Goal: Task Accomplishment & Management: Manage account settings

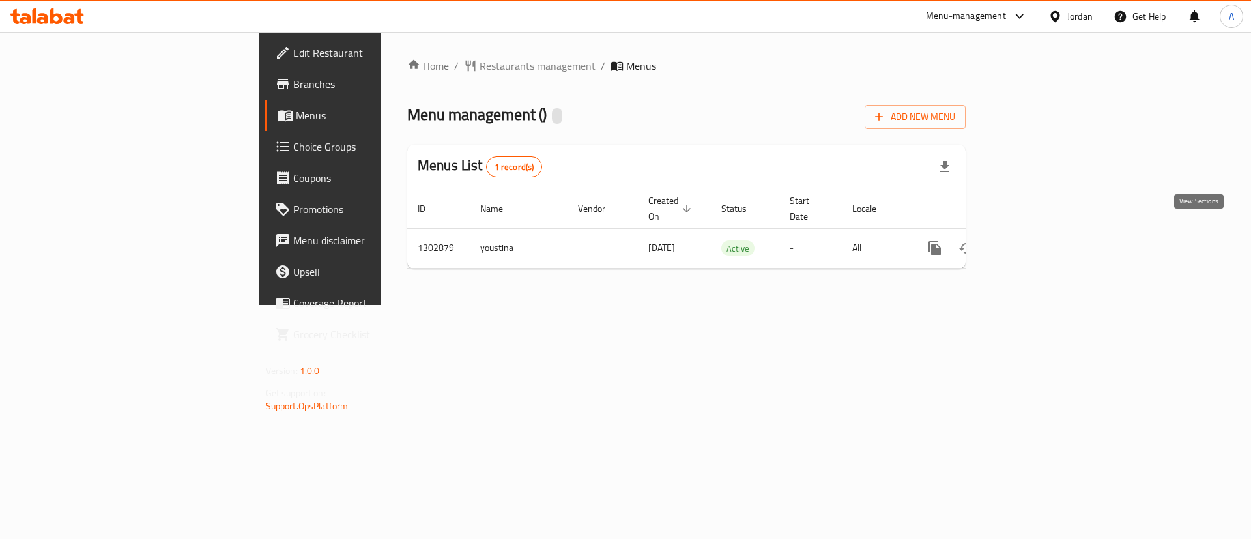
click at [1044, 233] on link "enhanced table" at bounding box center [1028, 248] width 31 height 31
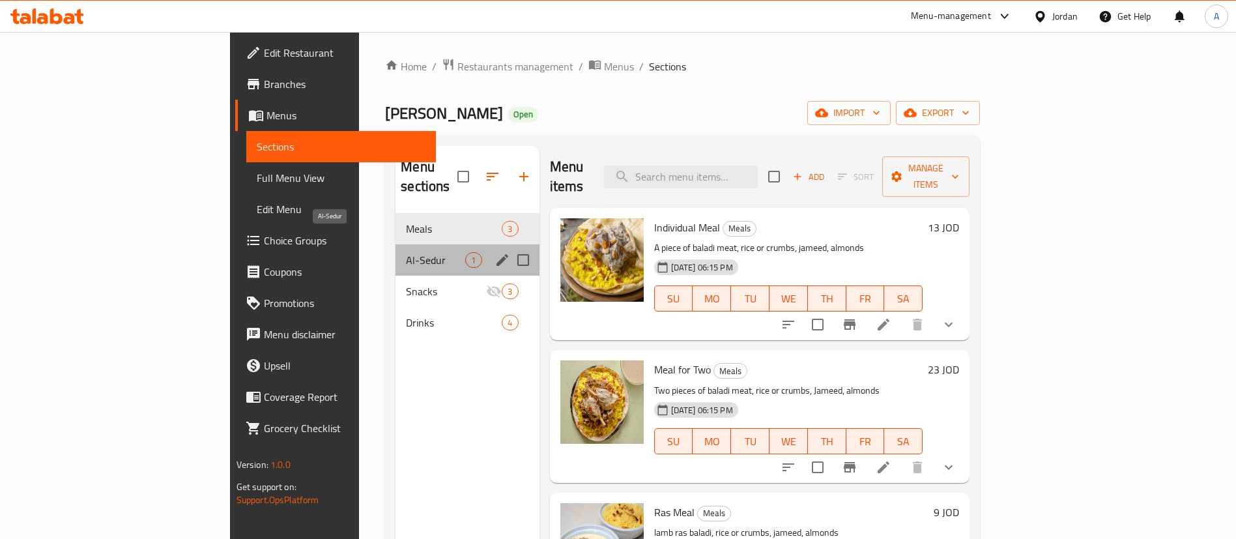
click at [406, 252] on span "Al-Sedur" at bounding box center [435, 260] width 59 height 16
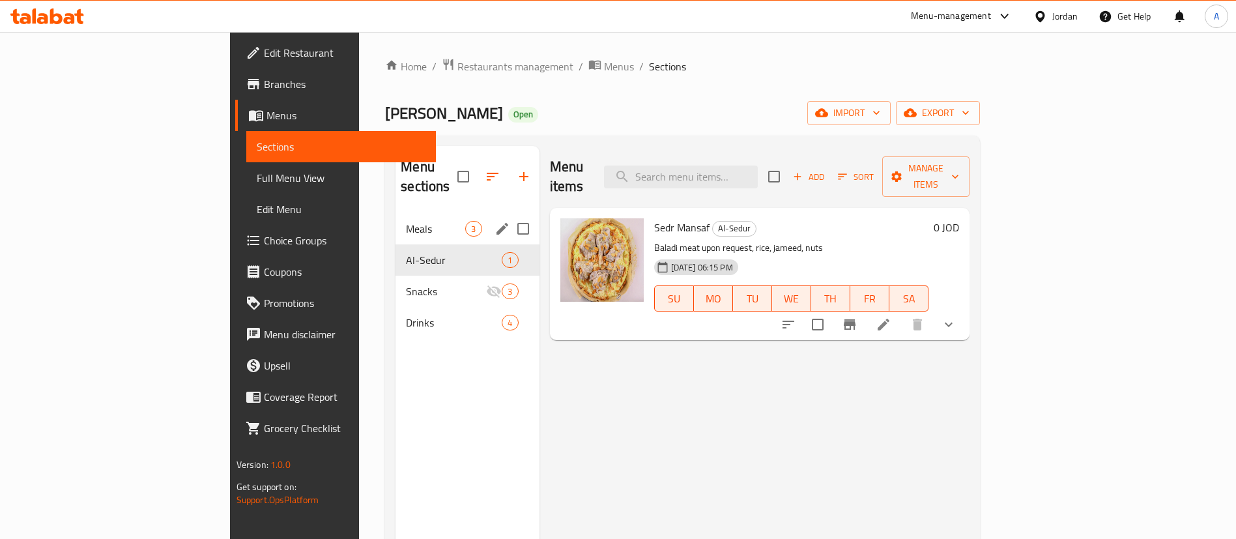
click at [406, 221] on span "Meals" at bounding box center [435, 229] width 59 height 16
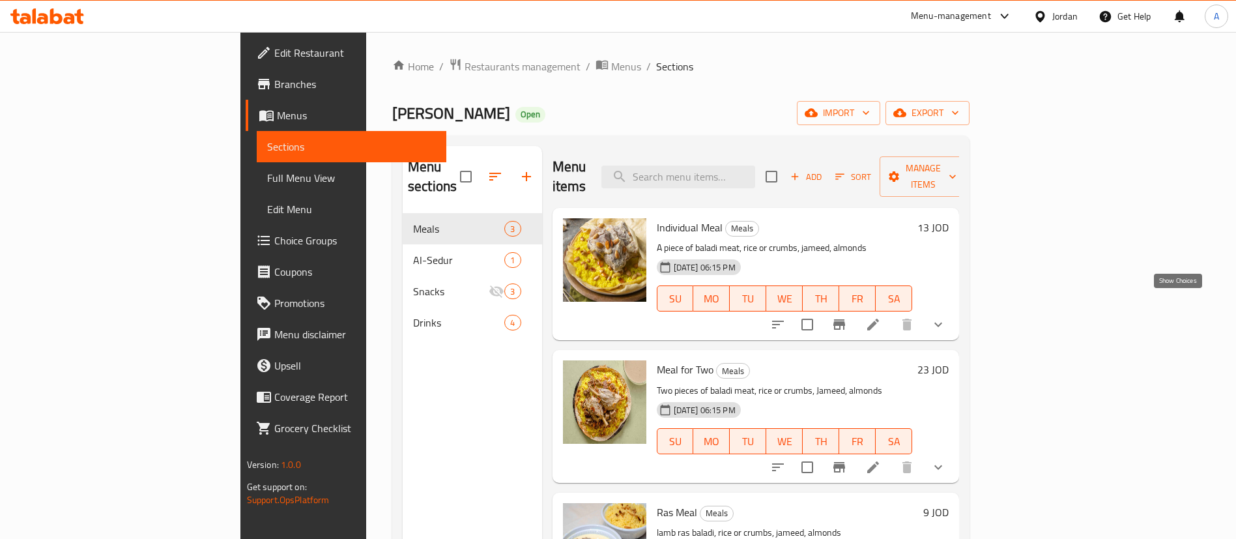
click at [946, 317] on icon "show more" at bounding box center [938, 325] width 16 height 16
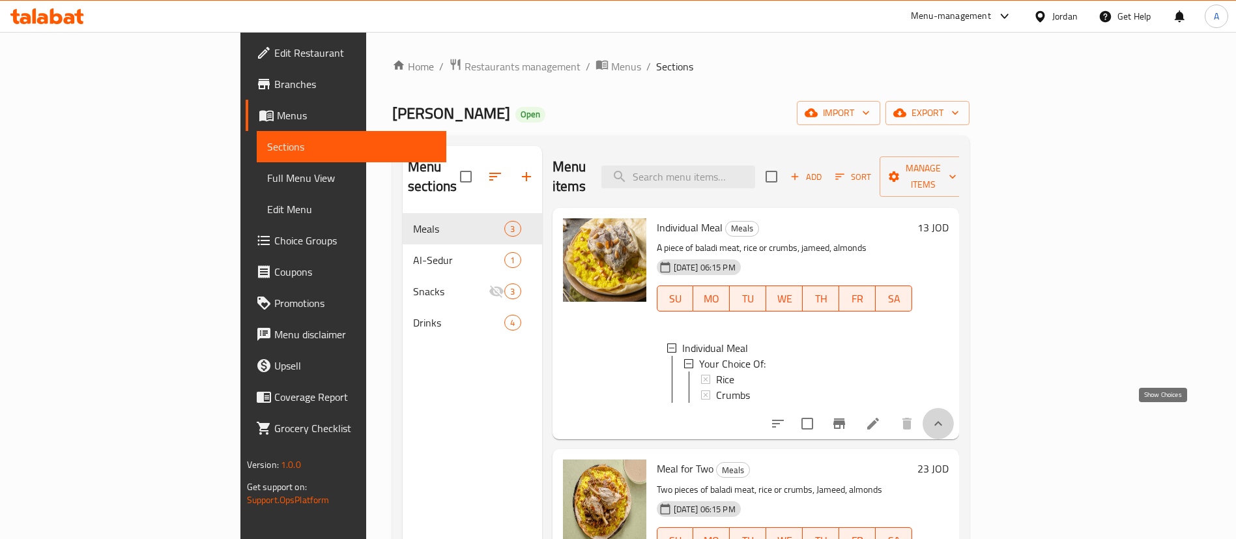
click at [946, 422] on icon "show more" at bounding box center [938, 424] width 16 height 16
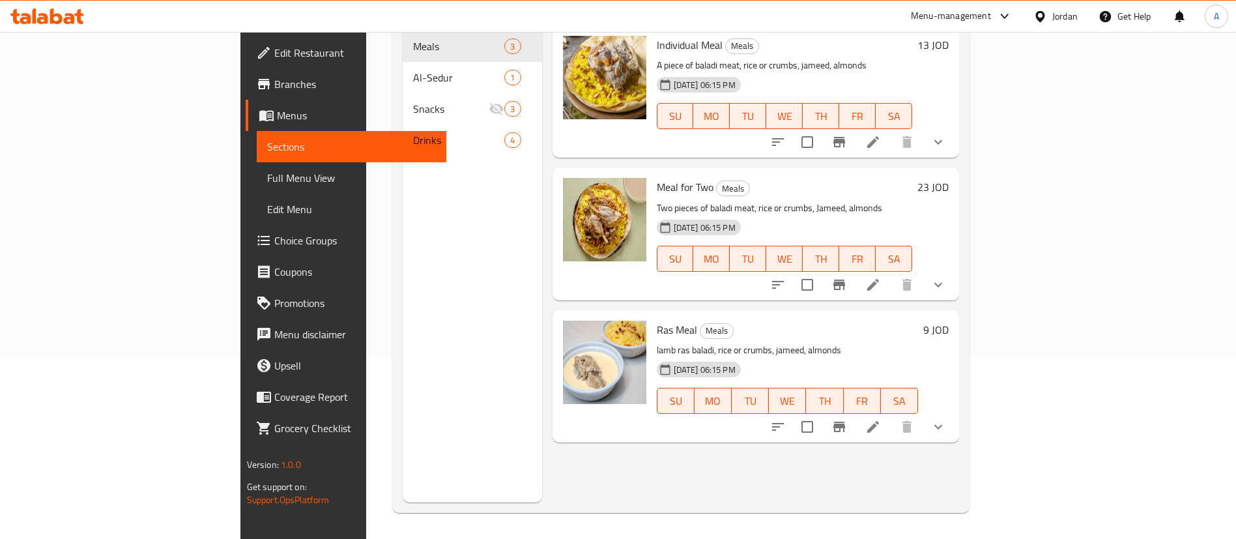
scroll to position [85, 0]
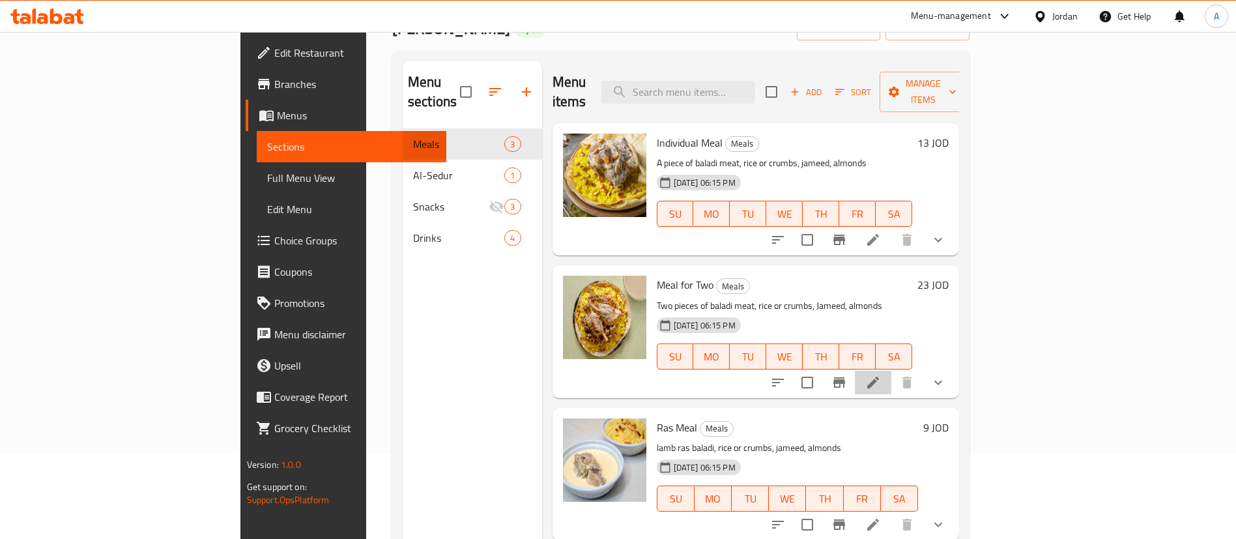
click at [891, 371] on li at bounding box center [873, 382] width 36 height 23
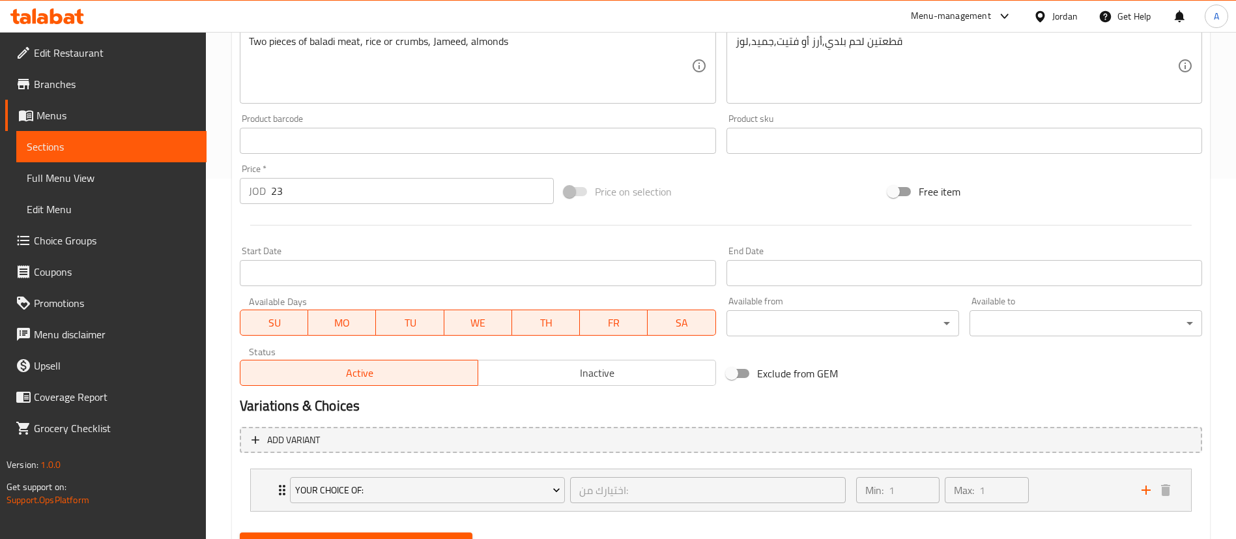
scroll to position [422, 0]
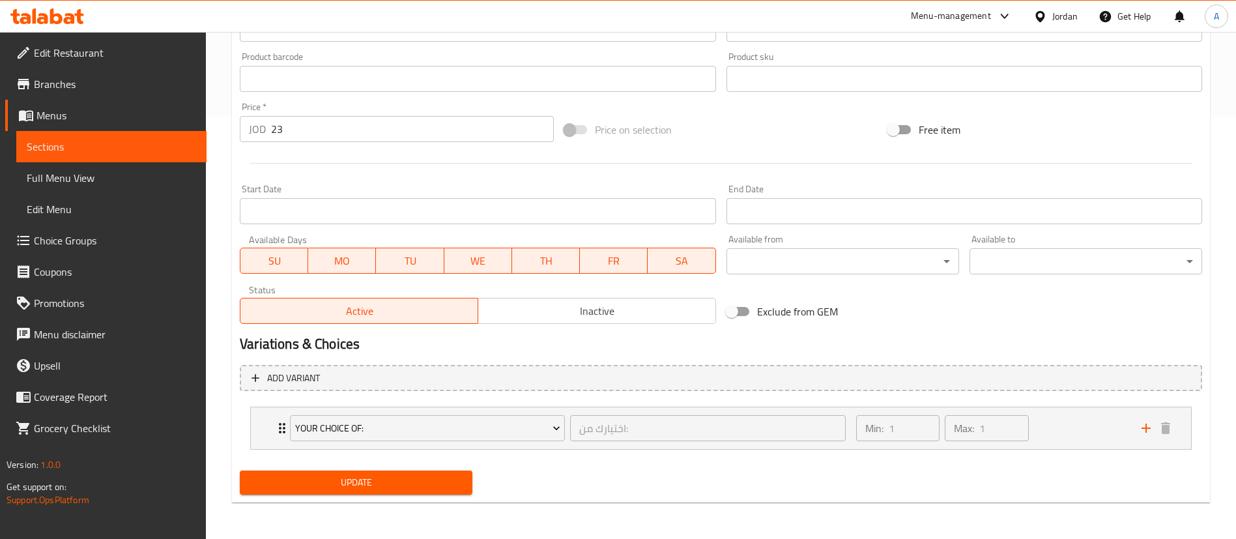
click at [562, 325] on div "Status Active Inactive" at bounding box center [478, 305] width 486 height 50
click at [566, 310] on span "Inactive" at bounding box center [596, 311] width 227 height 19
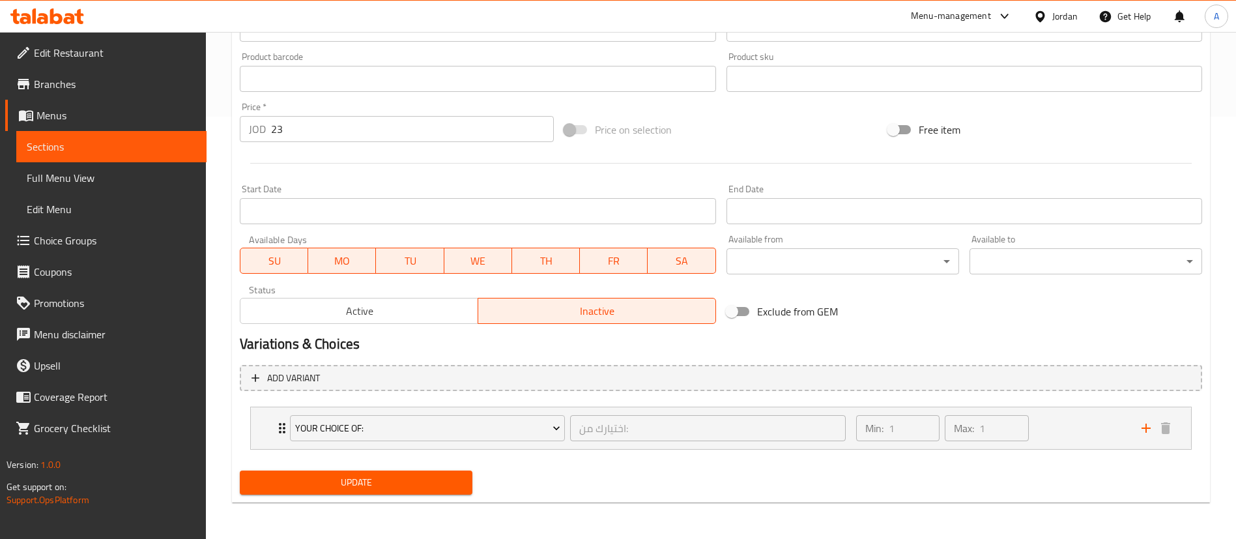
click at [368, 493] on button "Update" at bounding box center [356, 482] width 233 height 24
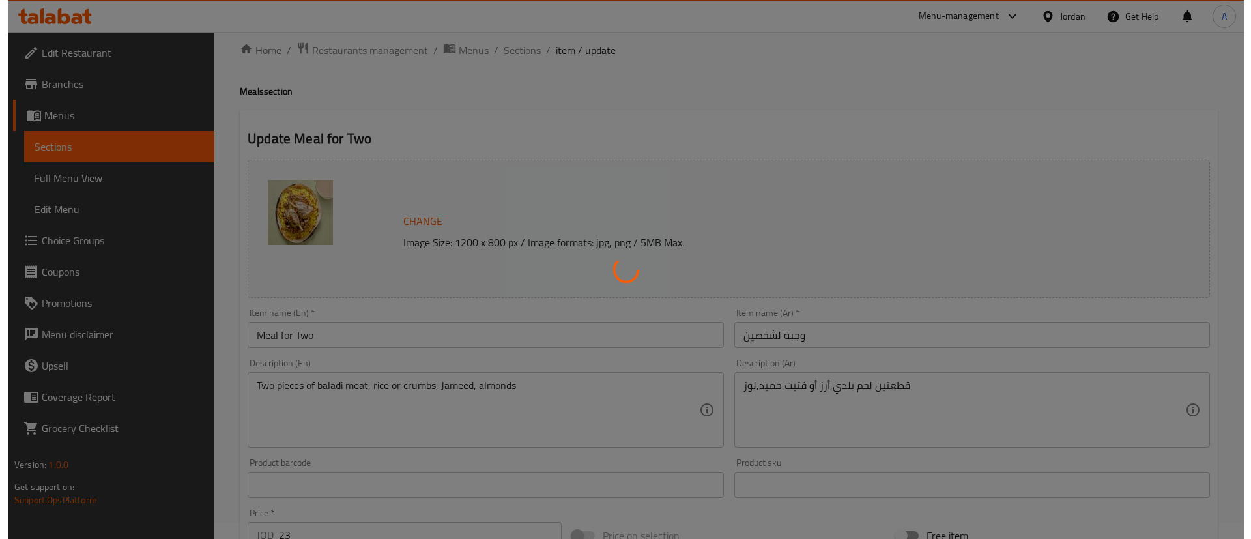
scroll to position [0, 0]
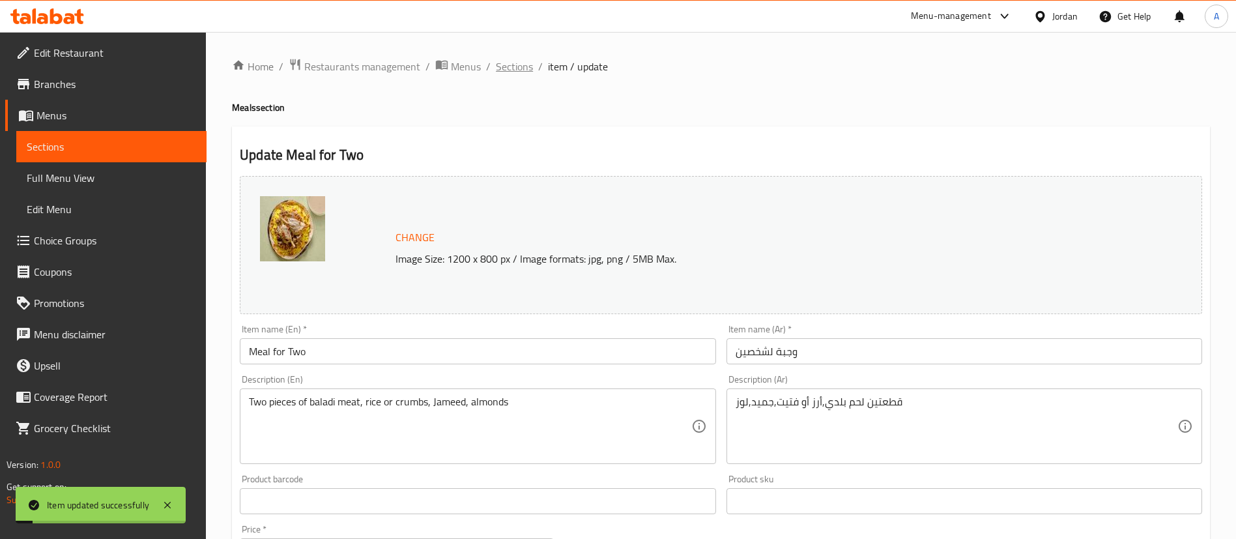
click at [522, 59] on span "Sections" at bounding box center [514, 67] width 37 height 16
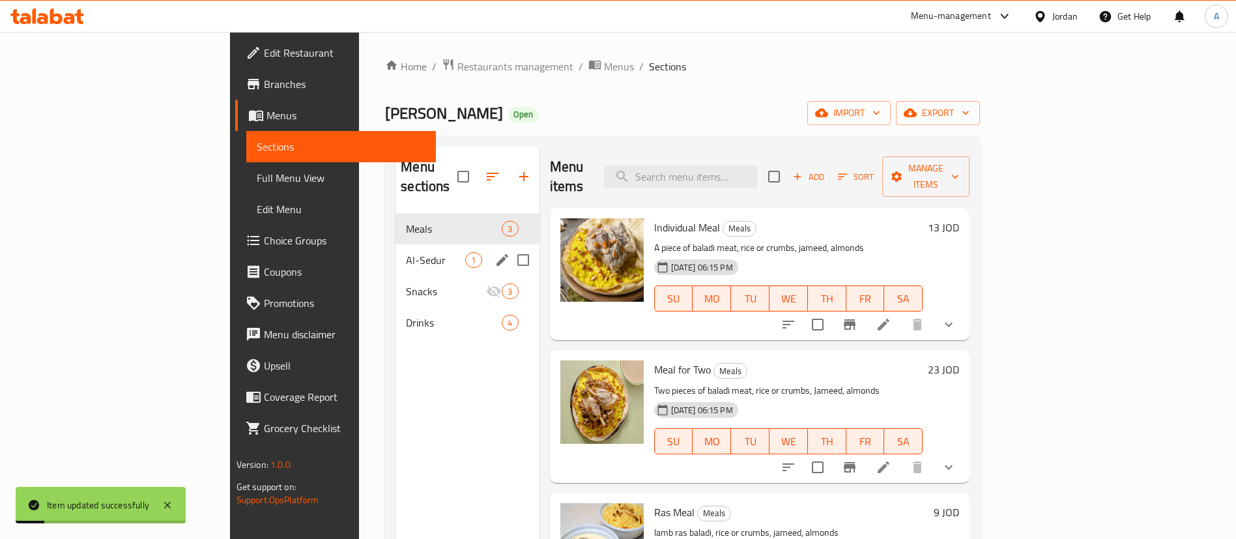
click at [406, 252] on span "Al-Sedur" at bounding box center [435, 260] width 59 height 16
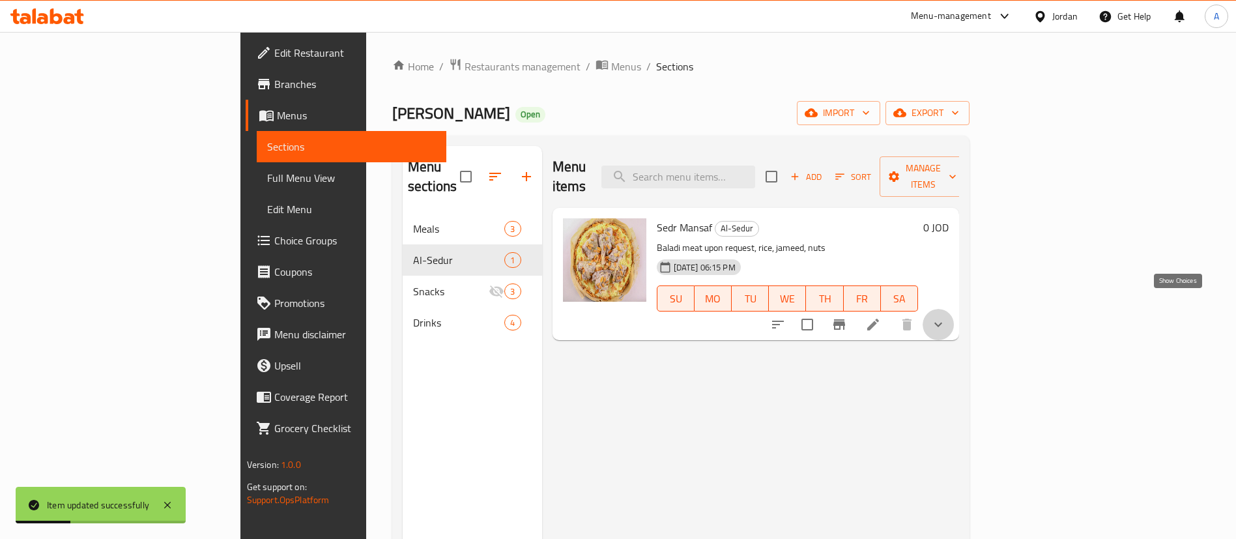
click at [946, 317] on icon "show more" at bounding box center [938, 325] width 16 height 16
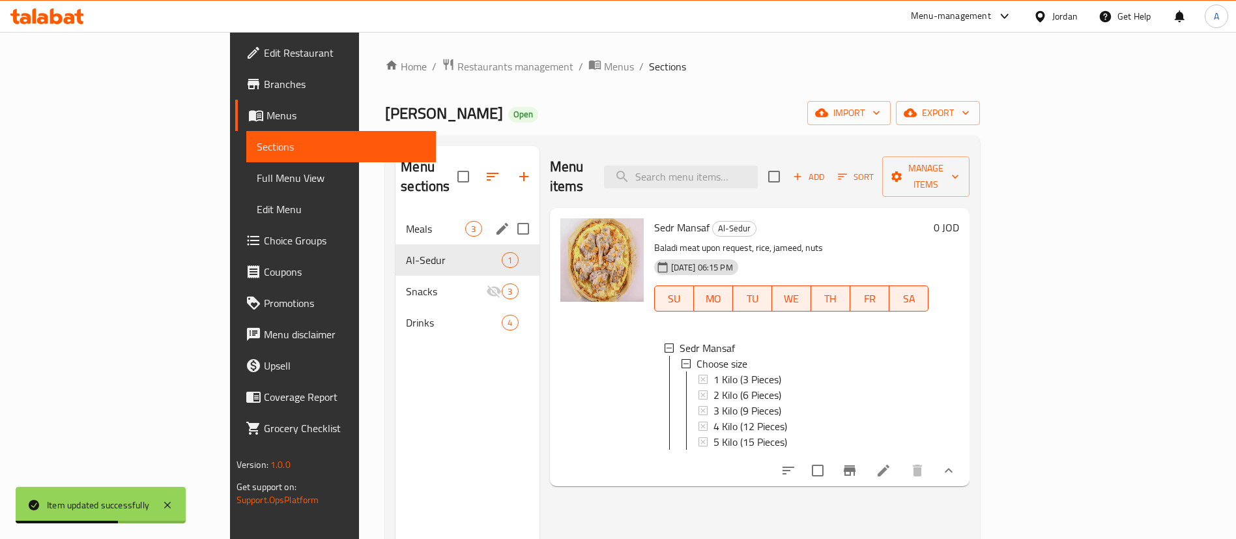
click at [406, 221] on span "Meals" at bounding box center [435, 229] width 59 height 16
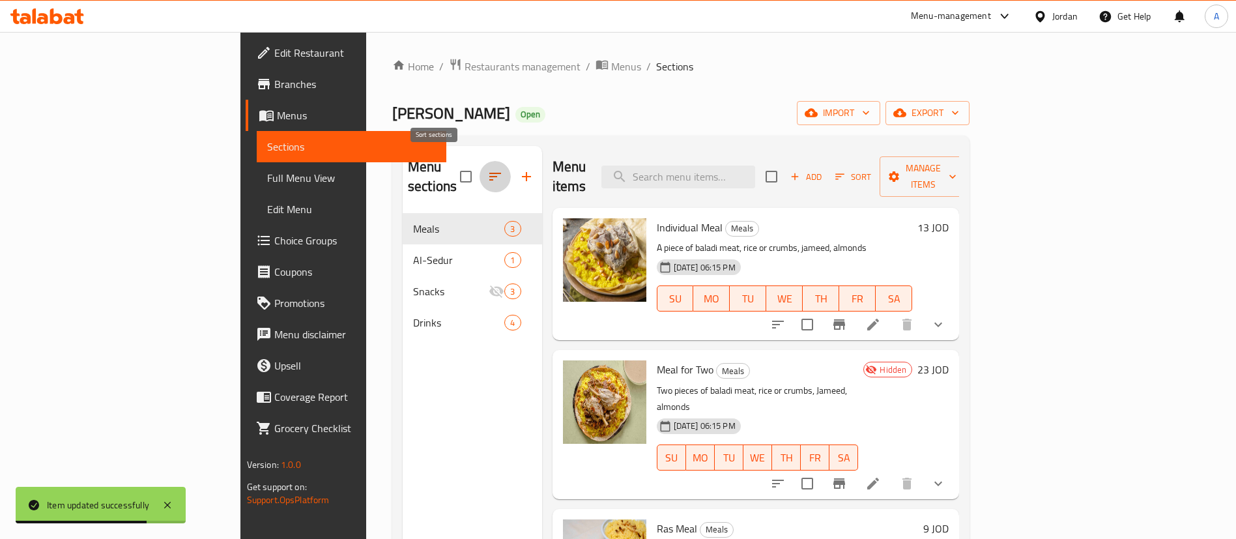
click at [480, 161] on button "button" at bounding box center [495, 176] width 31 height 31
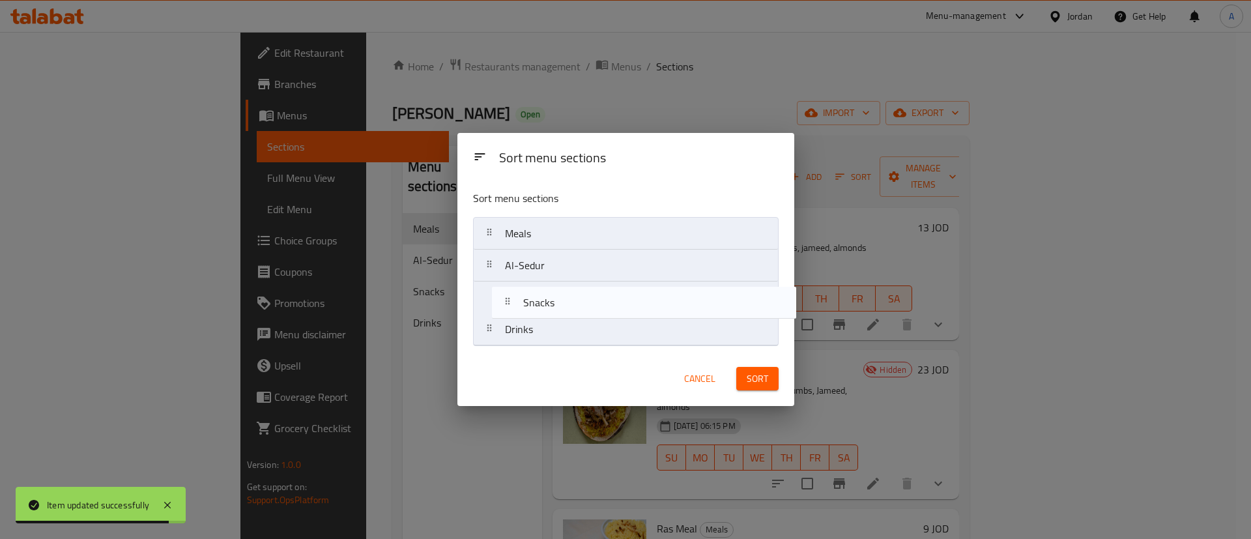
drag, startPoint x: 524, startPoint y: 306, endPoint x: 542, endPoint y: 307, distance: 18.3
click at [542, 307] on nav "Meals Al-Sedur Snacks Drinks" at bounding box center [626, 281] width 306 height 129
click at [633, 360] on div "Cancel Sort" at bounding box center [625, 379] width 321 height 40
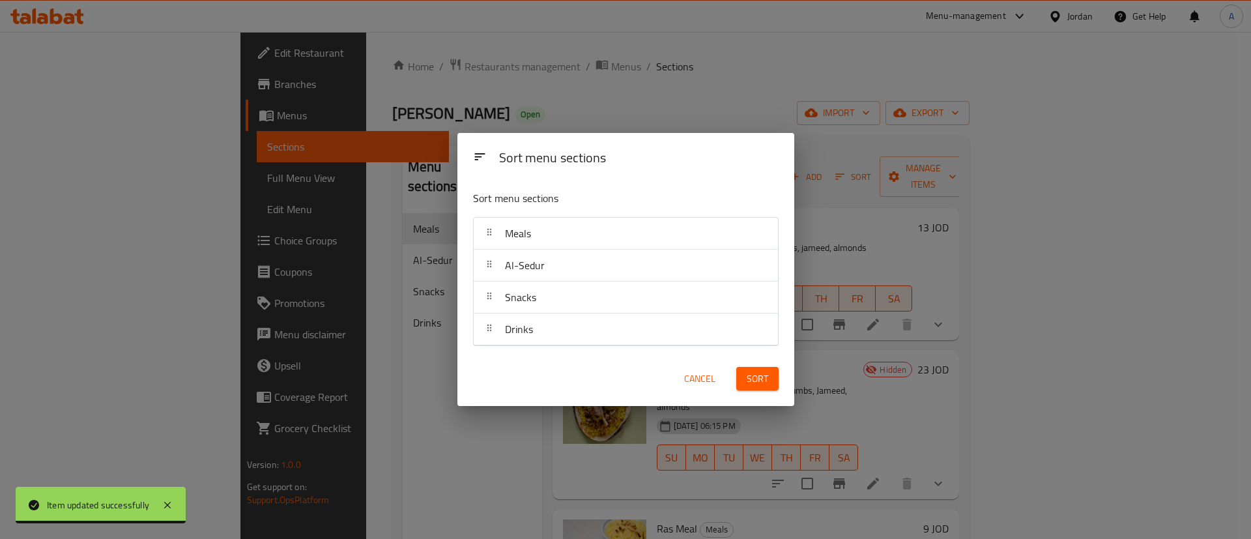
click at [706, 369] on button "Cancel" at bounding box center [700, 379] width 42 height 24
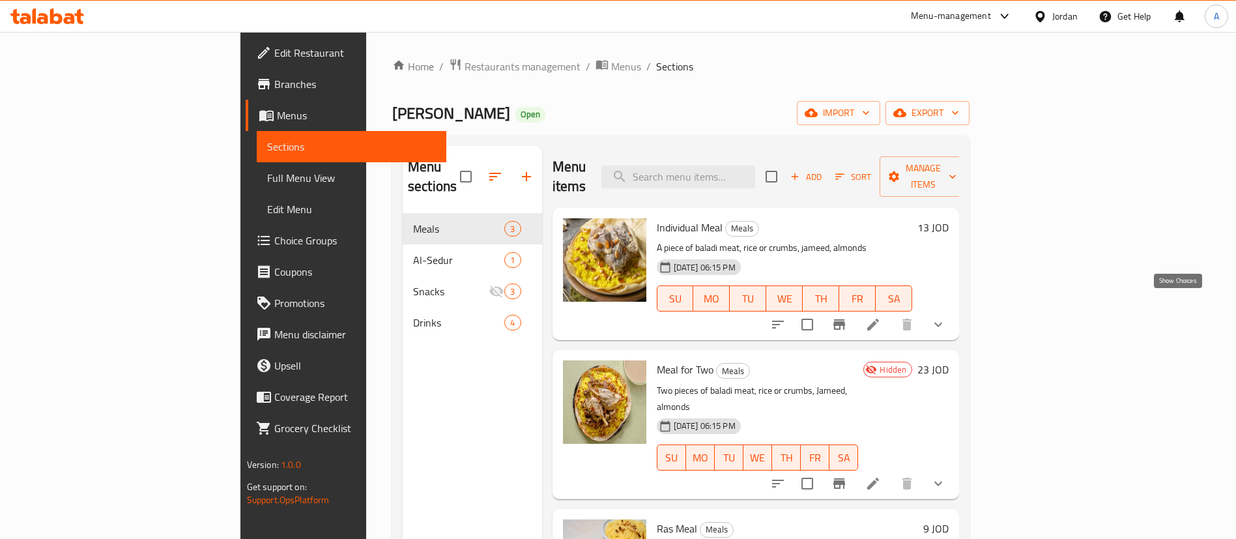
click at [946, 317] on icon "show more" at bounding box center [938, 325] width 16 height 16
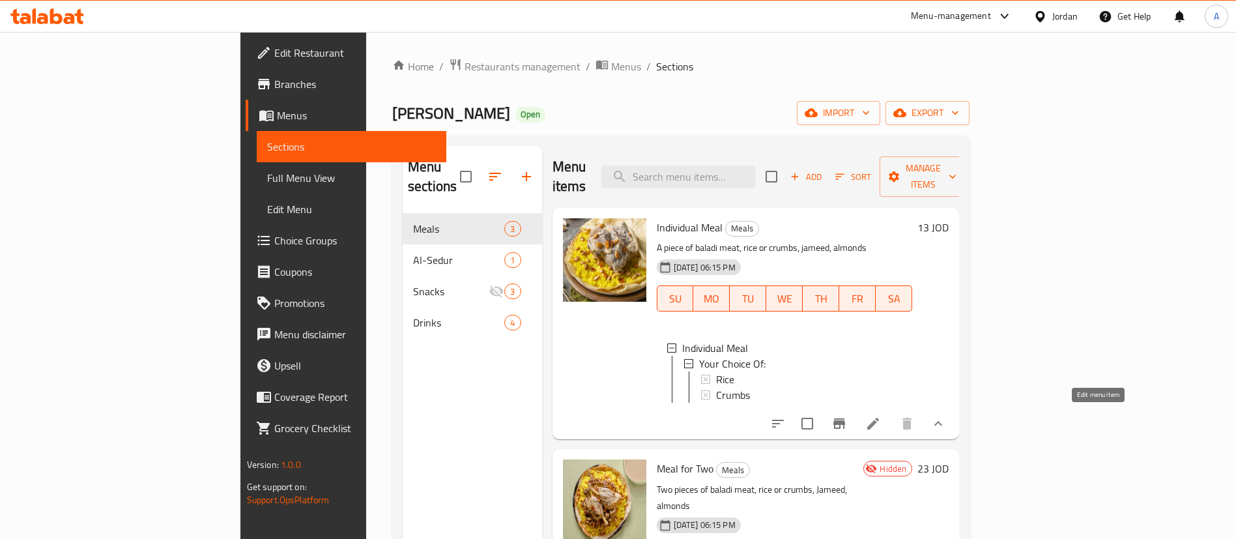
click at [881, 416] on icon at bounding box center [873, 424] width 16 height 16
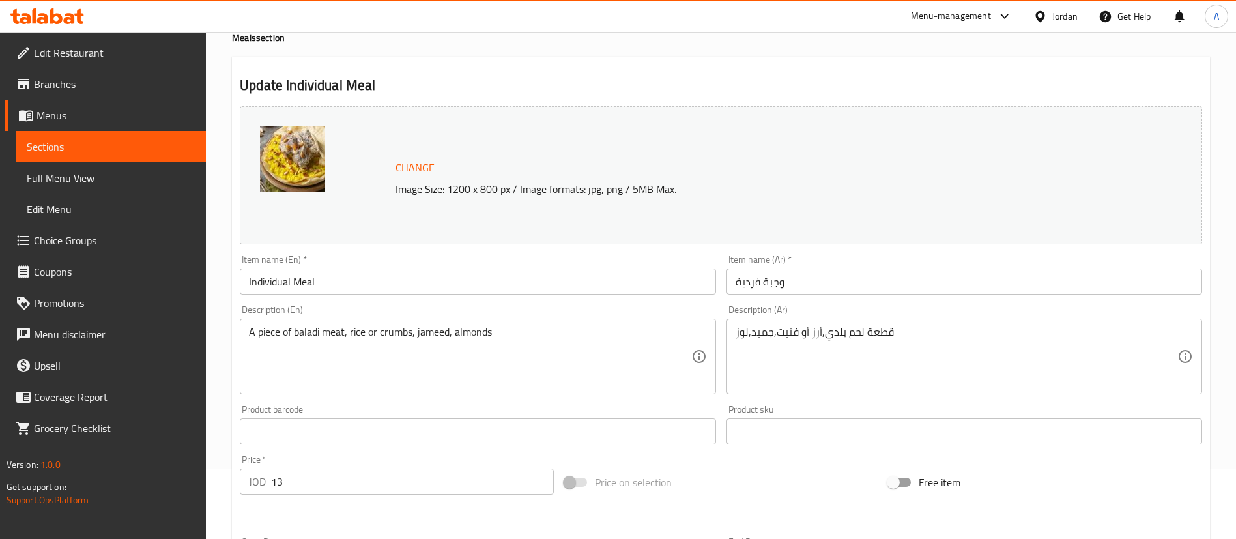
scroll to position [422, 0]
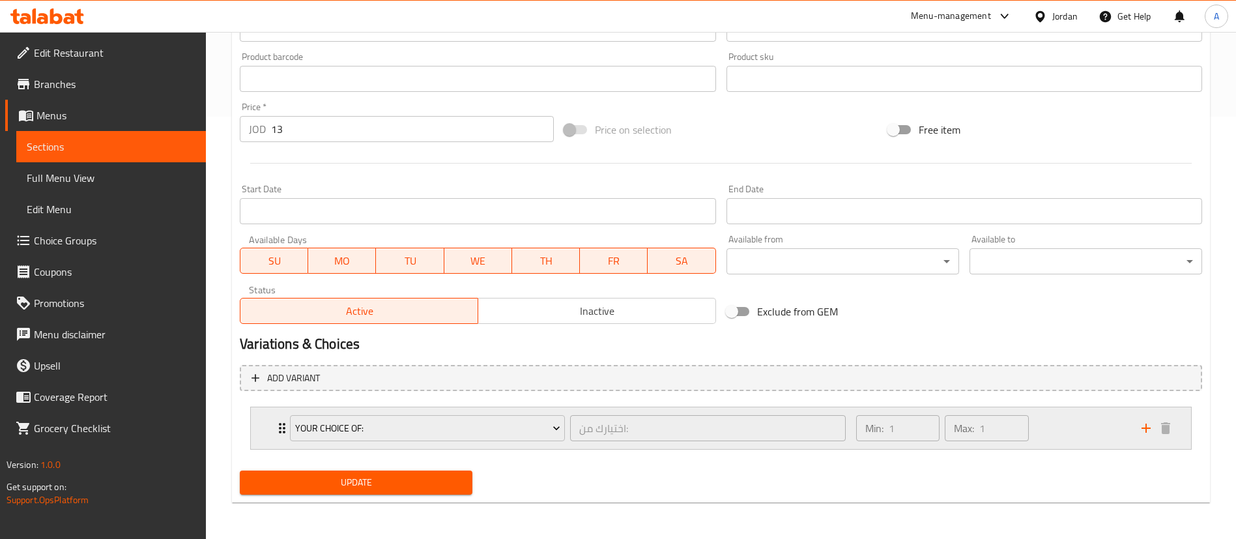
click at [1026, 412] on div "Max: 1 ​" at bounding box center [986, 427] width 89 height 31
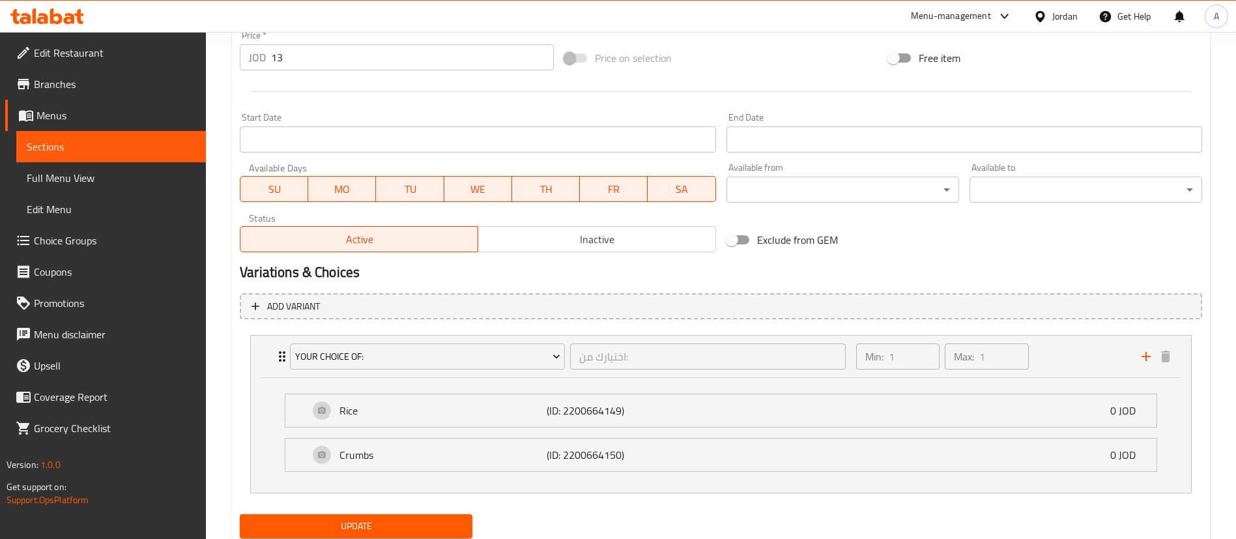
scroll to position [538, 0]
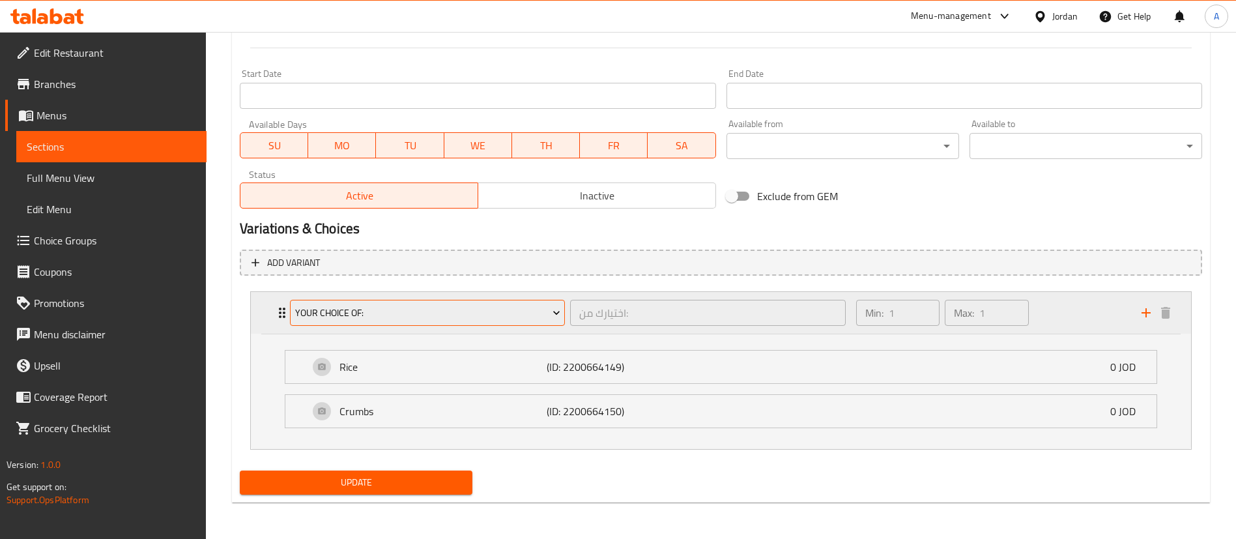
click at [412, 308] on span "Your Choice Of:" at bounding box center [427, 313] width 265 height 16
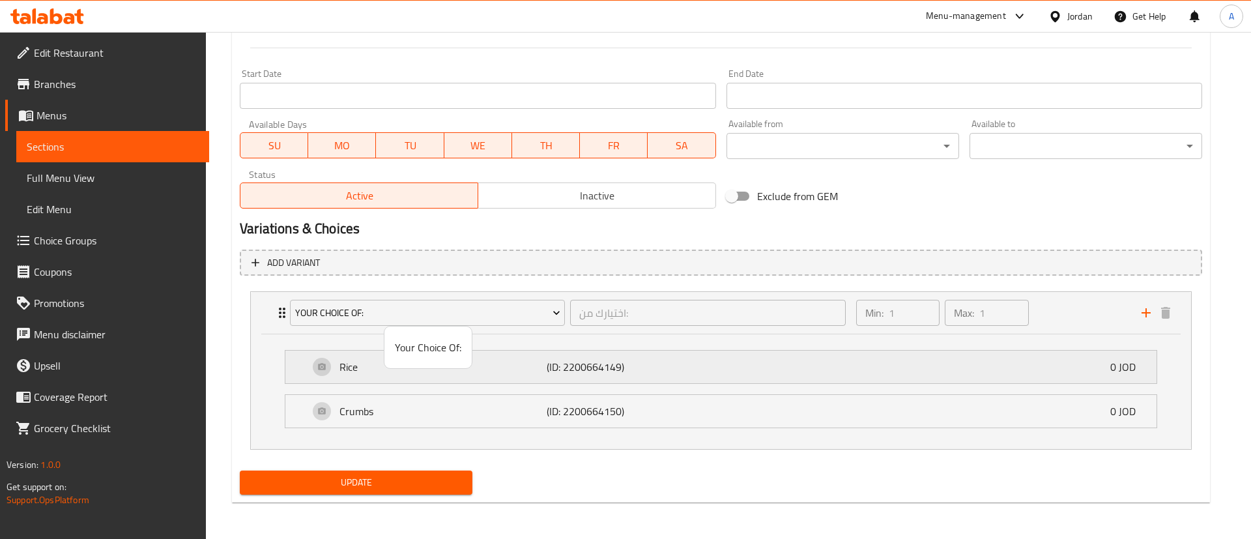
click at [406, 362] on li "Your Choice Of:" at bounding box center [427, 347] width 87 height 31
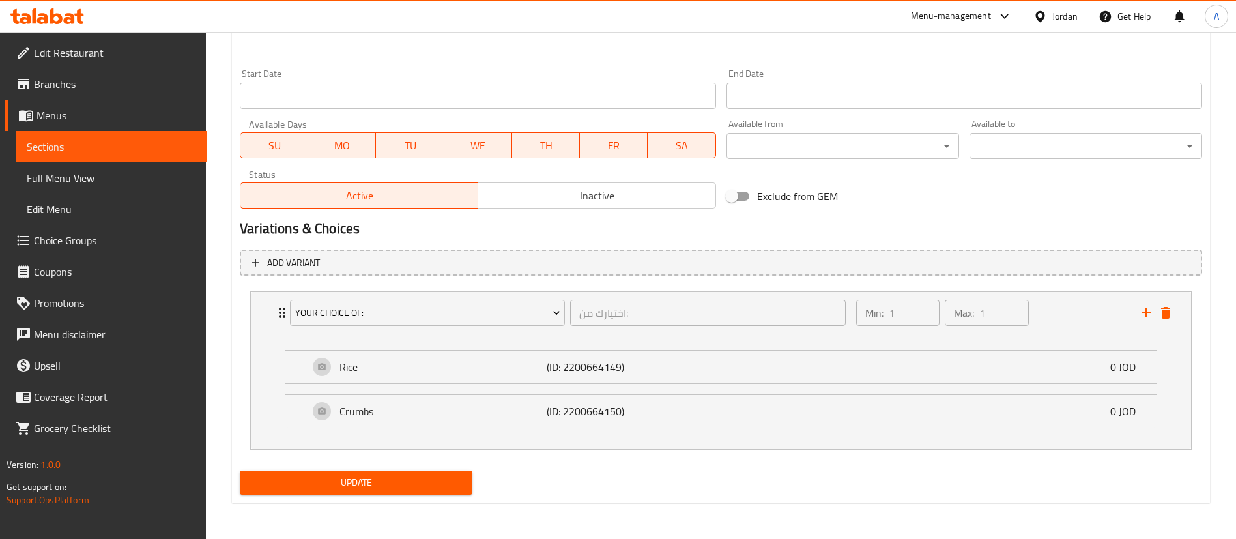
drag, startPoint x: 413, startPoint y: 353, endPoint x: 708, endPoint y: 324, distance: 295.9
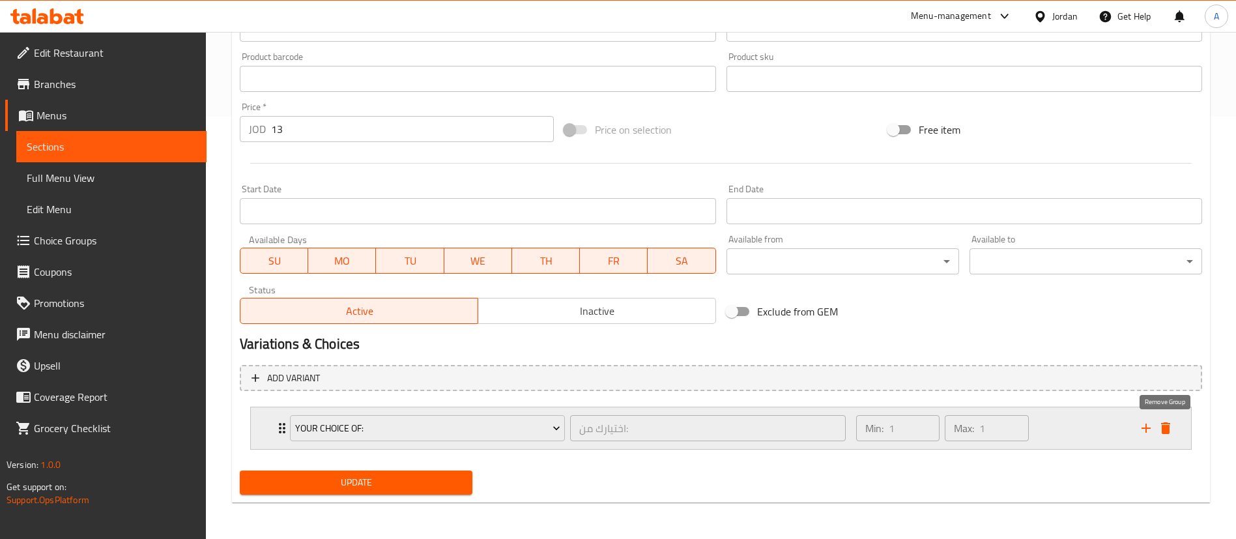
click at [1168, 424] on icon "delete" at bounding box center [1166, 428] width 16 height 16
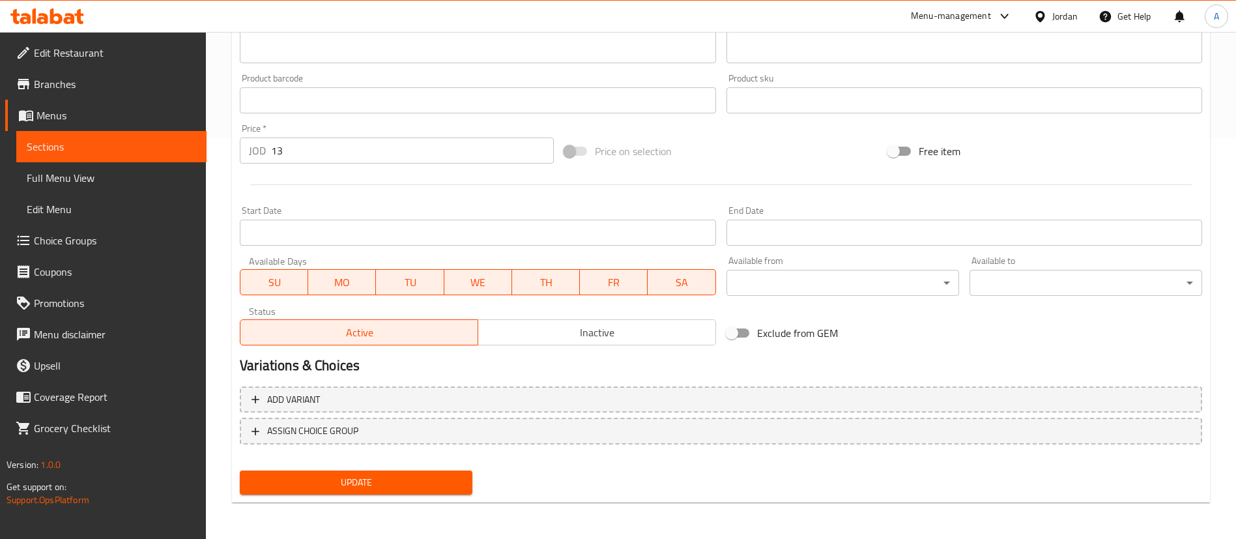
click at [384, 479] on span "Update" at bounding box center [356, 482] width 212 height 16
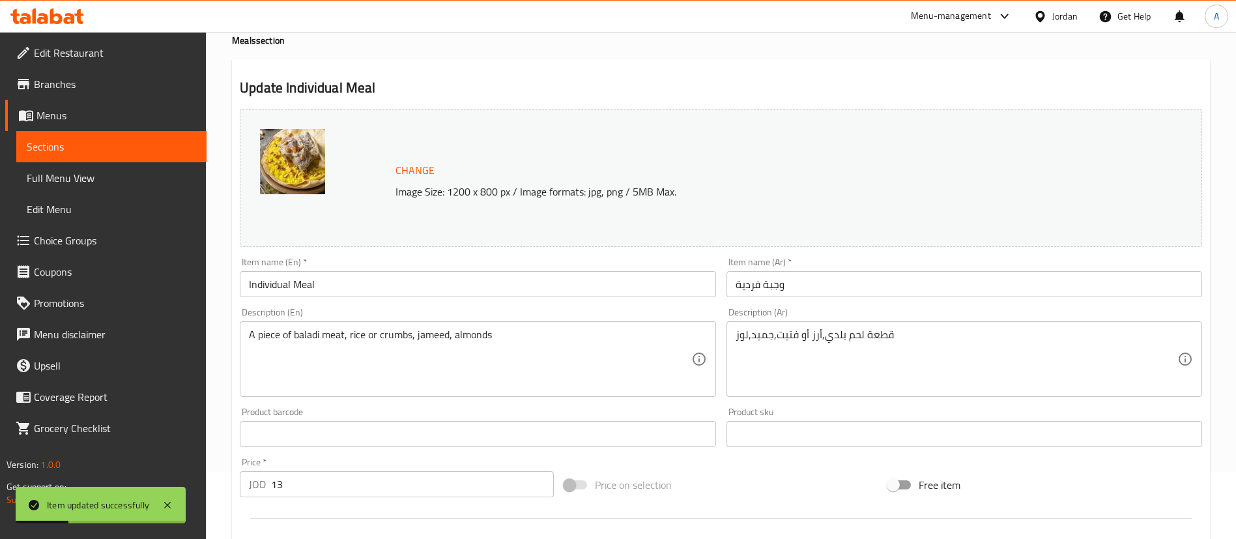
scroll to position [98, 0]
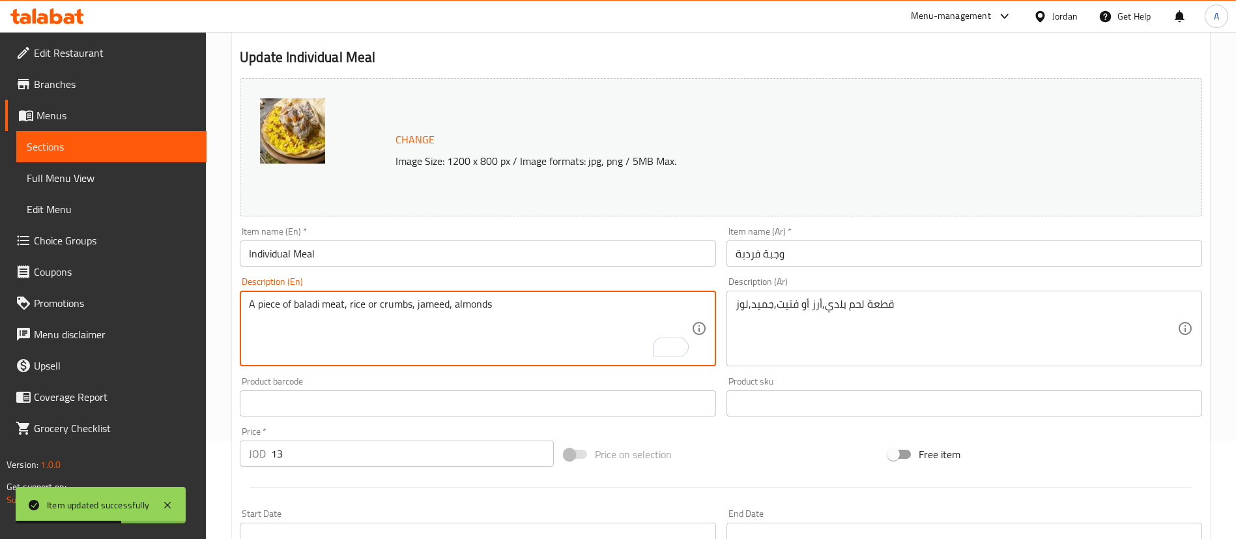
drag, startPoint x: 369, startPoint y: 301, endPoint x: 412, endPoint y: 304, distance: 43.1
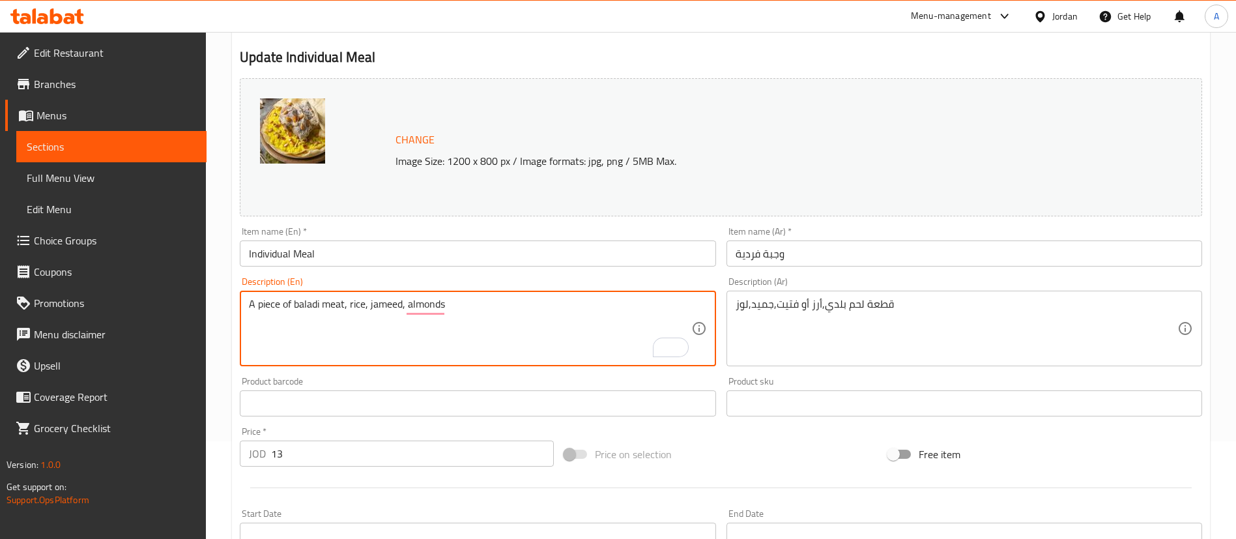
type textarea "A piece of baladi meat, rice, jameed, almonds"
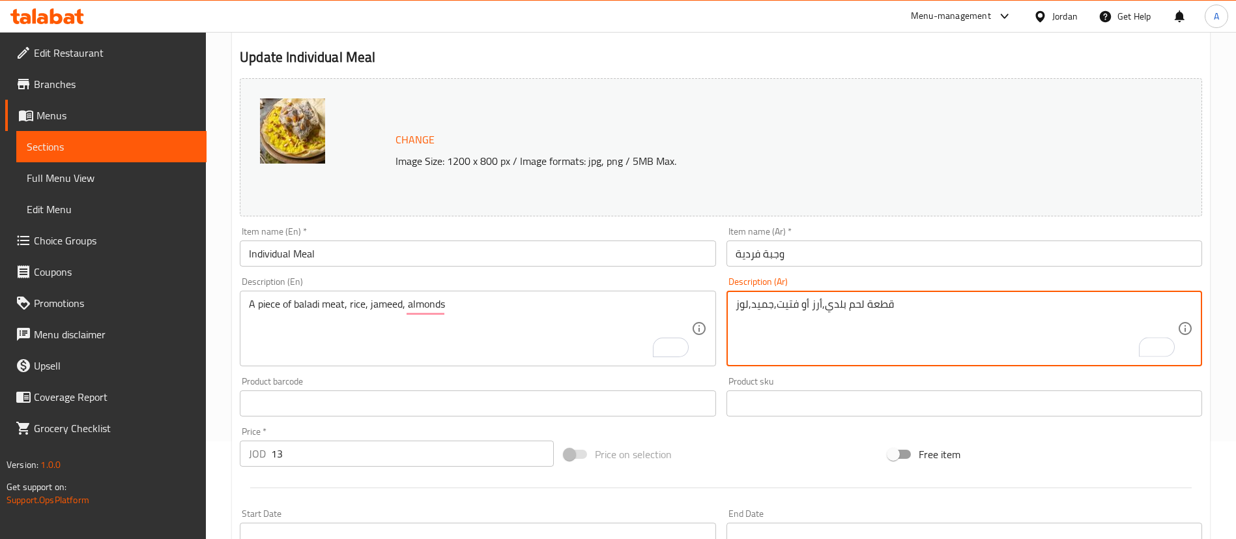
drag, startPoint x: 807, startPoint y: 302, endPoint x: 776, endPoint y: 302, distance: 31.3
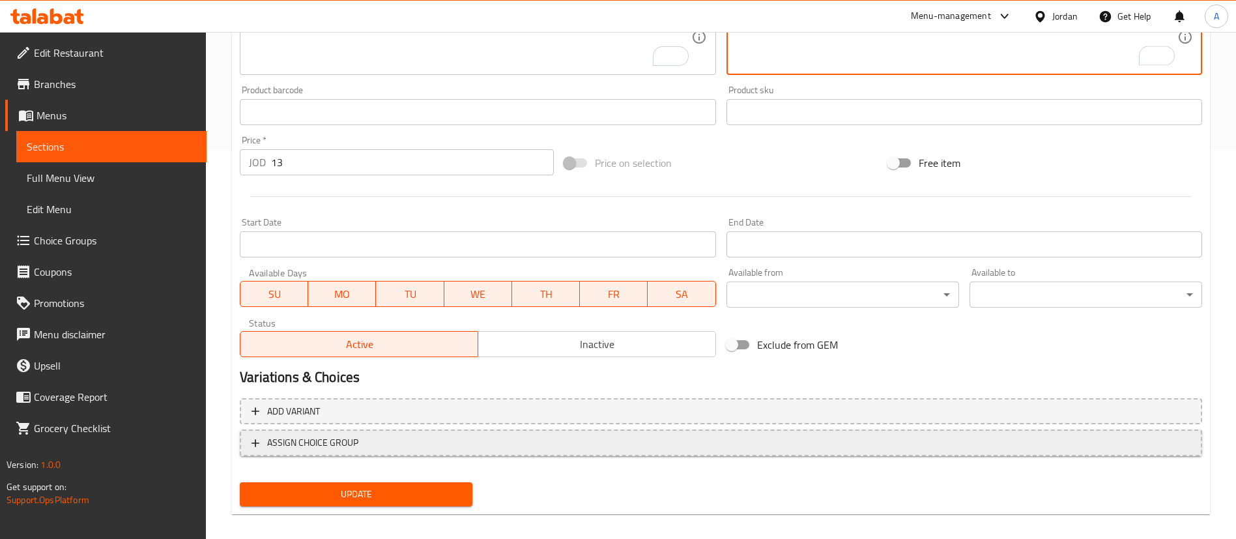
scroll to position [401, 0]
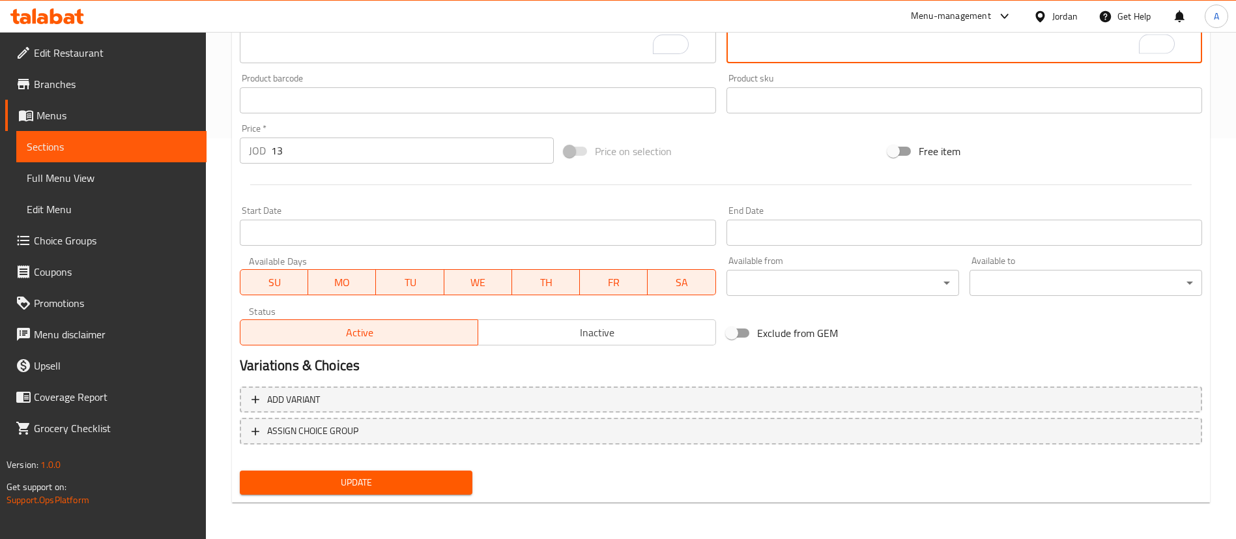
type textarea "قطعة لحم بلدي,أرز ,جميد,لوز"
drag, startPoint x: 391, startPoint y: 461, endPoint x: 373, endPoint y: 463, distance: 18.3
click at [386, 461] on div "Add variant ASSIGN CHOICE GROUP" at bounding box center [721, 423] width 973 height 85
click at [362, 476] on span "Update" at bounding box center [356, 482] width 212 height 16
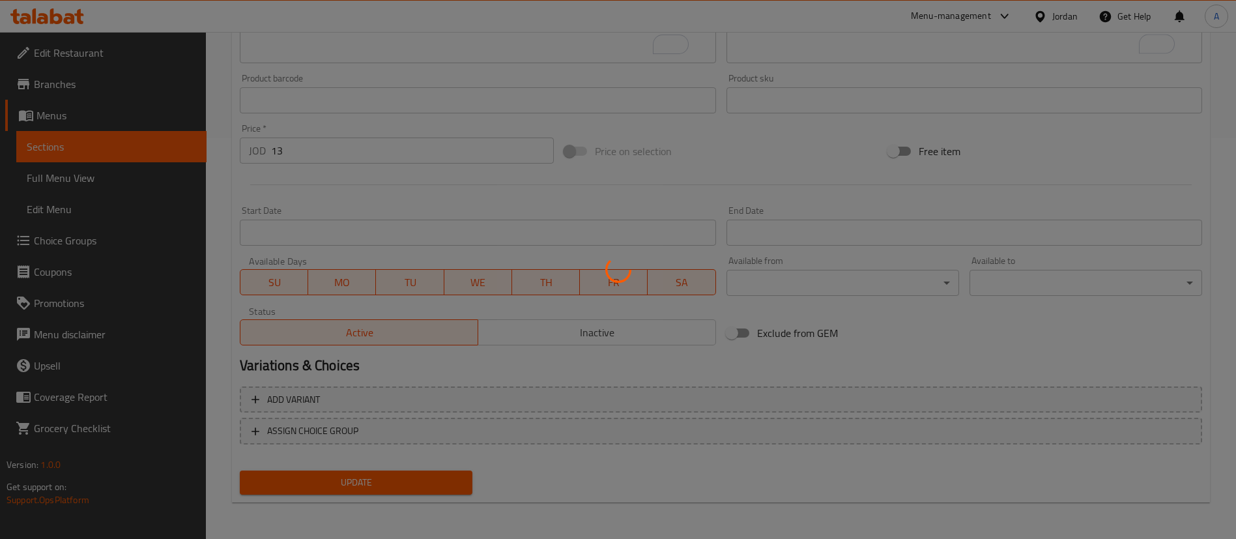
scroll to position [0, 0]
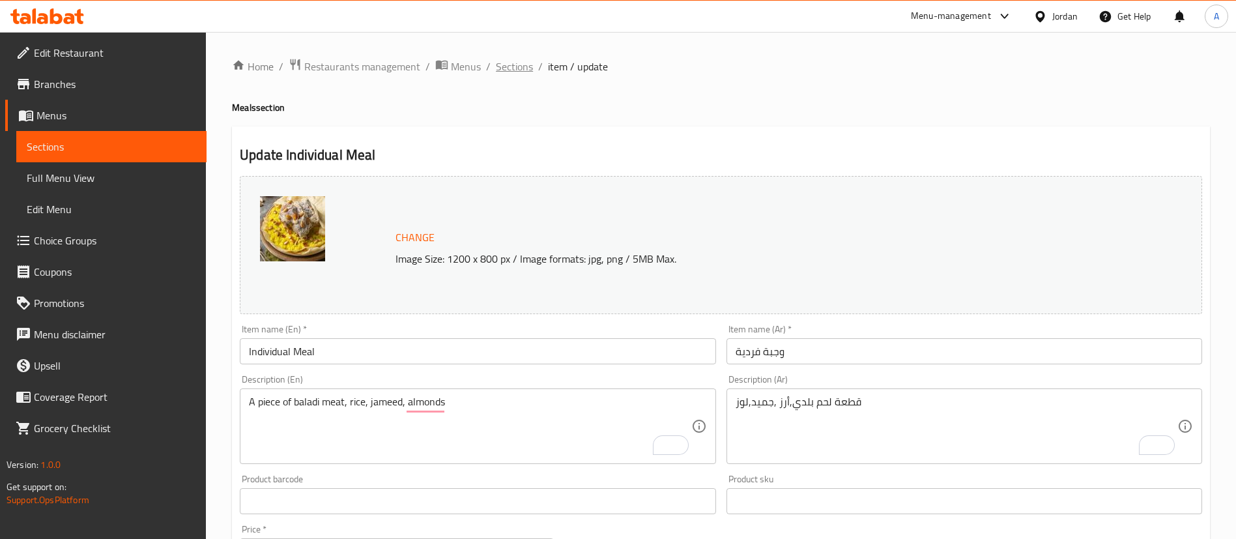
click at [498, 74] on span "Sections" at bounding box center [514, 67] width 37 height 16
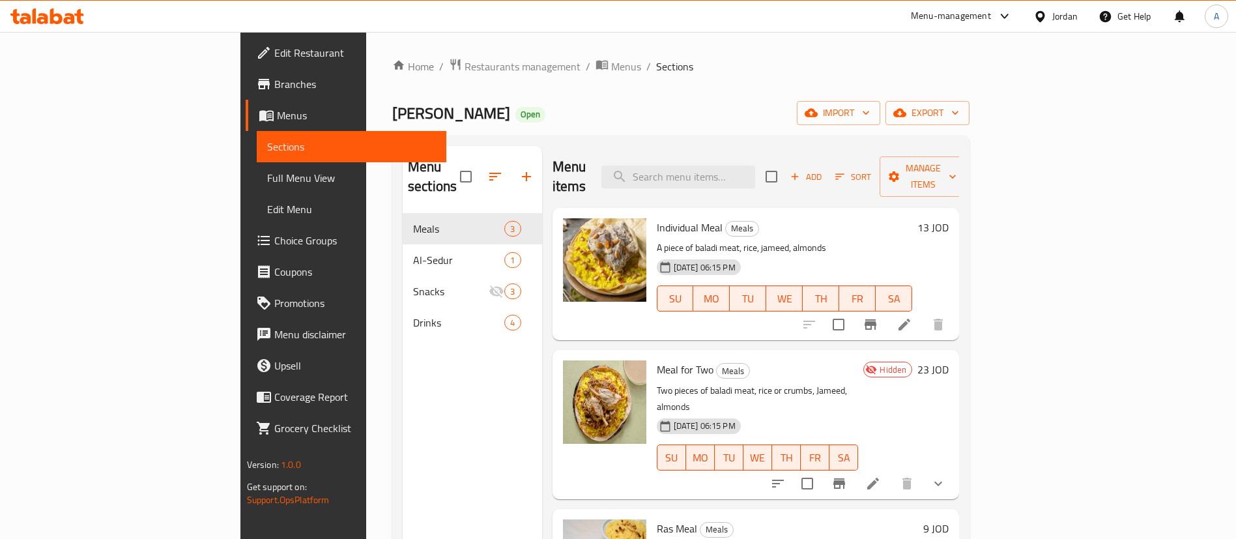
click at [871, 170] on span "Sort" at bounding box center [853, 176] width 36 height 15
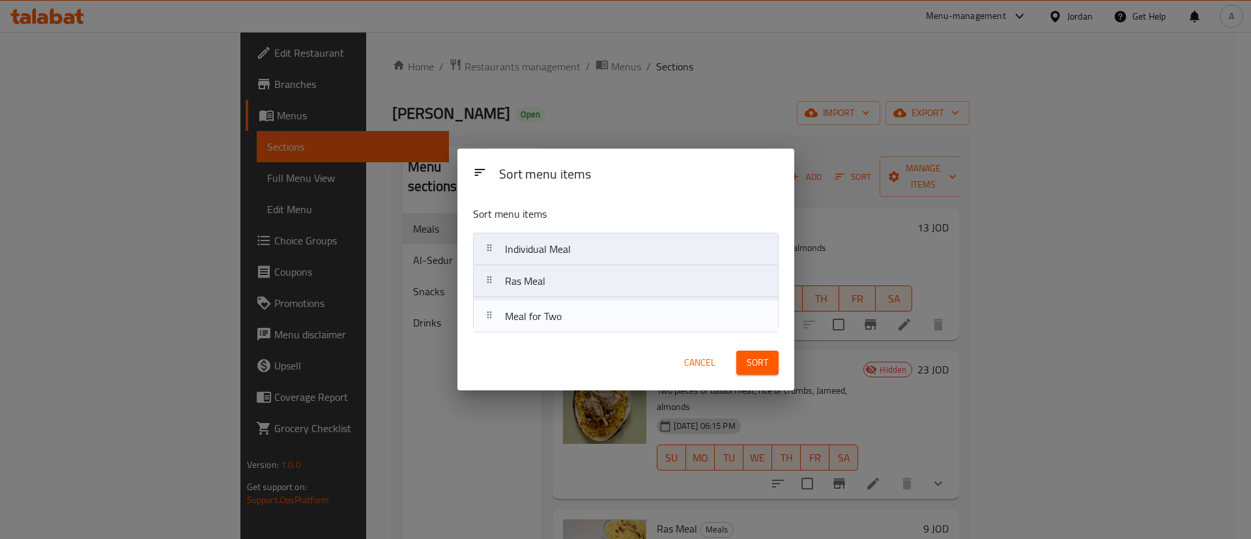
drag, startPoint x: 680, startPoint y: 288, endPoint x: 680, endPoint y: 321, distance: 32.6
click at [680, 323] on nav "Individual Meal Meal for Two Ras Meal" at bounding box center [626, 281] width 306 height 97
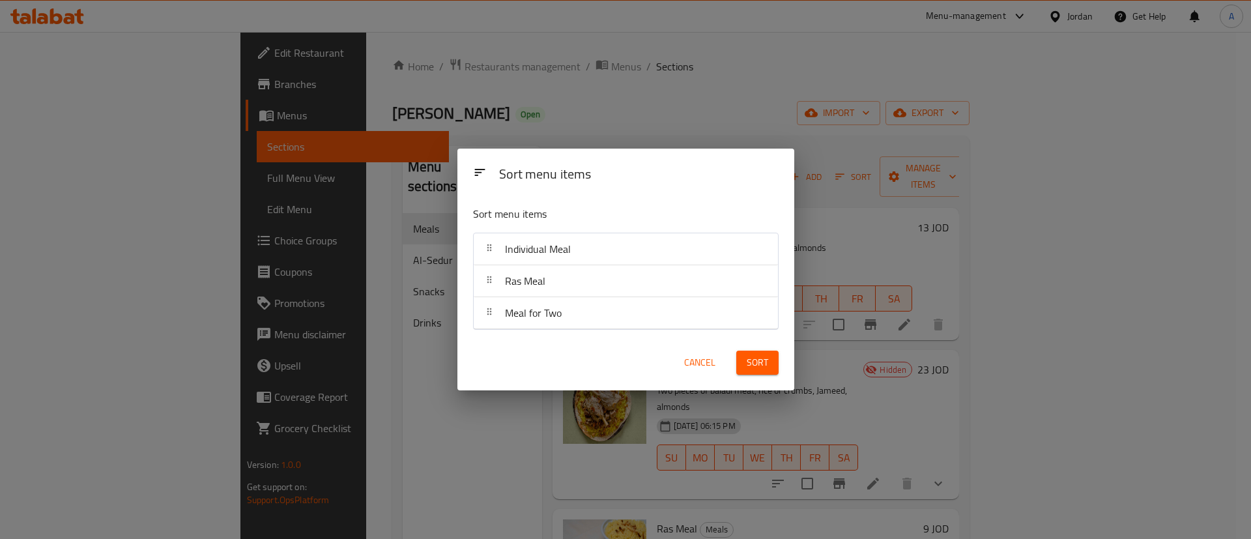
click at [768, 365] on span "Sort" at bounding box center [758, 362] width 22 height 16
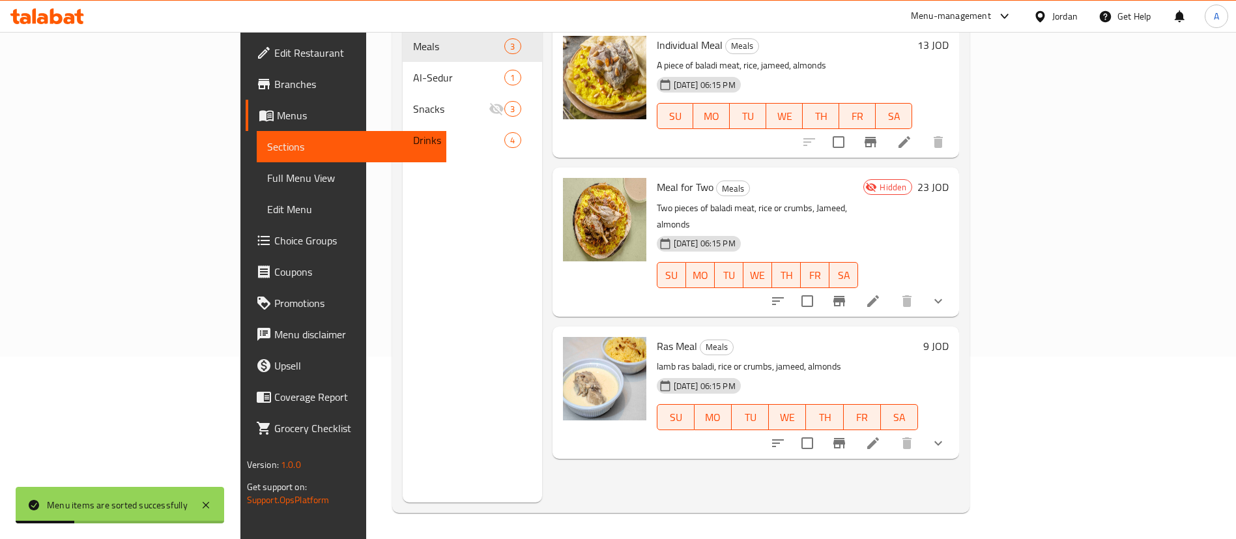
scroll to position [85, 0]
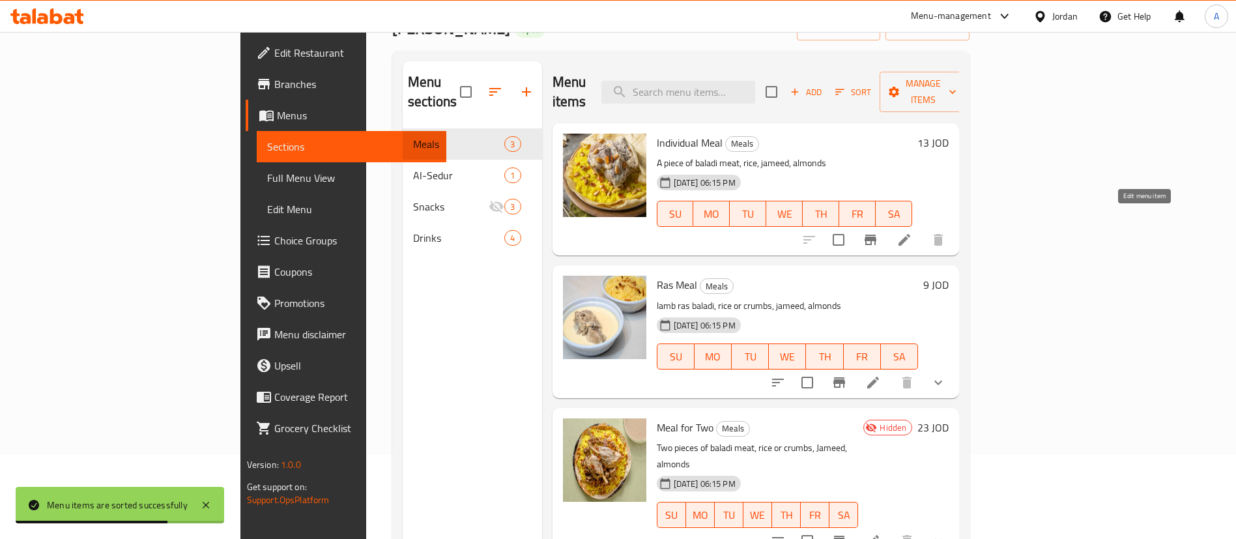
click at [912, 232] on icon at bounding box center [905, 240] width 16 height 16
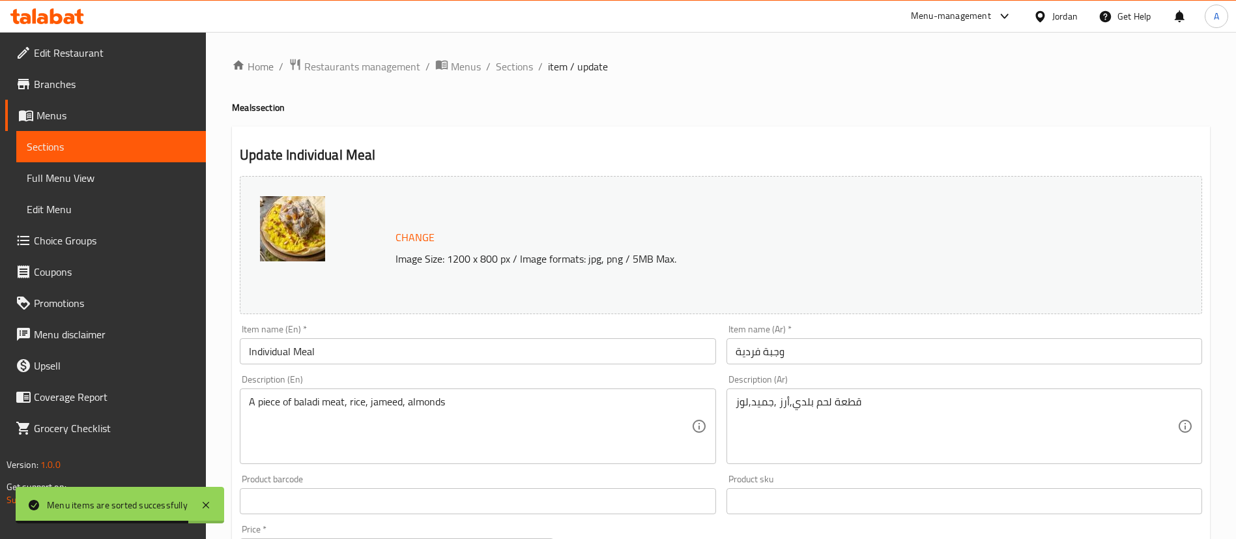
click at [292, 352] on input "Individual Meal" at bounding box center [478, 351] width 476 height 26
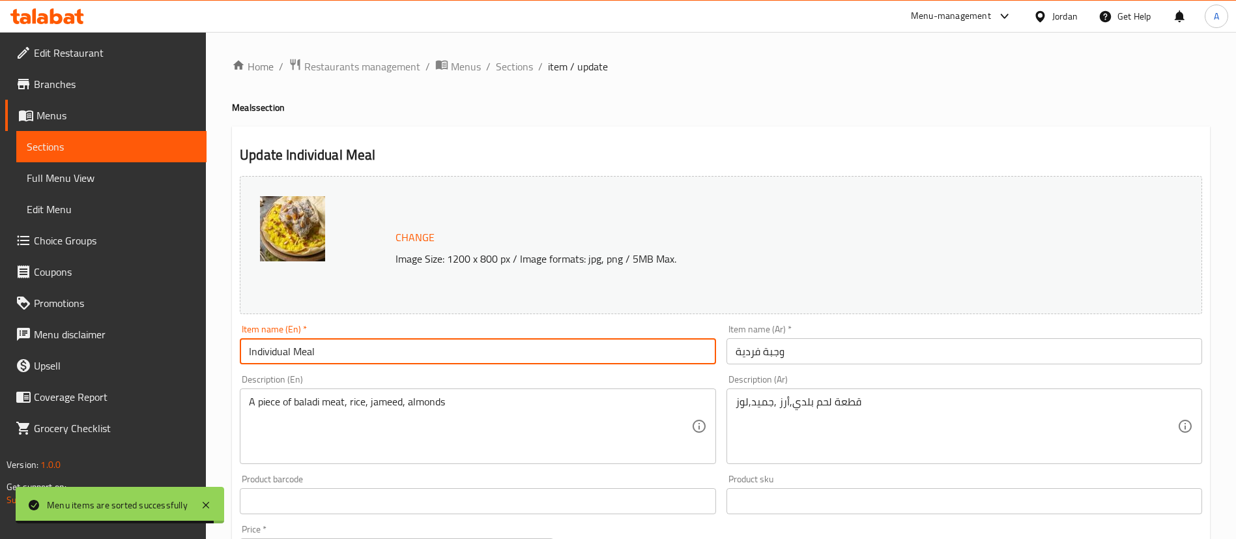
click at [293, 353] on input "Individual Meal" at bounding box center [478, 351] width 476 height 26
click at [291, 350] on input "Individual Meal" at bounding box center [478, 351] width 476 height 26
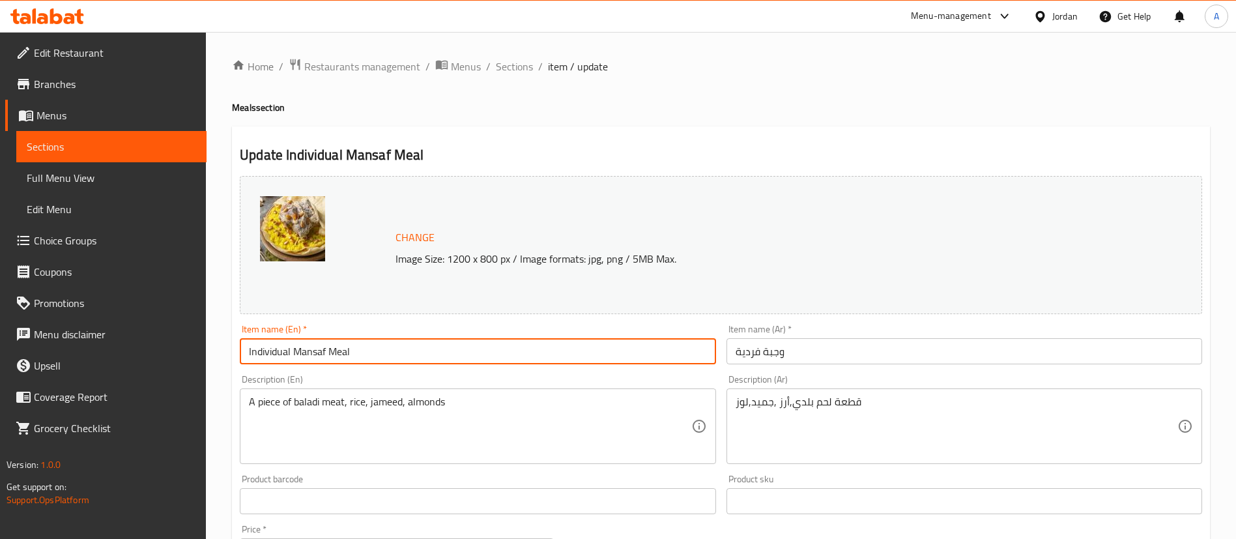
type input "Individual Mansaf Meal"
click at [765, 349] on input "وجبة فردية" at bounding box center [964, 351] width 476 height 26
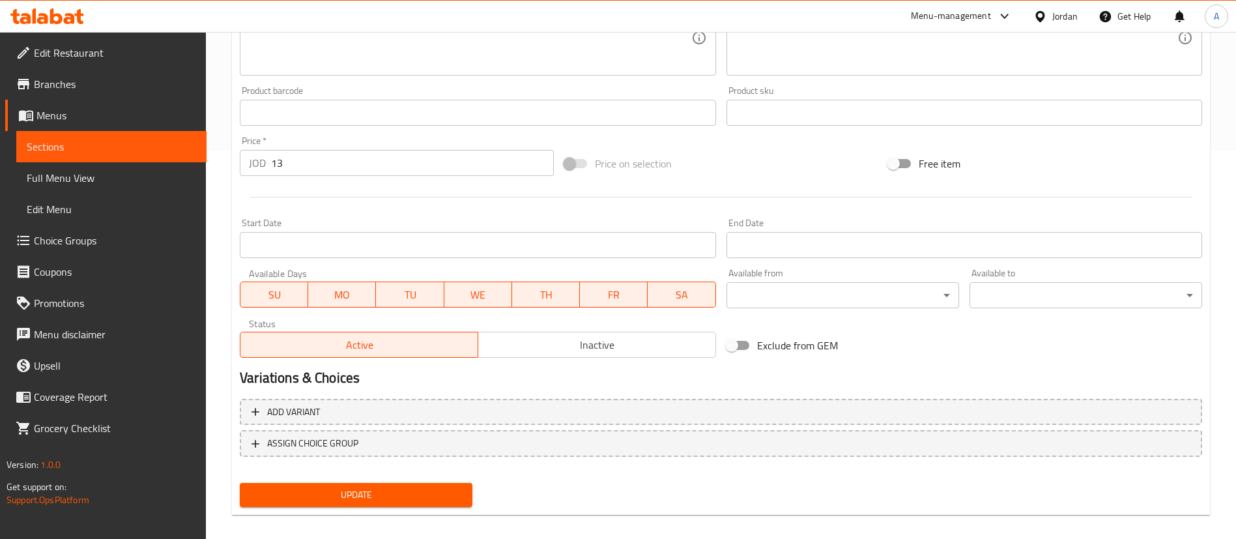
scroll to position [391, 0]
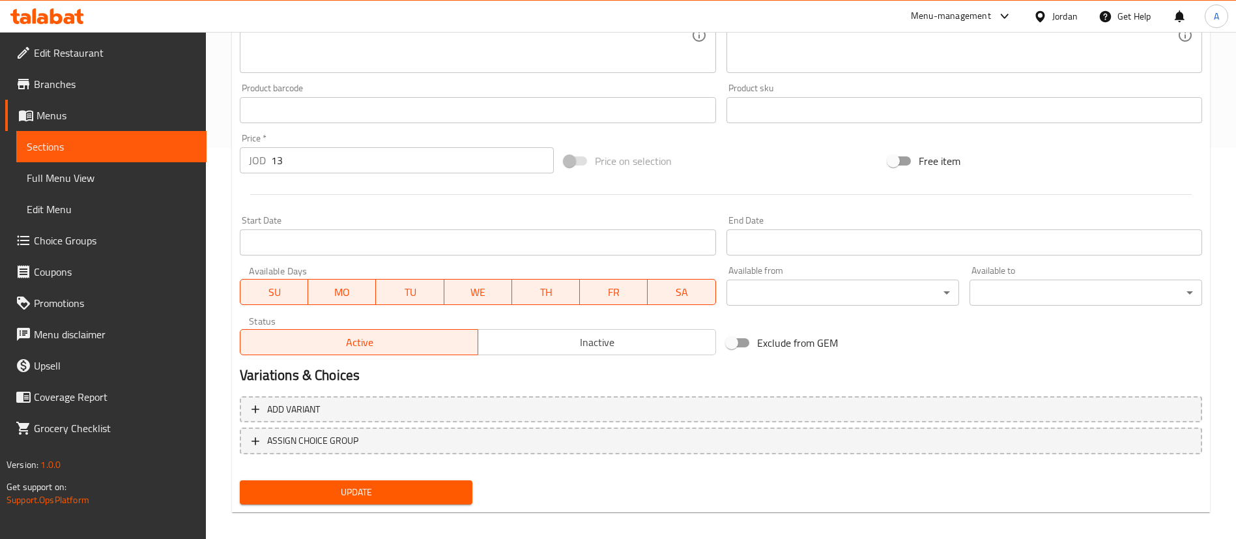
type input "وجبة المنسف فردية"
click at [373, 498] on span "Update" at bounding box center [356, 492] width 212 height 16
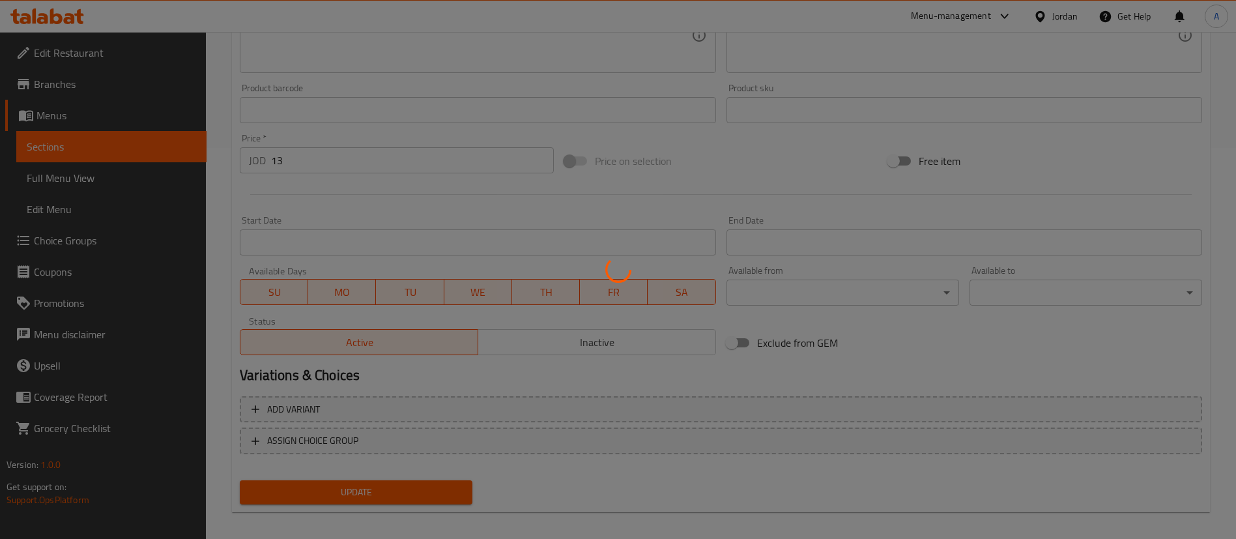
scroll to position [0, 0]
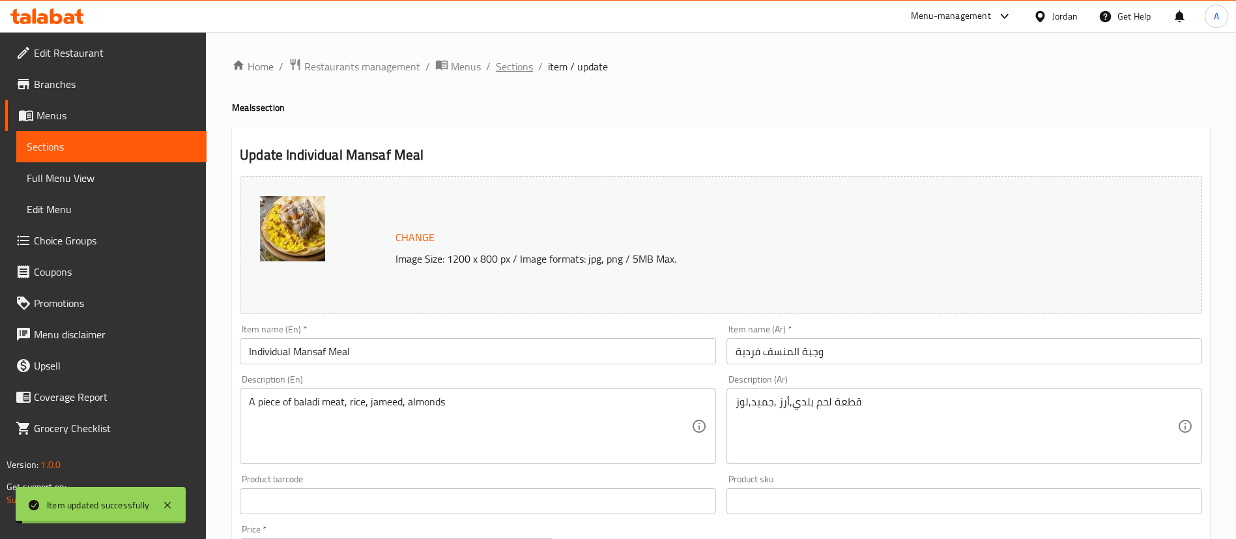
click at [524, 70] on span "Sections" at bounding box center [514, 67] width 37 height 16
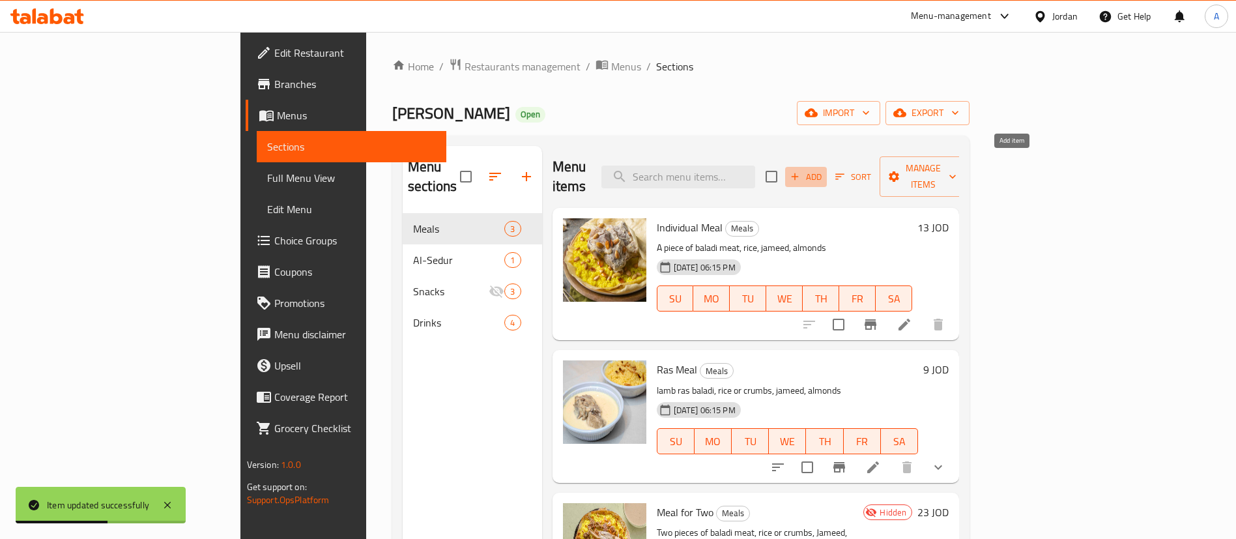
click at [824, 169] on span "Add" at bounding box center [805, 176] width 35 height 15
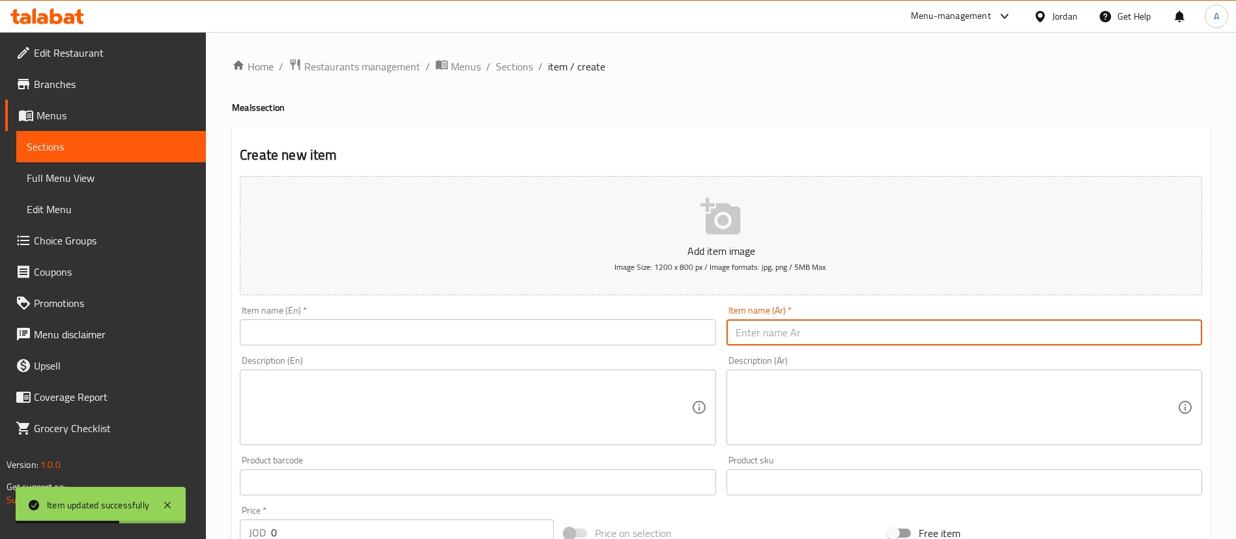
click at [791, 332] on input "text" at bounding box center [964, 332] width 476 height 26
type input "و"
click at [508, 311] on div "Item name (En)   * Item name (En) *" at bounding box center [478, 326] width 476 height 40
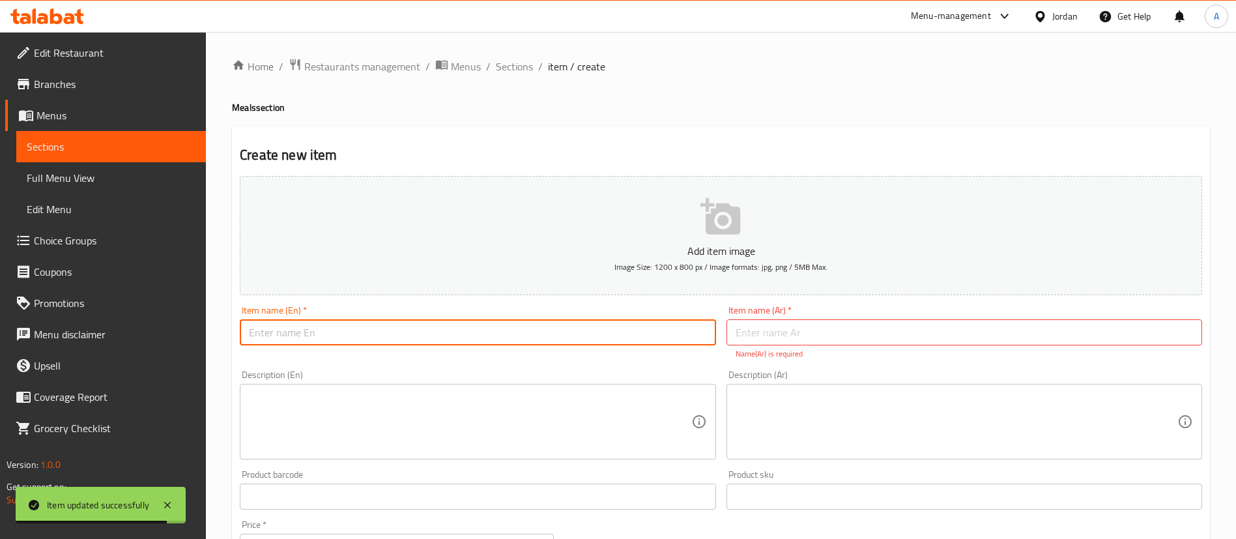
click at [504, 327] on input "text" at bounding box center [478, 332] width 476 height 26
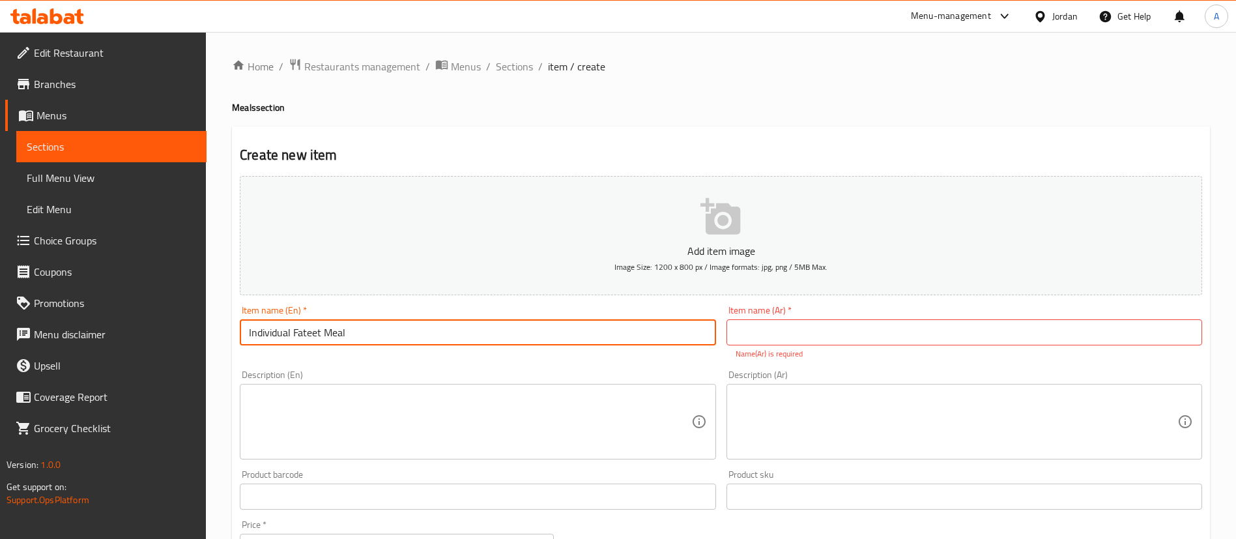
type input "Individual Fateet Meal"
drag, startPoint x: 440, startPoint y: 332, endPoint x: 228, endPoint y: 332, distance: 212.4
click at [228, 332] on div "Home / Restaurants management / Menus / Sections / item / create Meals section …" at bounding box center [721, 483] width 1030 height 903
click at [812, 339] on input "text" at bounding box center [964, 332] width 476 height 26
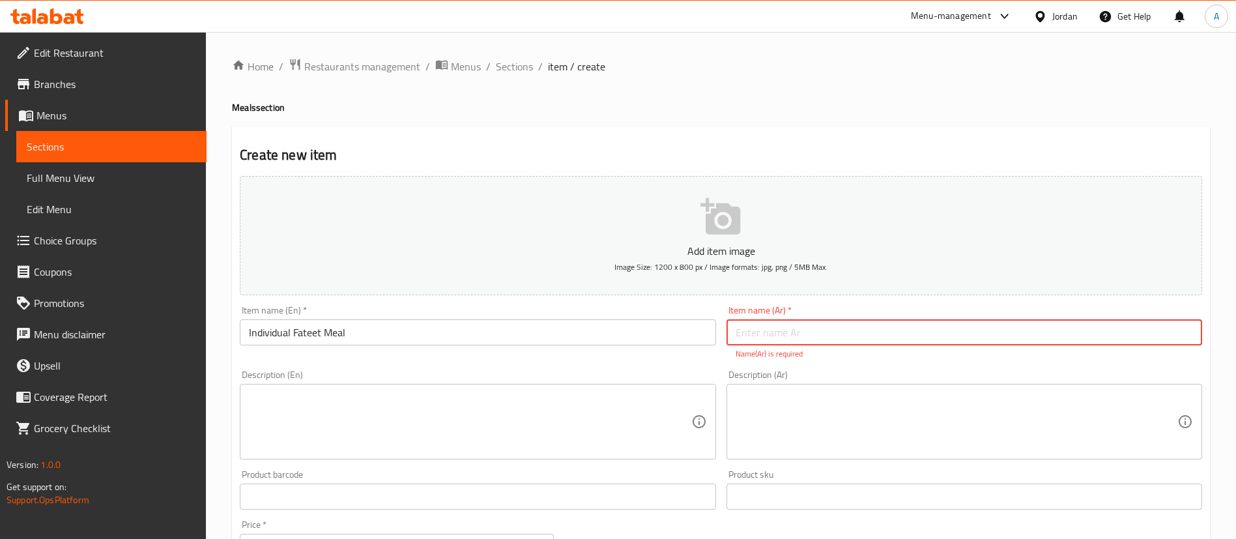
paste input "وجبة فطور فردية"
drag, startPoint x: 760, startPoint y: 332, endPoint x: 776, endPoint y: 332, distance: 16.3
click at [776, 332] on input "وجبة فطور فردية" at bounding box center [964, 332] width 476 height 26
click at [775, 332] on input "وجبة فطور فردية" at bounding box center [964, 332] width 476 height 26
click at [753, 334] on input "وجبة فطور فردية" at bounding box center [964, 332] width 476 height 26
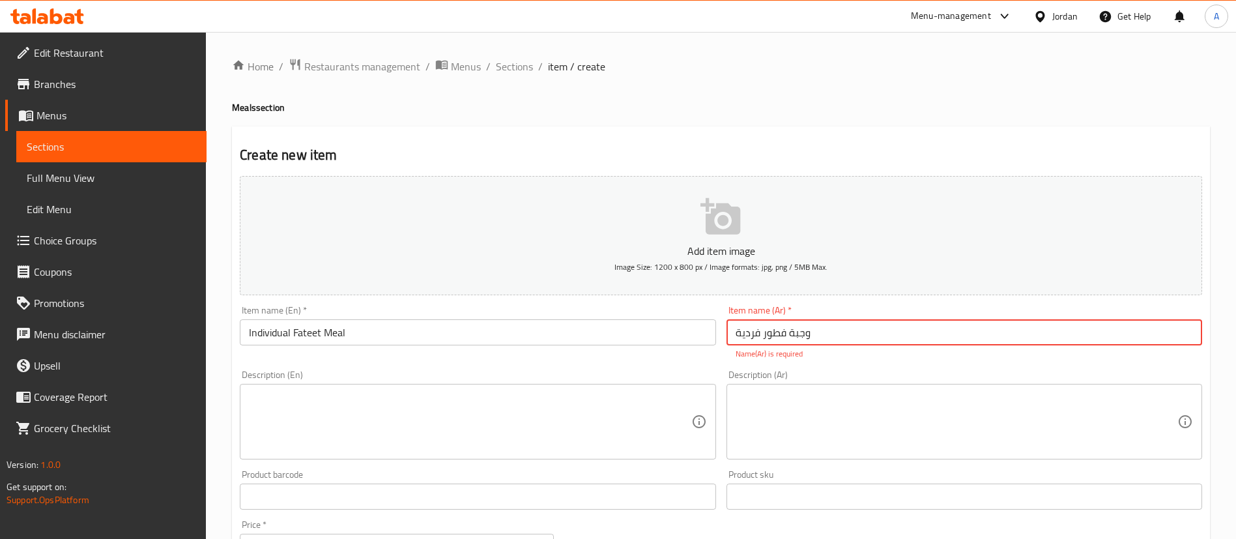
click at [768, 333] on input "وجبة فطور فردية" at bounding box center [964, 332] width 476 height 26
click at [783, 332] on input "وجبة فطور فردية" at bounding box center [964, 332] width 476 height 26
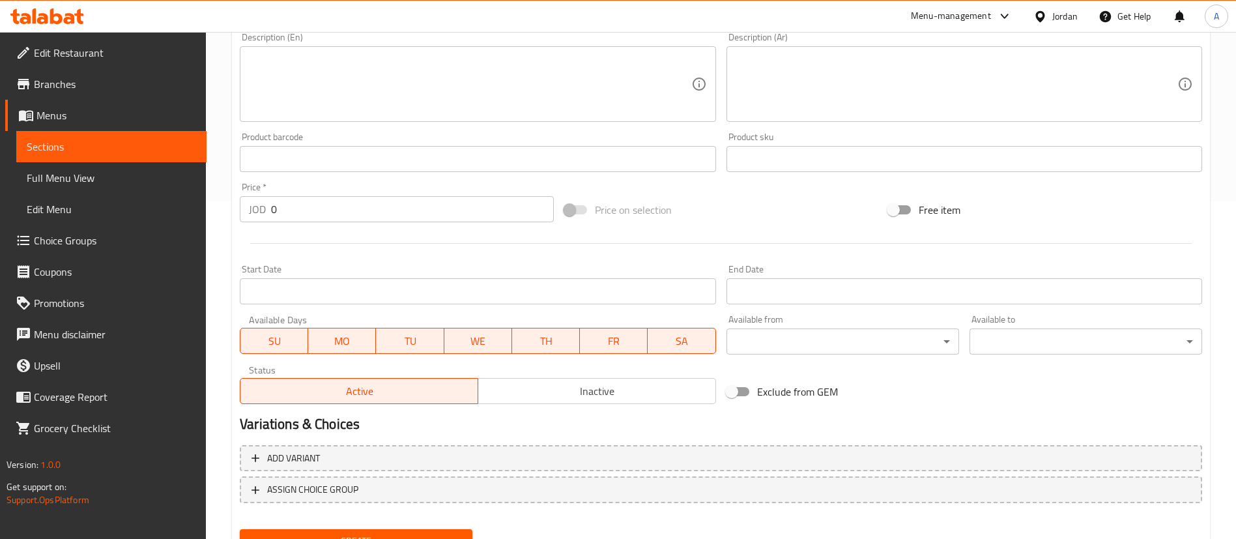
scroll to position [396, 0]
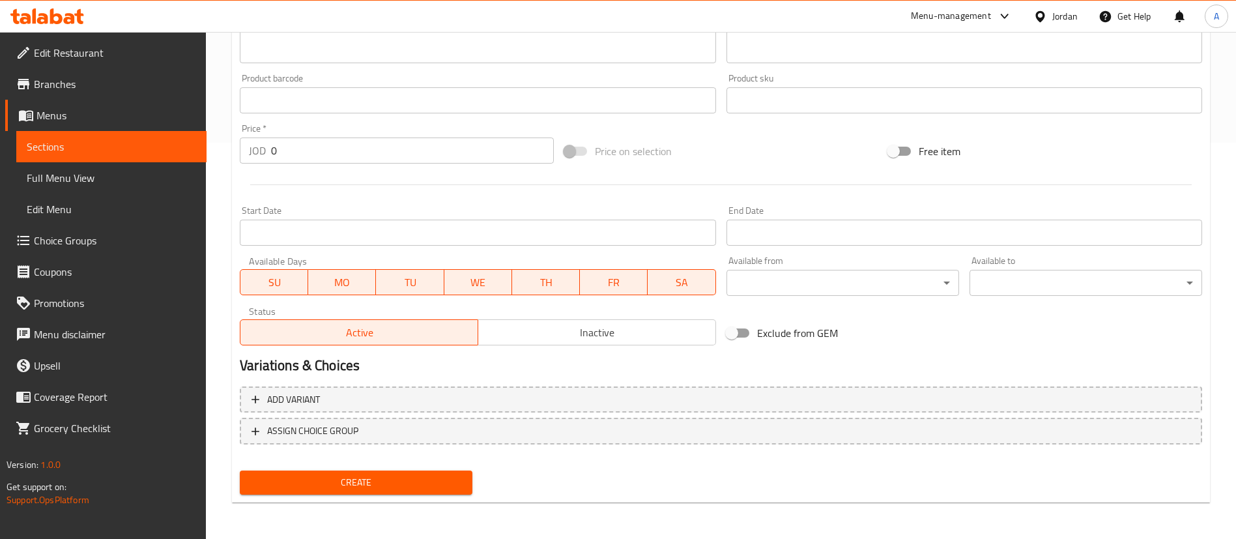
type input "وجبة فتيت فردية"
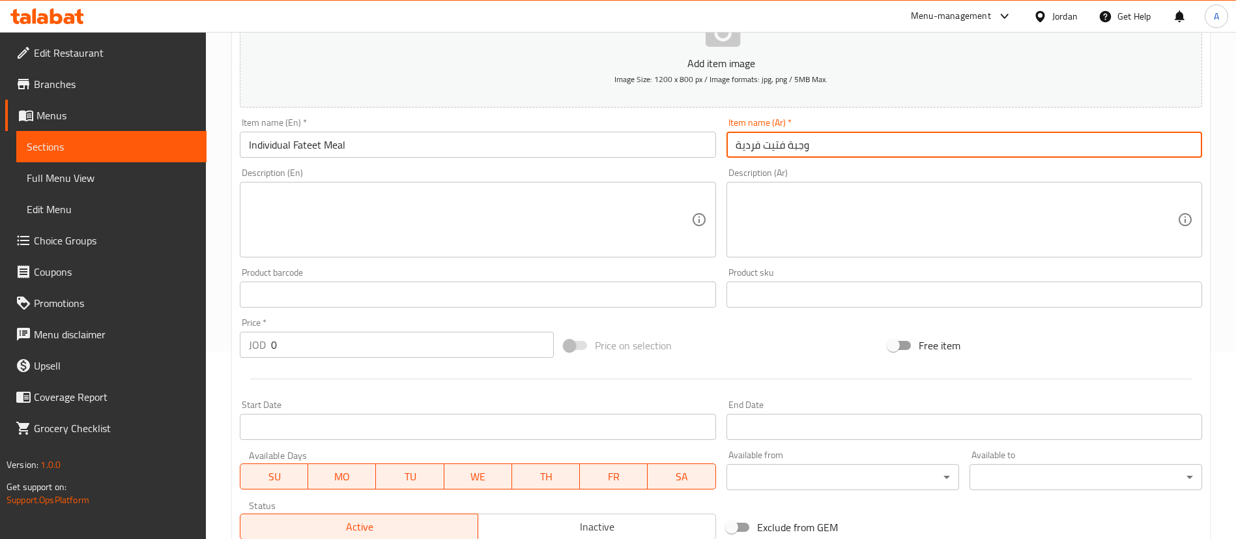
scroll to position [195, 0]
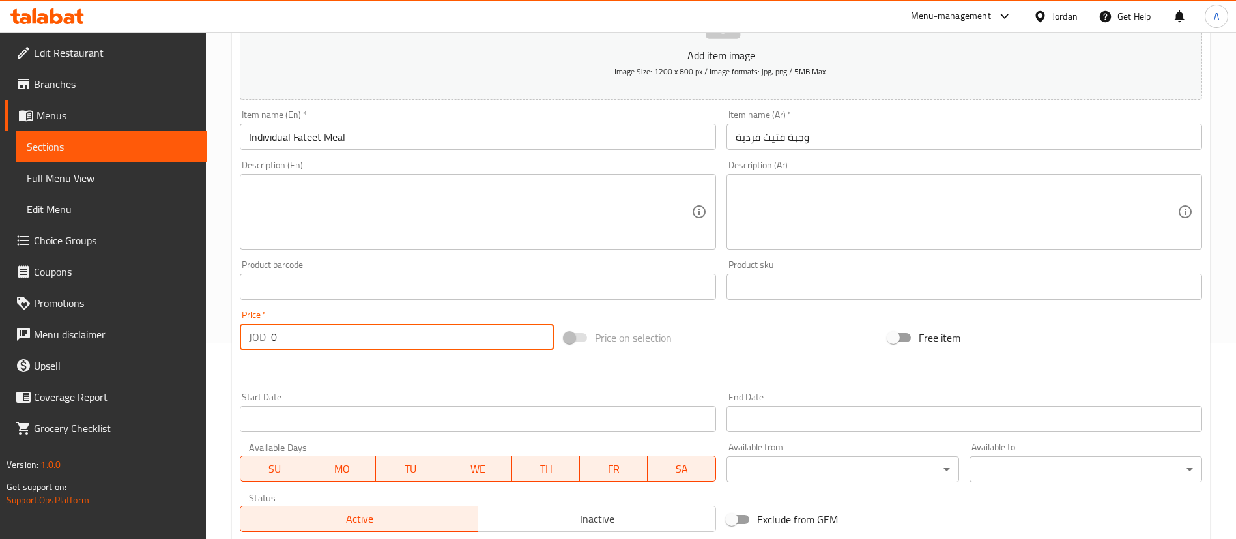
drag, startPoint x: 311, startPoint y: 343, endPoint x: 225, endPoint y: 352, distance: 87.1
click at [253, 345] on div "JOD 0 Price *" at bounding box center [397, 337] width 314 height 26
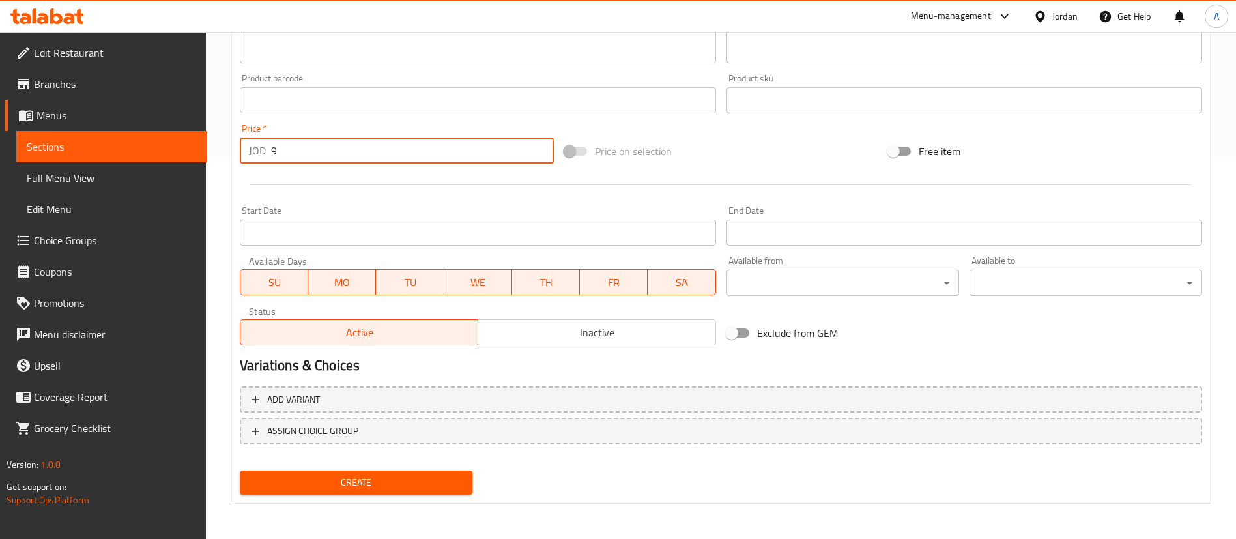
type input "9"
click at [367, 475] on span "Create" at bounding box center [356, 482] width 212 height 16
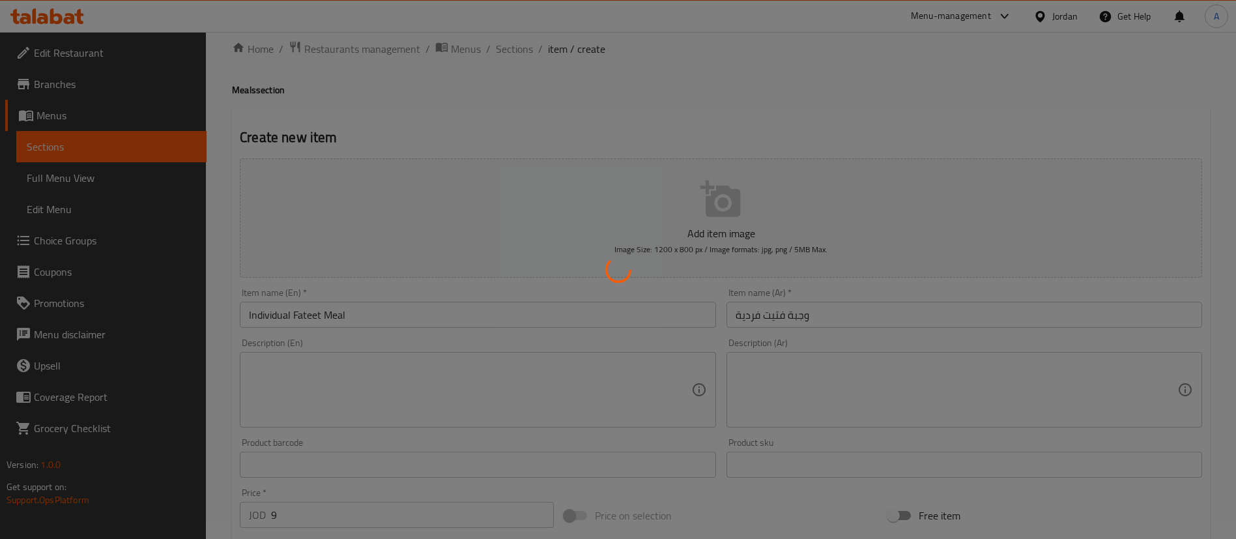
scroll to position [0, 0]
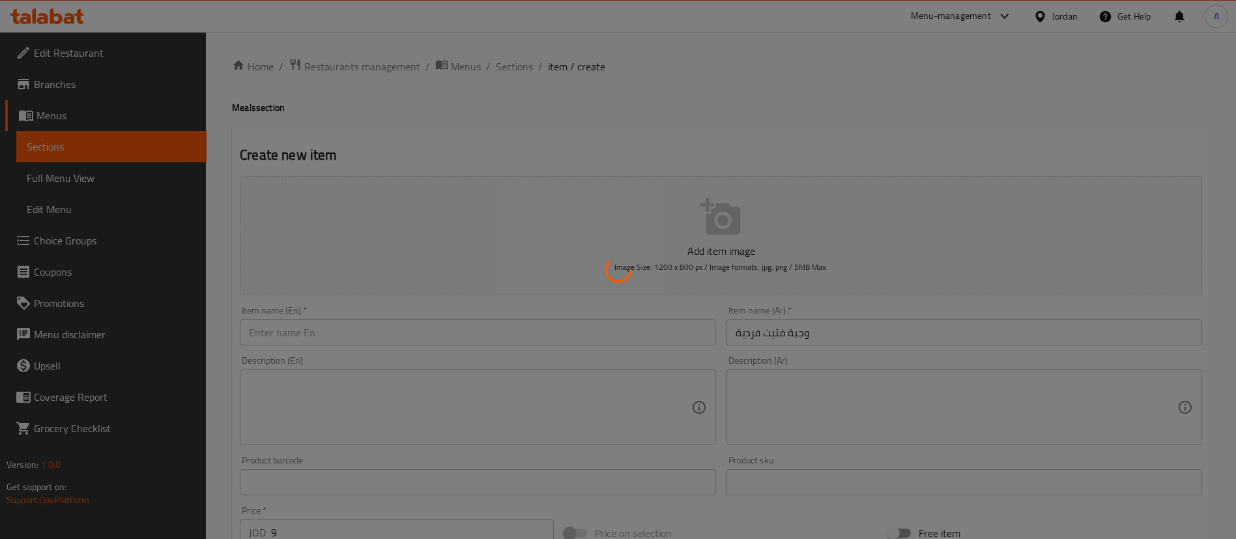
type input "0"
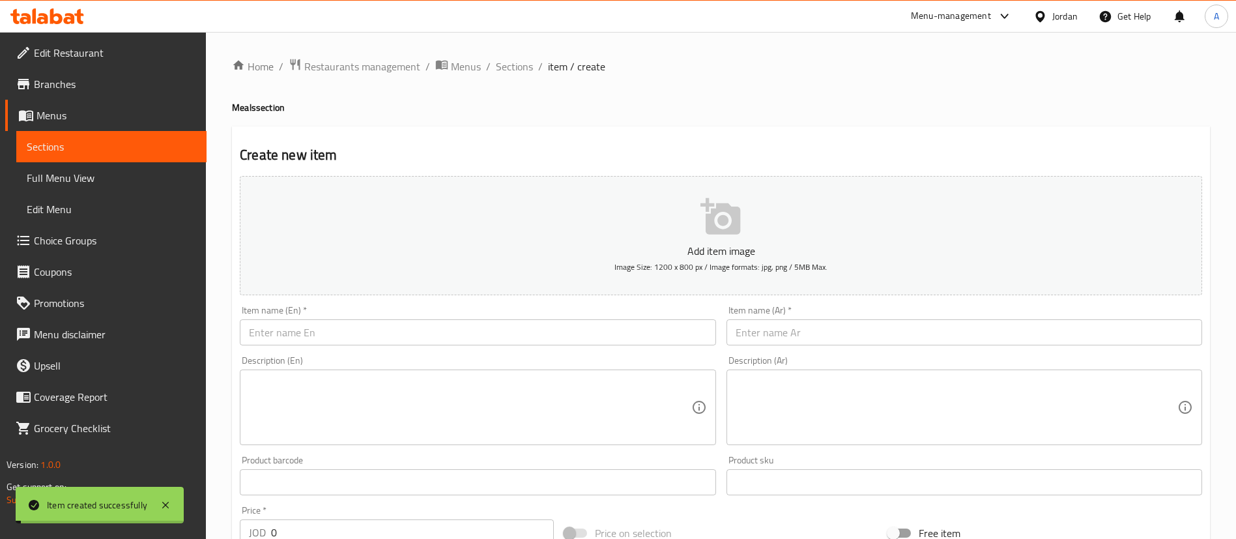
drag, startPoint x: 512, startPoint y: 66, endPoint x: 504, endPoint y: 80, distance: 16.1
click at [512, 66] on span "Sections" at bounding box center [514, 67] width 37 height 16
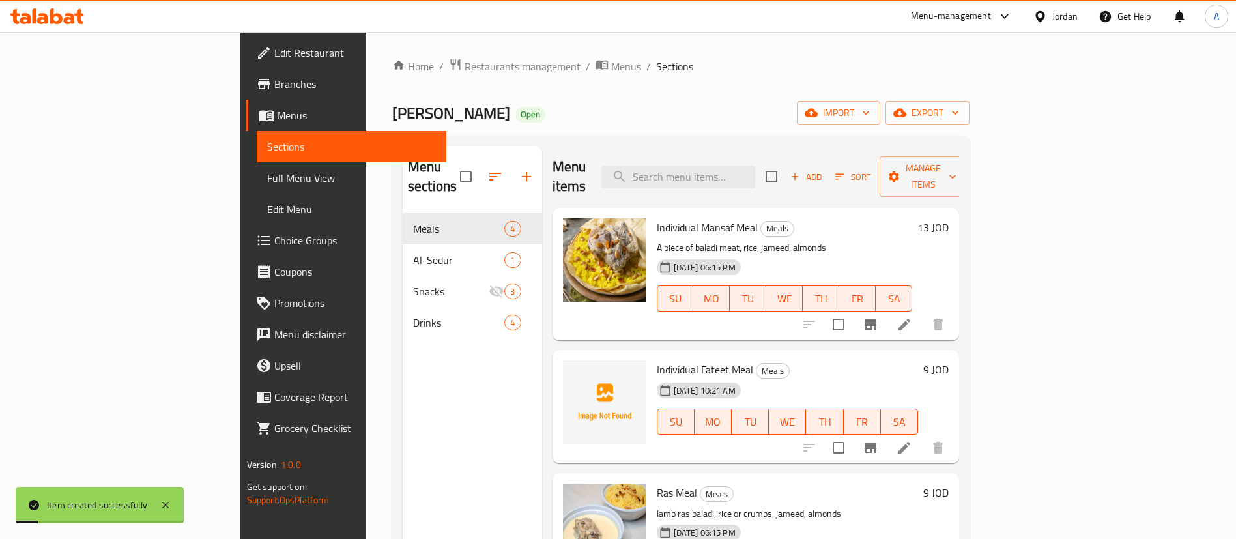
click at [955, 213] on div "Individual Mansaf Meal Meals A piece of baladi meat, rice, jameed, almonds 27-0…" at bounding box center [803, 274] width 303 height 122
click at [949, 218] on h6 "13 JOD" at bounding box center [932, 227] width 31 height 18
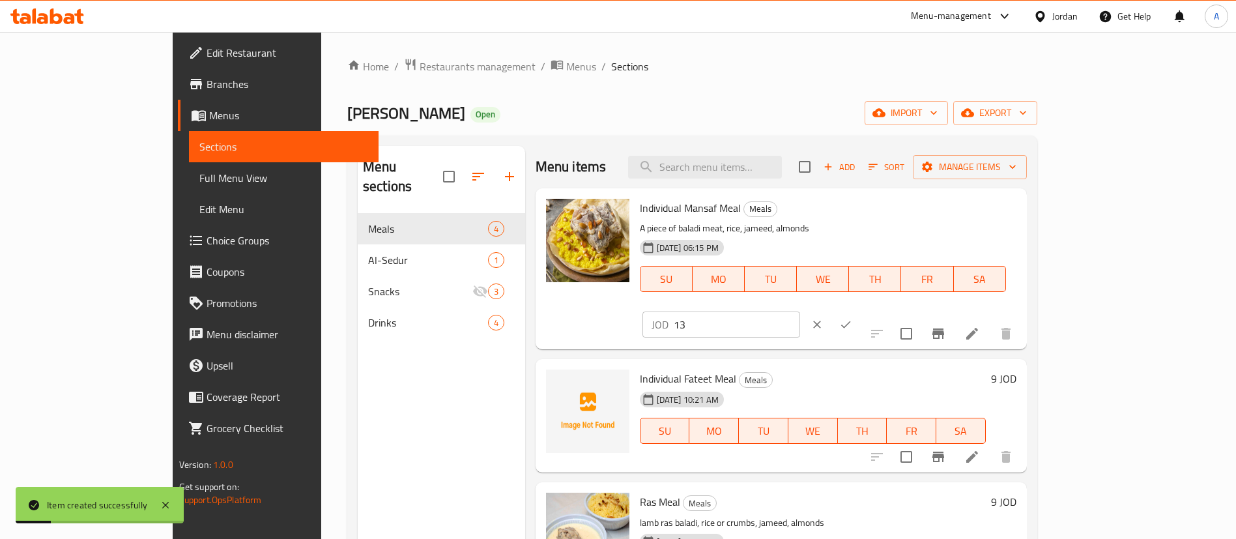
drag, startPoint x: 902, startPoint y: 222, endPoint x: 893, endPoint y: 222, distance: 9.8
click at [897, 222] on div "Individual Mansaf Meal Meals A piece of baladi meat, rice, jameed, almonds 27-0…" at bounding box center [828, 269] width 387 height 151
type input "12"
click at [852, 318] on icon "ok" at bounding box center [845, 324] width 13 height 13
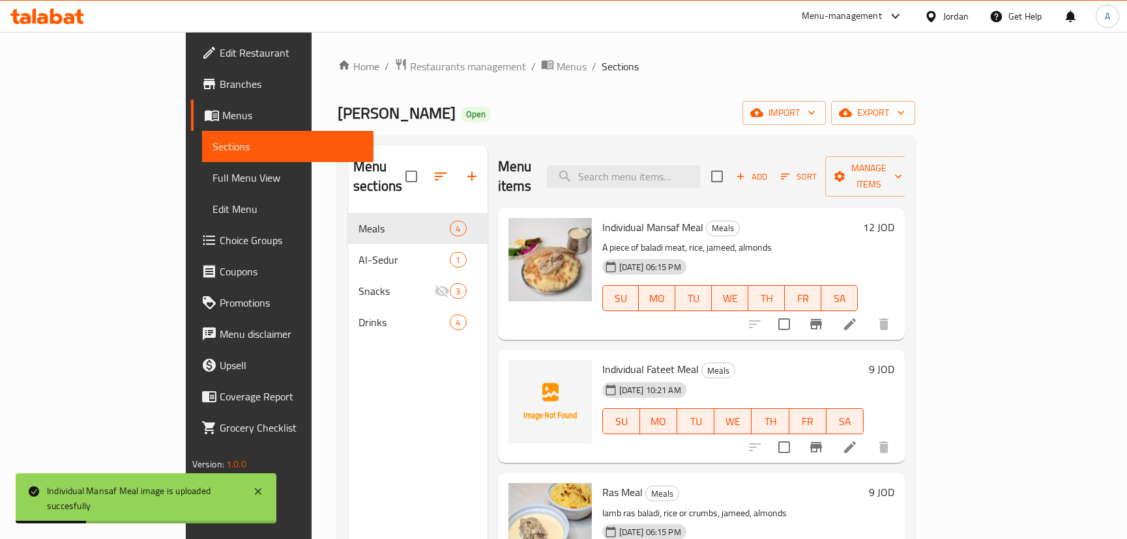
click at [868, 313] on li at bounding box center [849, 324] width 36 height 23
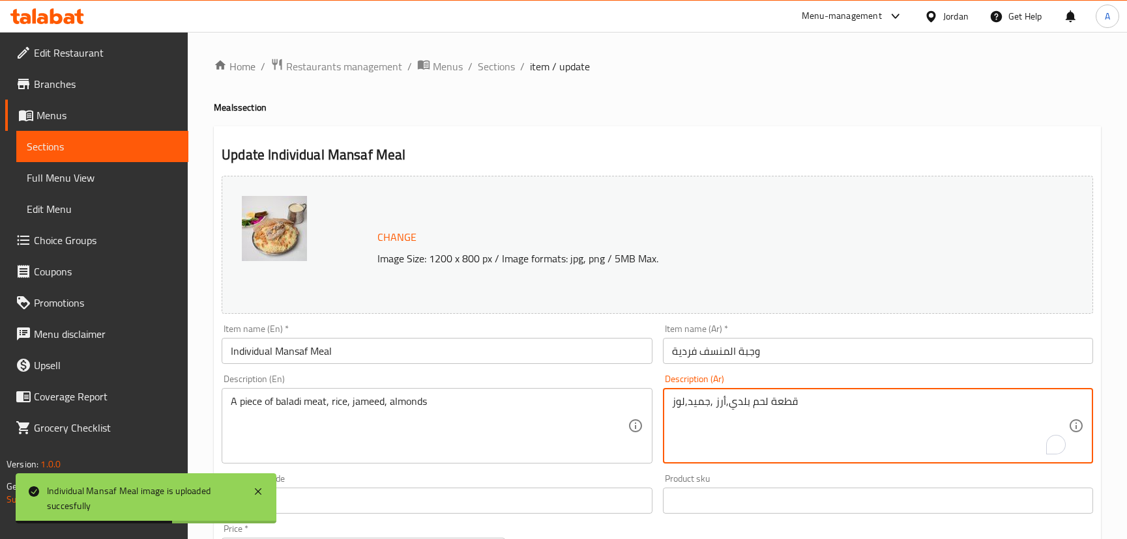
click at [842, 414] on textarea "قطعة لحم بلدي,أرز ,جميد,لوز" at bounding box center [870, 426] width 396 height 62
paste textarea "(٣٥٠–٣٨٠ غم) مع أرز، لبن جميد، لوز محمّص وخبز الشراك"
type textarea "قطعة لحم بلدي (٣٥٠–٣٨٠ غم) مع أرز، لبن جميد، لوز محمّص وخبز الشراك"
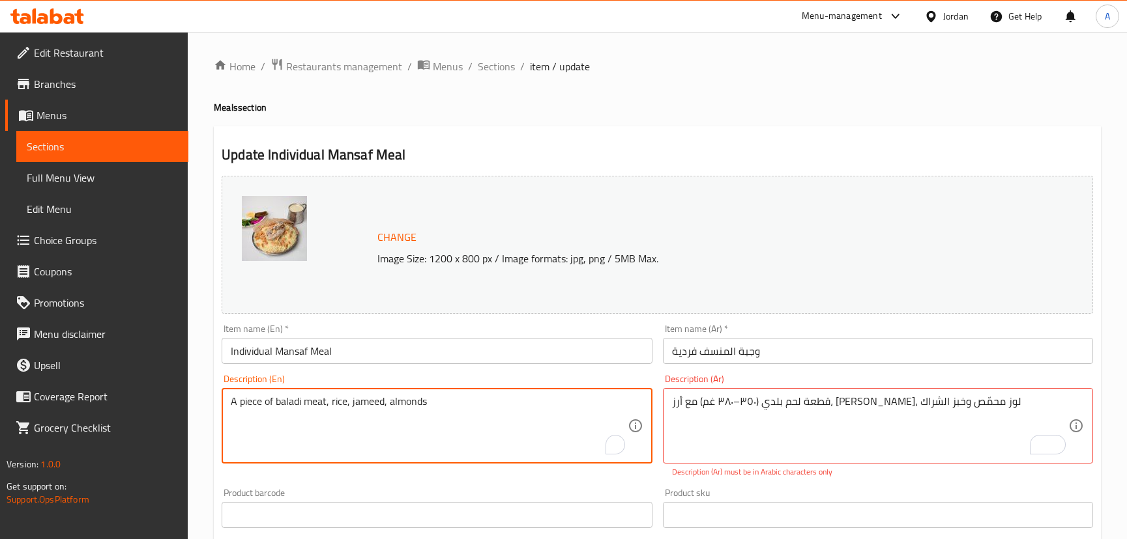
click at [358, 404] on textarea "A piece of baladi meat, rice, jameed, almonds" at bounding box center [429, 426] width 396 height 62
paste textarea "Baladi lamb (350–380 g) with rice, Jameed, almonds & Shrak bread"
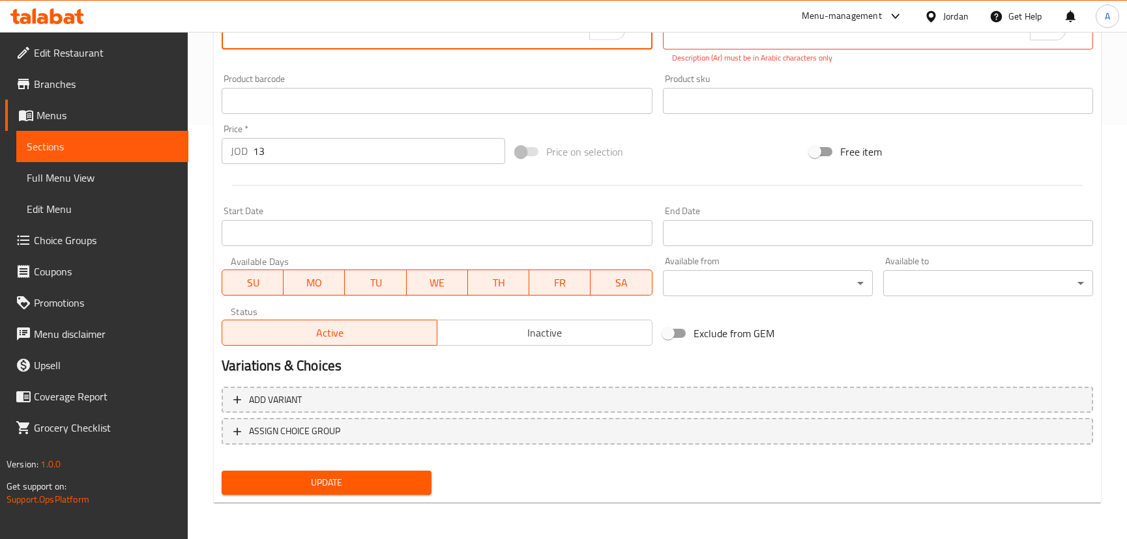
click at [330, 480] on span "Update" at bounding box center [326, 483] width 189 height 16
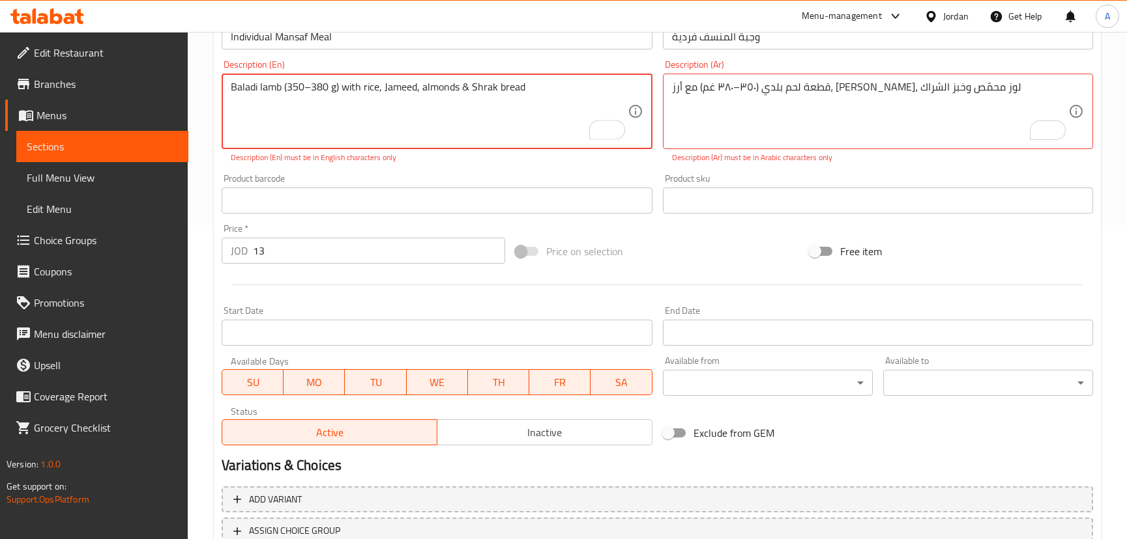
scroll to position [134, 0]
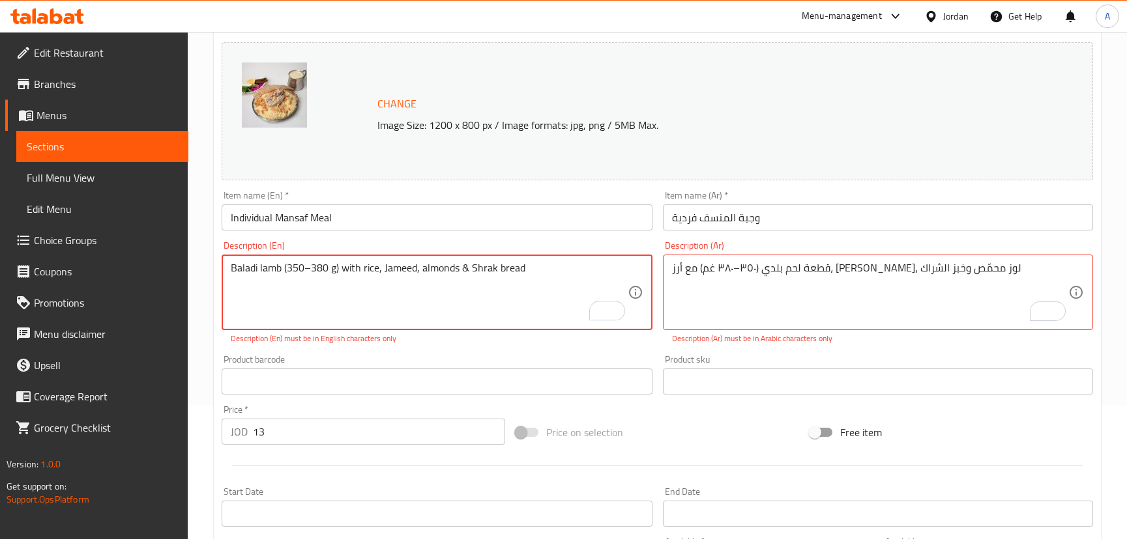
click at [466, 266] on textarea "Baladi lamb (350–380 g) with rice, Jameed, almonds & Shrak bread" at bounding box center [429, 293] width 396 height 62
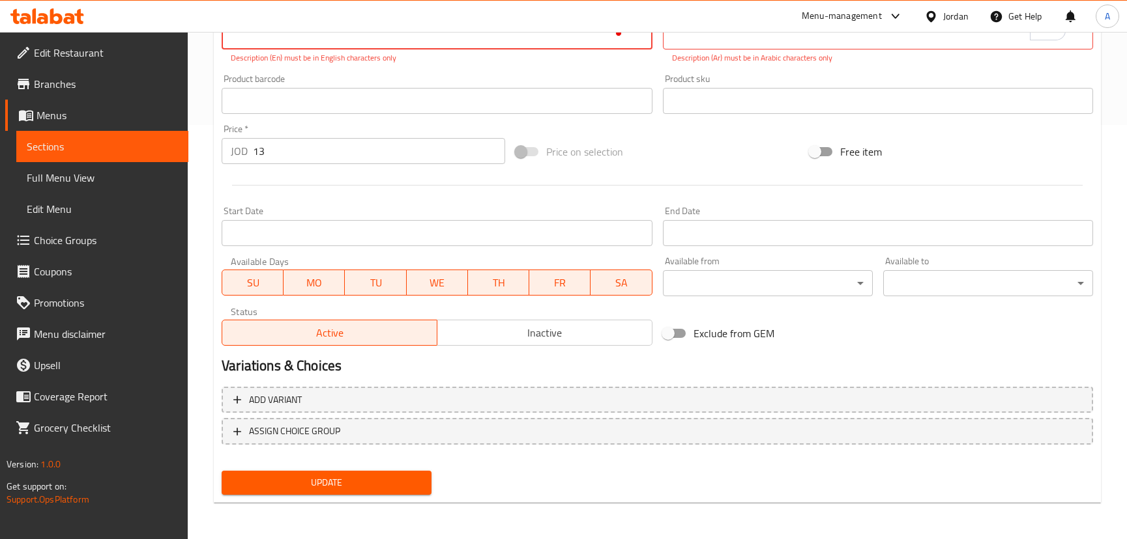
click at [350, 478] on span "Update" at bounding box center [326, 483] width 189 height 16
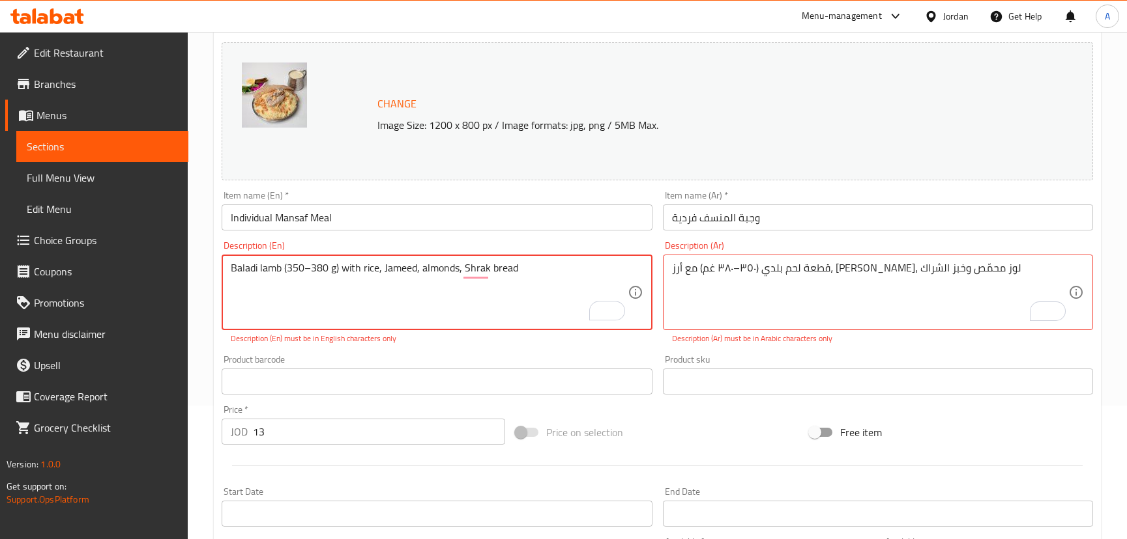
click at [335, 268] on textarea "Baladi lamb (350–380 g) with rice, Jameed, almonds, Shrak bread" at bounding box center [429, 293] width 396 height 62
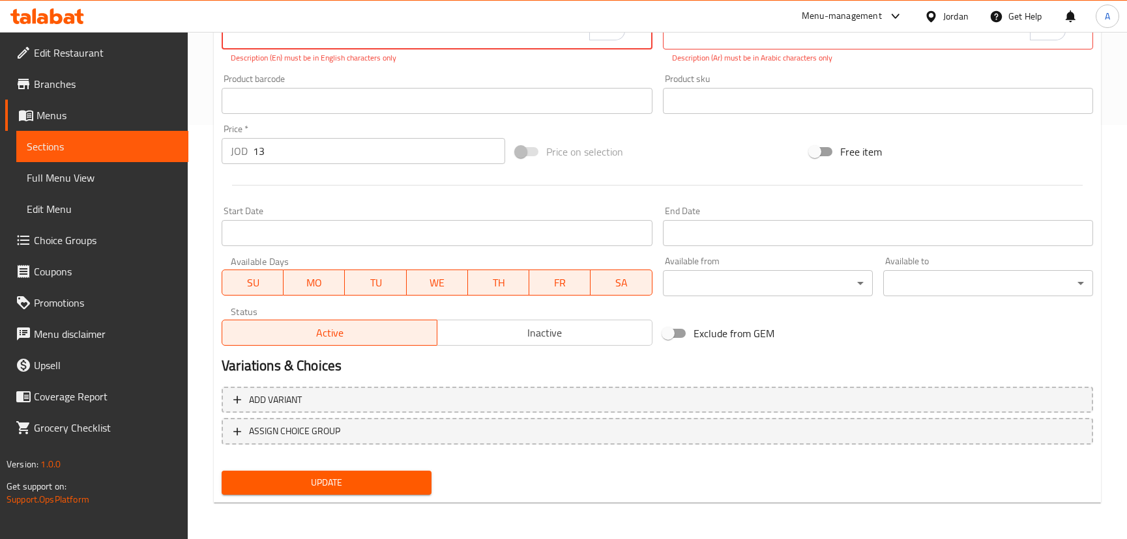
click at [317, 476] on span "Update" at bounding box center [326, 483] width 189 height 16
click at [246, 482] on span "Update" at bounding box center [326, 483] width 189 height 16
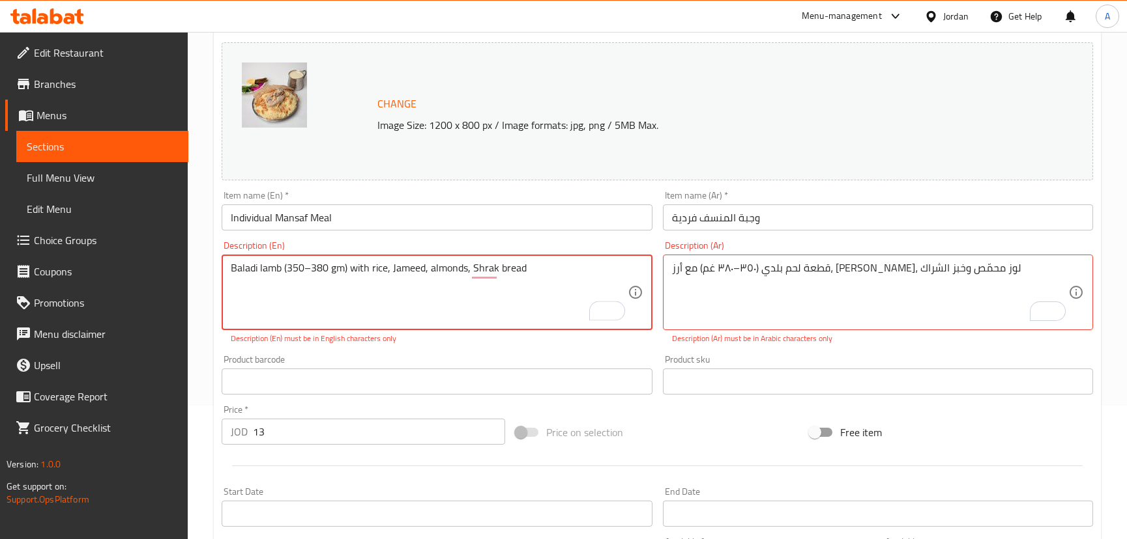
click at [311, 266] on textarea "Baladi lamb (350–380 gm) with rice, Jameed, almonds, Shrak bread" at bounding box center [429, 293] width 396 height 62
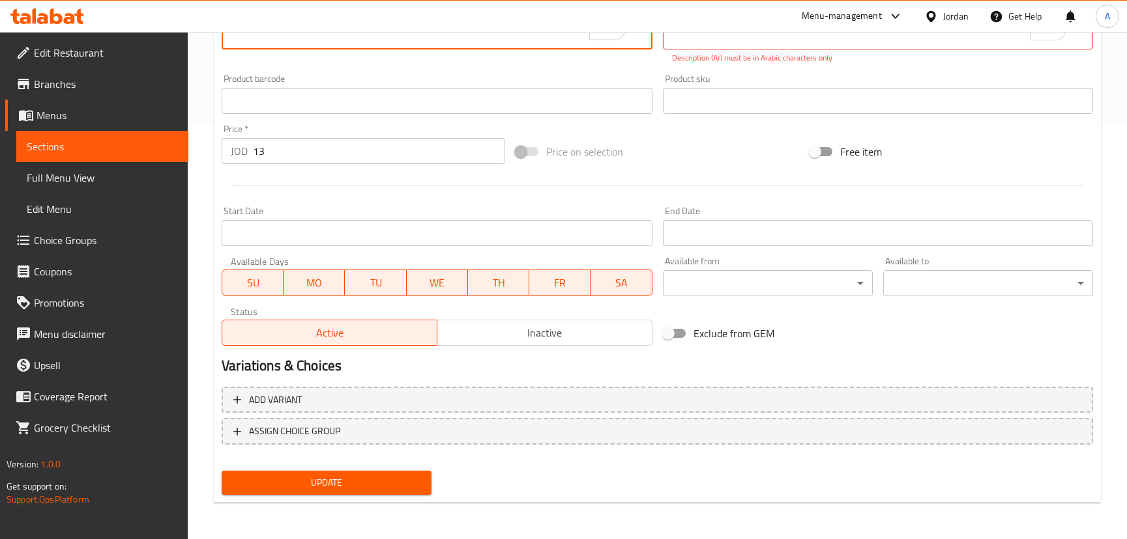
click at [351, 483] on span "Update" at bounding box center [326, 483] width 189 height 16
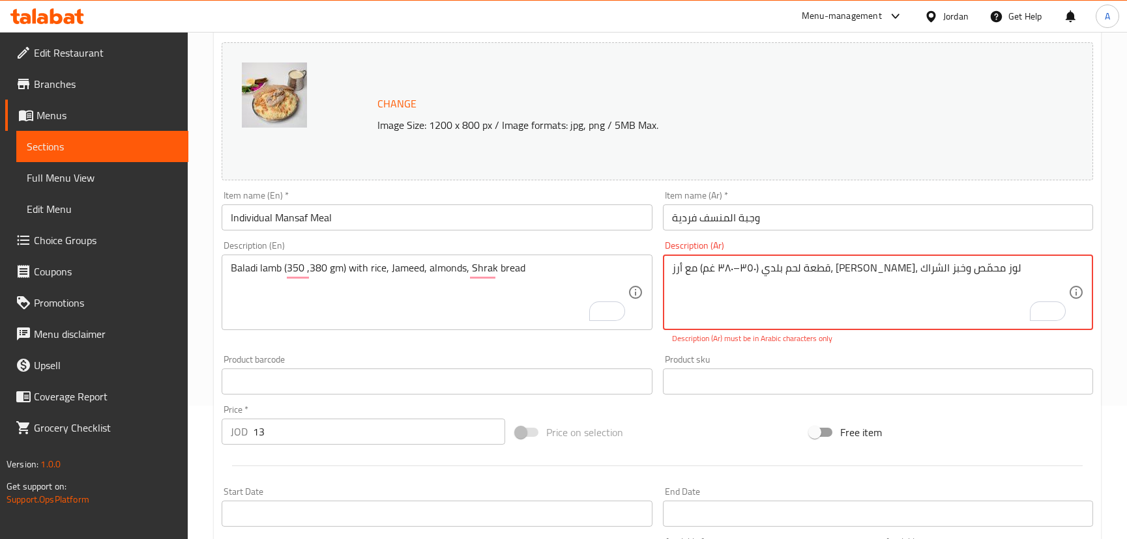
click at [885, 266] on textarea "قطعة لحم بلدي (٣٥٠–٣٨٠ غم) مع أرز، لبن جميد، لوز محمّص وخبز الشراك" at bounding box center [870, 293] width 396 height 62
click at [874, 271] on textarea "قطعة لحم بلدي (٣٥٠–٣٨٠ غم) مع أرز، لبن جميد، لوز محمّص وخبز الشراك" at bounding box center [870, 293] width 396 height 62
click at [885, 270] on textarea "قطعة لحم بلدي (٣٥٠–٣٨٠ غم) مع أرز، لبن جميد، لوز محمّص وخبز الشراك" at bounding box center [870, 293] width 396 height 62
click at [883, 268] on textarea "قطعة لحم بلدي (٣٥٠–٣٨٠ غم) مع أرز، لبن جميد، لوز محمّص وخبز الشراك" at bounding box center [870, 293] width 396 height 62
click at [882, 270] on textarea "قطعة لحم بلدي (٣٥٠–٣٨٠ غم) مع أرز، لبن جميد، لوز محمّص وخبز الشراك" at bounding box center [870, 293] width 396 height 62
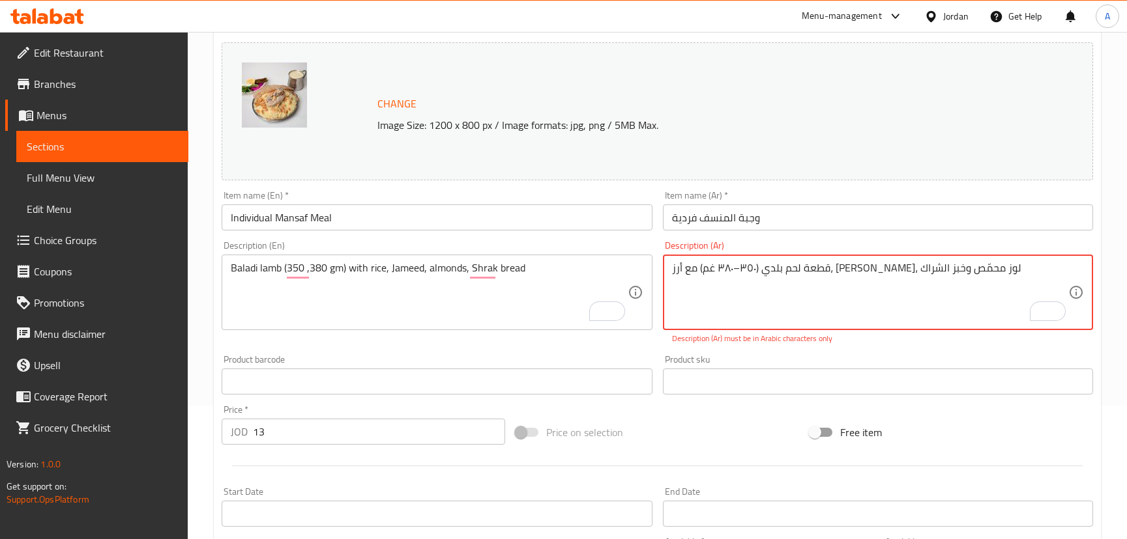
click at [882, 270] on textarea "قطعة لحم بلدي (٣٥٠–٣٨٠ غم) مع أرز، لبن جميد، لوز محمّص وخبز الشراك" at bounding box center [870, 293] width 396 height 62
click at [885, 268] on textarea "قطعة لحم بلدي (٣٥٠–٣٨٠ غم) مع أرز، لبن جميد، لوز محمّص وخبز الشراك" at bounding box center [870, 293] width 396 height 62
click at [884, 269] on textarea "قطعة لحم بلدي (٣٥٠–٣٨٠ غم) مع أرز، لبن جميد، لوز محمّص وخبز الشراك" at bounding box center [870, 293] width 396 height 62
click at [884, 268] on textarea "قطعة لحم بلدي (٣٥٠–٣٨٠ غم) مع أرز، لبن جميد، لوز محمّص وخبز الشراك" at bounding box center [870, 293] width 396 height 62
click at [884, 267] on textarea "قطعة لحم بلدي (٣٥٠–٣٨٠ غم) مع أرز، لبن جميد، لوز محمّص وخبز الشراك" at bounding box center [870, 293] width 396 height 62
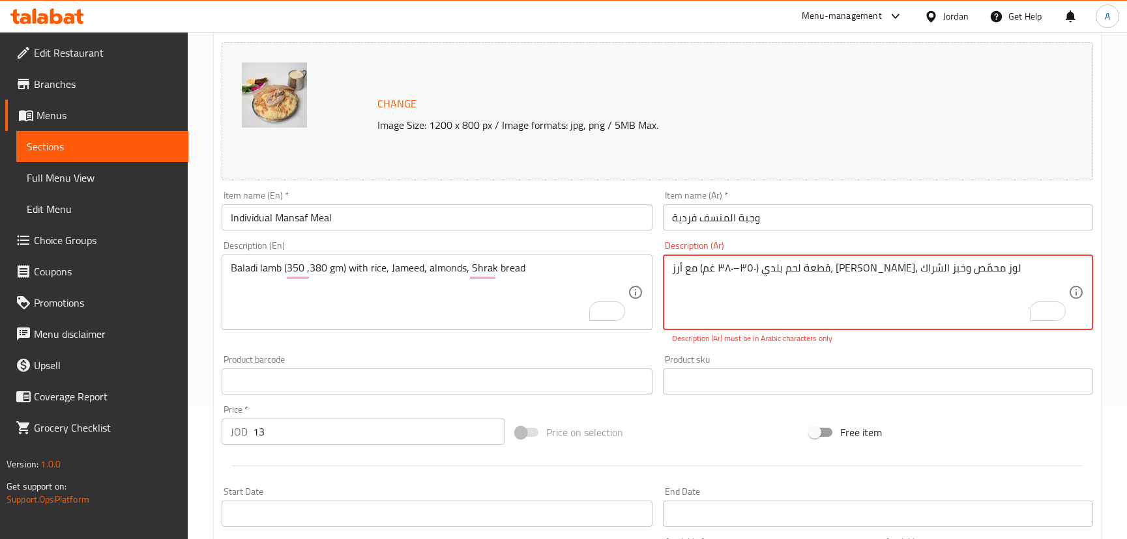
click at [882, 265] on textarea "قطعة لحم بلدي (٣٥٠–٣٨٠ غم) مع أرز، لبن جميد، لوز محمّص وخبز الشراك" at bounding box center [870, 293] width 396 height 62
click at [884, 266] on textarea "قطعة لحم بلدي (٣٥٠–٣٨٠ غم) مع أرز، لبن جميد، لوز محمّص وخبز الشراك" at bounding box center [870, 293] width 396 height 62
click at [882, 270] on textarea "قطعة لحم بلدي (٣٥٠–٣٨٠ غم) مع أرز، لبن جميد، لوز محمّص وخبز الشراك" at bounding box center [870, 293] width 396 height 62
click at [884, 267] on textarea "قطعة لحم بلدي (٣٥٠–٣٨٠ غم) مع أرز، لبن جميد، لوز محمّص وخبز الشراك" at bounding box center [870, 293] width 396 height 62
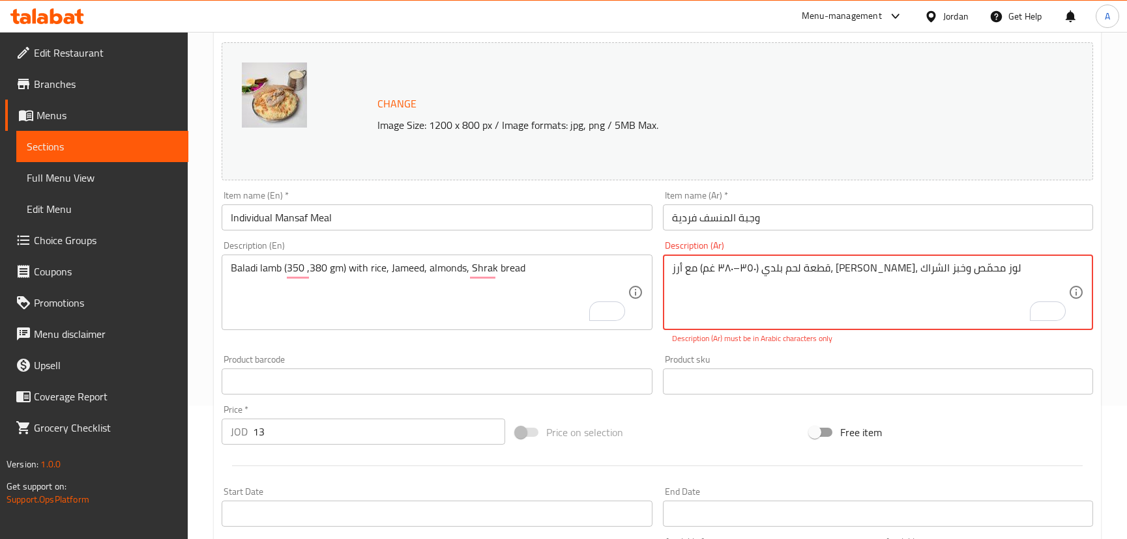
click at [884, 267] on textarea "قطعة لحم بلدي (٣٥٠–٣٨٠ غم) مع أرز، لبن جميد، لوز محمّص وخبز الشراك" at bounding box center [870, 293] width 396 height 62
click at [882, 267] on textarea "قطعة لحم بلدي (٣٥٠–٣٨٠ غم) مع أرز، لبن جميد، لوز محمّص وخبز الشراك" at bounding box center [870, 293] width 396 height 62
click at [883, 267] on textarea "قطعة لحم بلدي (٣٥٠–٣٨٠ غم) مع أرز، لبن جميد، لوز محمّص وخبز الشراك" at bounding box center [870, 293] width 396 height 62
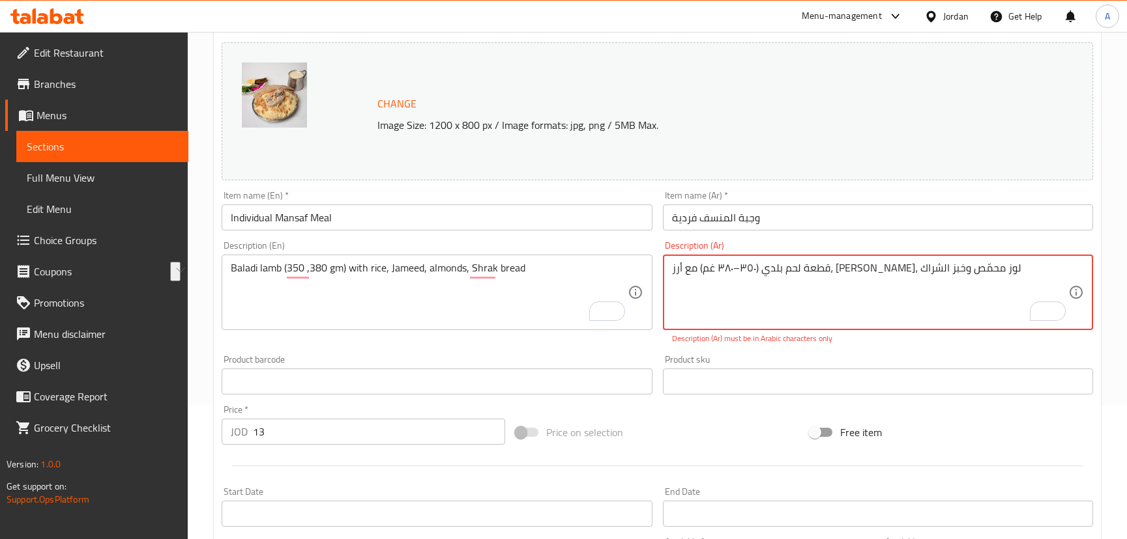
click at [884, 272] on textarea "قطعة لحم بلدي (٣٥٠–٣٨٠ غم) مع أرز، لبن جميد، لوز محمّص وخبز الشراك" at bounding box center [870, 293] width 396 height 62
click at [883, 292] on textarea "قطعة لحم بلدي (٣٥٠–٣٨٠ غم) مع أرز، لبن جميد، لوز محمّص وخبز الشراك" at bounding box center [870, 293] width 396 height 62
click at [893, 266] on textarea "قطعة لحم بلدي (٣٥٠–٣٨٠ غم) مع أرز، لبن جميد، لوز محمّص وخبز الشراك" at bounding box center [870, 293] width 396 height 62
click at [883, 269] on textarea "قطعة لحم بلدي (٣٥٠–٣٨٠ غم) مع أرز، لبن جميد، لوز محمّص وخبز الشراك" at bounding box center [870, 293] width 396 height 62
click at [880, 270] on textarea "قطعة لحم بلدي (٣٥٠–٣٨٠ غم) مع أرز، لبن جميد، لوز محمّص وخبز الشراك" at bounding box center [870, 293] width 396 height 62
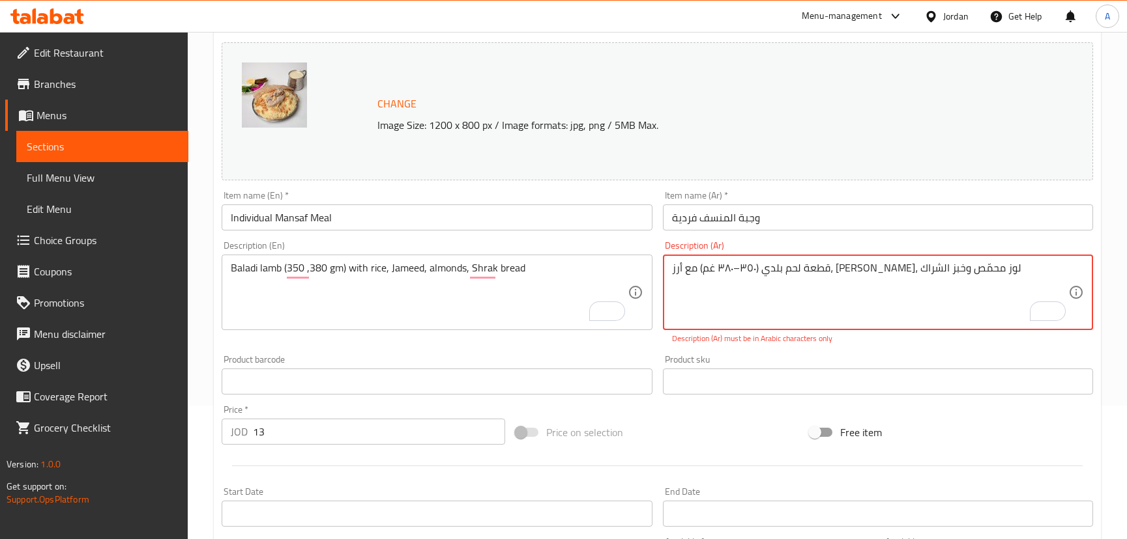
click at [878, 269] on textarea "قطعة لحم بلدي (٣٥٠–٣٨٠ غم) مع أرز، لبن جميد، لوز محمّص وخبز الشراك" at bounding box center [870, 293] width 396 height 62
click at [882, 270] on textarea "قطعة لحم بلدي (٣٥٠–٣٨٠ غم) مع أرز، لبن جميد، لوز محمّص وخبز الشراك" at bounding box center [870, 293] width 396 height 62
click at [884, 270] on textarea "قطعة لحم بلدي (٣٥٠–٣٨٠ غم) مع أرز، لبن جميد، لوز محمّص وخبز الشراك" at bounding box center [870, 293] width 396 height 62
click at [882, 270] on textarea "قطعة لحم بلدي (٣٥٠–٣٨٠ غم) مع أرز، لبن جميد، لوز محمّص وخبز الشراك" at bounding box center [870, 293] width 396 height 62
click at [882, 269] on textarea "قطعة لحم بلدي (٣٥٠–٣٨٠ غم) مع أرز، لبن جميد، لوز محمّص وخبز الشراك" at bounding box center [870, 293] width 396 height 62
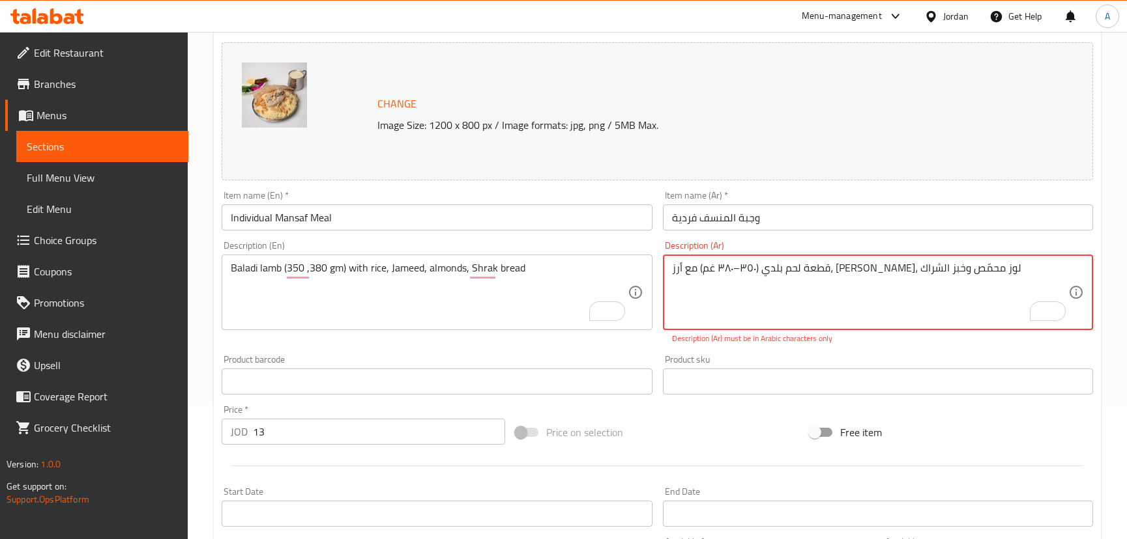
click at [881, 270] on textarea "قطعة لحم بلدي (٣٥٠–٣٨٠ غم) مع أرز، لبن جميد، لوز محمّص وخبز الشراك" at bounding box center [870, 293] width 396 height 62
click at [884, 270] on textarea "قطعة لحم بلدي (٣٥٠–٣٨٠ غم) مع أرز، لبن جميد، لوز محمّص وخبز الشراك" at bounding box center [870, 293] width 396 height 62
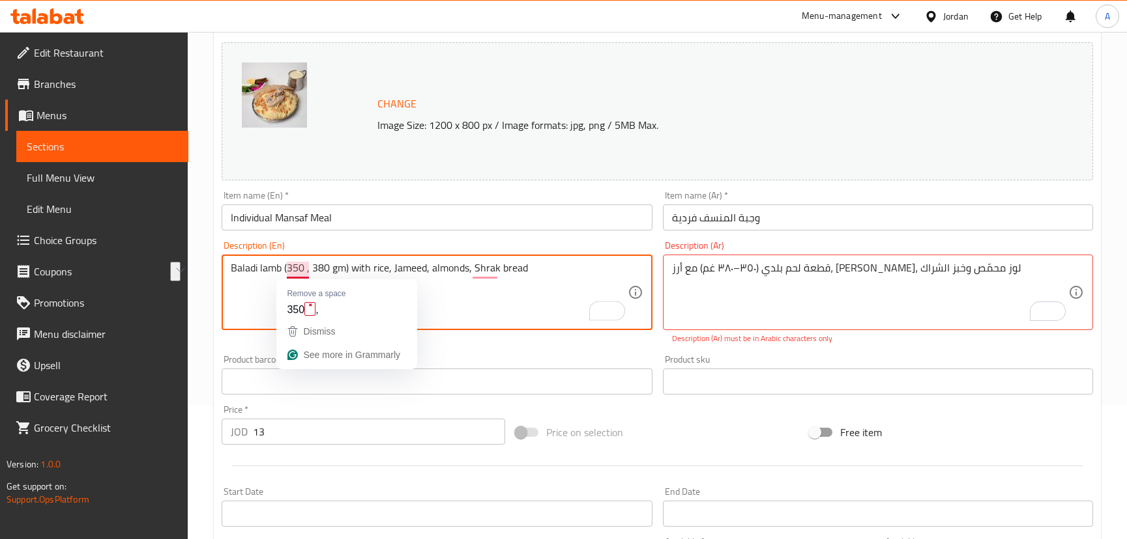
drag, startPoint x: 343, startPoint y: 270, endPoint x: 288, endPoint y: 268, distance: 55.4
click at [288, 268] on textarea "Baladi lamb (350 , 380 gm) with rice, Jameed, almonds, Shrak bread" at bounding box center [429, 293] width 396 height 62
click at [279, 275] on textarea "Baladi lamb (350 , 380 gm) with rice, Jameed, almonds, Shrak bread" at bounding box center [429, 293] width 396 height 62
drag, startPoint x: 283, startPoint y: 270, endPoint x: 348, endPoint y: 269, distance: 65.2
click at [348, 269] on textarea "Baladi lamb (350 , 380 gm) with rice, Jameed, almonds, Shrak bread" at bounding box center [429, 293] width 396 height 62
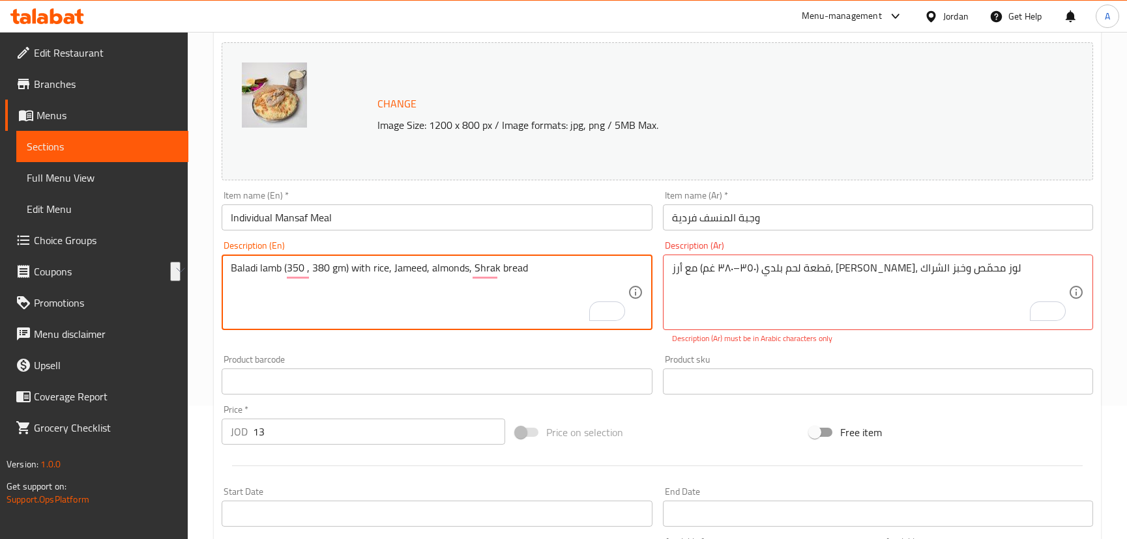
type textarea "Baladi lamb (350 , 380 gm) with rice, Jameed, almonds, Shrak bread"
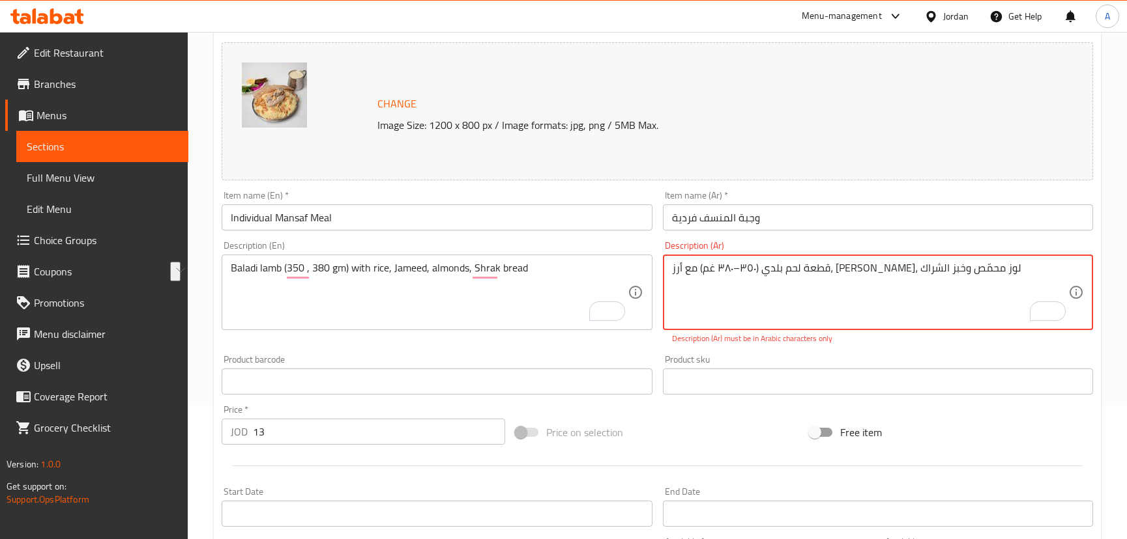
drag, startPoint x: 846, startPoint y: 268, endPoint x: 905, endPoint y: 268, distance: 59.3
paste textarea "350 ، 380 جرام)"
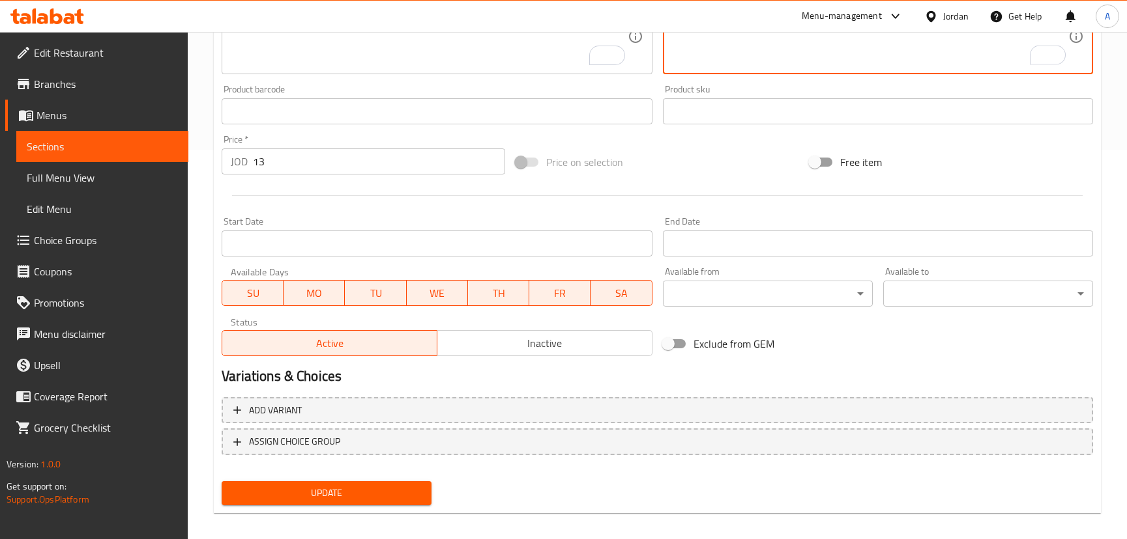
scroll to position [400, 0]
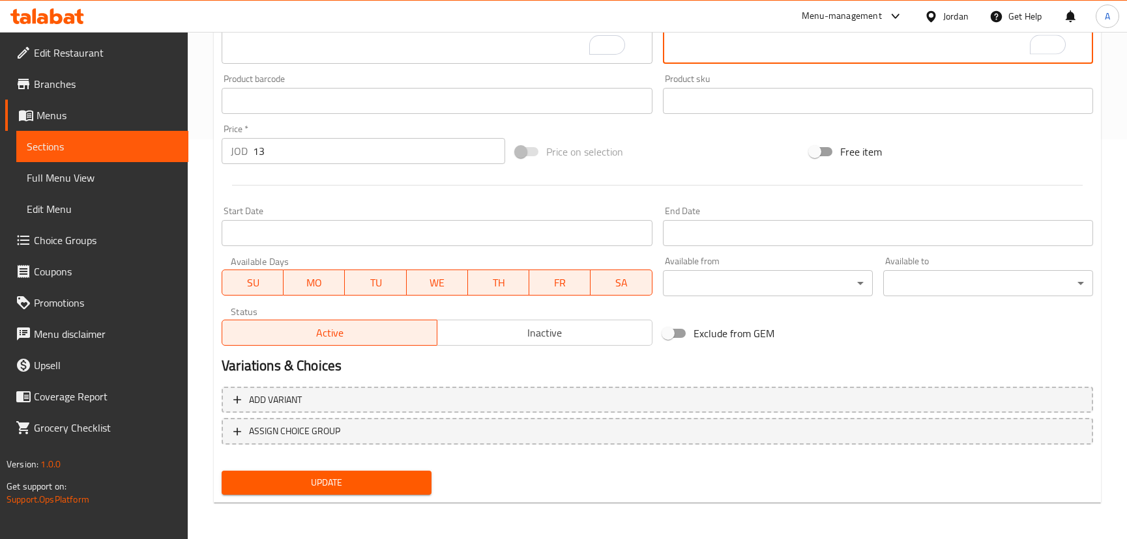
type textarea "قطعة لحم بلدي (350 ، 380 جرام) مع أرز، لبن جميد، لوز محمّص وخبز الشراك"
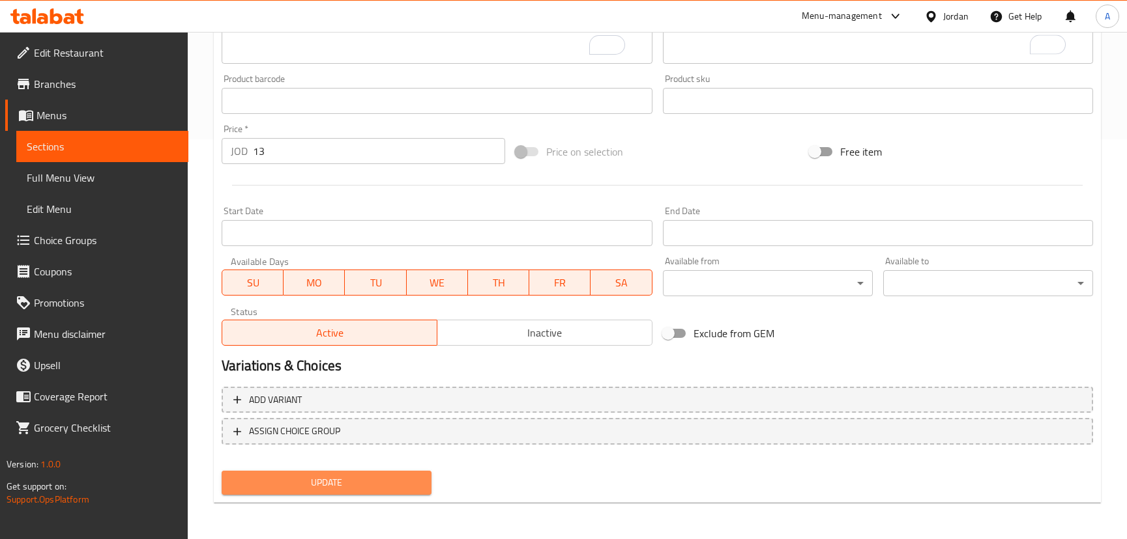
click at [405, 490] on span "Update" at bounding box center [326, 483] width 189 height 16
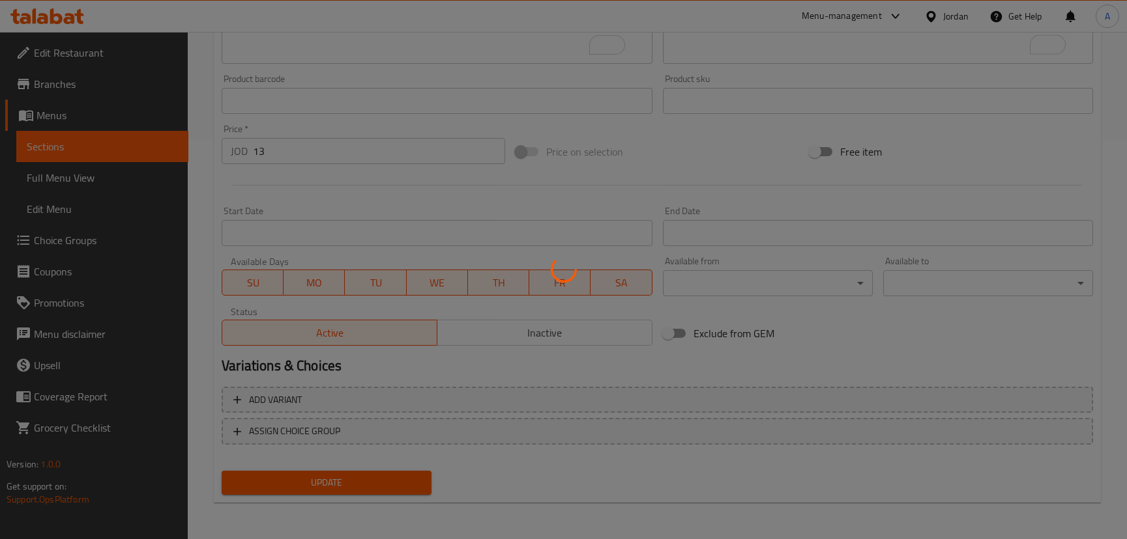
scroll to position [0, 0]
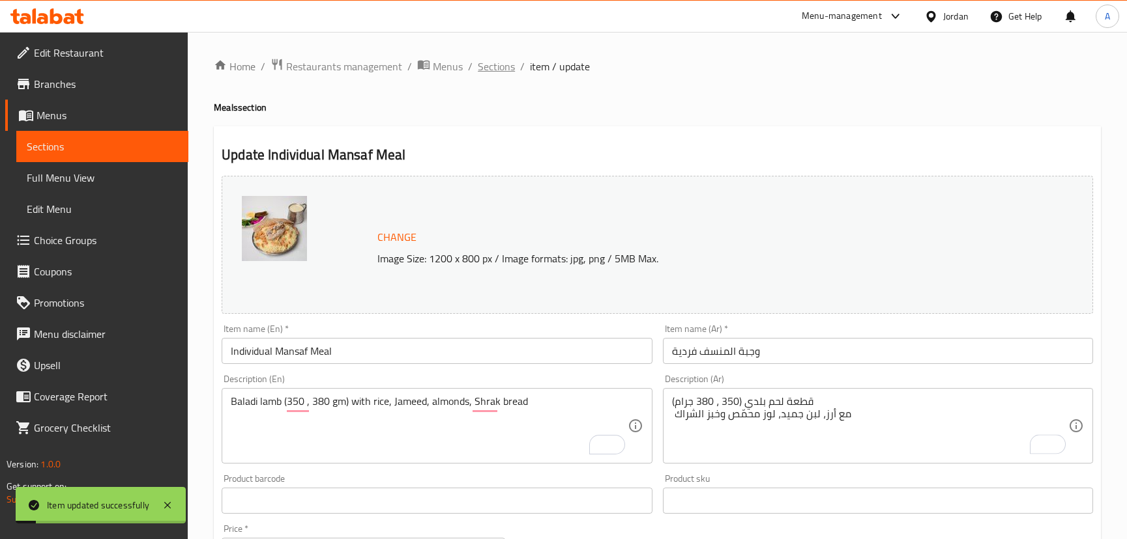
click at [495, 67] on span "Sections" at bounding box center [496, 67] width 37 height 16
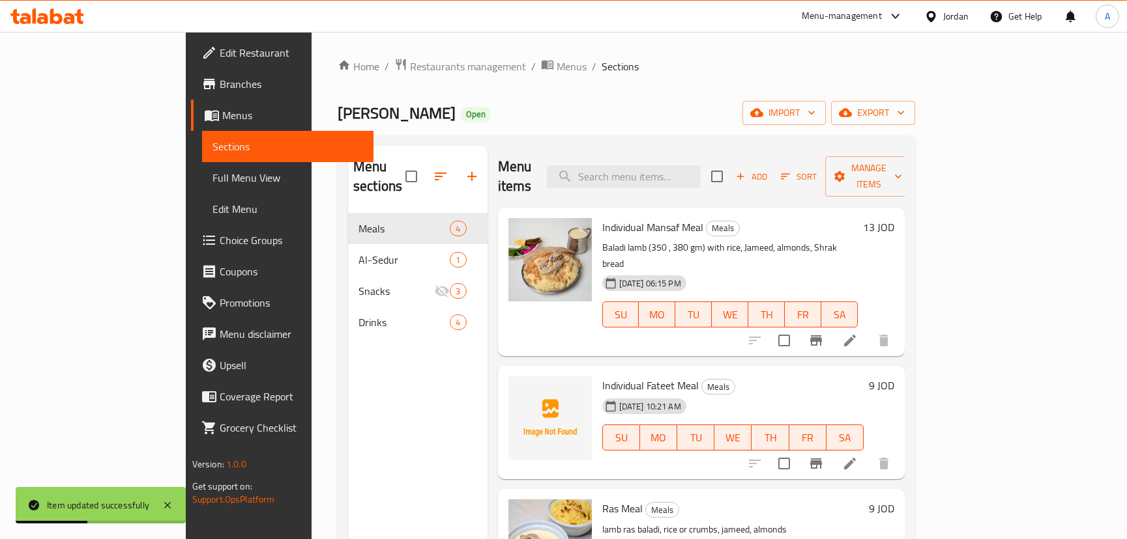
drag, startPoint x: 999, startPoint y: 318, endPoint x: 1007, endPoint y: 312, distance: 9.3
click at [899, 325] on div at bounding box center [819, 340] width 160 height 31
click at [868, 329] on li at bounding box center [849, 340] width 36 height 23
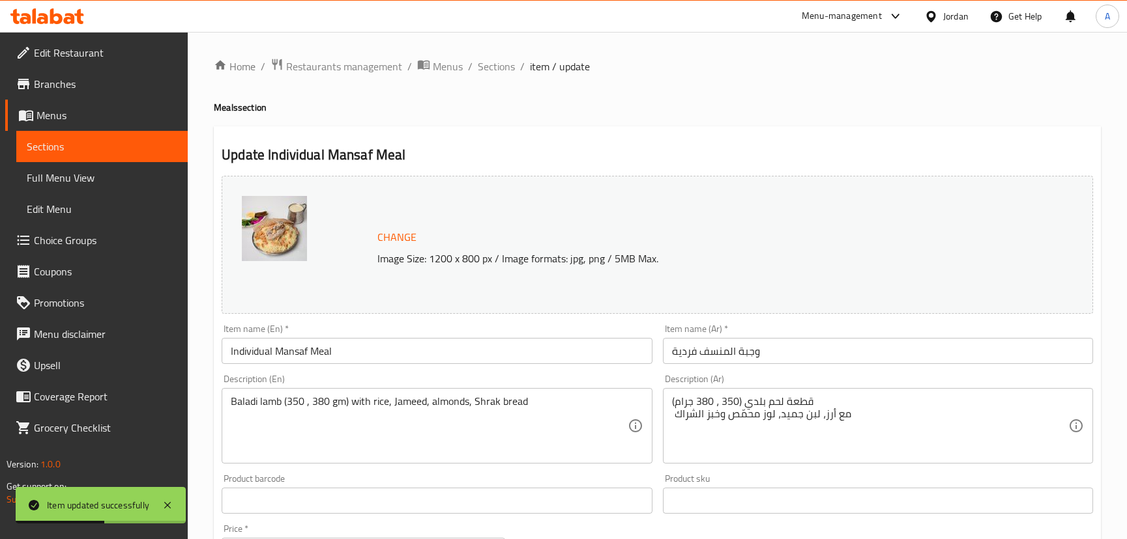
click at [726, 347] on input "وجبة المنسف فردية" at bounding box center [878, 351] width 430 height 26
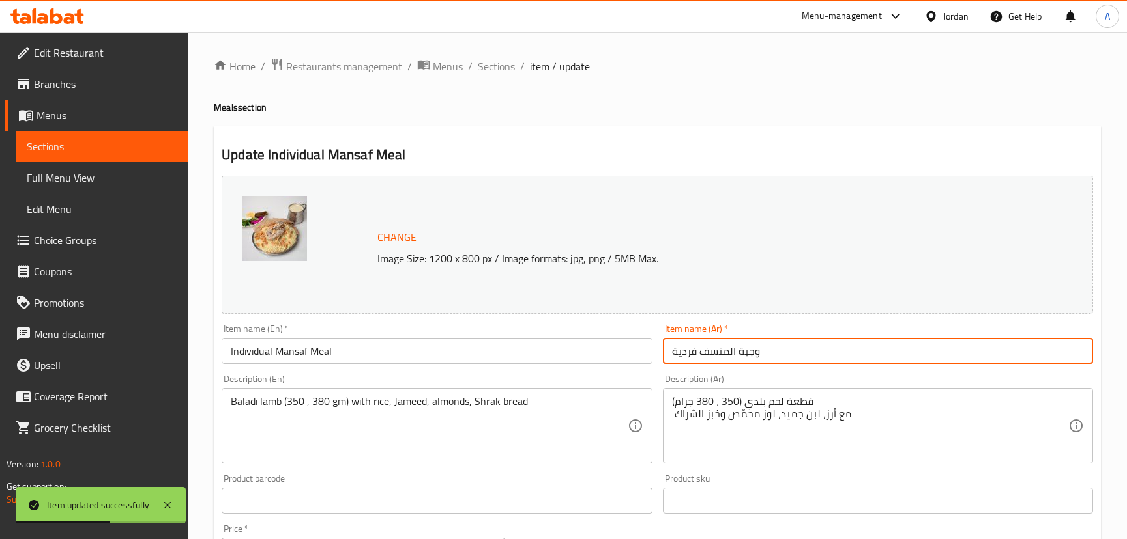
click at [726, 347] on input "وجبة المنسف فردية" at bounding box center [878, 351] width 430 height 26
click at [728, 347] on input "وجبة المنسف فردية" at bounding box center [878, 351] width 430 height 26
paste input "نسف فردي"
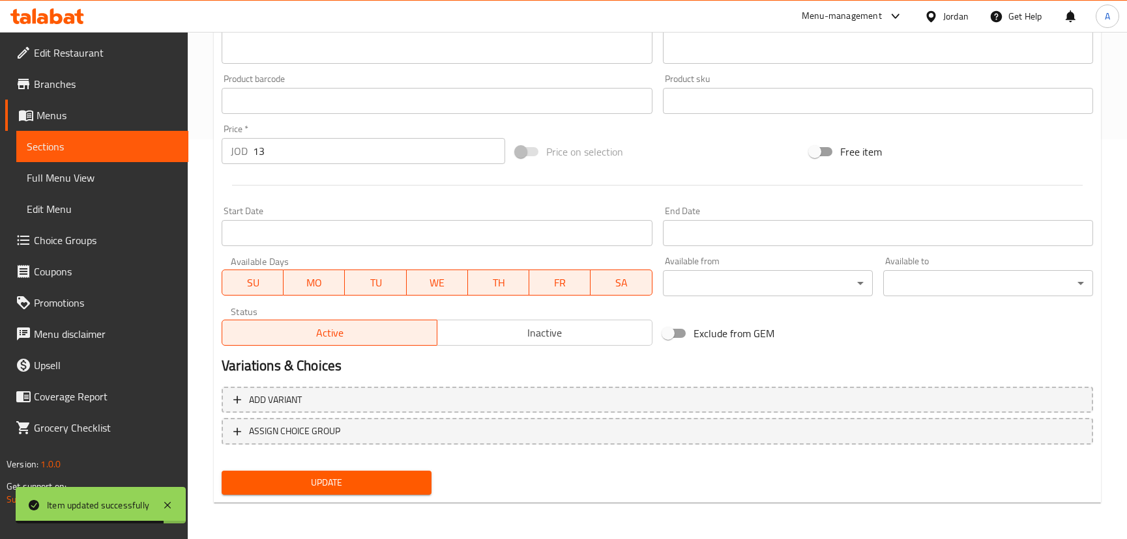
type input "منسف فردي"
click at [408, 483] on span "Update" at bounding box center [326, 483] width 189 height 16
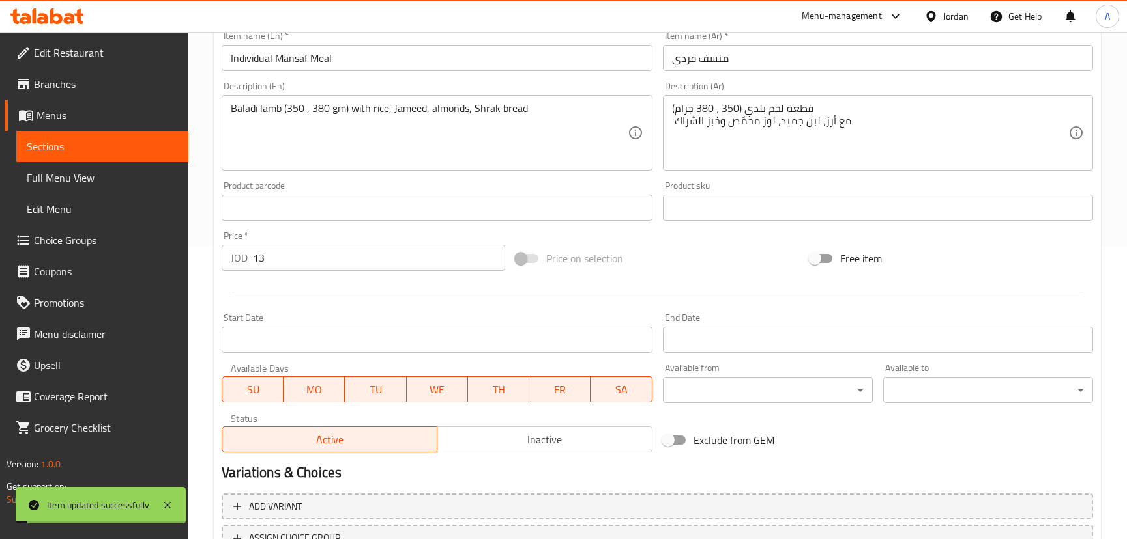
click at [216, 251] on div "Price   * JOD 13 Price *" at bounding box center [363, 251] width 294 height 50
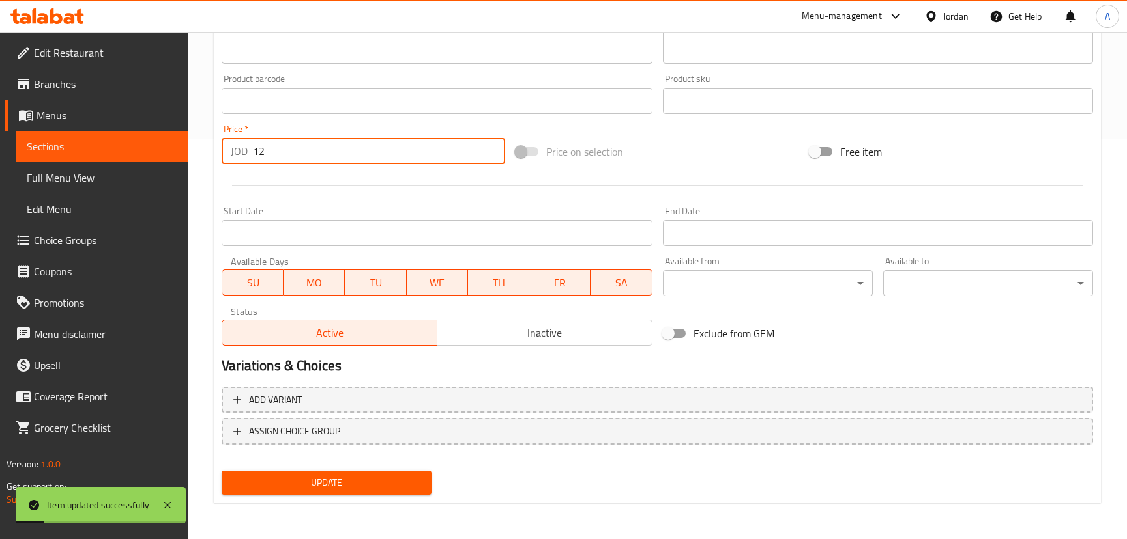
type input "12"
click at [332, 484] on span "Update" at bounding box center [326, 483] width 189 height 16
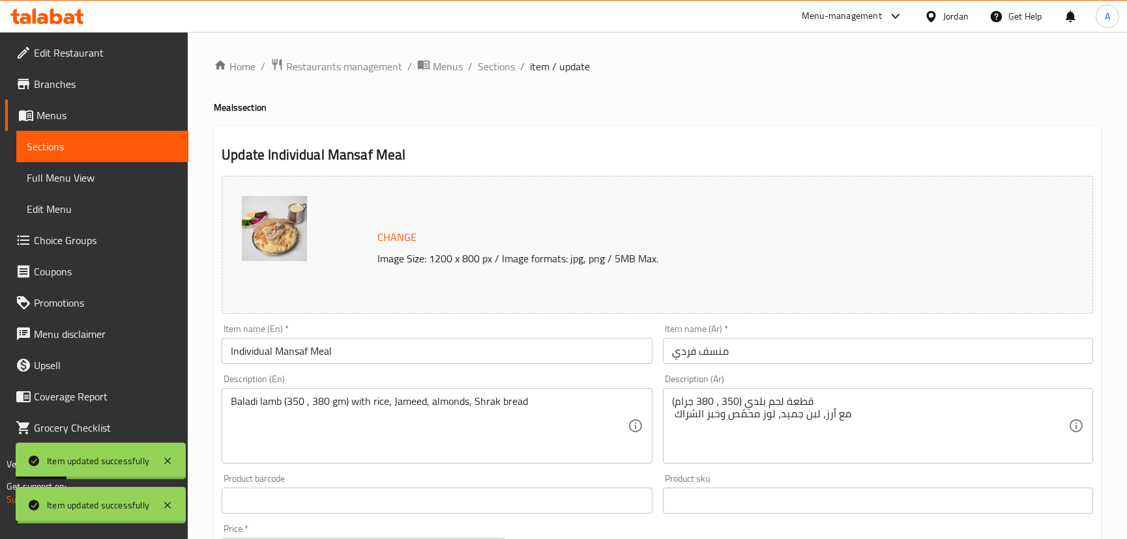
click at [506, 74] on span "Sections" at bounding box center [496, 67] width 37 height 16
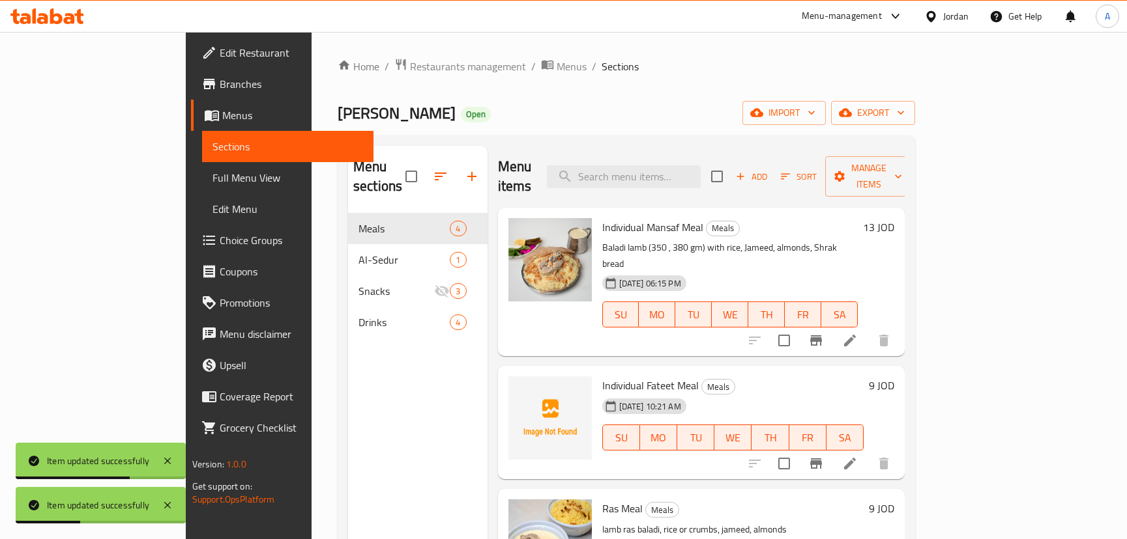
click at [894, 377] on h6 "9 JOD" at bounding box center [881, 386] width 25 height 18
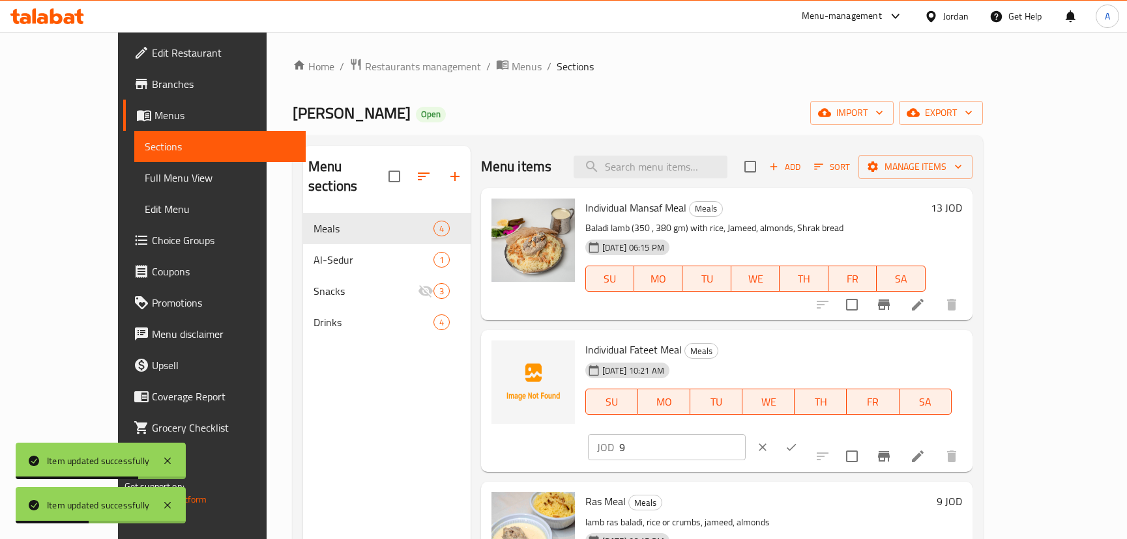
click at [834, 354] on div "Individual Fateet Meal Meals 16-09-2025 10:21 AM SU MO TU WE TH FR SA JOD 9 ​" at bounding box center [773, 402] width 387 height 132
type input "12"
click at [796, 444] on icon "ok" at bounding box center [791, 447] width 10 height 7
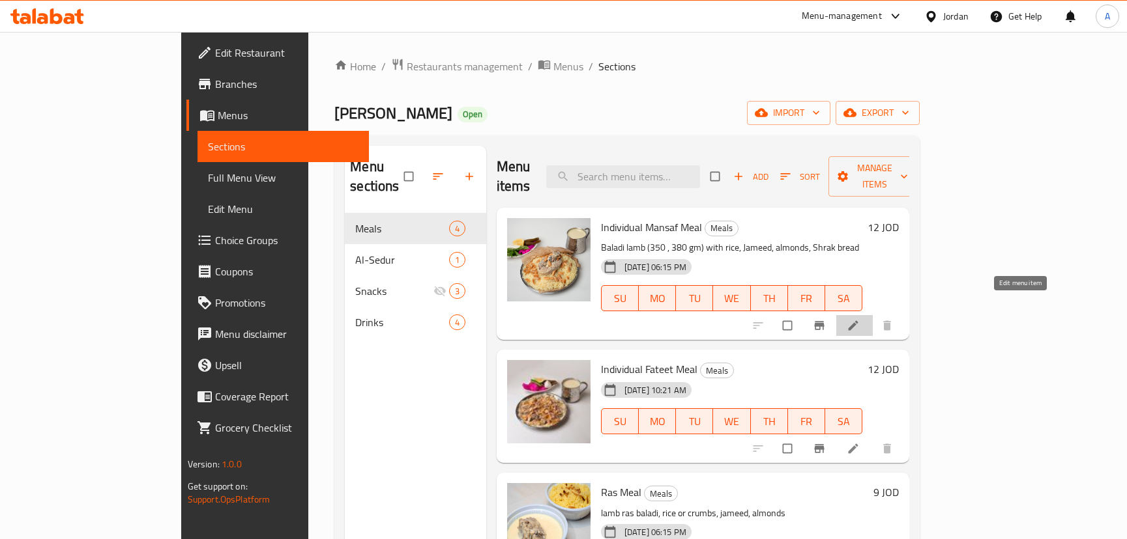
click at [859, 319] on icon at bounding box center [852, 325] width 13 height 13
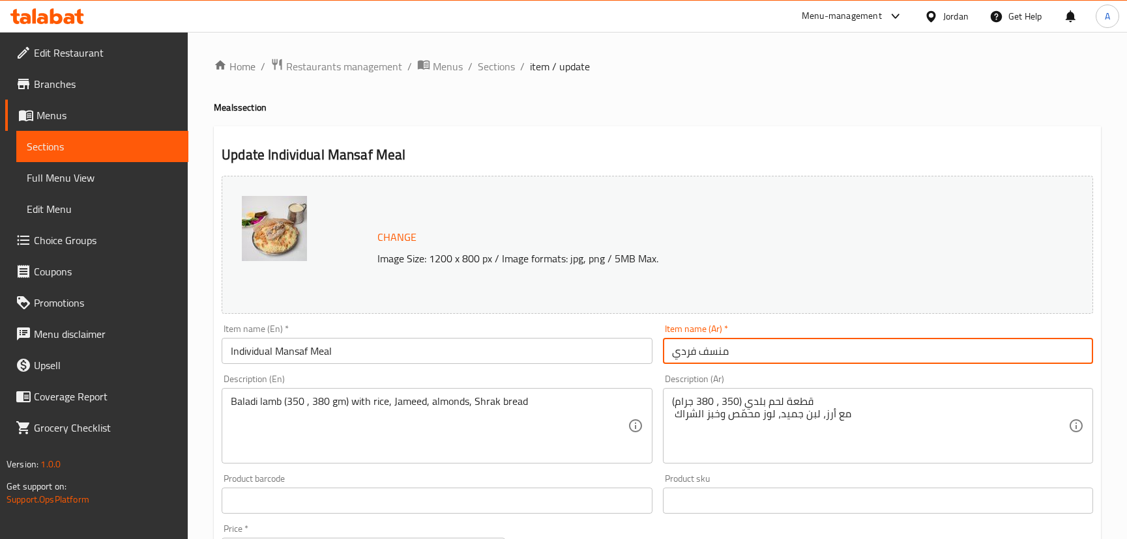
click at [778, 350] on input "منسف فردي" at bounding box center [878, 351] width 430 height 26
click at [778, 349] on input "منسف فردي" at bounding box center [878, 351] width 430 height 26
click at [777, 349] on input "منسف فردي" at bounding box center [878, 351] width 430 height 26
type input "وجبة منسف فردي"
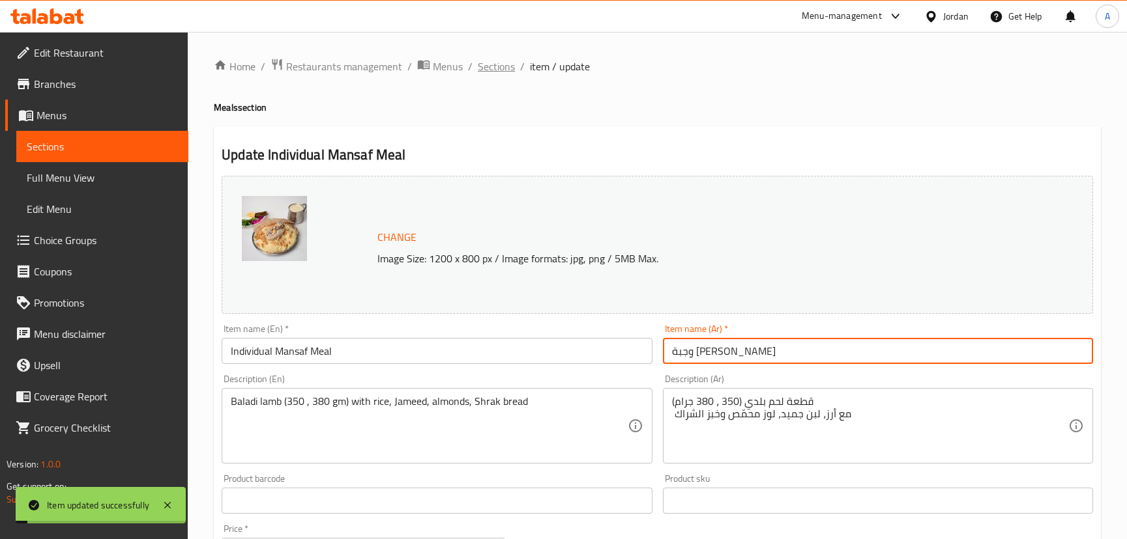
click at [488, 68] on span "Sections" at bounding box center [496, 67] width 37 height 16
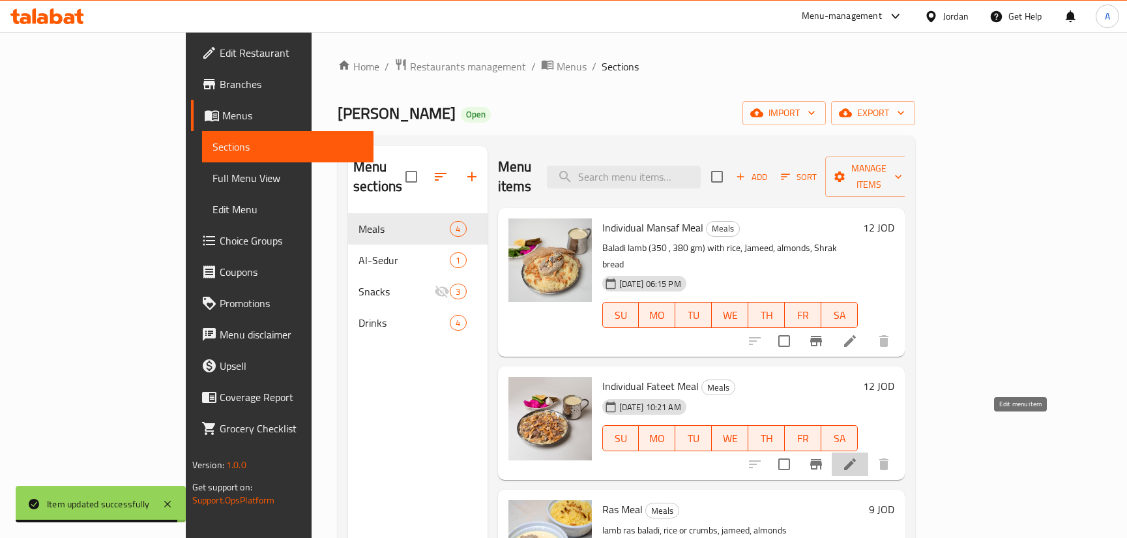
click at [857, 456] on icon at bounding box center [850, 464] width 16 height 16
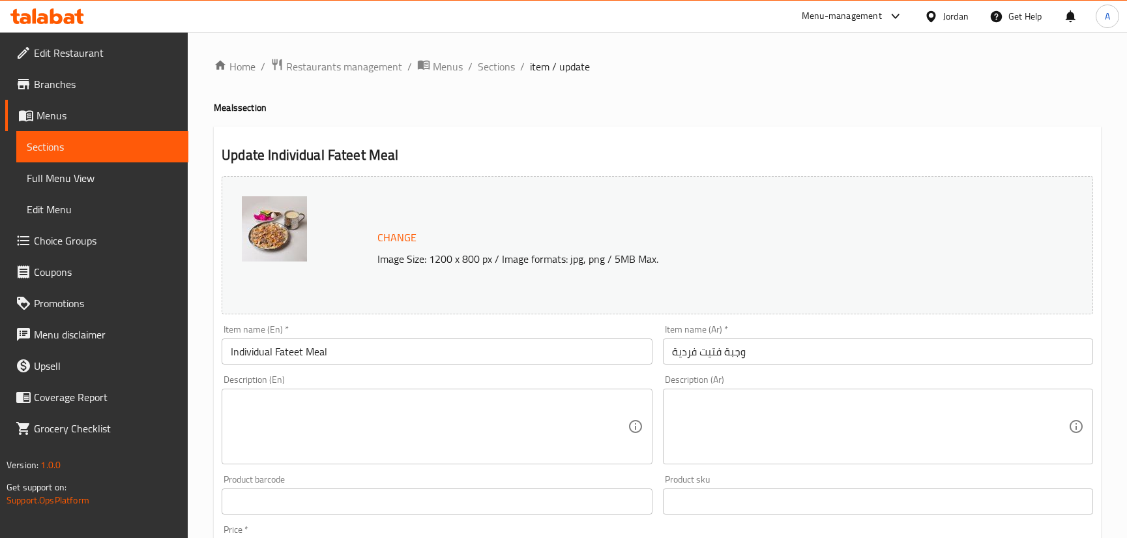
click at [712, 351] on input "وجبة فتيت فردية" at bounding box center [878, 351] width 430 height 26
click at [712, 349] on input "وجبة فتيت فردية" at bounding box center [878, 351] width 430 height 26
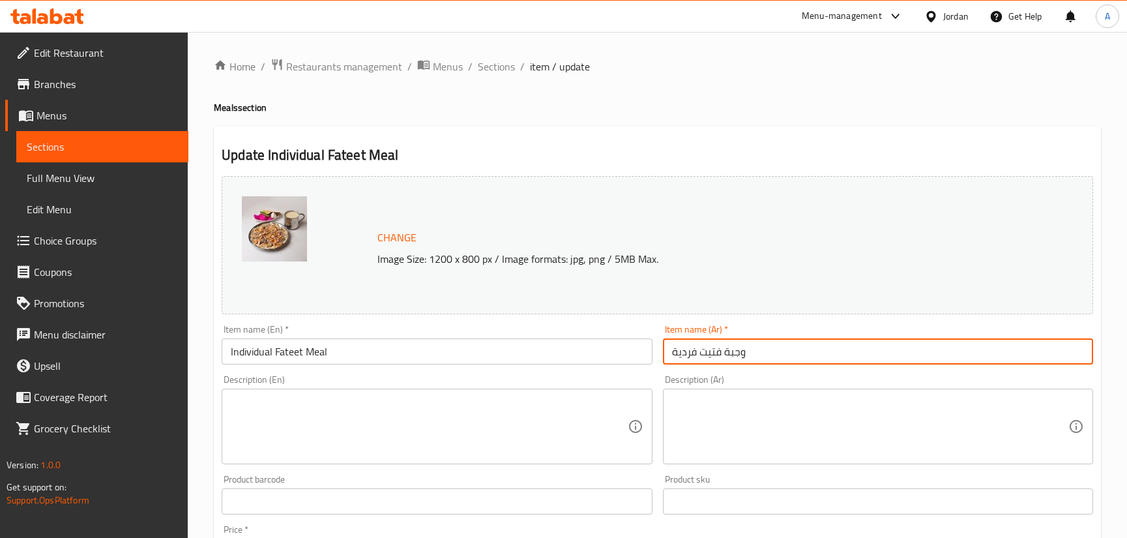
click at [712, 349] on input "وجبة فتيت فردية" at bounding box center [878, 351] width 430 height 26
paste input "text"
type input "وجبة فتيت فردي"
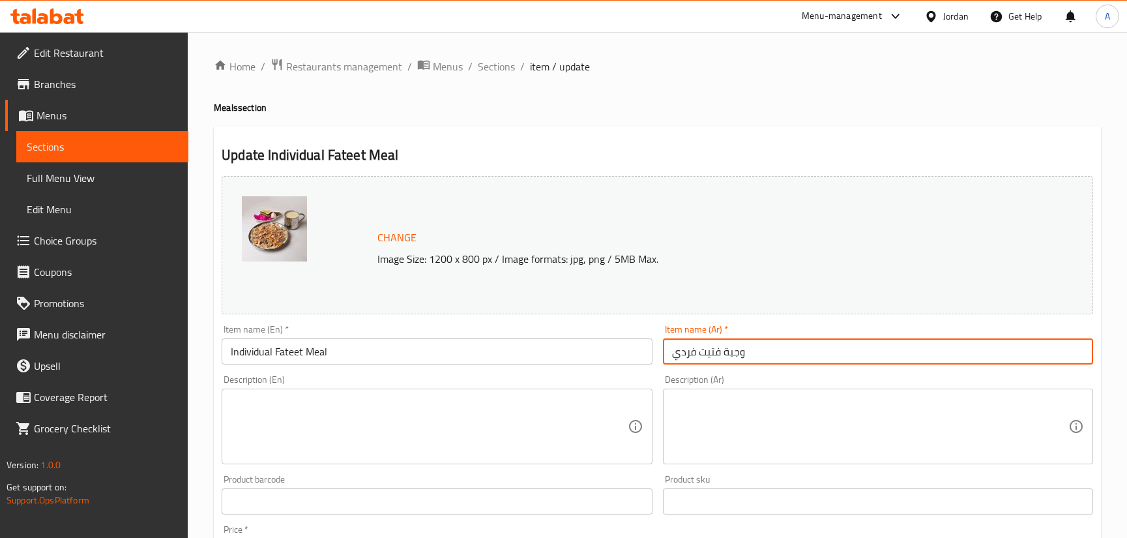
drag, startPoint x: 370, startPoint y: 363, endPoint x: 269, endPoint y: 355, distance: 101.3
click at [275, 357] on input "Individual Fateet Meal" at bounding box center [437, 351] width 430 height 26
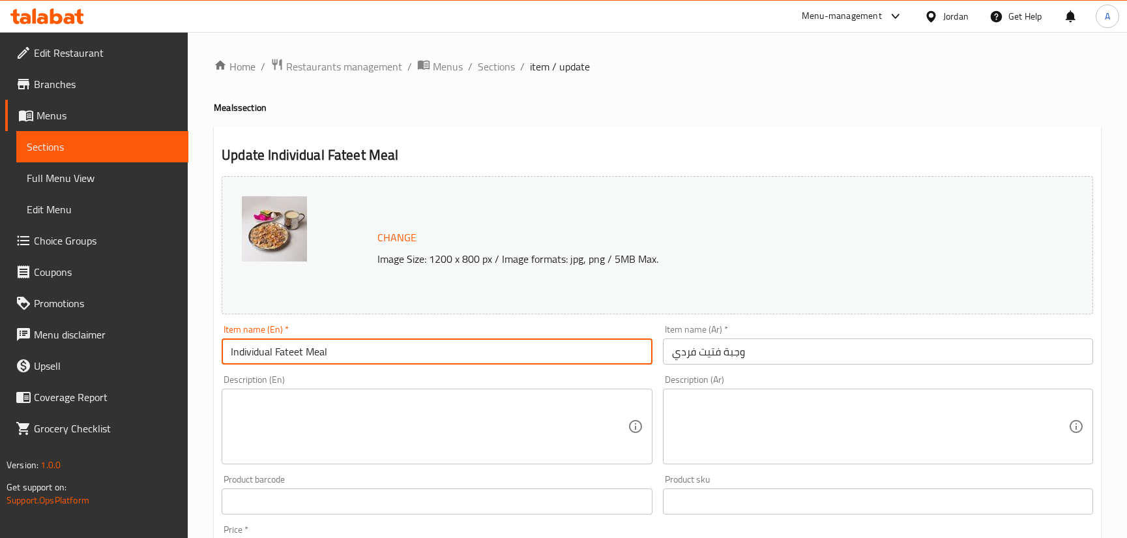
click at [314, 352] on input "Individual Fateet Meal" at bounding box center [437, 351] width 430 height 26
click at [314, 351] on input "Individual Fateet Meal" at bounding box center [437, 351] width 430 height 26
paste input "t"
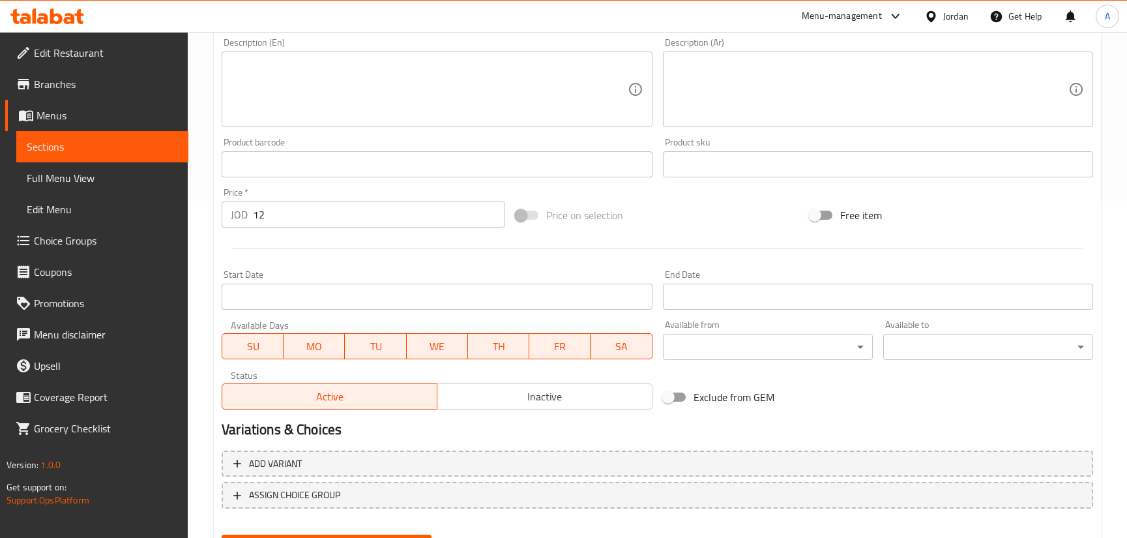
scroll to position [402, 0]
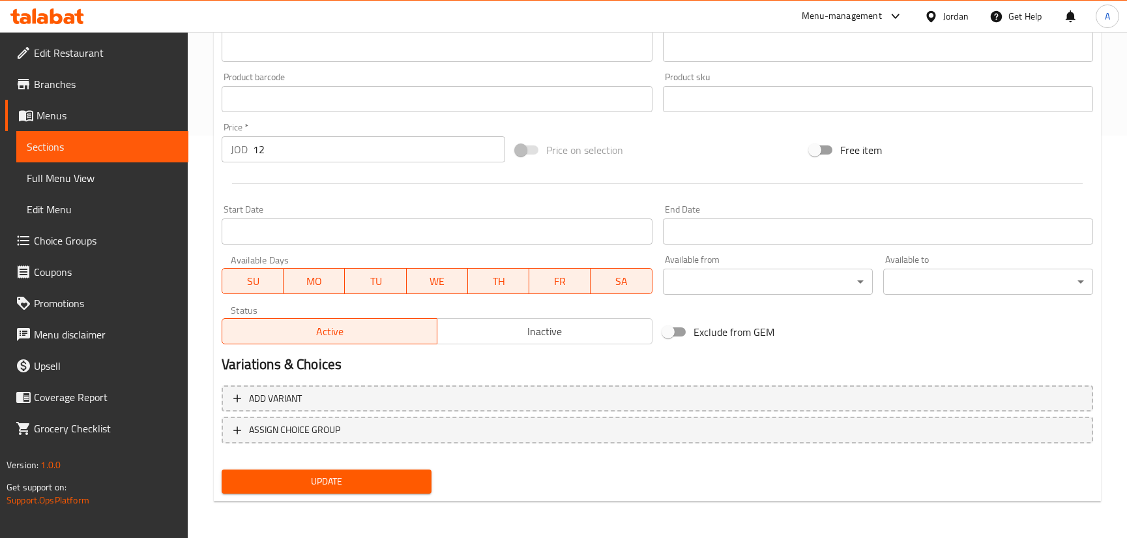
type input "Individual Fattet Meal"
click at [357, 491] on button "Update" at bounding box center [327, 481] width 210 height 24
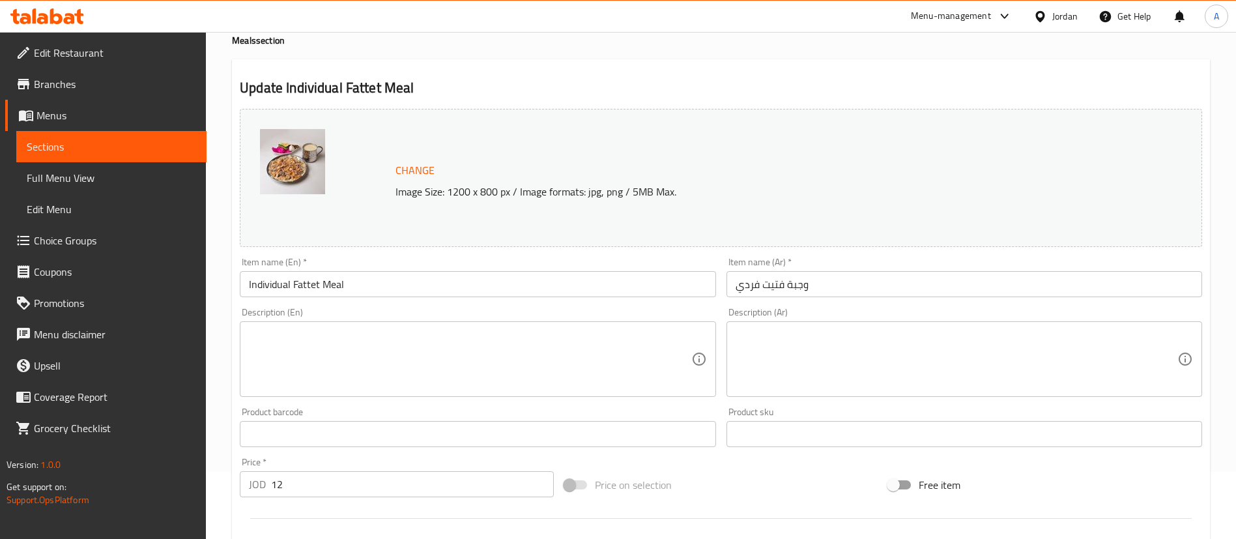
scroll to position [0, 0]
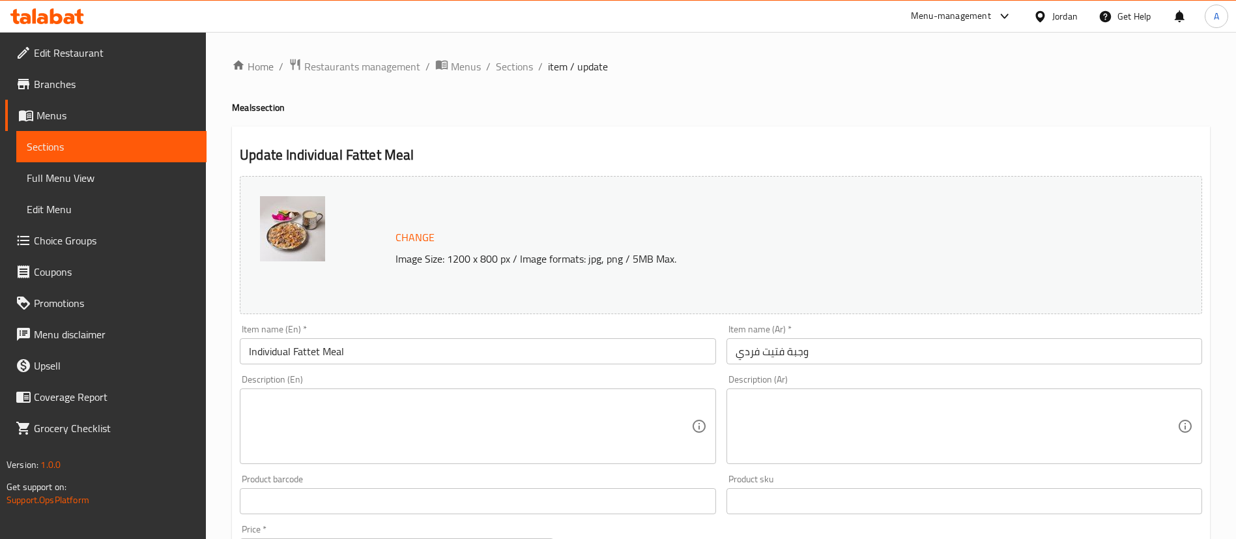
click at [334, 405] on textarea at bounding box center [470, 426] width 442 height 62
paste textarea "Shrak bread with Jameed, rice, Baladi lamb (350–380 g), and roasted almonds"
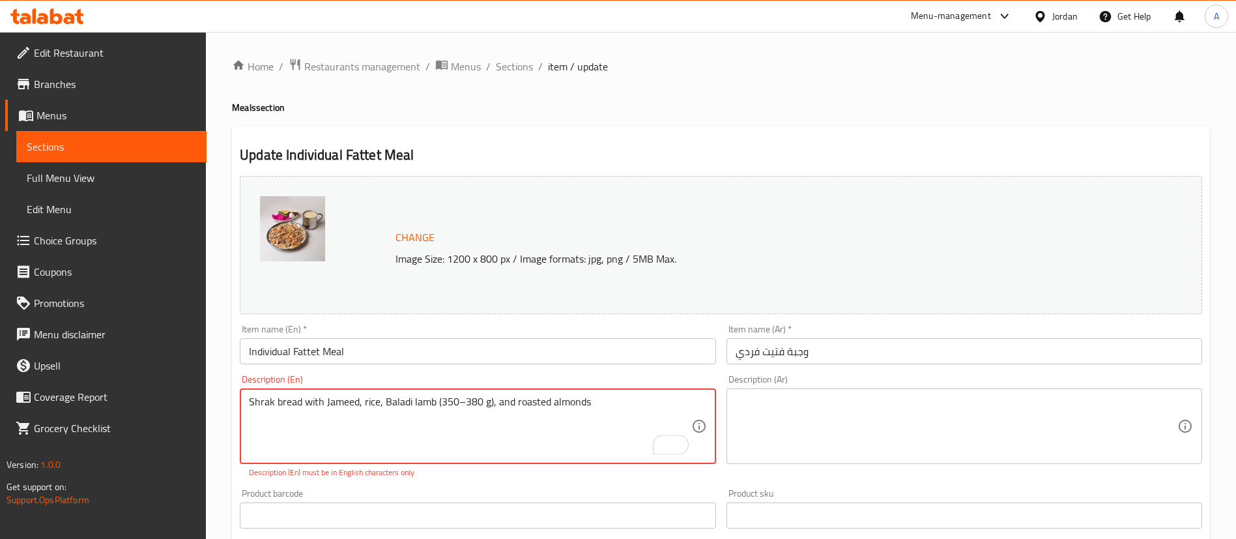
click at [464, 402] on textarea "Shrak bread with Jameed, rice, Baladi lamb (350–380 g), and roasted almonds" at bounding box center [470, 426] width 442 height 62
type textarea "Shrak bread with Jameed, rice, Baladi lamb (350 , 380 g), and roasted almonds"
click at [777, 418] on textarea at bounding box center [957, 426] width 442 height 62
click at [642, 403] on textarea "Shrak bread with Jameed, rice, Baladi lamb (350 , 380 g), and roasted almonds" at bounding box center [470, 426] width 442 height 62
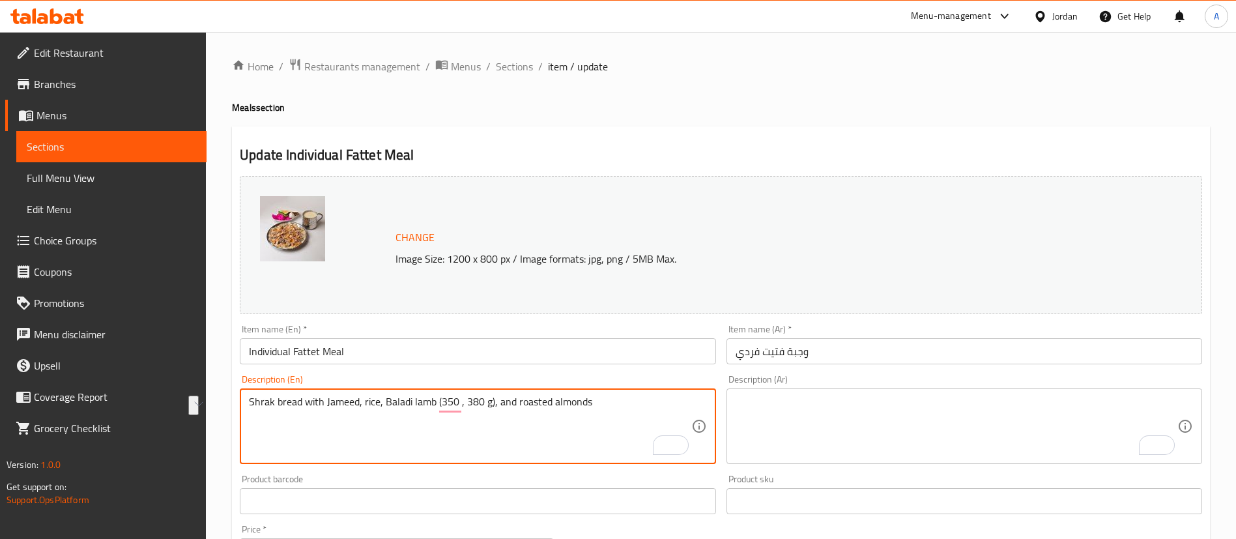
drag, startPoint x: 859, startPoint y: 428, endPoint x: 855, endPoint y: 421, distance: 8.2
click at [859, 425] on textarea "To enrich screen reader interactions, please activate Accessibility in Grammarl…" at bounding box center [957, 426] width 442 height 62
paste textarea "خبز شراك مع لبن جميد، أرز، وقطع لحم بلدي (٣٥٠–٣٨٠ غم) مع لوز محمّص"
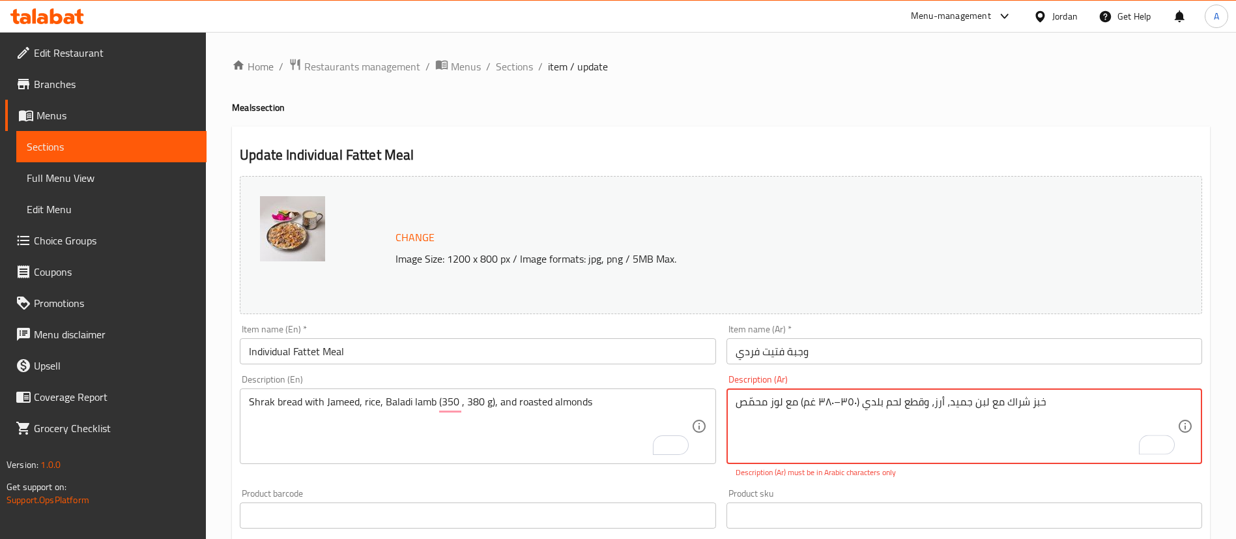
click at [838, 401] on textarea "خبز شراك مع لبن جميد، أرز، وقطع لحم بلدي (٣٥٠–٣٨٠ غم) مع لوز محمّص" at bounding box center [957, 426] width 442 height 62
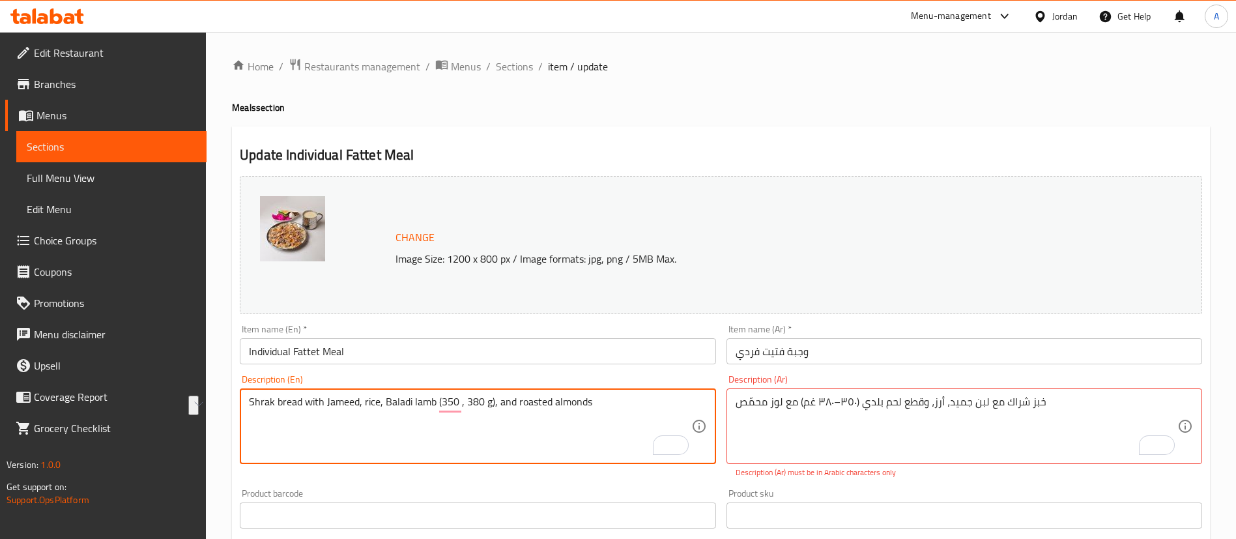
drag, startPoint x: 435, startPoint y: 402, endPoint x: 562, endPoint y: 436, distance: 132.1
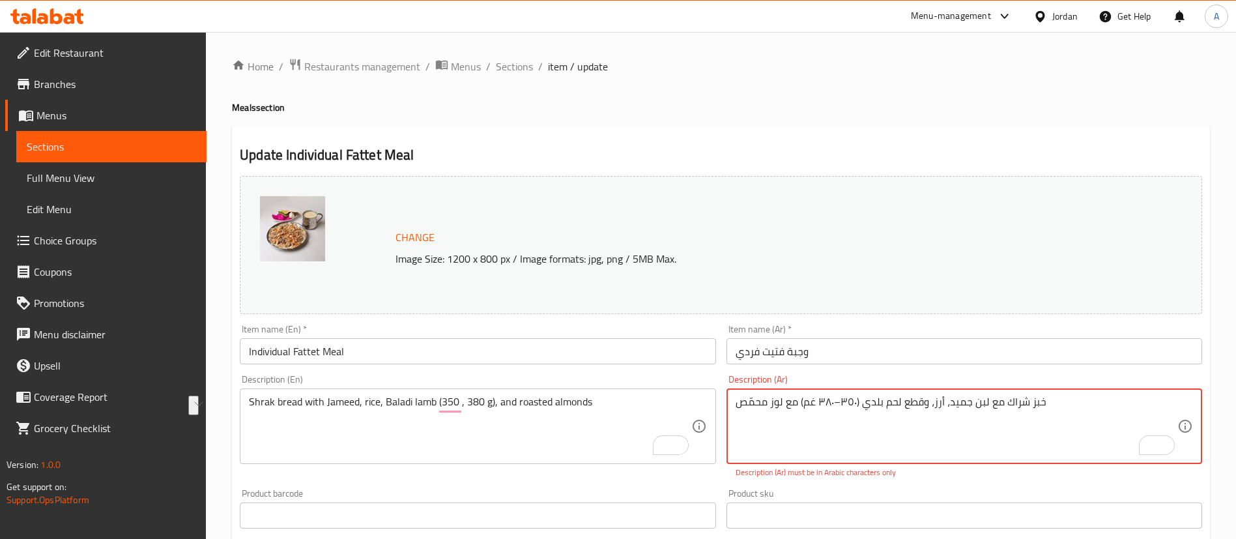
drag, startPoint x: 799, startPoint y: 401, endPoint x: 855, endPoint y: 402, distance: 56.0
click at [801, 405] on textarea "خبز شراك مع لبن جميد، أرز، وقطع لحم بلدي (٣٥٠–٣٨٠ غم) مع لوز محمّص" at bounding box center [957, 426] width 442 height 62
drag, startPoint x: 801, startPoint y: 402, endPoint x: 859, endPoint y: 400, distance: 58.7
click at [858, 400] on textarea "خبز شراك مع لبن جميد، أرز، وقطع لحم بلدي (٣٥٠–٣٨٠ غم) مع لوز محمّص" at bounding box center [957, 426] width 442 height 62
click at [859, 400] on textarea "خبز شراك مع لبن جميد، أرز، وقطع لحم بلدي (٣٥٠–٣٨٠ غم) مع لوز محمّص" at bounding box center [957, 426] width 442 height 62
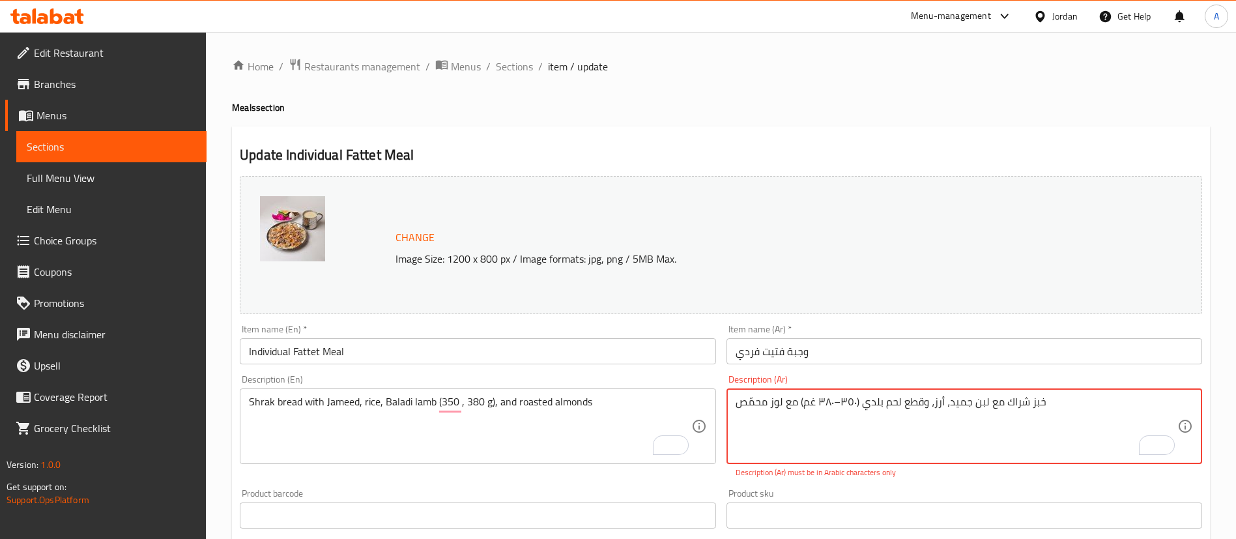
drag, startPoint x: 861, startPoint y: 405, endPoint x: 853, endPoint y: 400, distance: 9.1
click at [853, 400] on textarea "خبز شراك مع لبن جميد، أرز، وقطع لحم بلدي (٣٥٠–٣٨٠ غم) مع لوز محمّص" at bounding box center [957, 426] width 442 height 62
click at [801, 415] on textarea "خبز شراك مع لبن جميد، أرز، وقطع لحم بلدي (٣٥٠–٣٨٠ غم) مع لوز محمّص" at bounding box center [957, 426] width 442 height 62
drag, startPoint x: 800, startPoint y: 402, endPoint x: 858, endPoint y: 401, distance: 58.0
click at [858, 401] on textarea "خبز شراك مع لبن جميد، أرز، وقطع لحم بلدي (٣٥٠–٣٨٠ غم) مع لوز محمّص" at bounding box center [957, 426] width 442 height 62
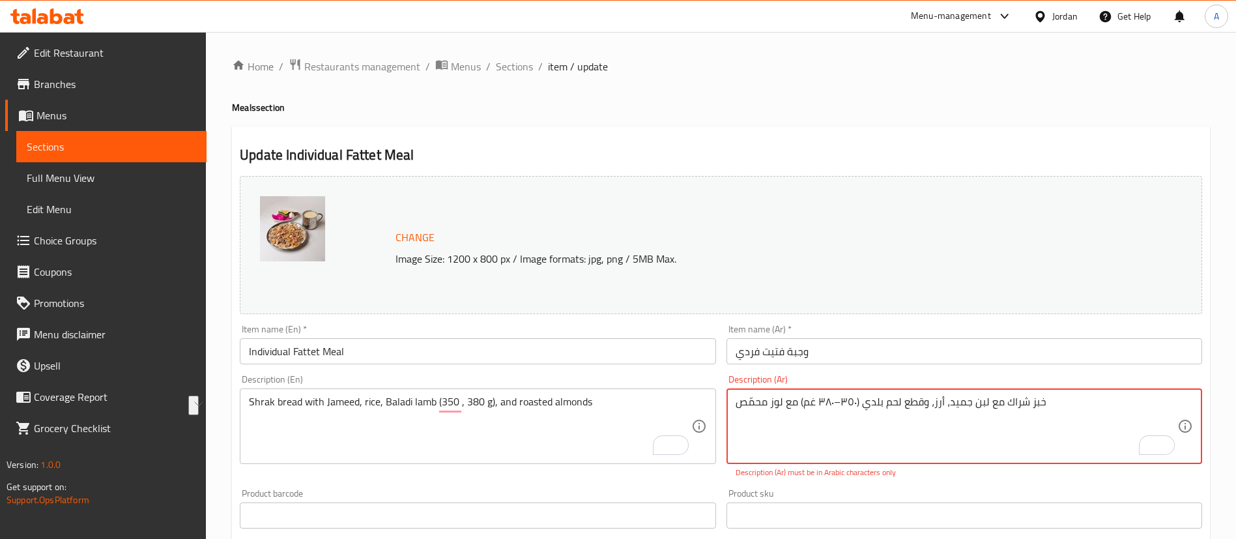
paste textarea "(350 , 380 g"
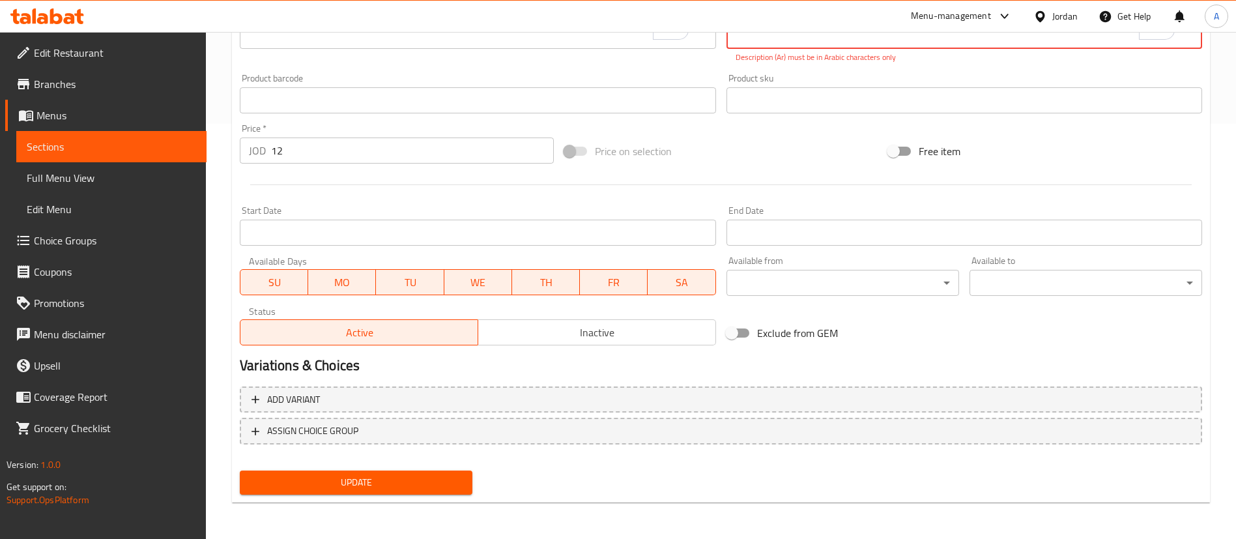
type textarea "خبز شراك مع لبن جميد، أرز، وقطع لحم بلدي (350 , 380 g) مع لوز محمّص"
click at [379, 473] on button "Update" at bounding box center [356, 482] width 233 height 24
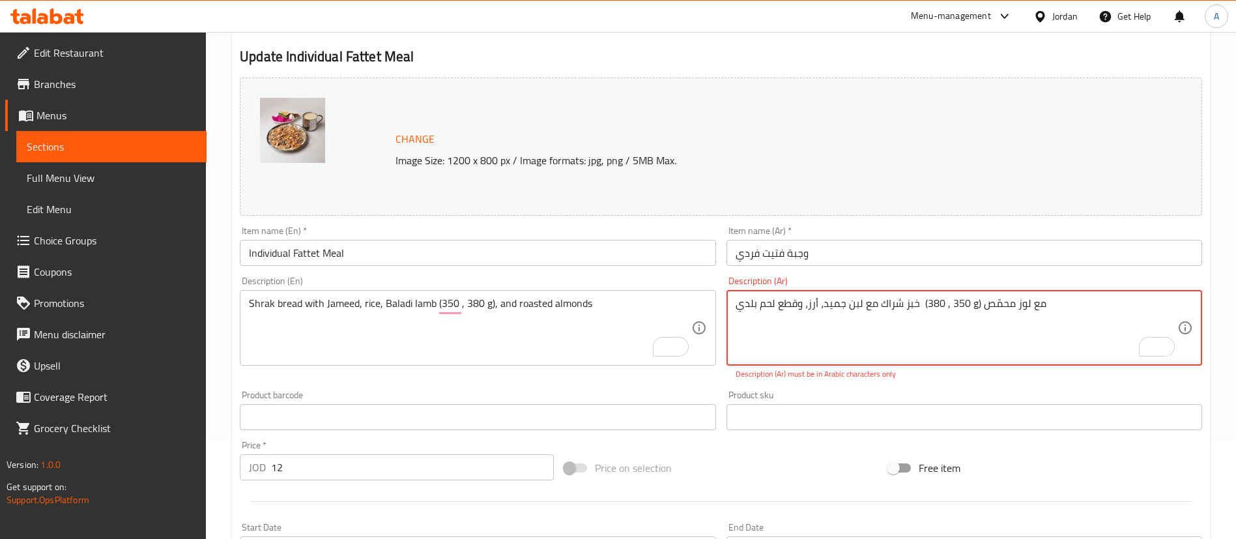
scroll to position [24, 0]
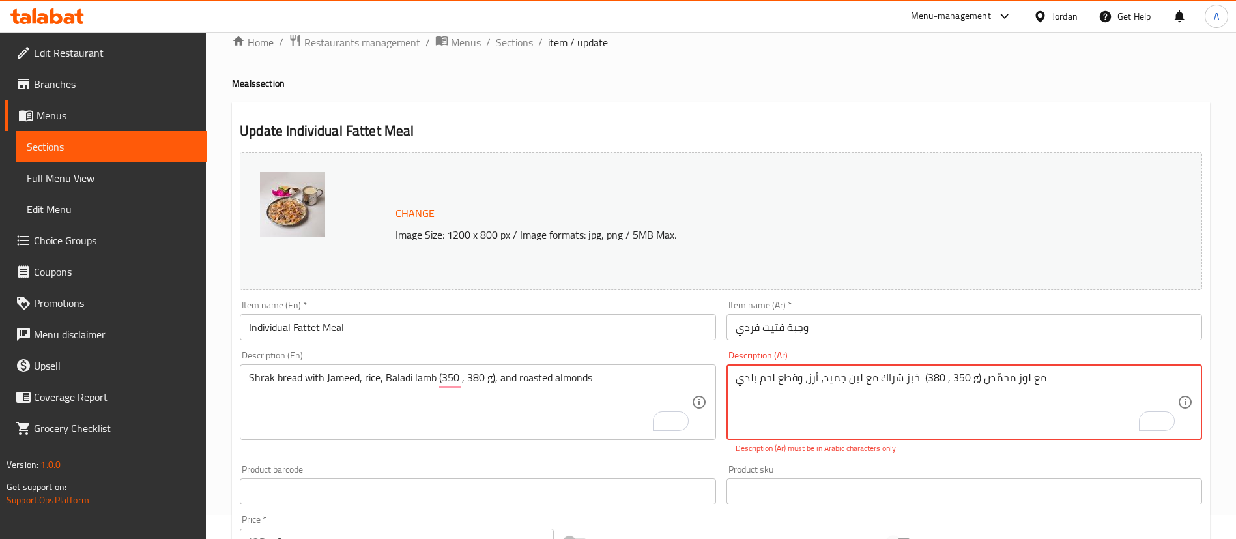
click at [934, 381] on textarea "خبز شراك مع لبن جميد، أرز، وقطع لحم بلدي (350 , 380 g) مع لوز محمّص" at bounding box center [957, 402] width 442 height 62
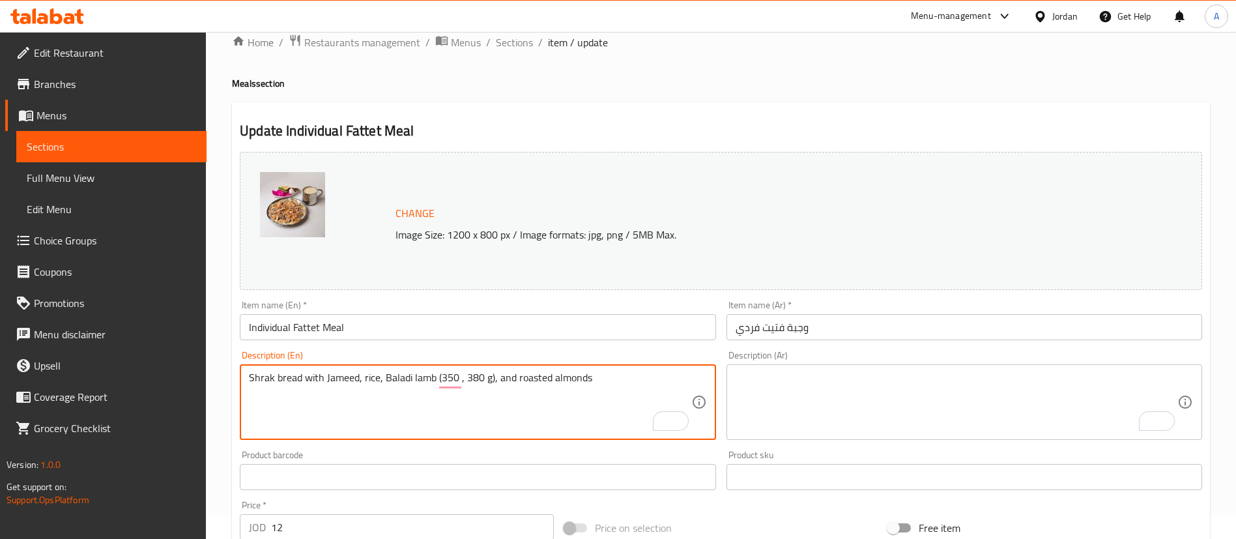
click at [498, 385] on textarea "Shrak bread with Jameed, rice, Baladi lamb (350 , 380 g), and roasted almonds" at bounding box center [470, 402] width 442 height 62
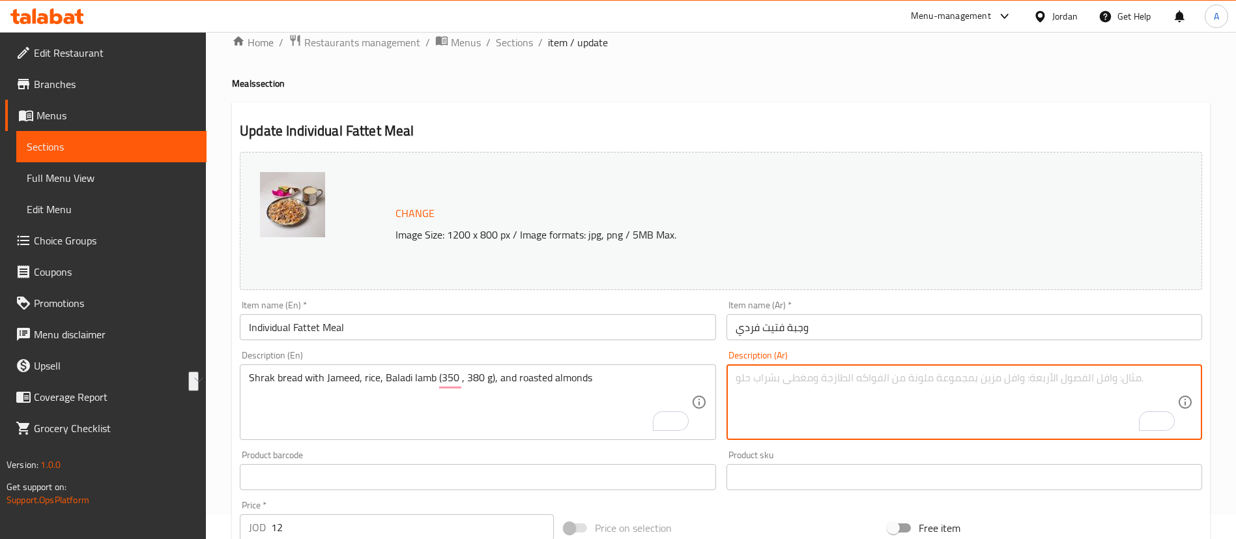
drag, startPoint x: 835, startPoint y: 399, endPoint x: 829, endPoint y: 397, distance: 6.8
click at [836, 399] on textarea "To enrich screen reader interactions, please activate Accessibility in Grammarl…" at bounding box center [957, 402] width 442 height 62
paste textarea "خبز شراك مع جميد، أرز، لحم بلدي (350، 380 غرام)، ولوز محمص"
drag, startPoint x: 921, startPoint y: 379, endPoint x: 999, endPoint y: 381, distance: 77.6
click at [999, 381] on textarea "خبز شراك مع جميد، أرز، لحم بلدي (350، 380 غرام)، ولوز محمص" at bounding box center [957, 402] width 442 height 62
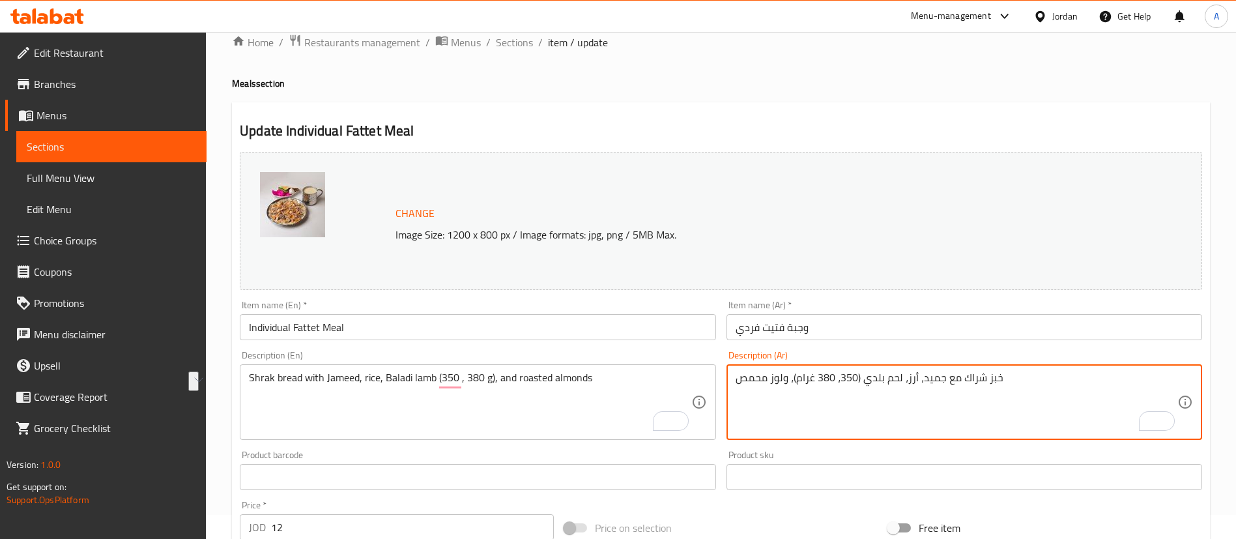
paste textarea "لبن"
drag, startPoint x: 899, startPoint y: 378, endPoint x: 863, endPoint y: 379, distance: 36.5
click at [863, 379] on textarea "خبز شراك مع لبن جميد، أرز، لحم بلدي (350، 380 غرام)، ولوز محمص" at bounding box center [957, 402] width 442 height 62
paste textarea "قطع"
type textarea "خبز شراك مع لبن جميد، أرز، وقطع لحم بلدي (350، 380 غرام)، ولوز محمص"
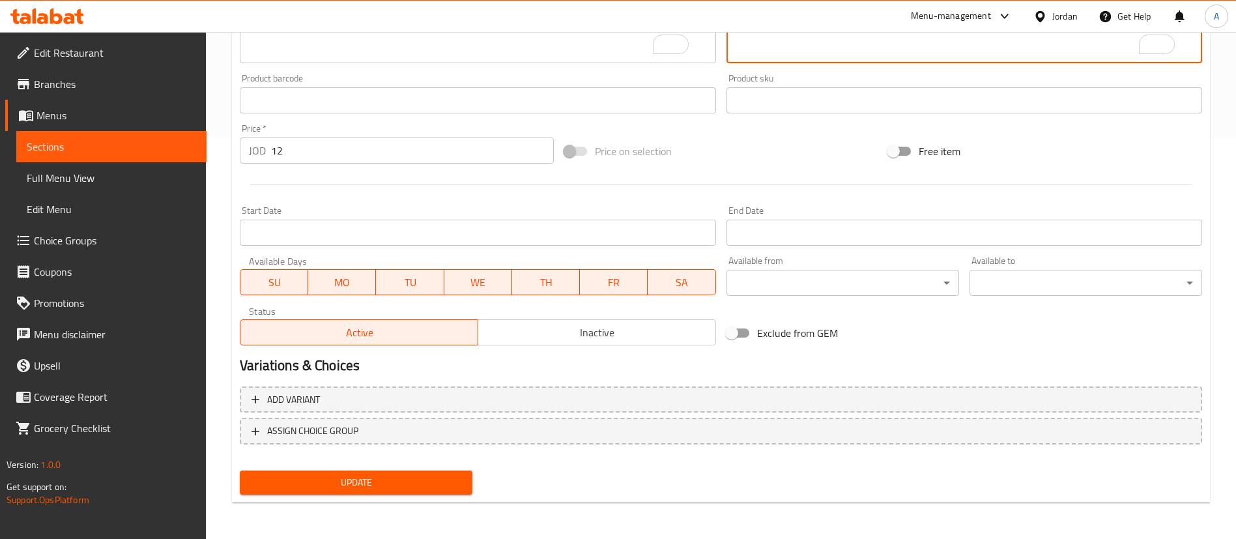
click at [379, 482] on span "Update" at bounding box center [356, 482] width 212 height 16
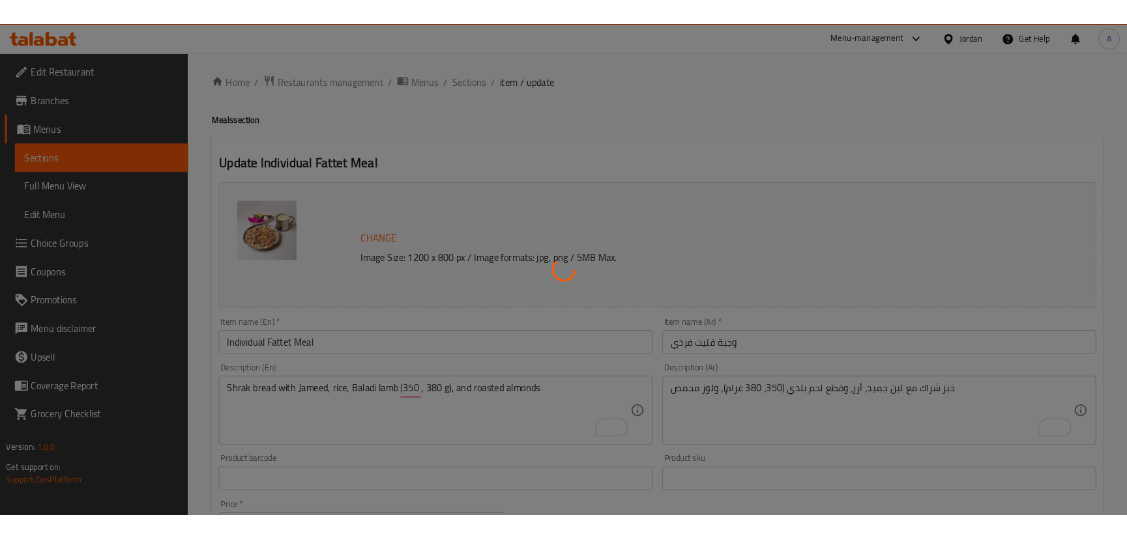
scroll to position [0, 0]
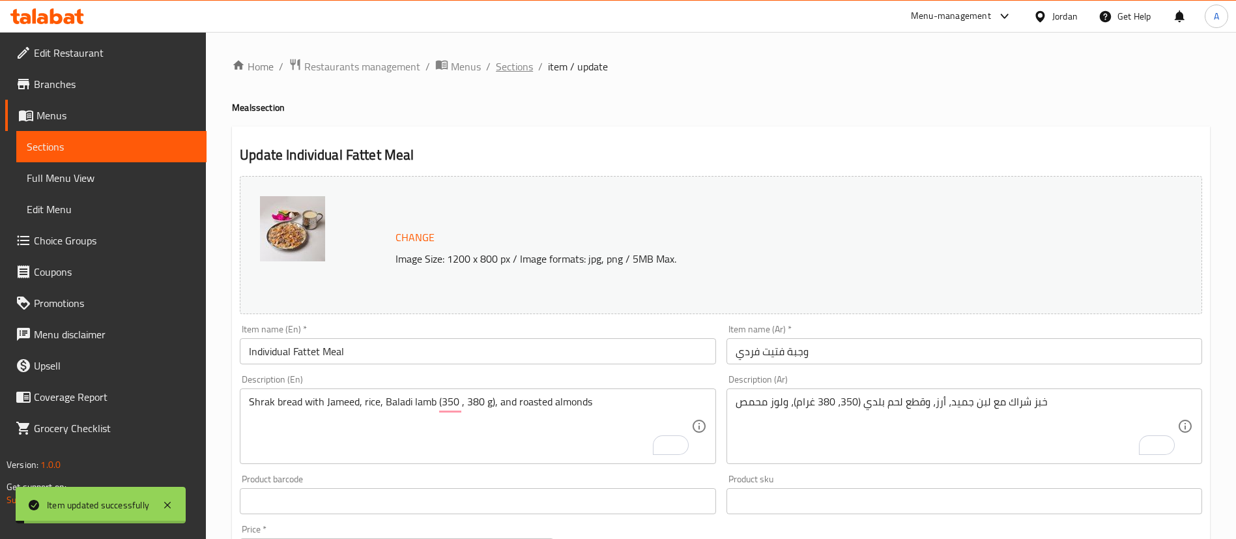
click at [508, 74] on span "Sections" at bounding box center [514, 67] width 37 height 16
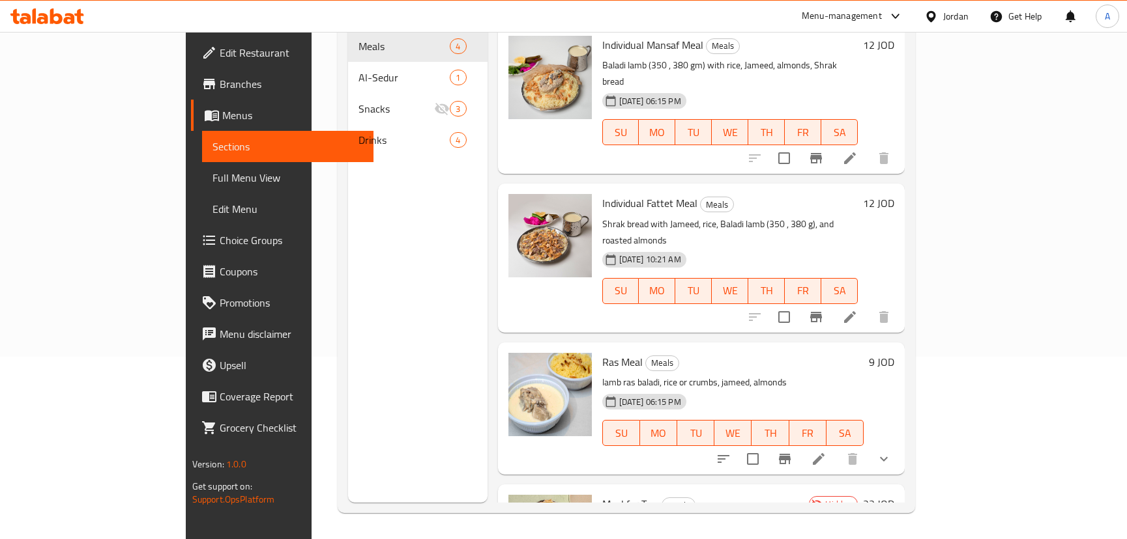
click at [899, 444] on div at bounding box center [804, 459] width 192 height 31
drag, startPoint x: 1058, startPoint y: 394, endPoint x: 1048, endPoint y: 388, distance: 11.7
click at [900, 390] on div "Ras Meal Meals lamb ras baladi, rice or crumbs, jameed, almonds 27-07-2025 06:1…" at bounding box center [748, 409] width 303 height 122
click at [899, 444] on button "show more" at bounding box center [883, 459] width 31 height 31
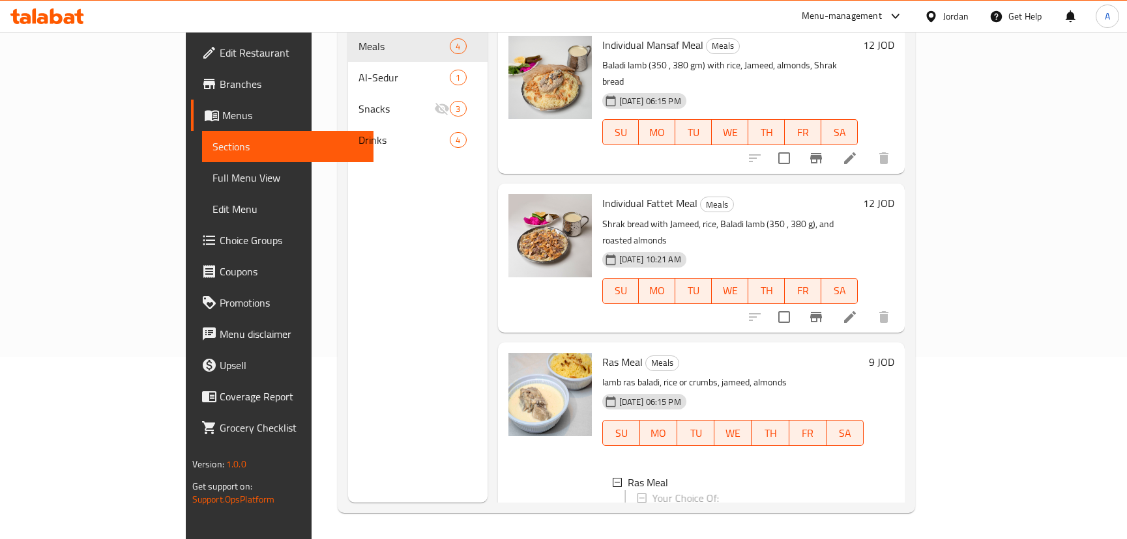
click at [894, 405] on div "9 JOD" at bounding box center [878, 465] width 31 height 225
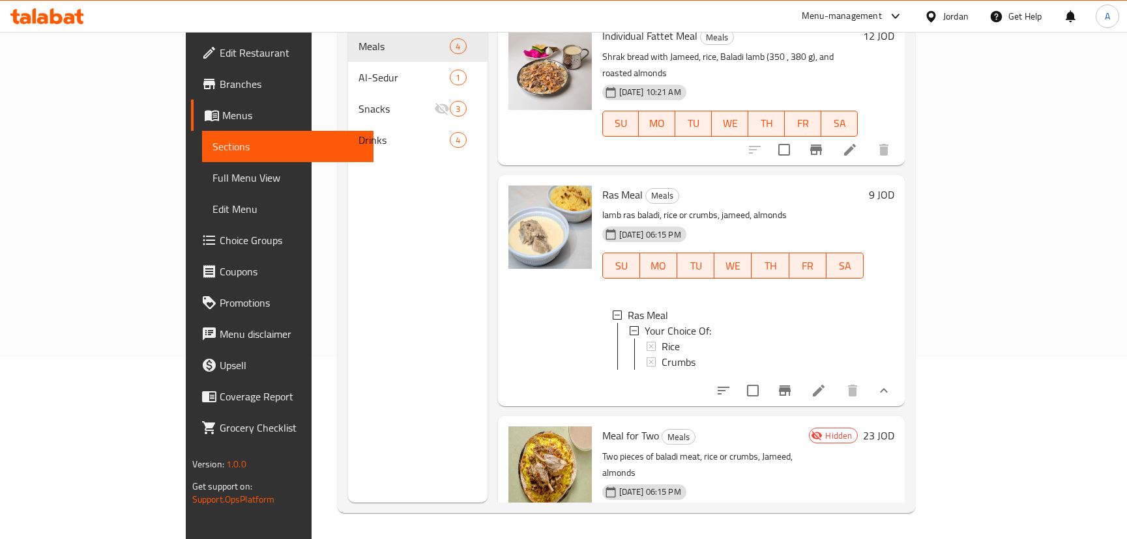
scroll to position [177, 0]
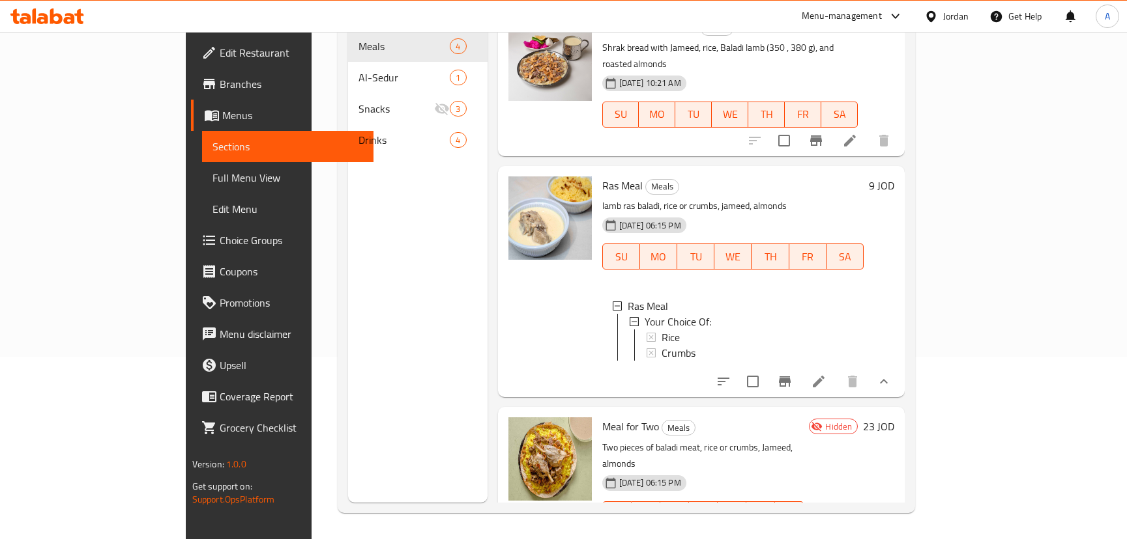
click at [826, 374] on icon at bounding box center [819, 382] width 16 height 16
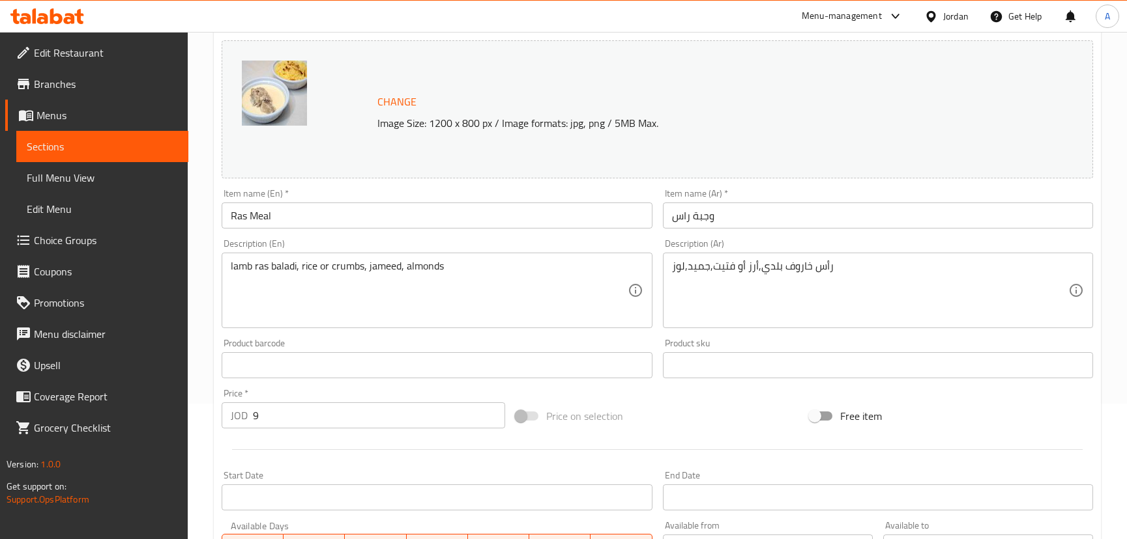
scroll to position [422, 0]
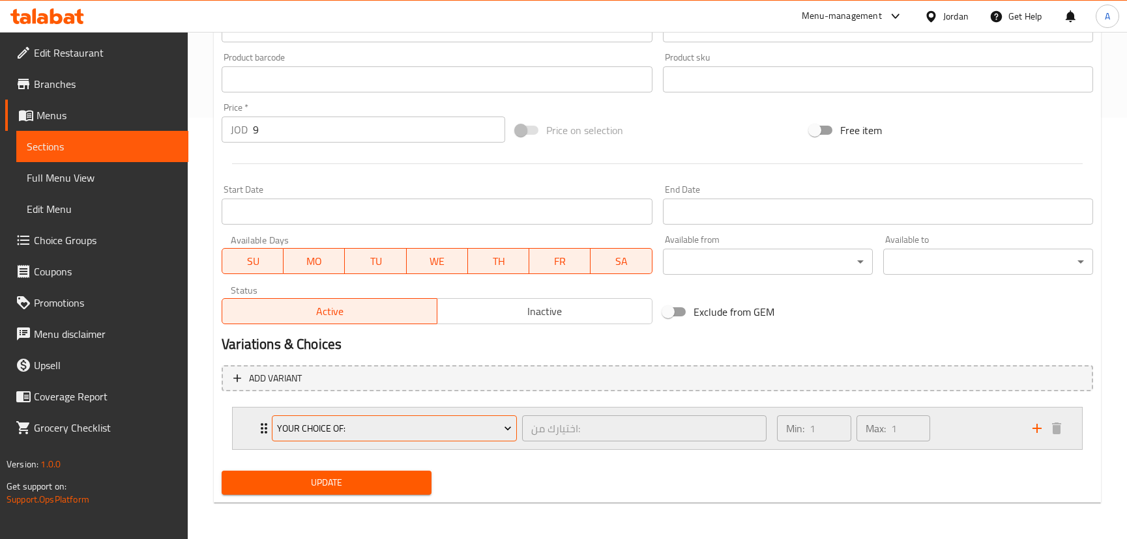
click at [410, 424] on span "Your Choice Of:" at bounding box center [394, 429] width 235 height 16
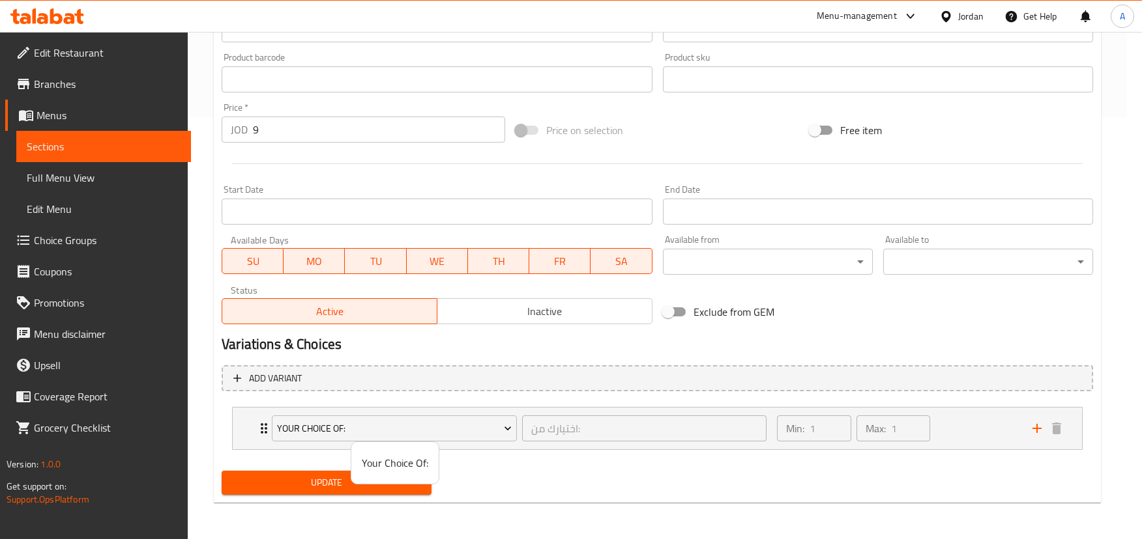
click at [410, 379] on div at bounding box center [571, 269] width 1142 height 539
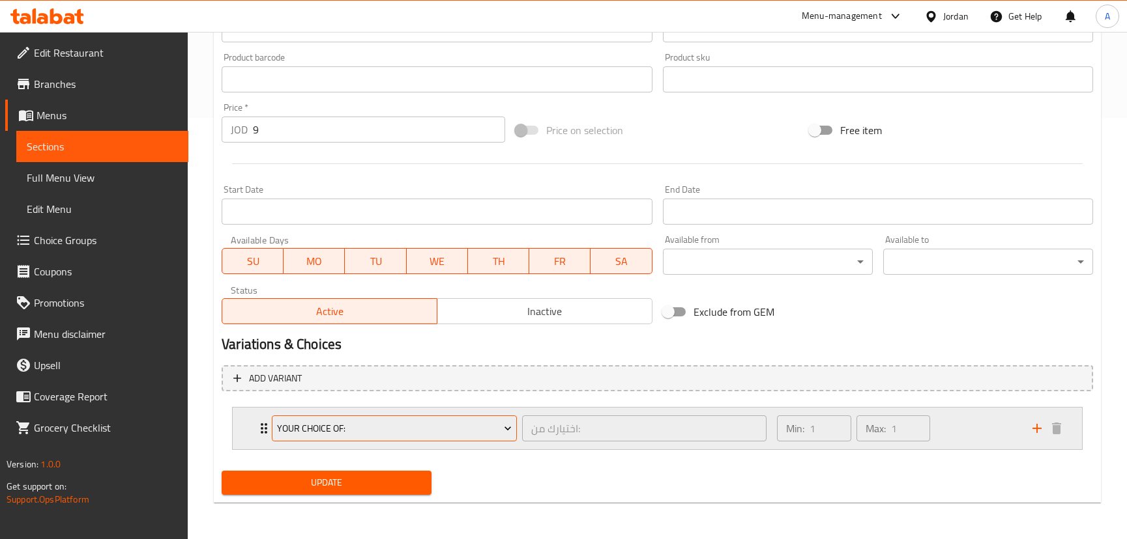
click at [410, 429] on span "Your Choice Of:" at bounding box center [394, 429] width 235 height 16
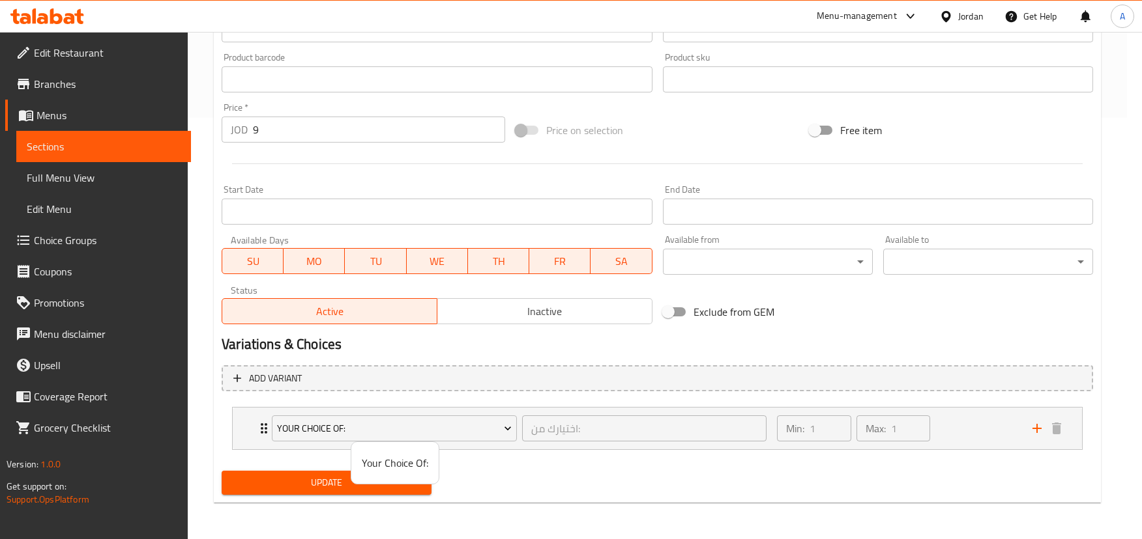
click at [410, 455] on span "Your Choice Of:" at bounding box center [395, 463] width 66 height 16
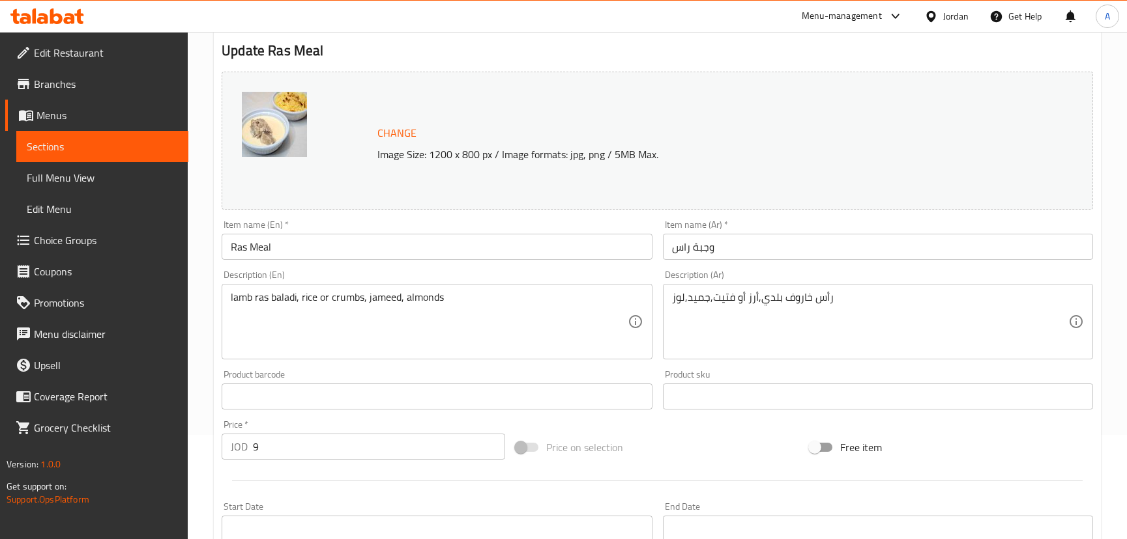
scroll to position [0, 0]
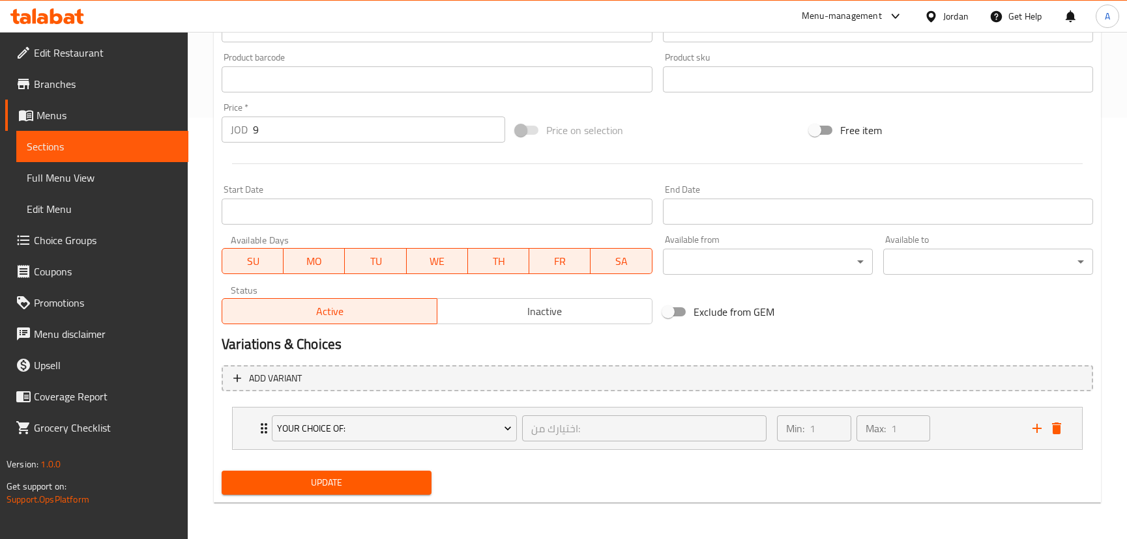
drag, startPoint x: 738, startPoint y: 321, endPoint x: 756, endPoint y: 334, distance: 22.4
click at [738, 320] on span "Exclude from GEM" at bounding box center [733, 312] width 81 height 16
click at [705, 321] on input "Exclude from GEM" at bounding box center [668, 312] width 74 height 25
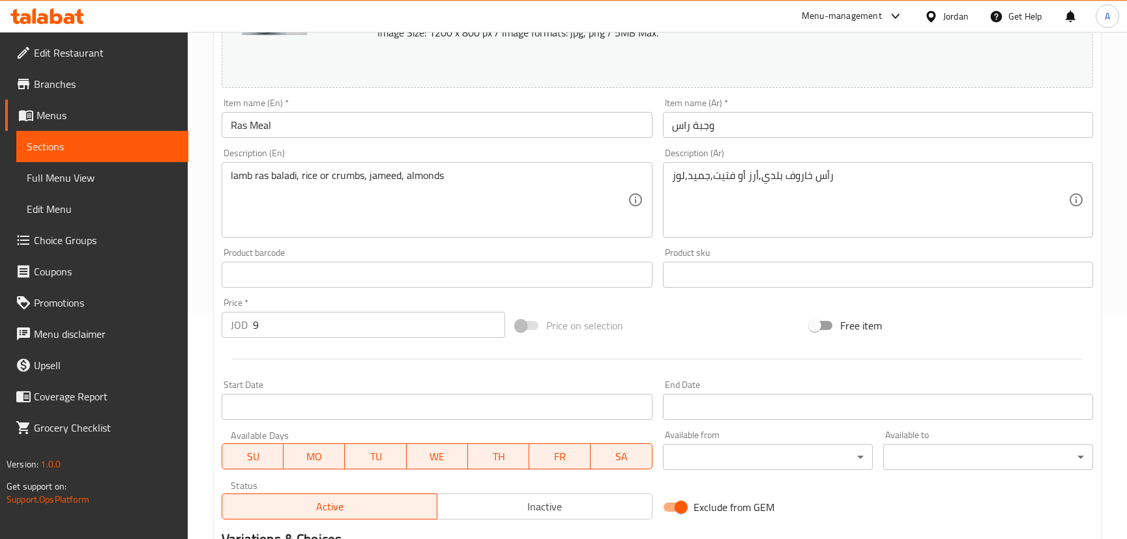
click at [685, 498] on input "Exclude from GEM" at bounding box center [681, 507] width 74 height 25
checkbox input "false"
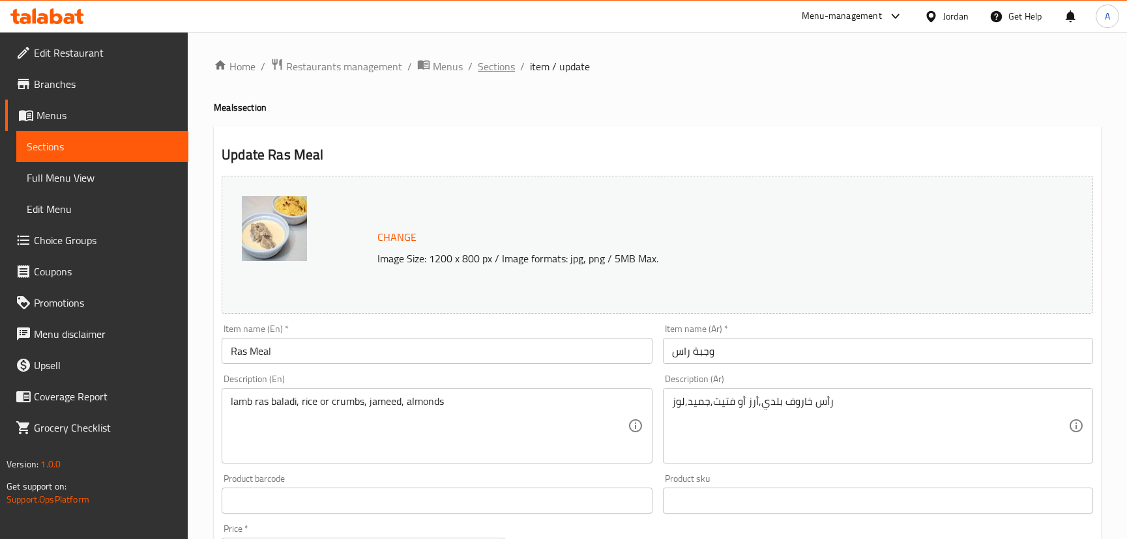
click at [493, 67] on span "Sections" at bounding box center [496, 67] width 37 height 16
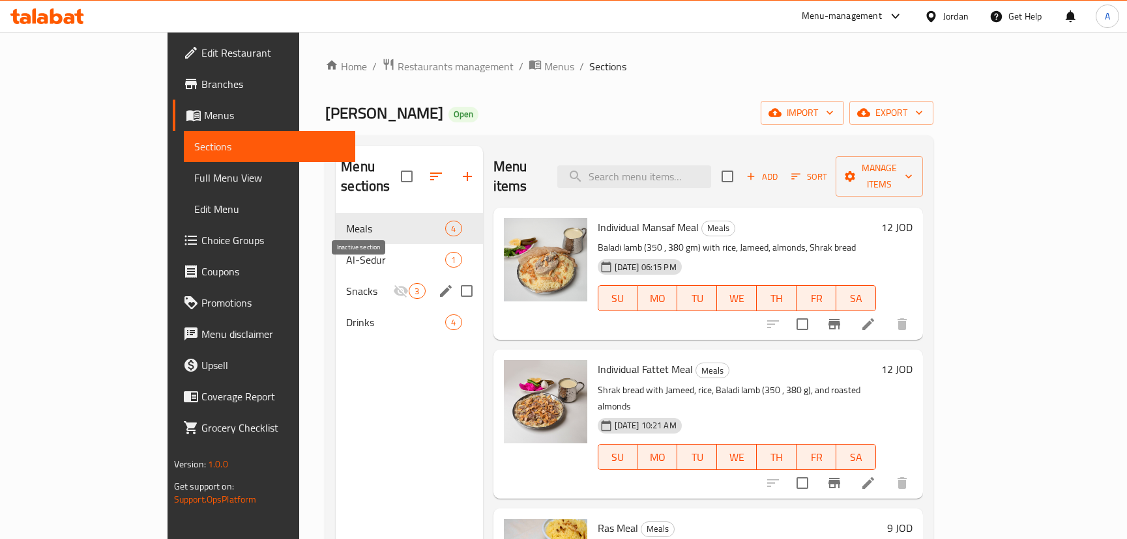
click at [393, 283] on icon "Menu sections" at bounding box center [401, 291] width 16 height 16
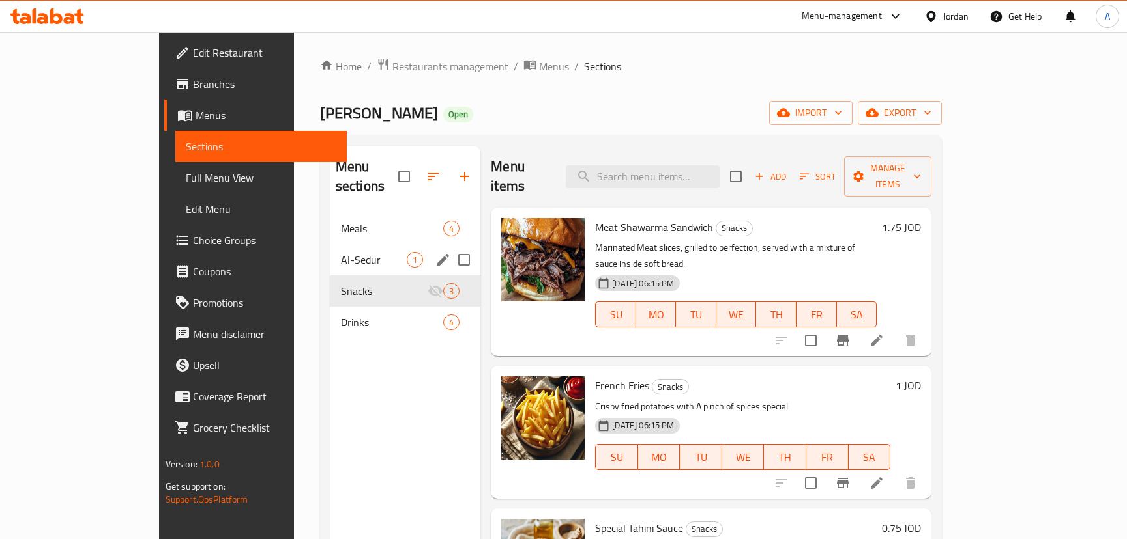
click at [364, 244] on div "Al-Sedur 1" at bounding box center [405, 259] width 151 height 31
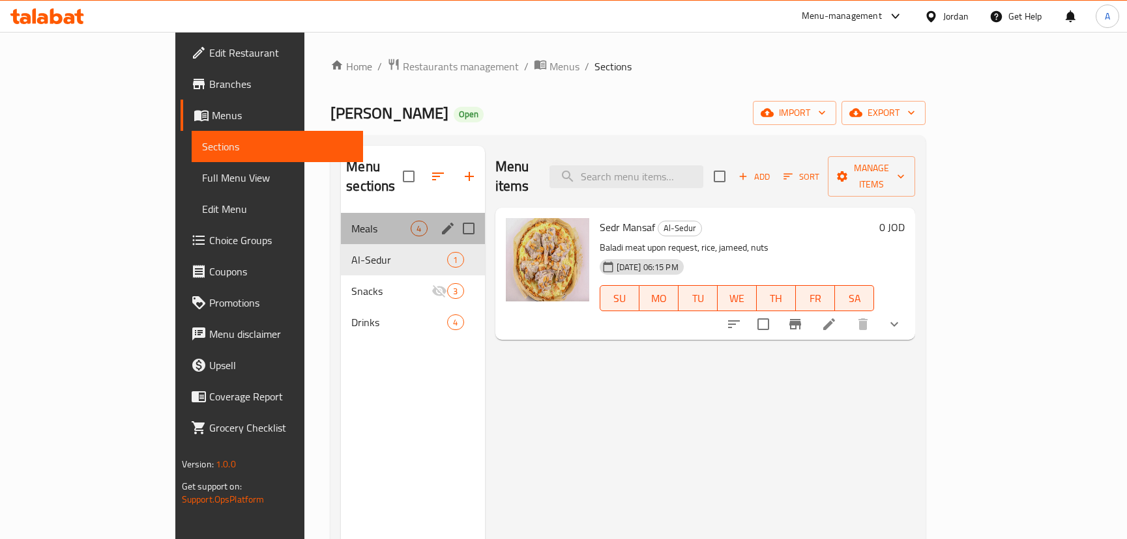
click at [342, 213] on div "Meals 4" at bounding box center [412, 228] width 143 height 31
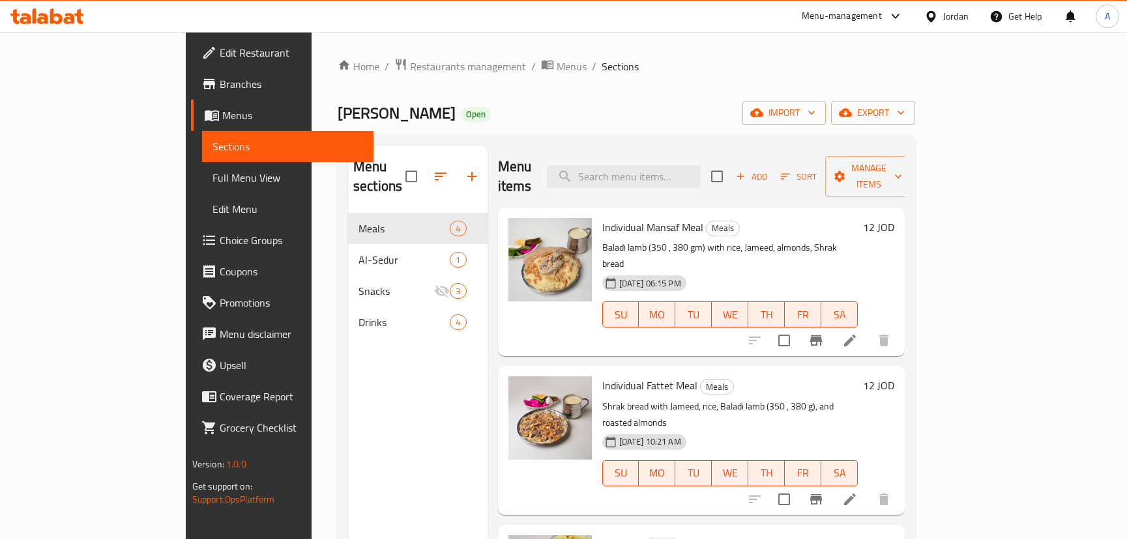
click at [868, 488] on li at bounding box center [849, 499] width 36 height 23
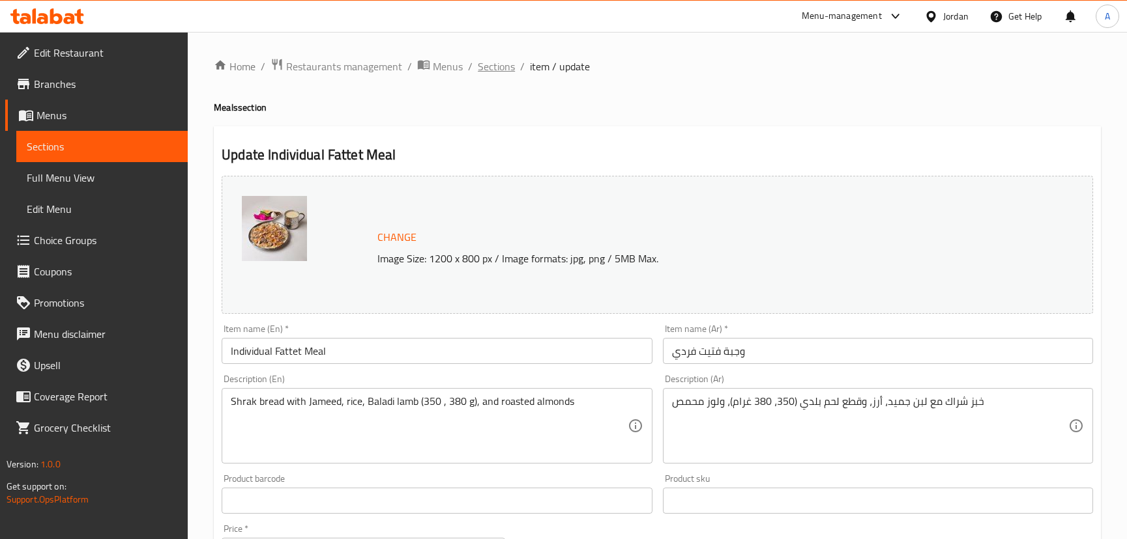
click at [483, 68] on span "Sections" at bounding box center [496, 67] width 37 height 16
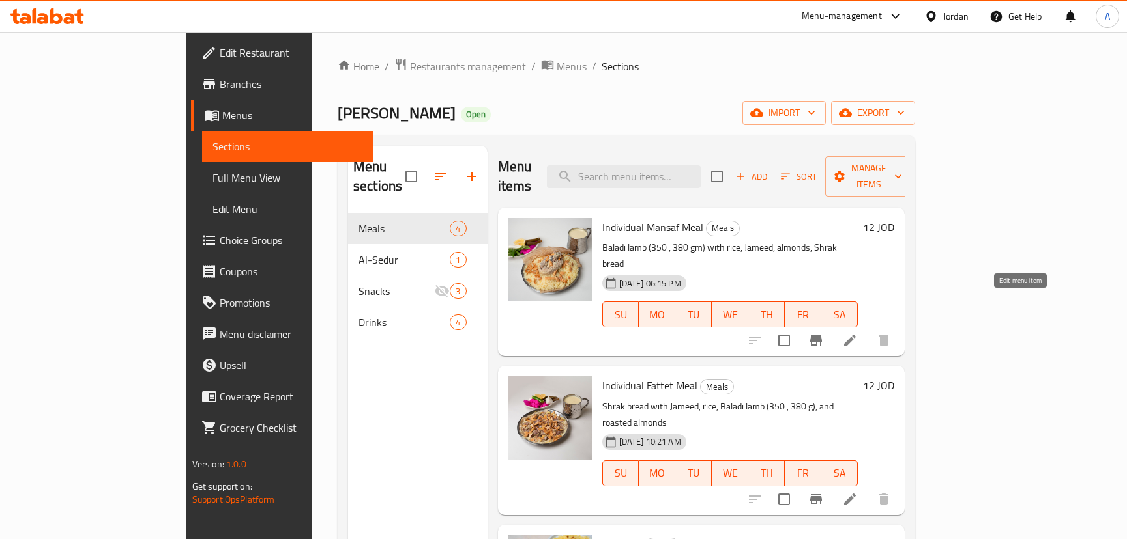
click at [856, 335] on icon at bounding box center [850, 341] width 12 height 12
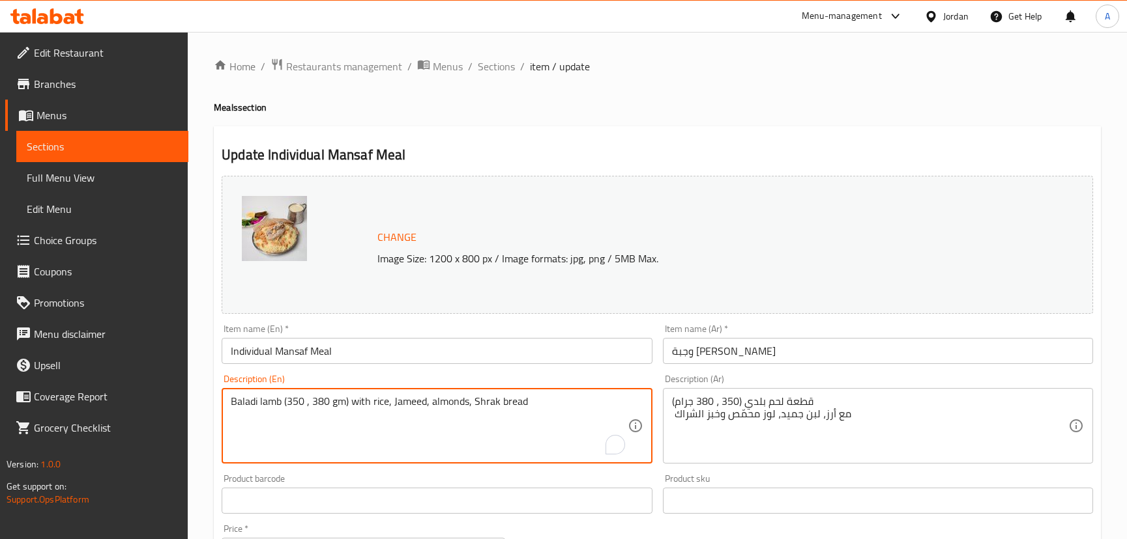
drag, startPoint x: 281, startPoint y: 403, endPoint x: 261, endPoint y: 401, distance: 20.4
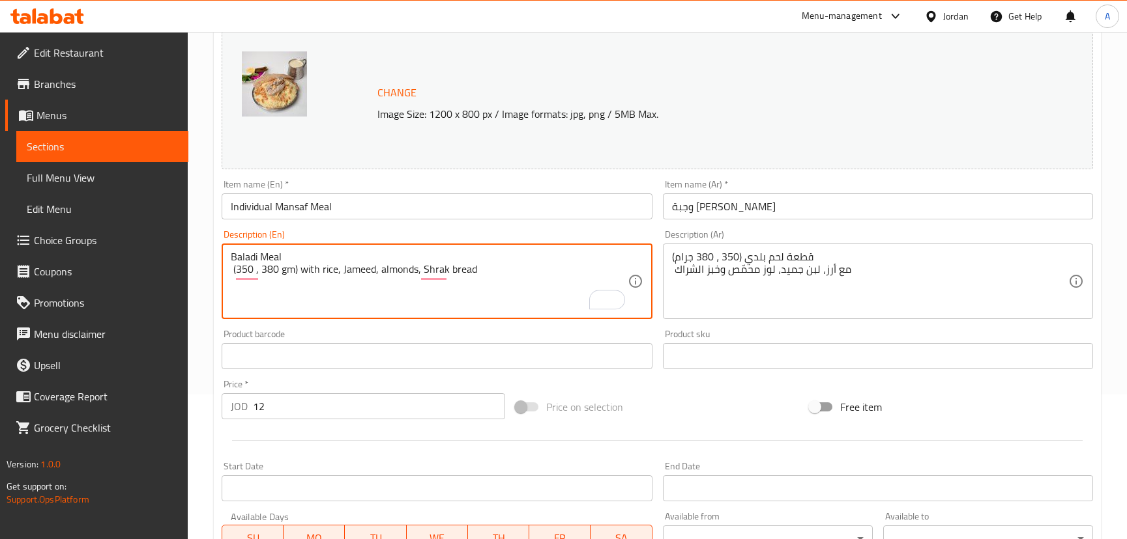
scroll to position [107, 0]
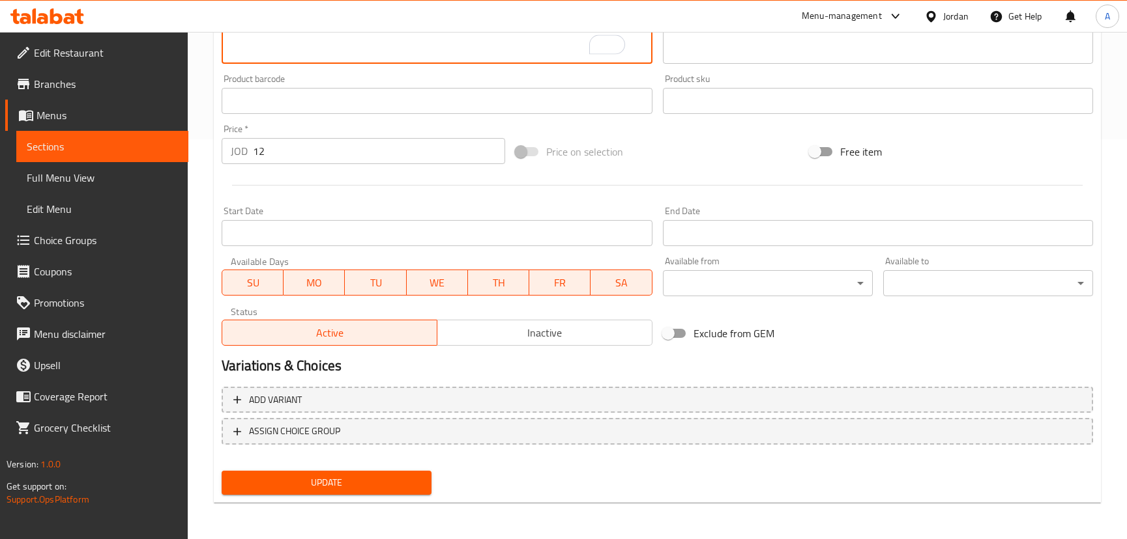
type textarea "Baladi Meal (350 , 380 gm) with rice, Jameed, almonds, Shrak bread"
click at [300, 480] on span "Update" at bounding box center [326, 483] width 189 height 16
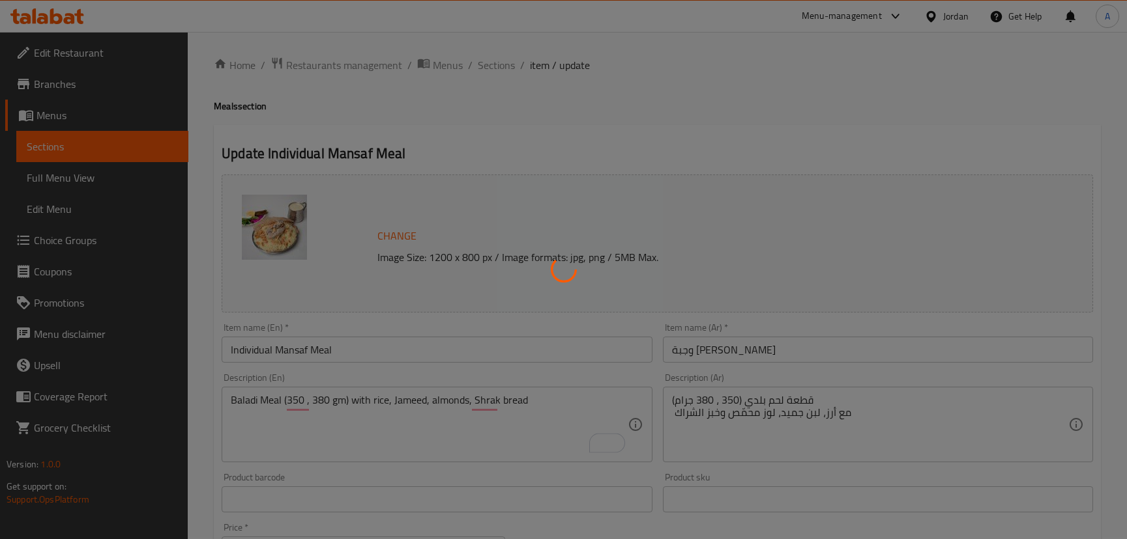
scroll to position [0, 0]
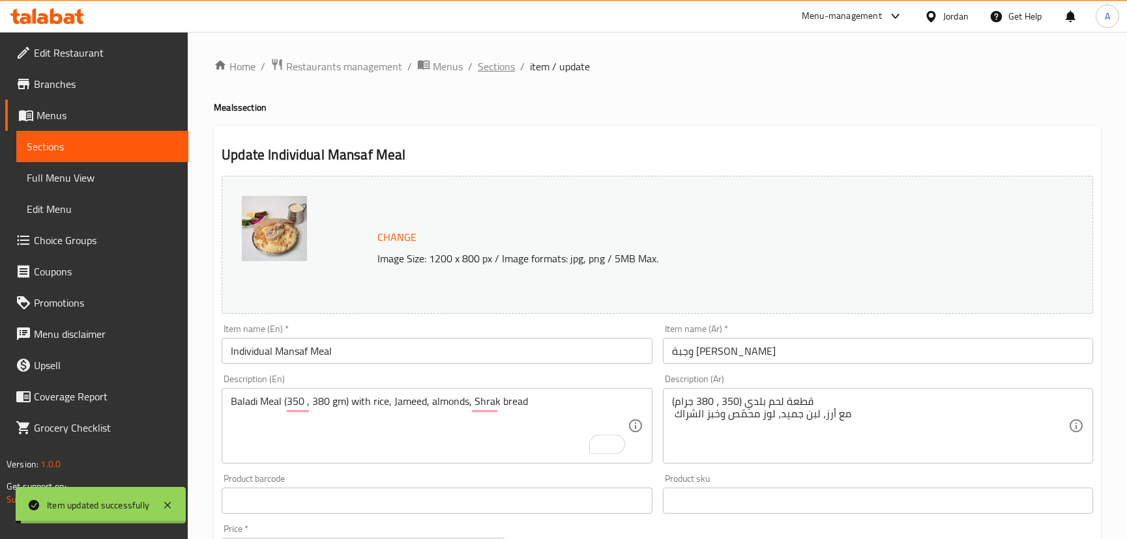
drag, startPoint x: 500, startPoint y: 64, endPoint x: 545, endPoint y: 76, distance: 47.1
click at [500, 63] on span "Sections" at bounding box center [496, 67] width 37 height 16
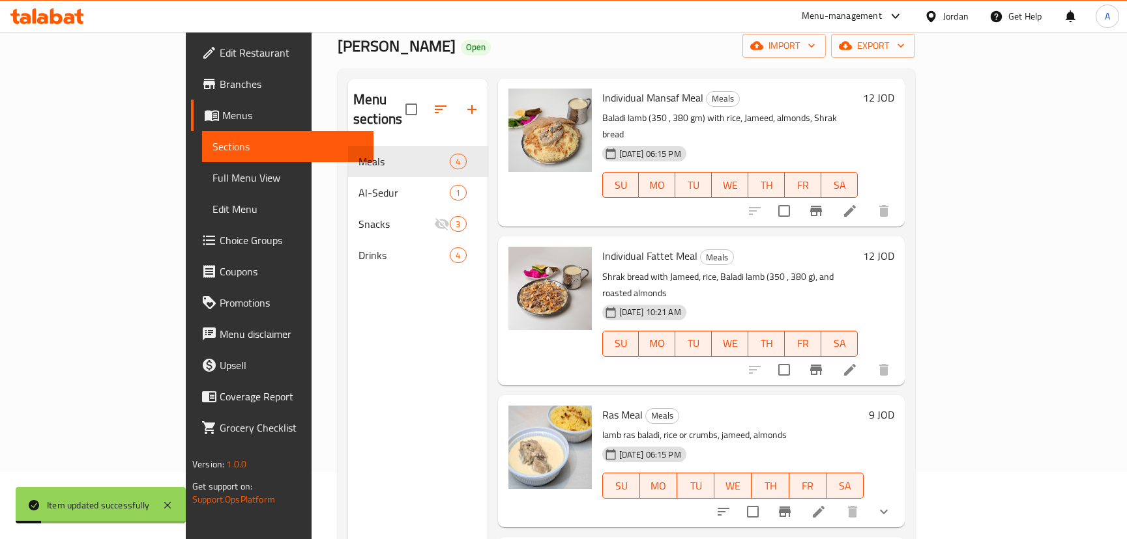
scroll to position [98, 0]
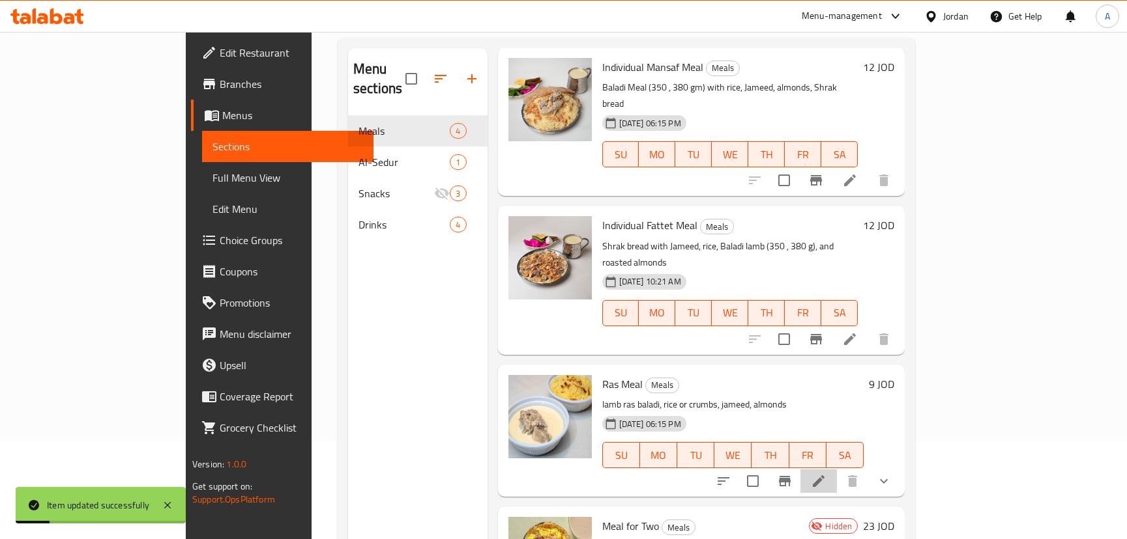
click at [837, 470] on li at bounding box center [818, 481] width 36 height 23
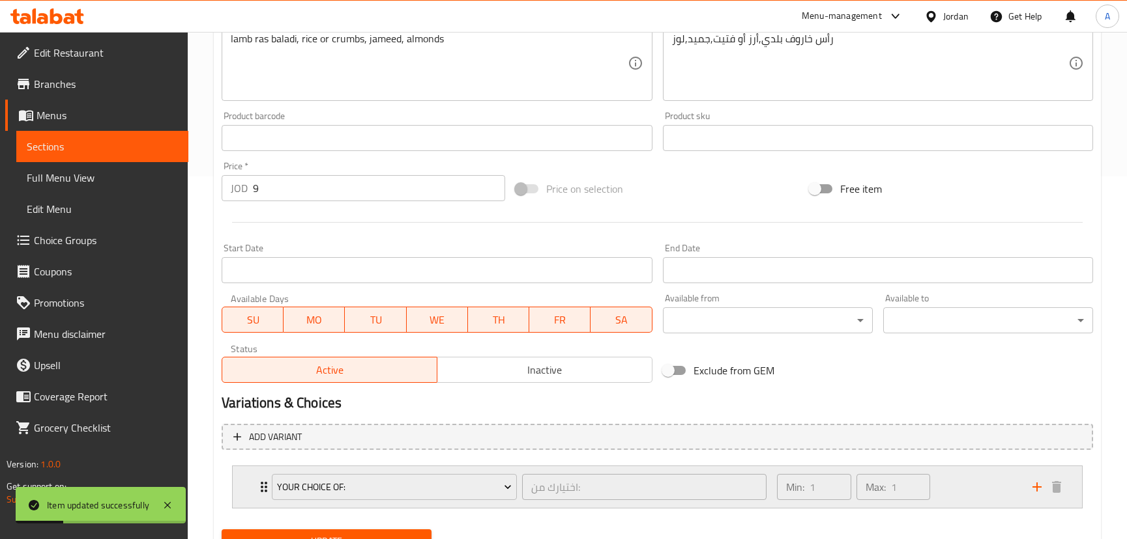
scroll to position [422, 0]
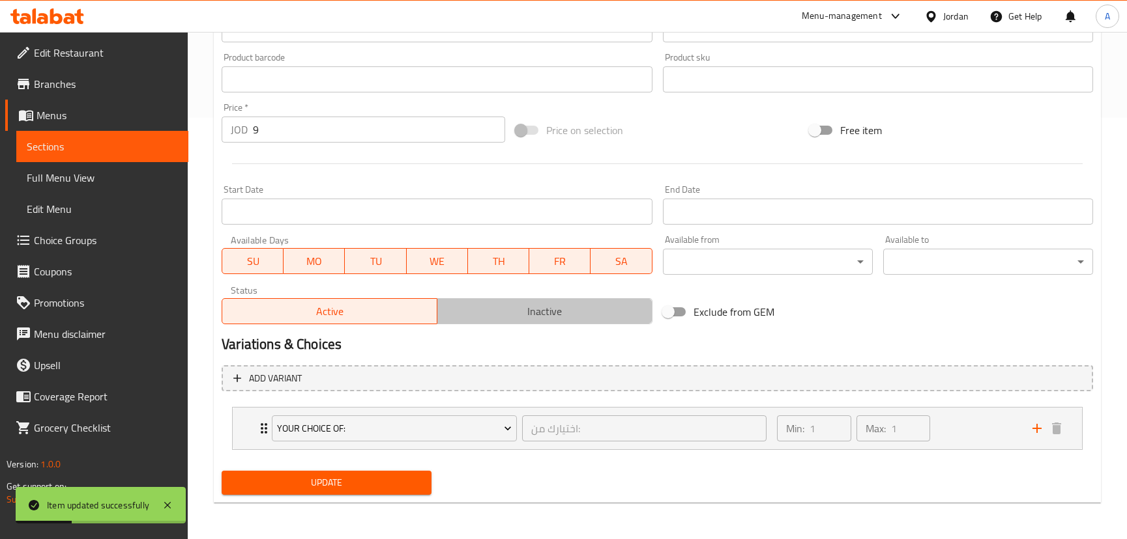
click at [562, 298] on button "Inactive" at bounding box center [545, 311] width 216 height 26
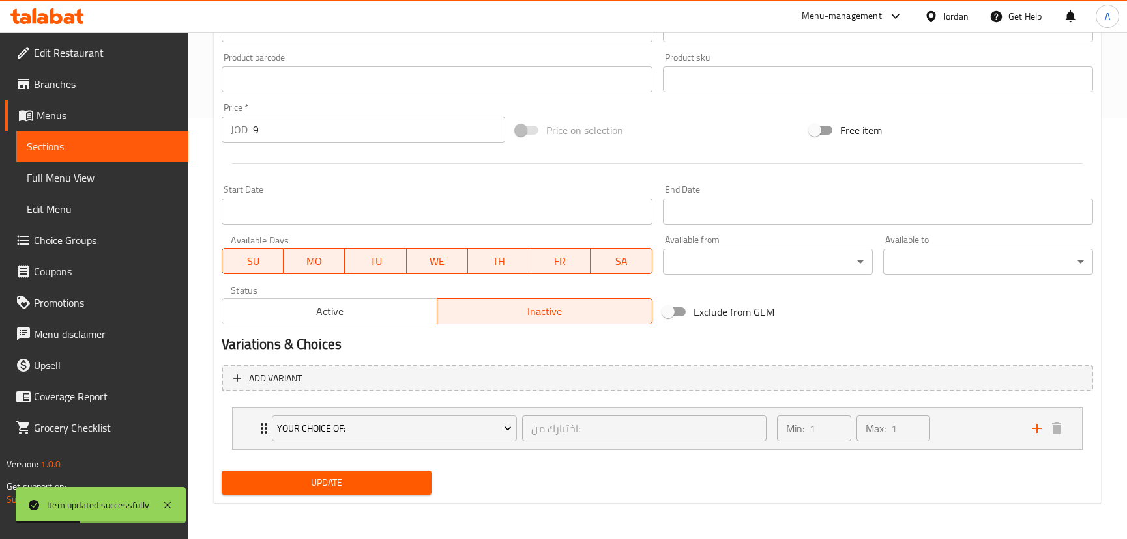
drag, startPoint x: 321, startPoint y: 482, endPoint x: 324, endPoint y: 473, distance: 9.1
click at [322, 482] on span "Update" at bounding box center [326, 483] width 189 height 16
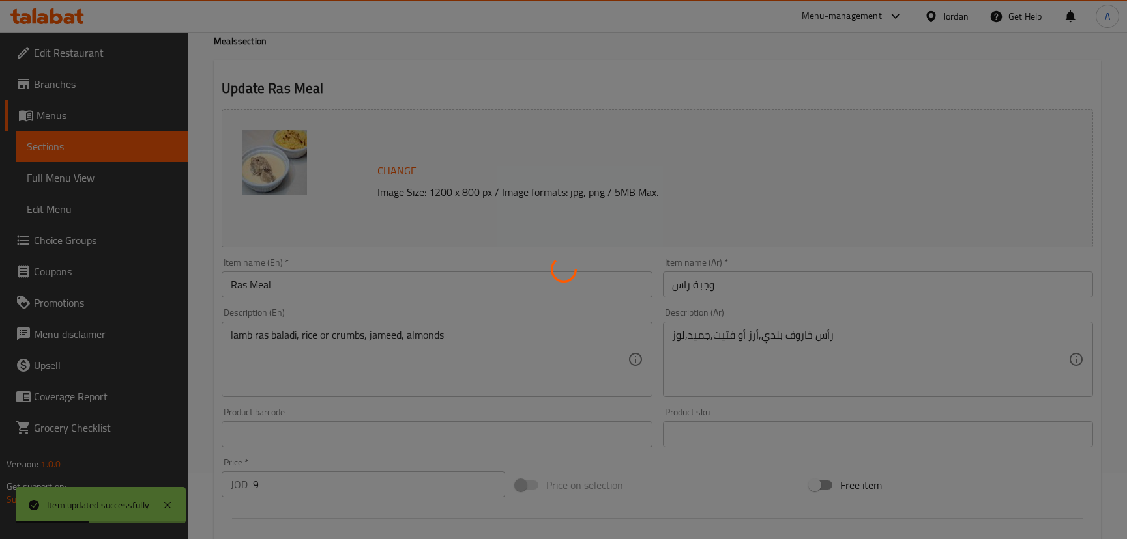
scroll to position [0, 0]
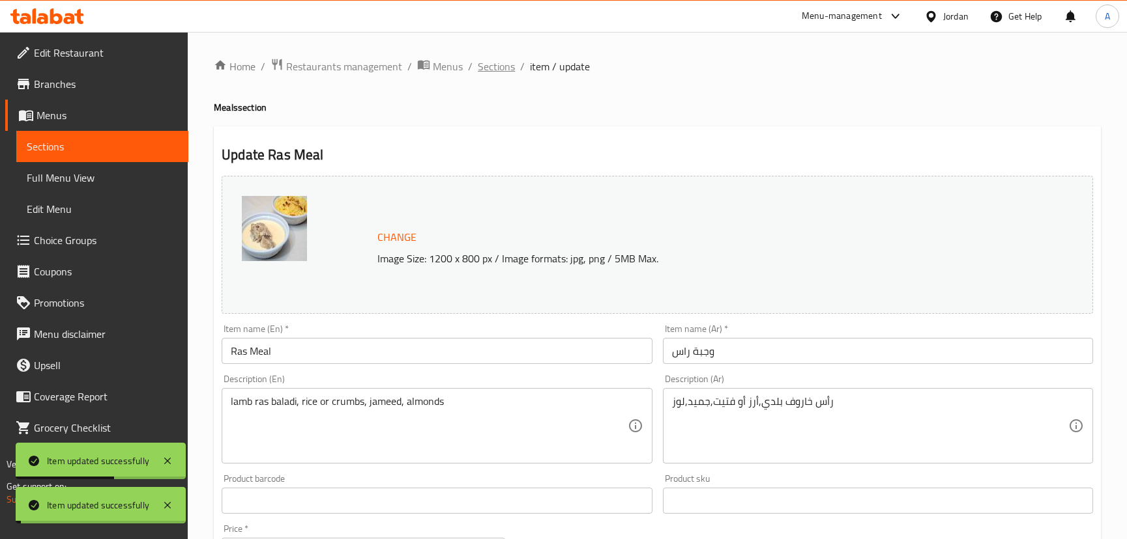
click at [490, 68] on span "Sections" at bounding box center [496, 67] width 37 height 16
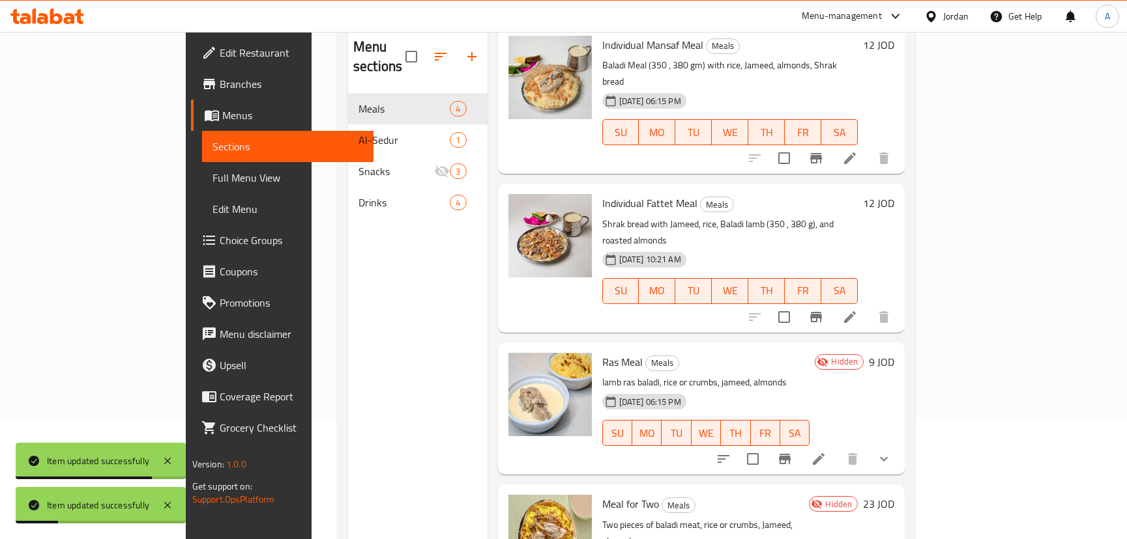
scroll to position [182, 0]
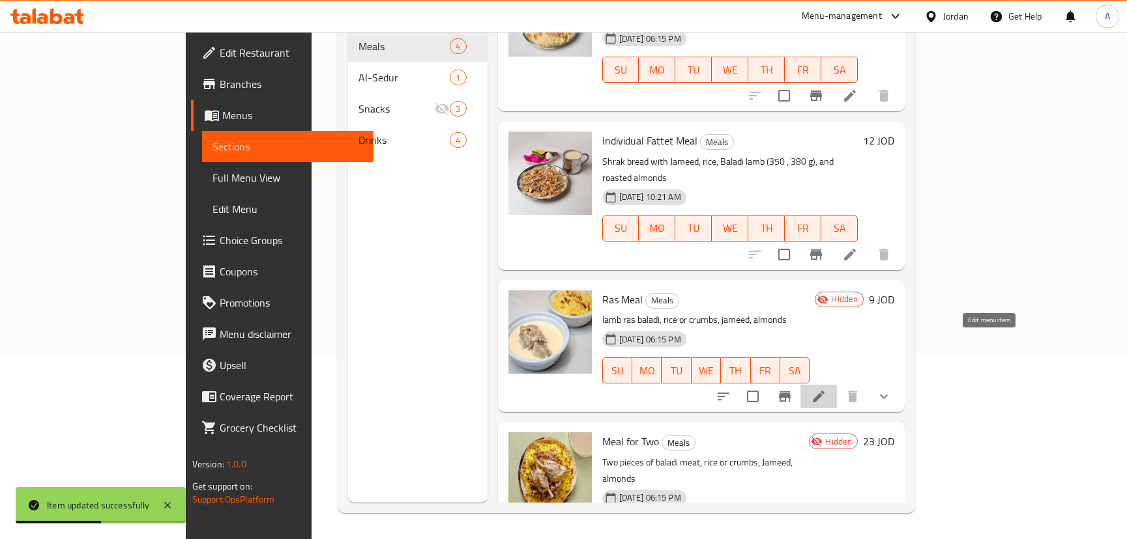
click at [824, 391] on icon at bounding box center [818, 397] width 12 height 12
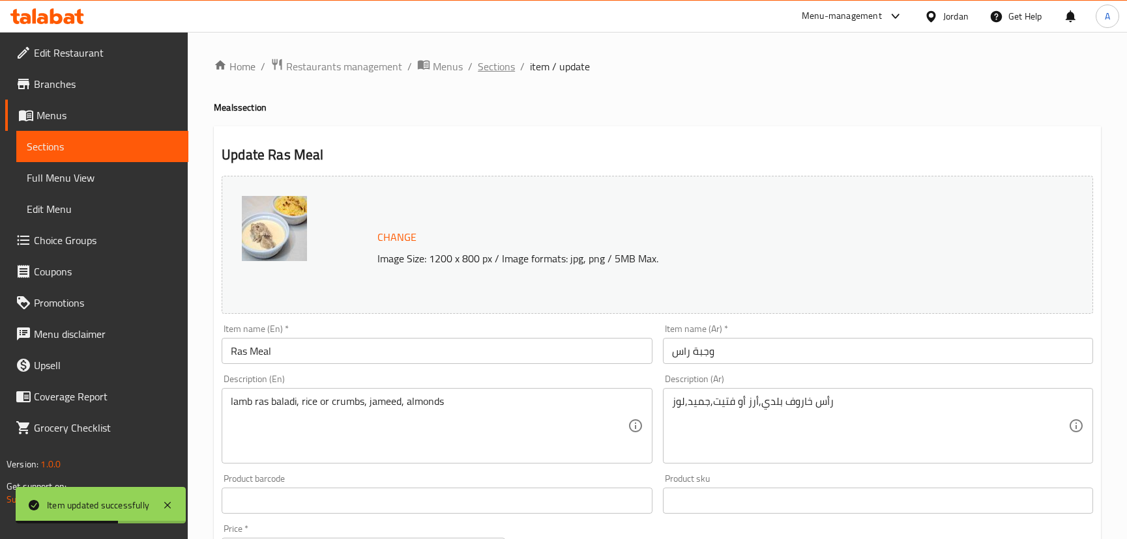
click at [487, 65] on span "Sections" at bounding box center [496, 67] width 37 height 16
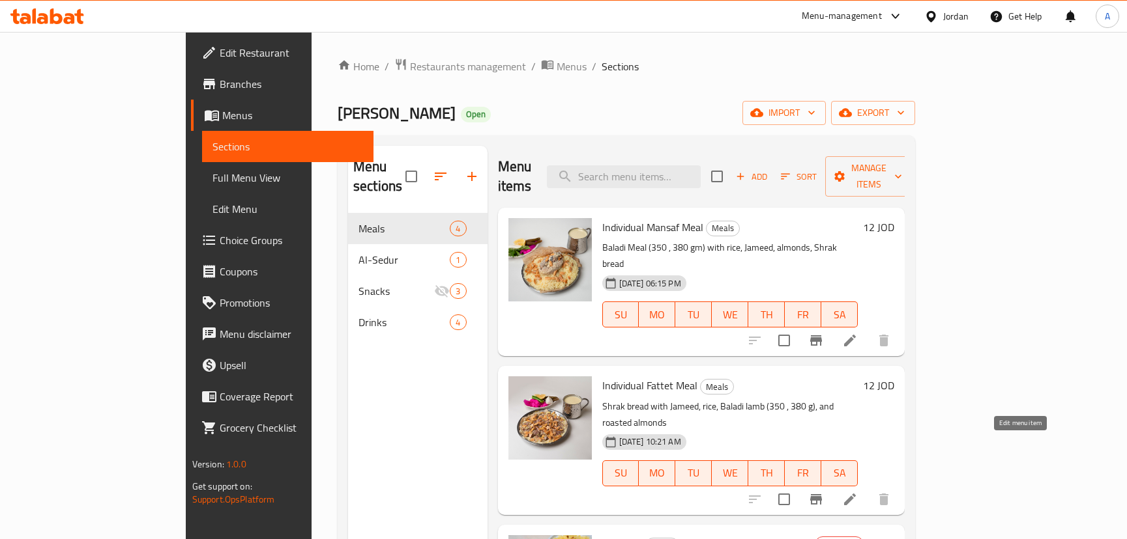
click at [857, 492] on icon at bounding box center [850, 500] width 16 height 16
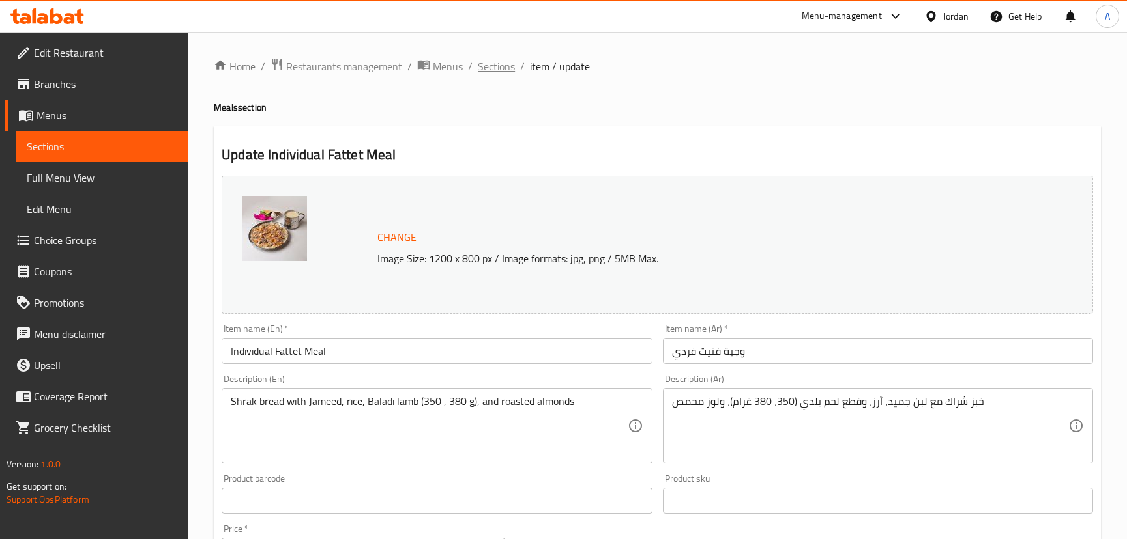
click at [498, 67] on span "Sections" at bounding box center [496, 67] width 37 height 16
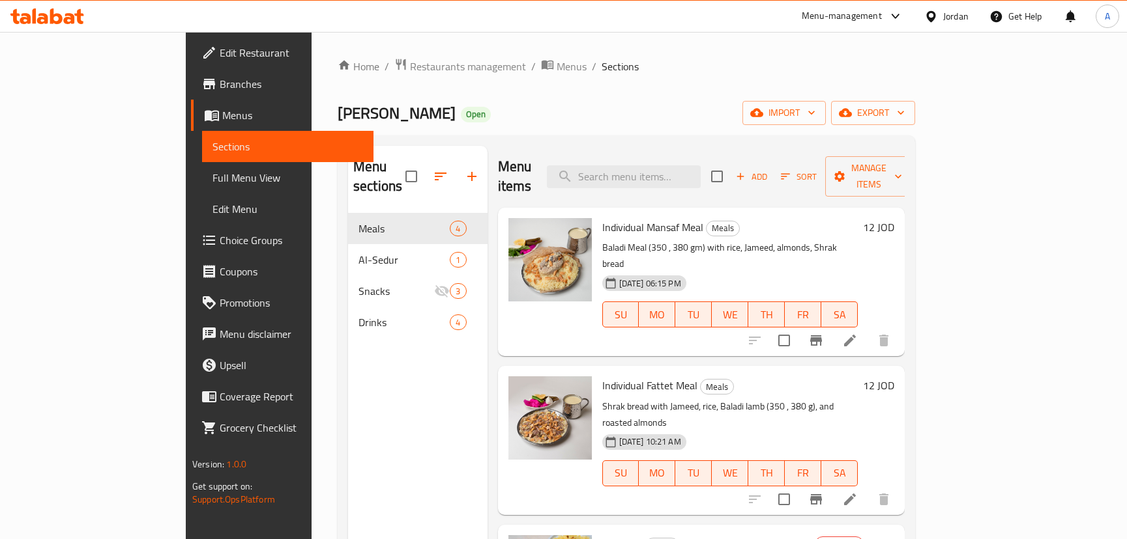
click at [857, 333] on icon at bounding box center [850, 341] width 16 height 16
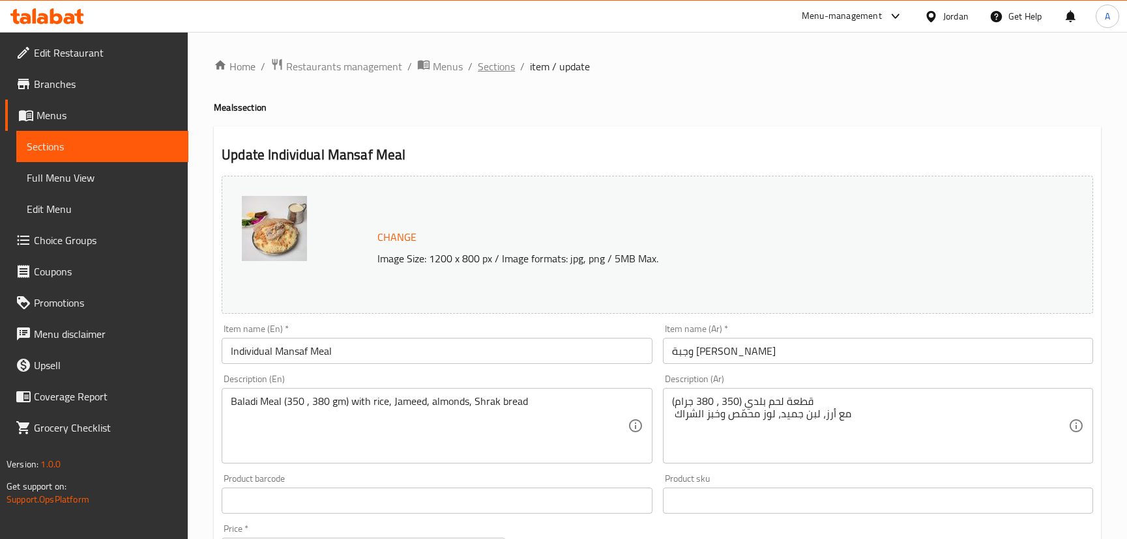
click at [495, 65] on span "Sections" at bounding box center [496, 67] width 37 height 16
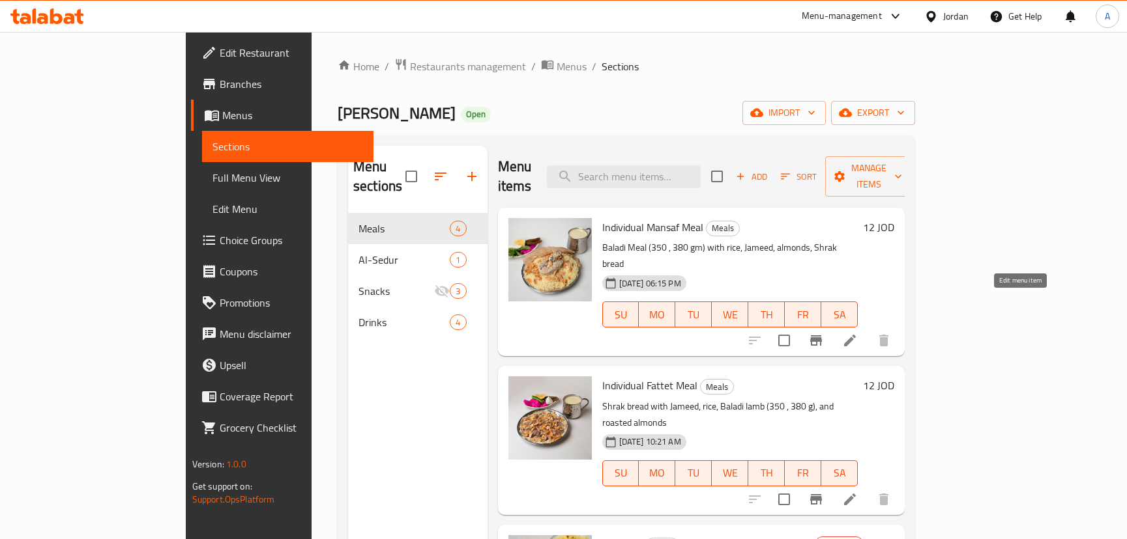
click at [857, 333] on icon at bounding box center [850, 341] width 16 height 16
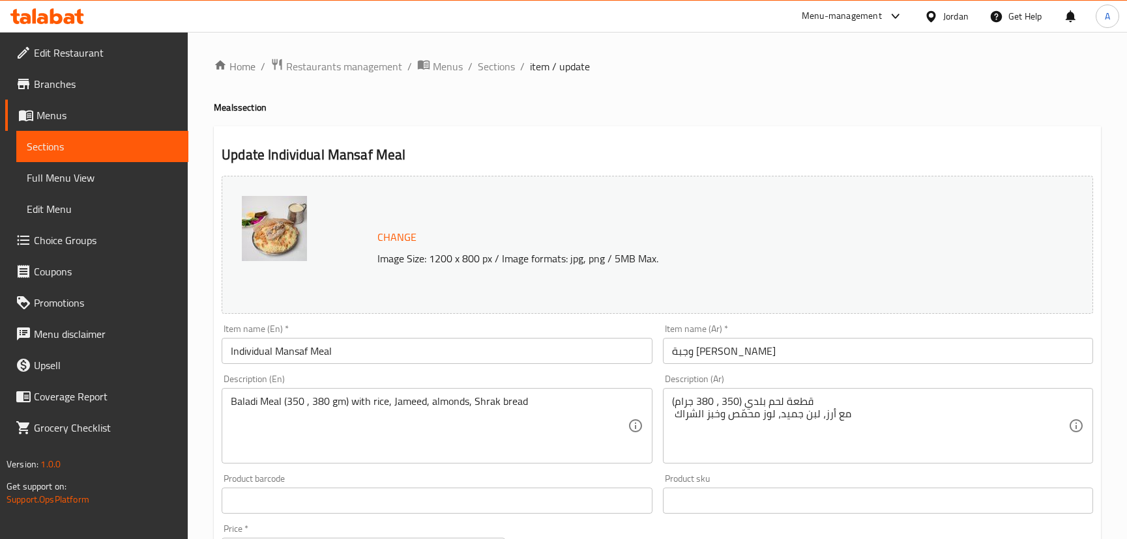
drag, startPoint x: 280, startPoint y: 402, endPoint x: 309, endPoint y: 414, distance: 31.8
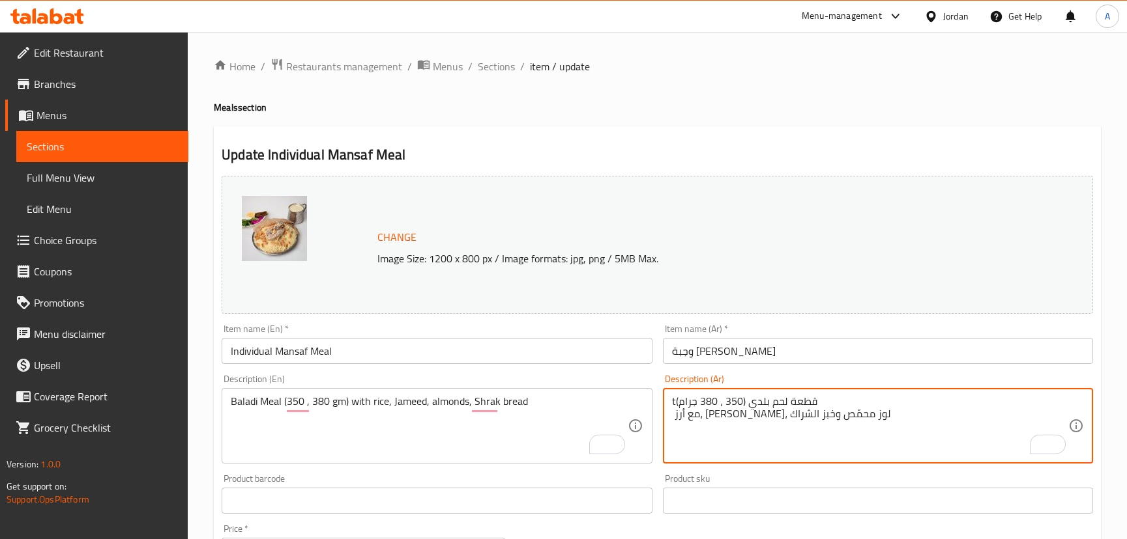
type textarea "قطعة لحم بلدي (350 ، 380 جرام) مع أرز، لبن جميد، لوز محمّص وخبز الشراك"
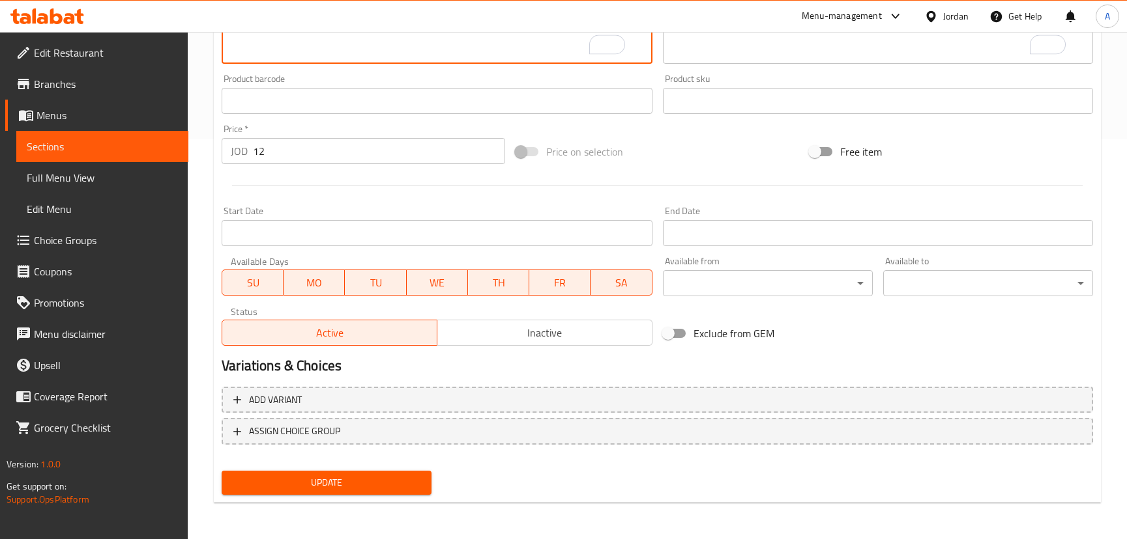
type textarea "Baladi Meat (350 , 380 gm) with rice, Jameed, almonds, Shrak bread"
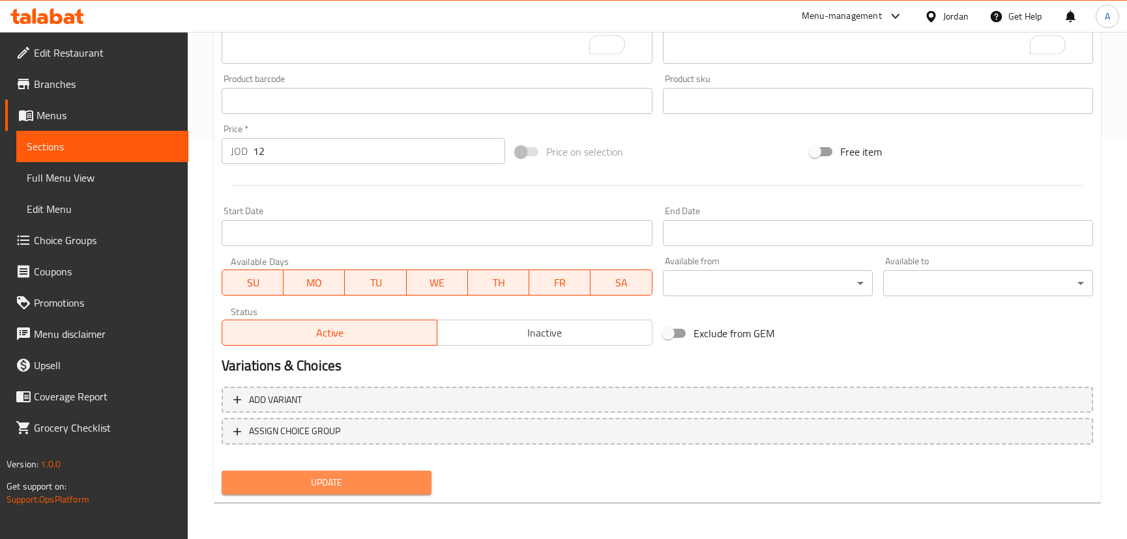
drag, startPoint x: 325, startPoint y: 485, endPoint x: 351, endPoint y: 390, distance: 98.5
click at [324, 485] on span "Update" at bounding box center [326, 483] width 189 height 16
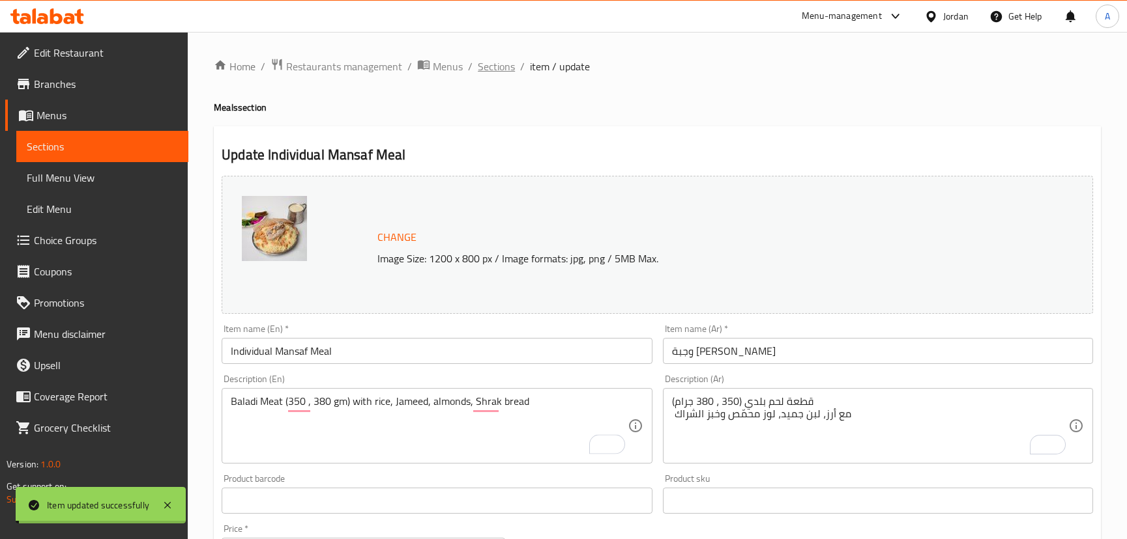
click at [494, 66] on span "Sections" at bounding box center [496, 67] width 37 height 16
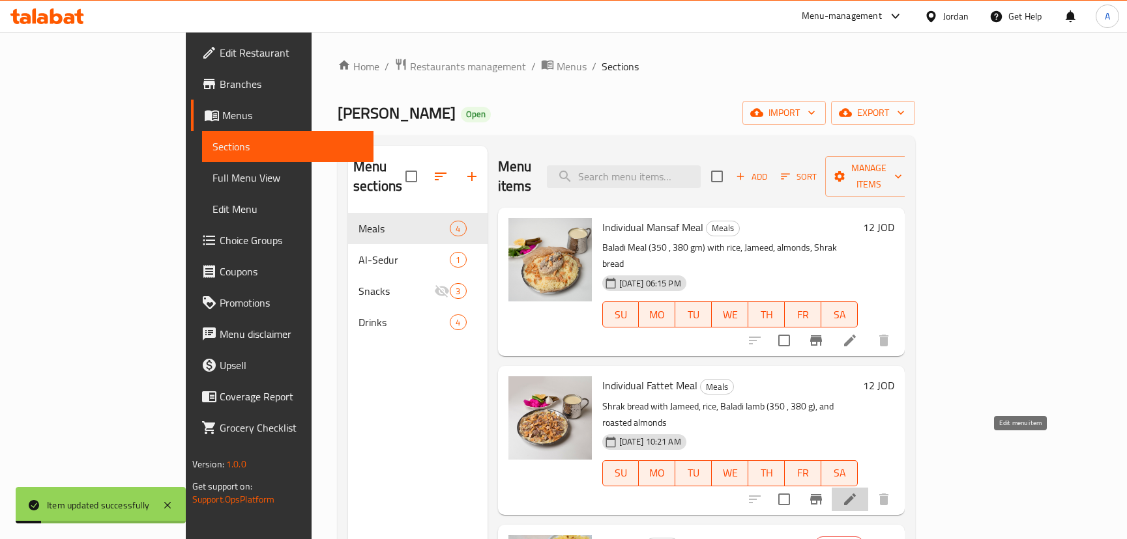
click at [857, 492] on icon at bounding box center [850, 500] width 16 height 16
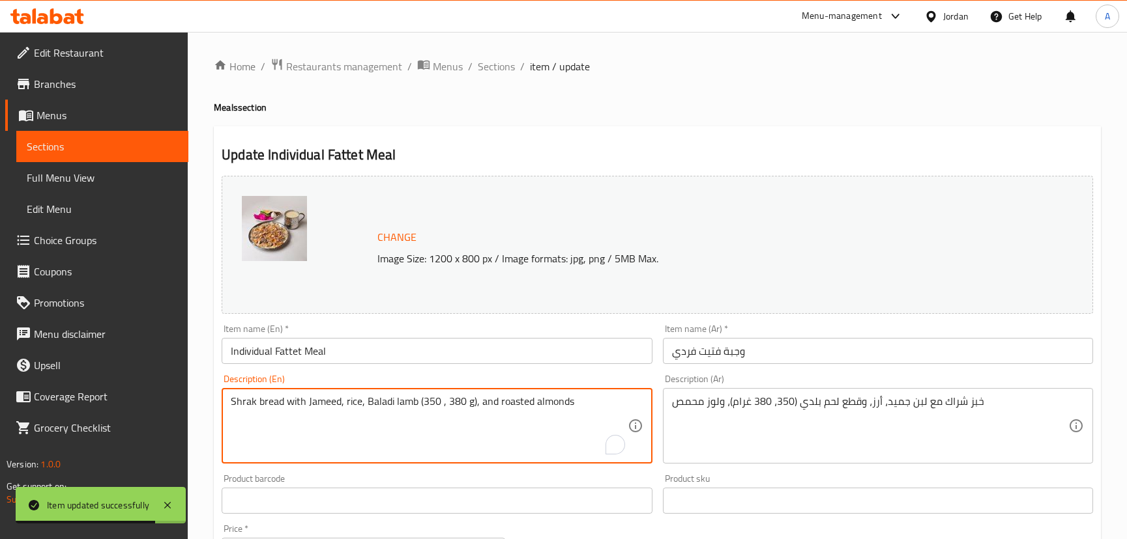
drag, startPoint x: 394, startPoint y: 402, endPoint x: 414, endPoint y: 400, distance: 20.9
click at [416, 403] on textarea "Shrak bread with Jameed, rice, Baladi lamb (350 , 380 g), and roasted almonds" at bounding box center [429, 426] width 396 height 62
click at [416, 404] on textarea "Shrak bread with Jameed, rice, Baladi lamb (350 , 380 g), and roasted almonds" at bounding box center [429, 426] width 396 height 62
drag, startPoint x: 416, startPoint y: 437, endPoint x: 412, endPoint y: 409, distance: 28.4
click at [416, 436] on textarea "Shrak bread with Jameed, rice, Baladi lamb (350 , 380 g), and roasted almonds" at bounding box center [429, 426] width 396 height 62
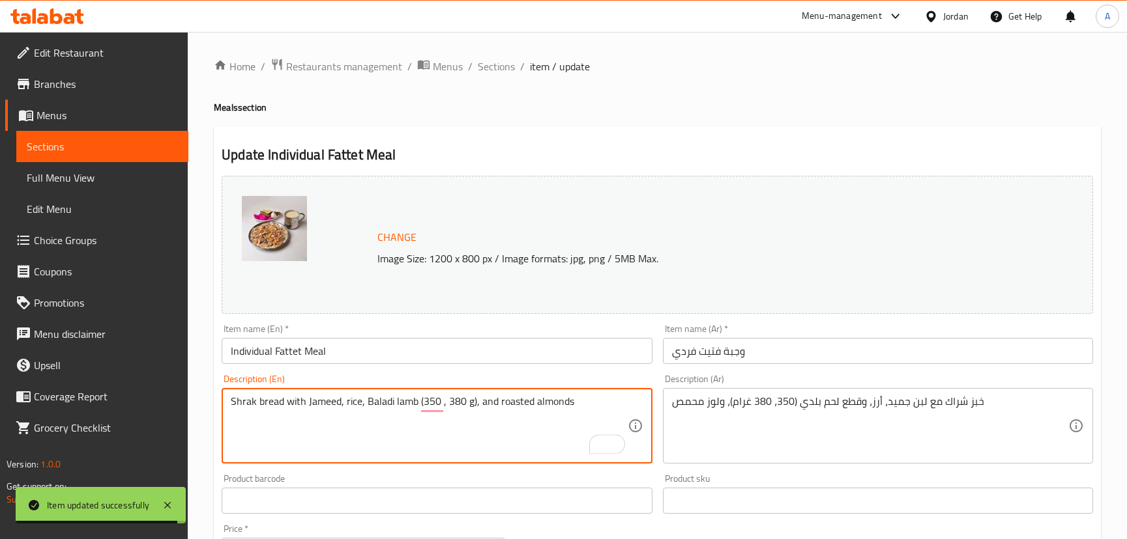
click at [410, 403] on textarea "Shrak bread with Jameed, rice, Baladi lamb (350 , 380 g), and roasted almonds" at bounding box center [429, 426] width 396 height 62
click at [414, 401] on textarea "Shrak bread with Jameed, rice, Baladi lamb (350 , 380 g), and roasted almonds" at bounding box center [429, 426] width 396 height 62
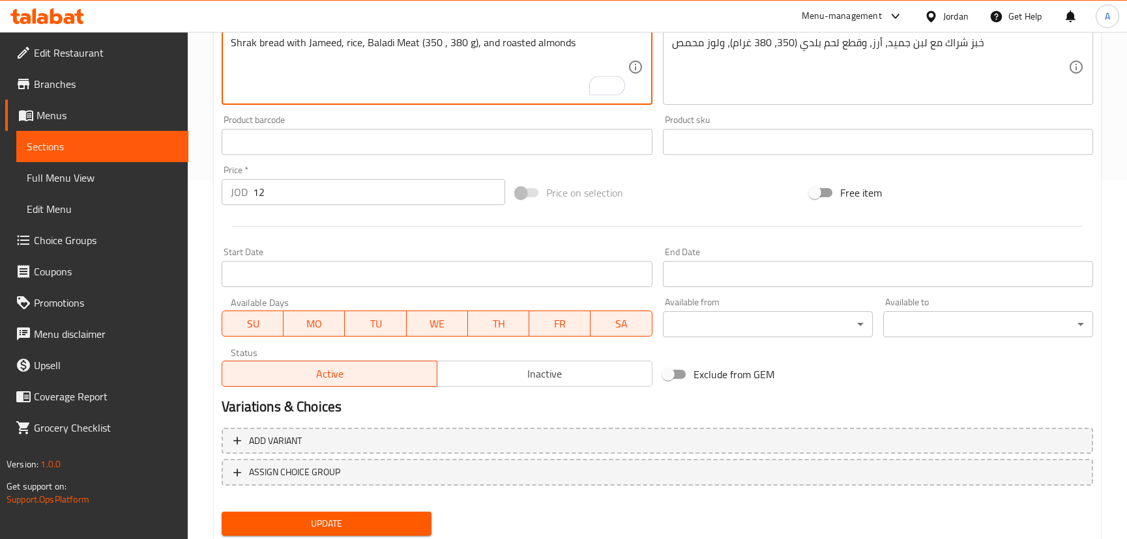
scroll to position [391, 0]
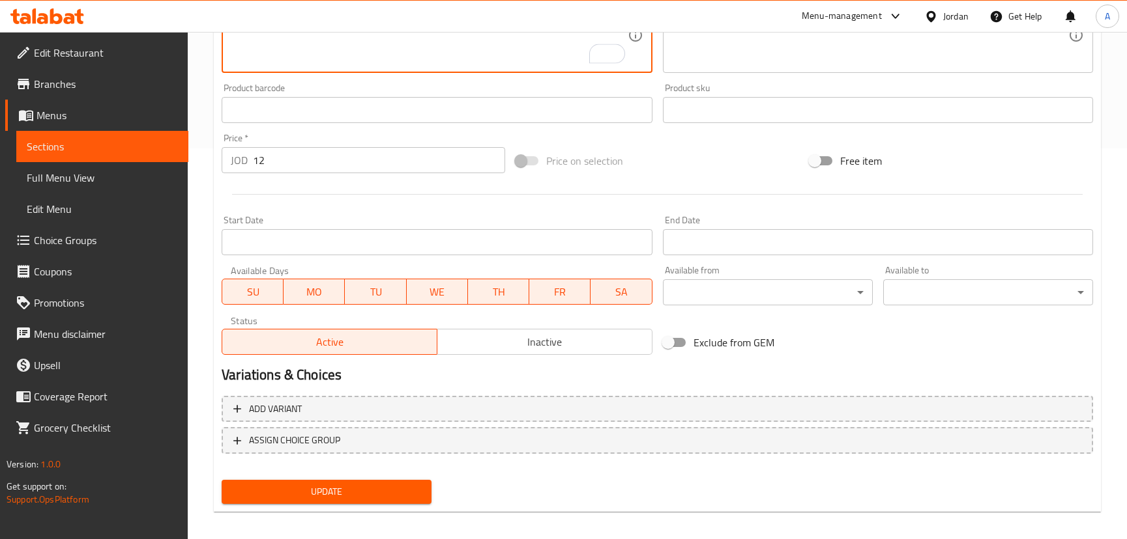
type textarea "Shrak bread with Jameed, rice, Baladi Meat (350 , 380 g), and roasted almonds"
click at [256, 489] on span "Update" at bounding box center [326, 492] width 189 height 16
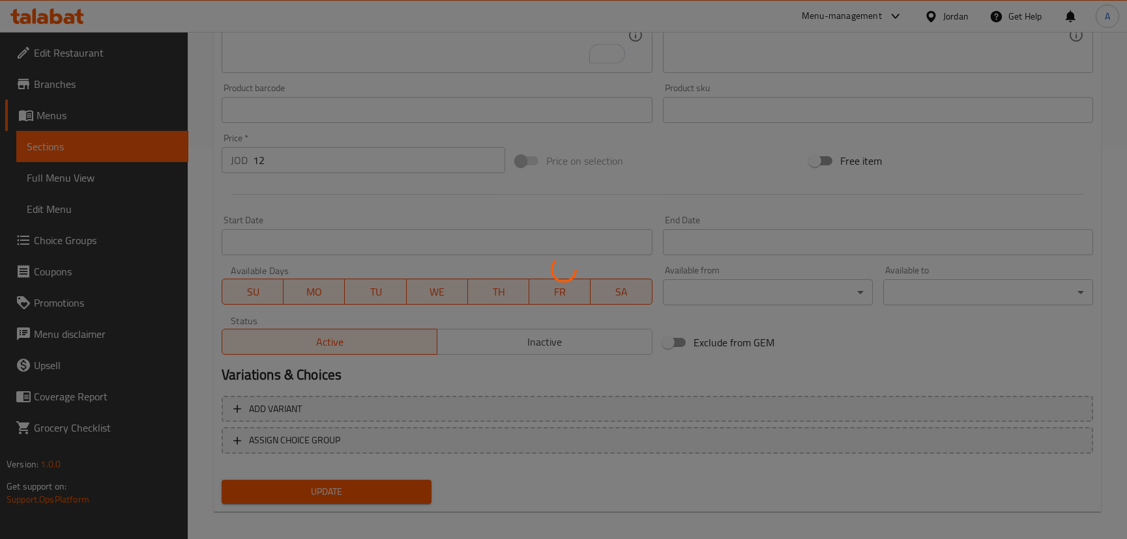
scroll to position [0, 0]
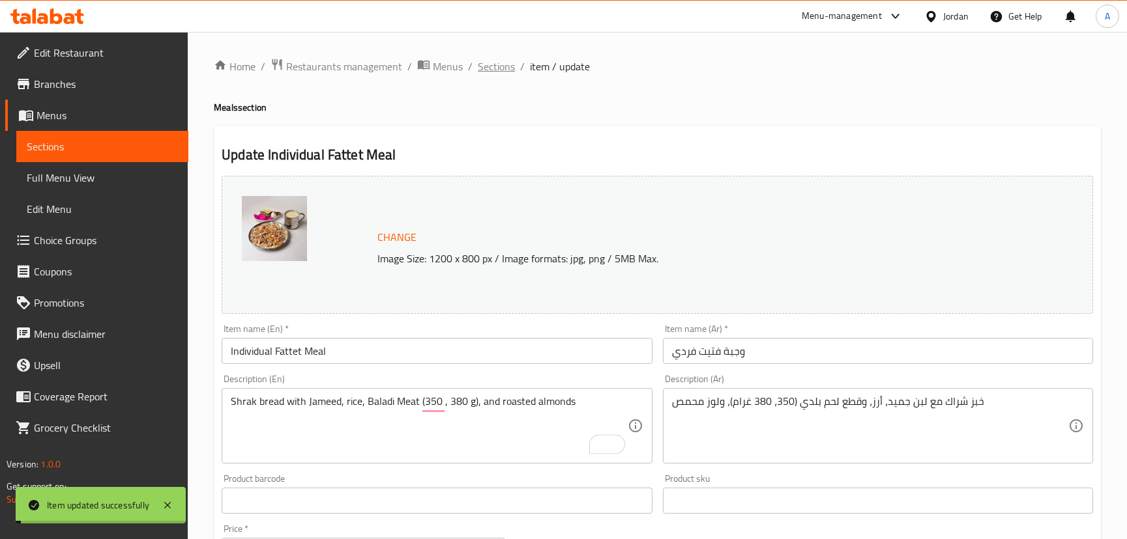
click at [499, 61] on span "Sections" at bounding box center [496, 67] width 37 height 16
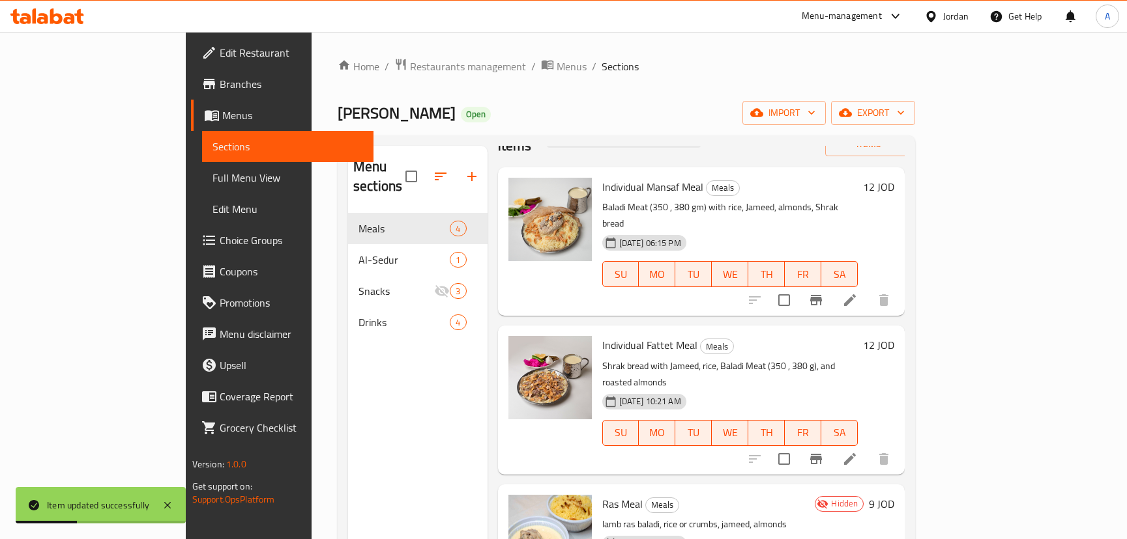
scroll to position [63, 0]
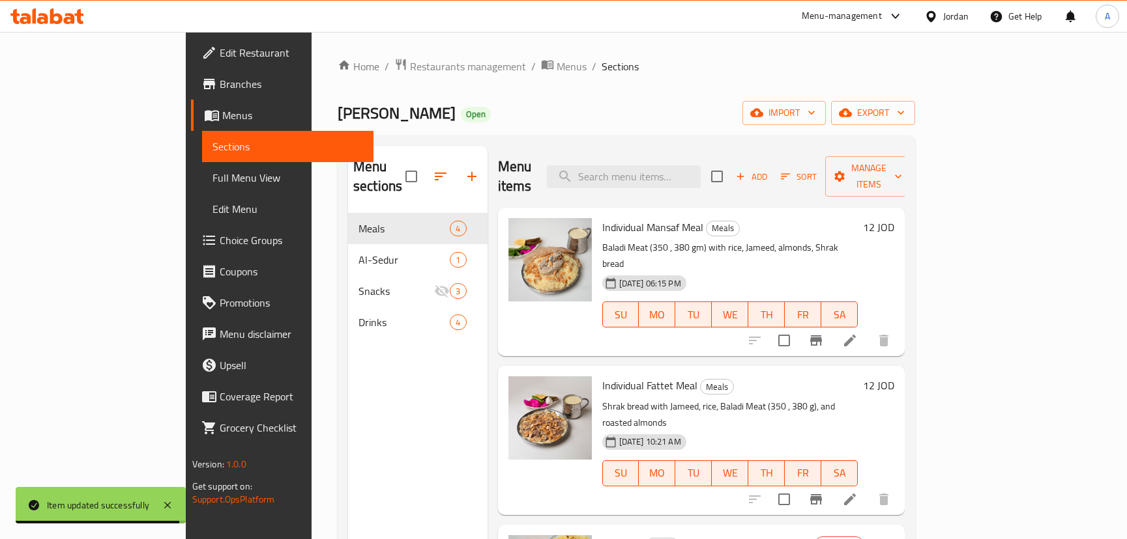
scroll to position [63, 0]
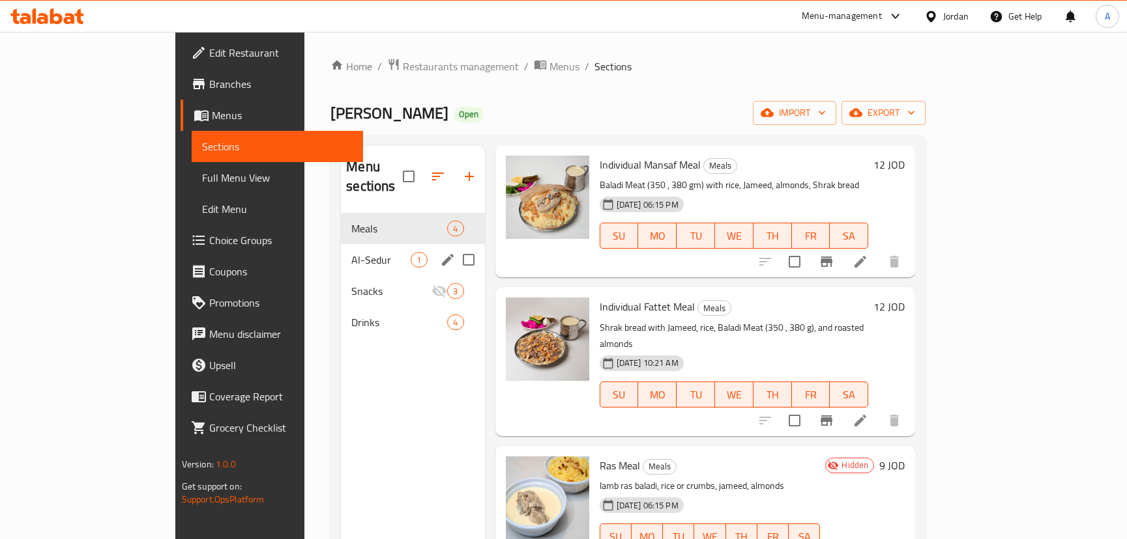
click at [351, 252] on span "Al-Sedur" at bounding box center [380, 260] width 59 height 16
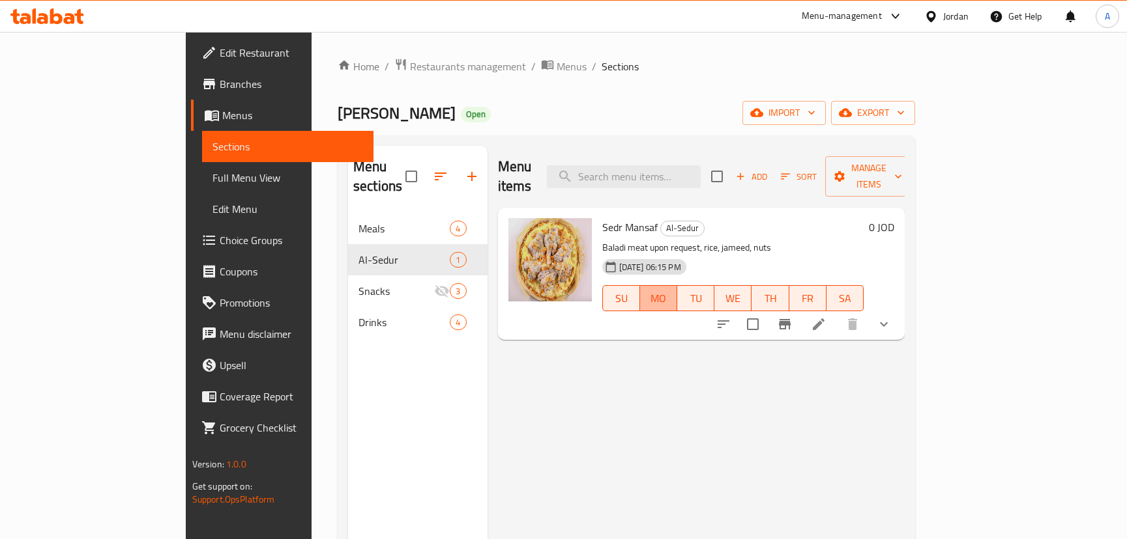
click at [672, 289] on span "MO" at bounding box center [658, 298] width 27 height 19
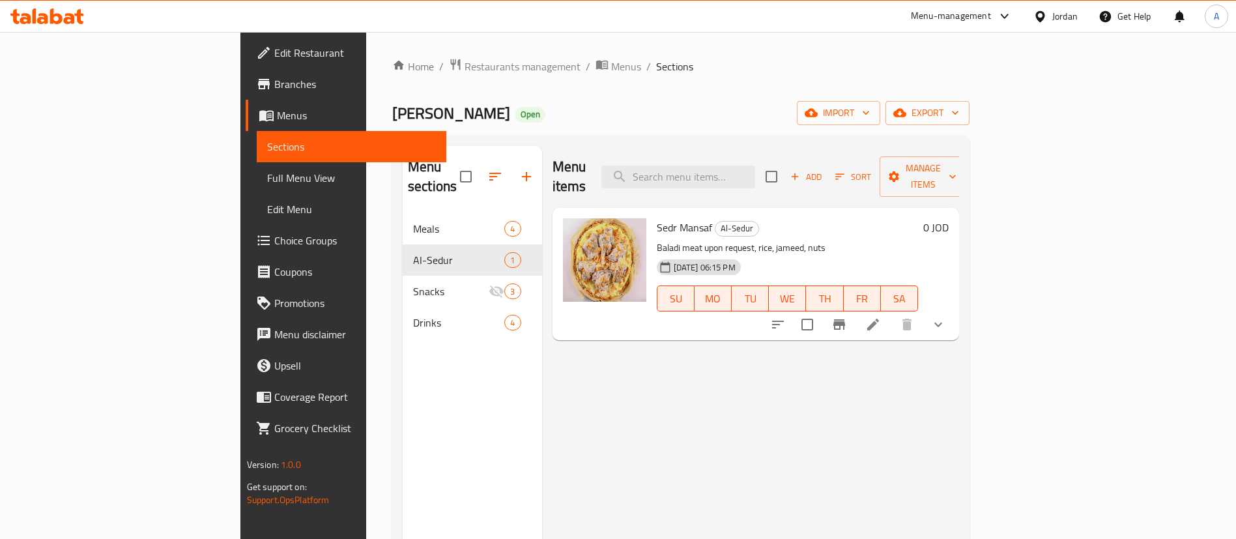
click at [366, 53] on div "Home / Restaurants management / Menus / Sections Hawetna lelmanasef alordonya O…" at bounding box center [680, 376] width 629 height 689
click at [465, 59] on span "Restaurants management" at bounding box center [523, 67] width 116 height 16
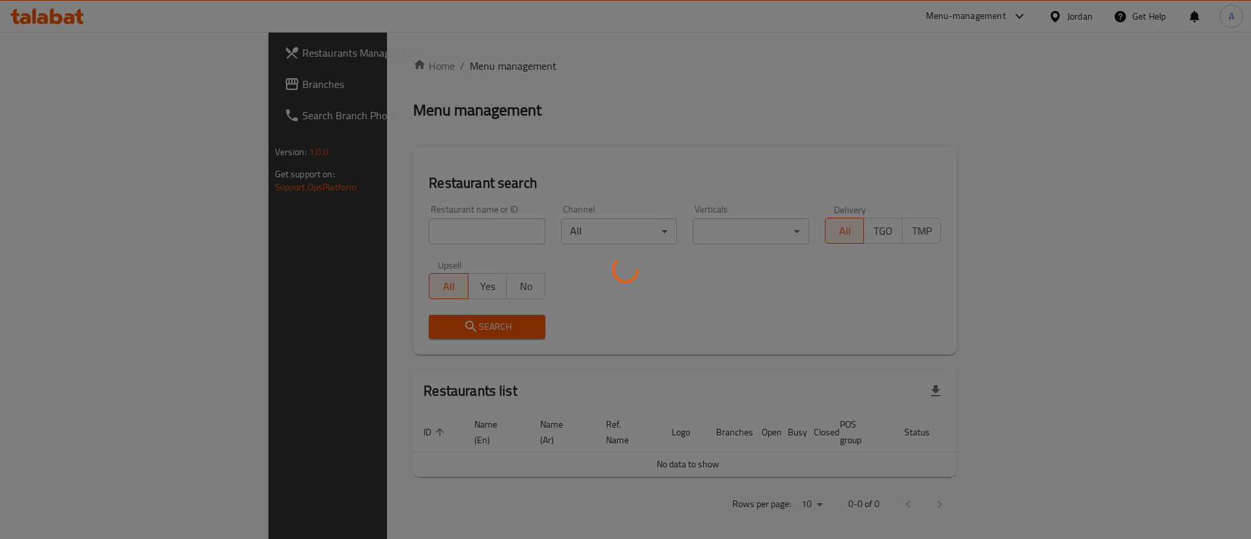
click at [98, 79] on div at bounding box center [625, 269] width 1251 height 539
click at [98, 81] on div at bounding box center [625, 269] width 1251 height 539
drag, startPoint x: 98, startPoint y: 81, endPoint x: 119, endPoint y: 1, distance: 82.6
click at [99, 81] on div at bounding box center [625, 269] width 1251 height 539
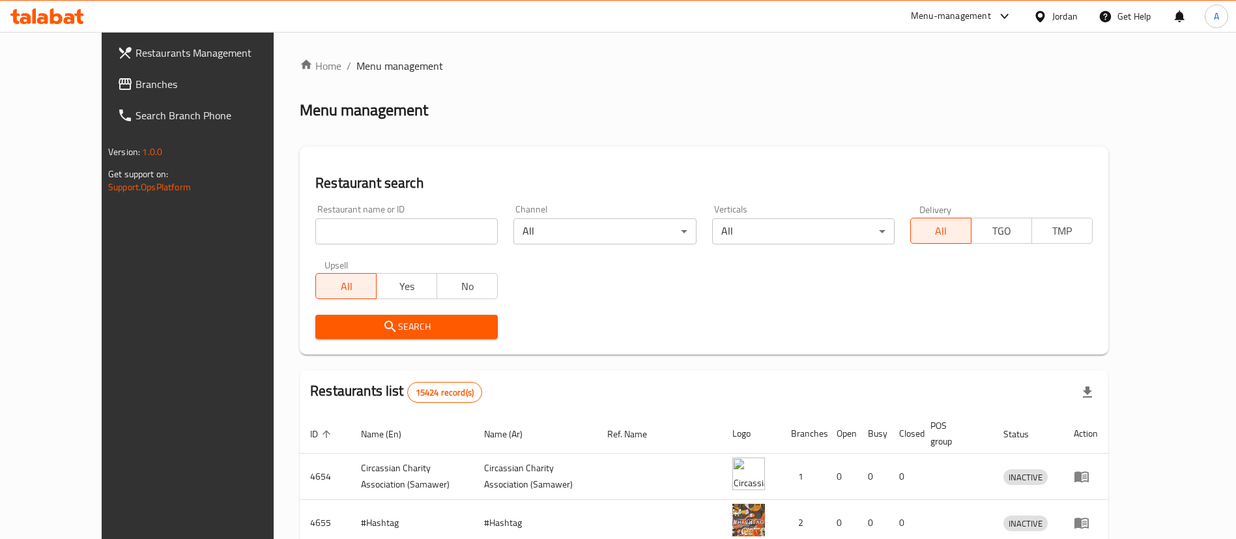
click at [149, 84] on span "Branches" at bounding box center [217, 84] width 162 height 16
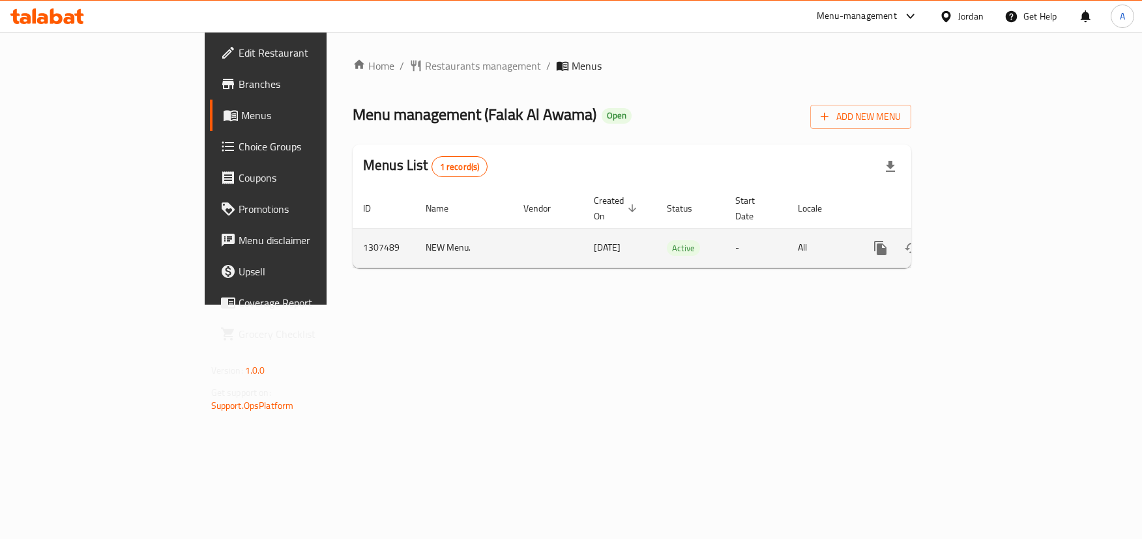
click at [990, 238] on link "enhanced table" at bounding box center [973, 248] width 31 height 31
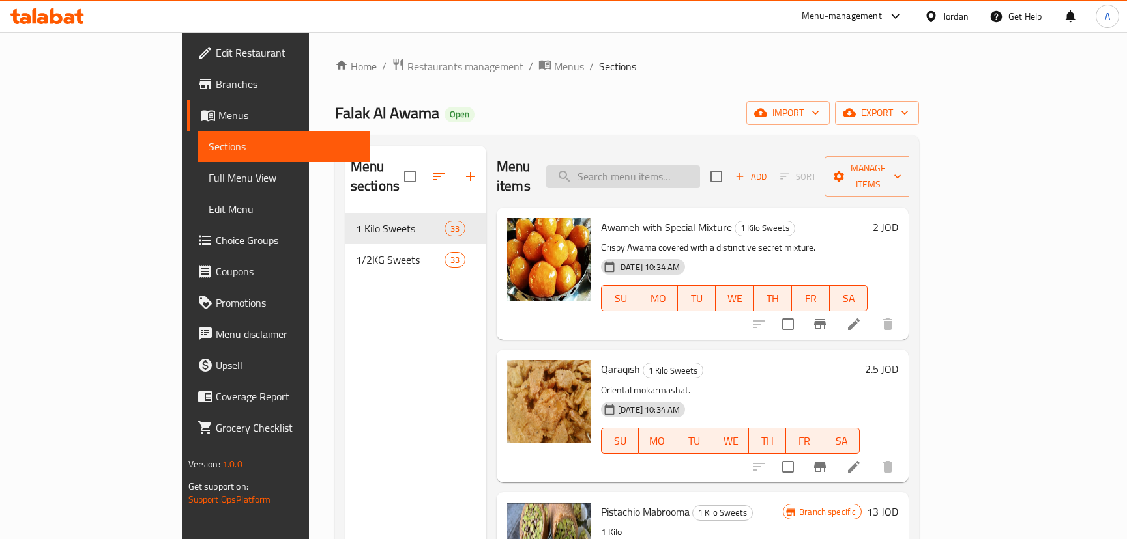
click at [689, 166] on input "search" at bounding box center [623, 176] width 154 height 23
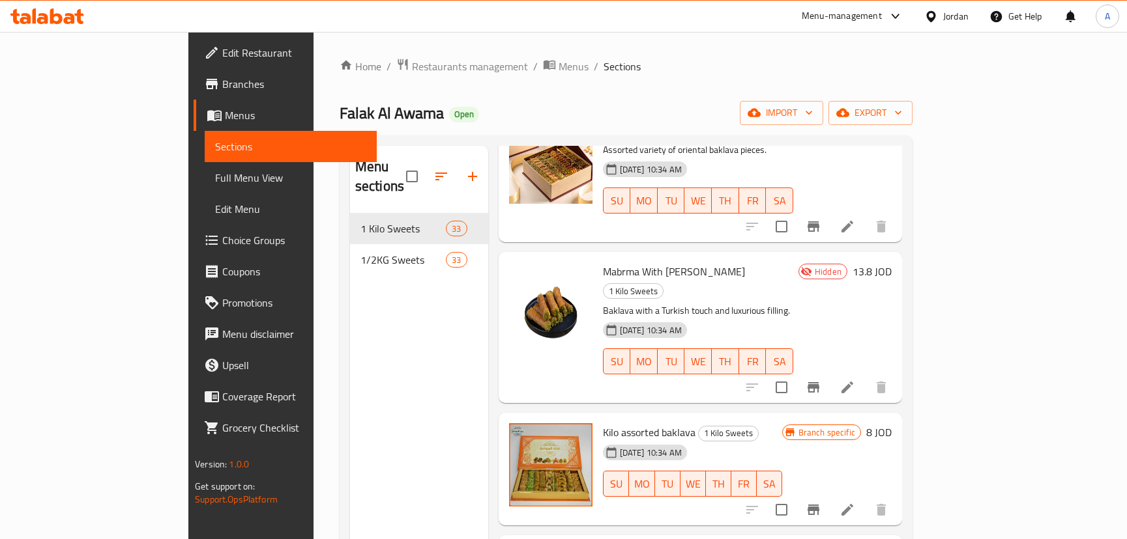
scroll to position [293, 0]
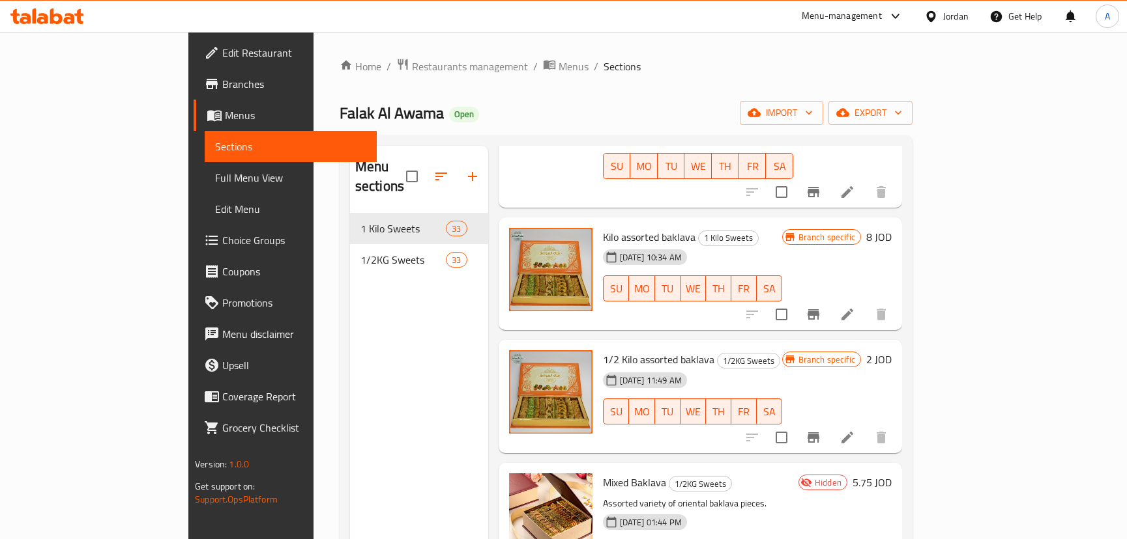
type input "bakla"
click at [821, 307] on icon "Branch-specific-item" at bounding box center [813, 315] width 16 height 16
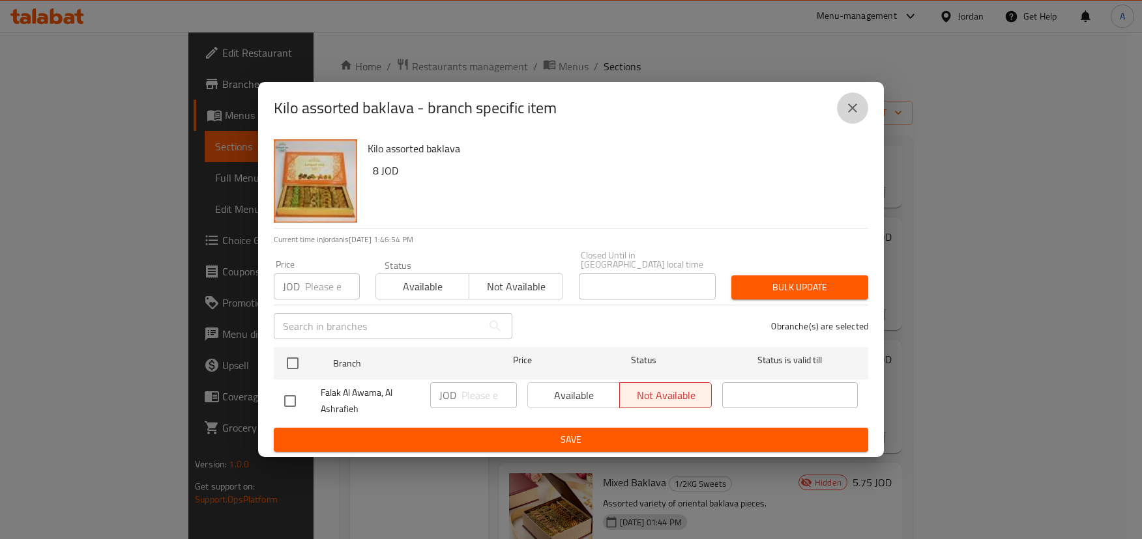
click at [854, 113] on icon "close" at bounding box center [852, 108] width 9 height 9
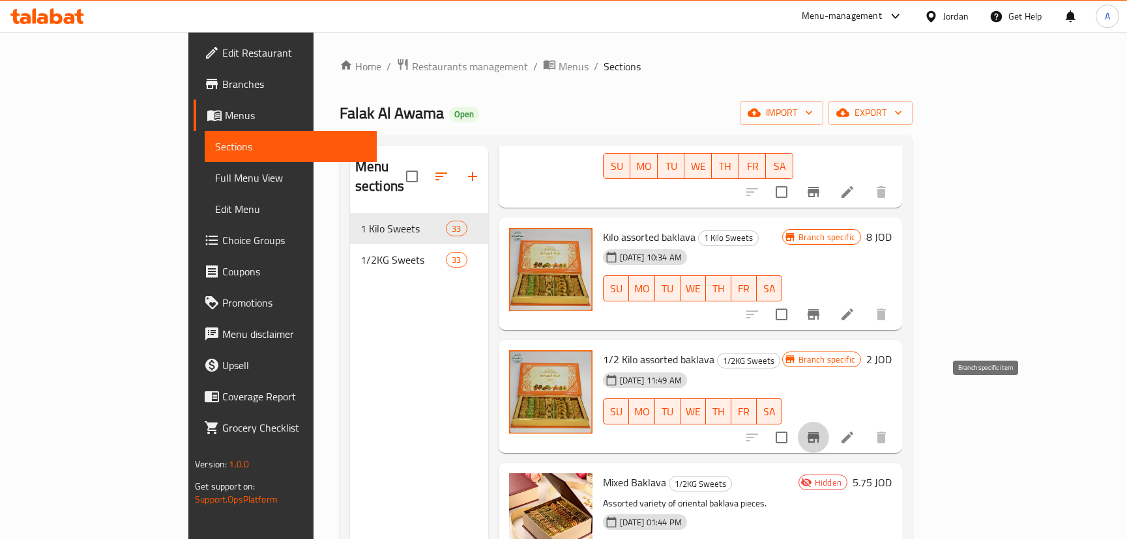
click at [821, 430] on icon "Branch-specific-item" at bounding box center [813, 438] width 16 height 16
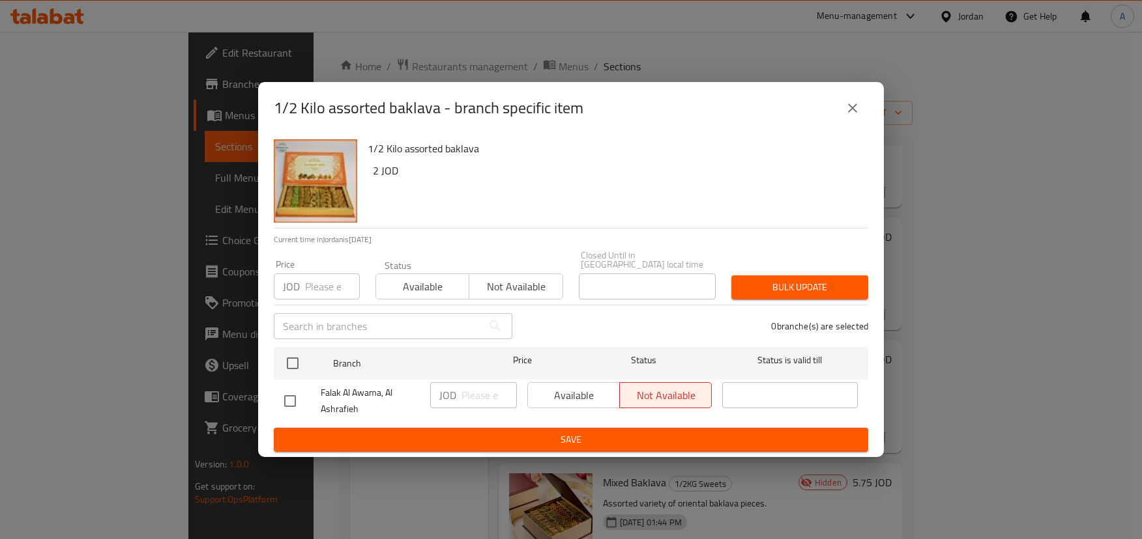
click at [850, 98] on button "close" at bounding box center [852, 108] width 31 height 31
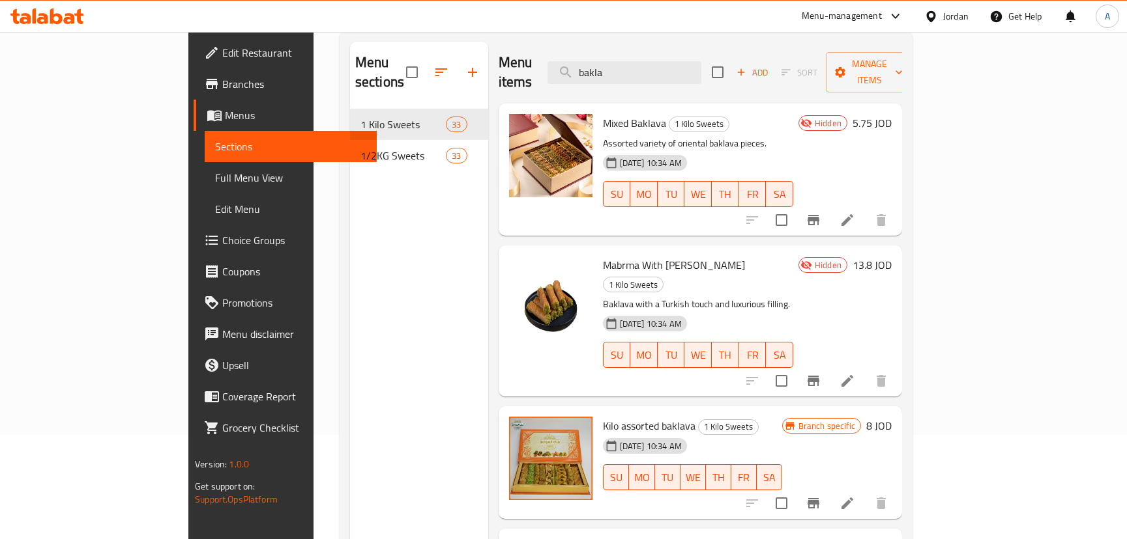
scroll to position [0, 0]
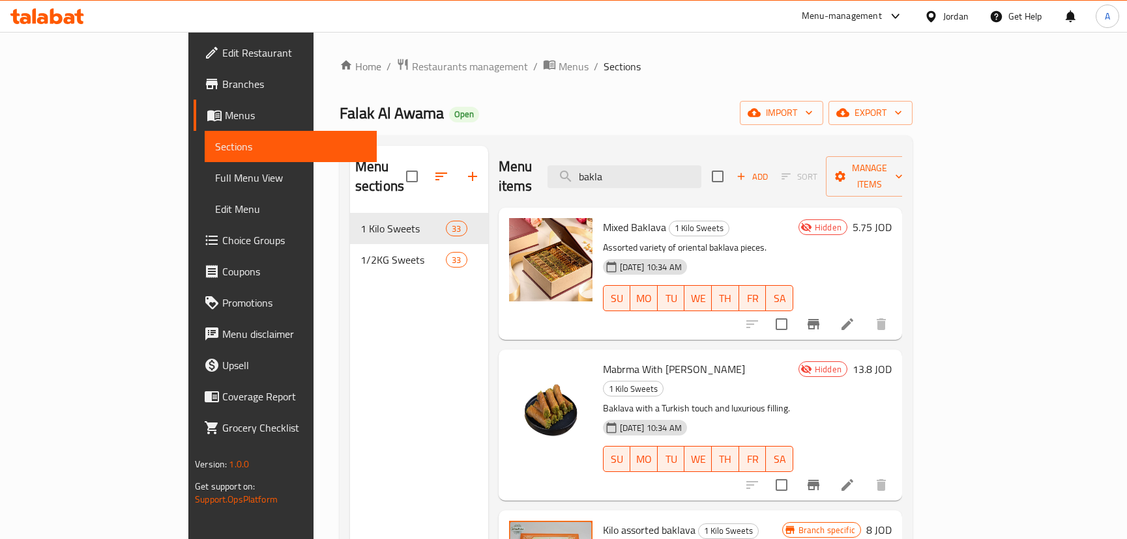
drag, startPoint x: 523, startPoint y: 197, endPoint x: 495, endPoint y: 196, distance: 28.7
click at [495, 196] on div "Menu items bakla Add Sort Manage items Mixed Baklava 1 Kilo Sweets Assorted var…" at bounding box center [695, 415] width 414 height 539
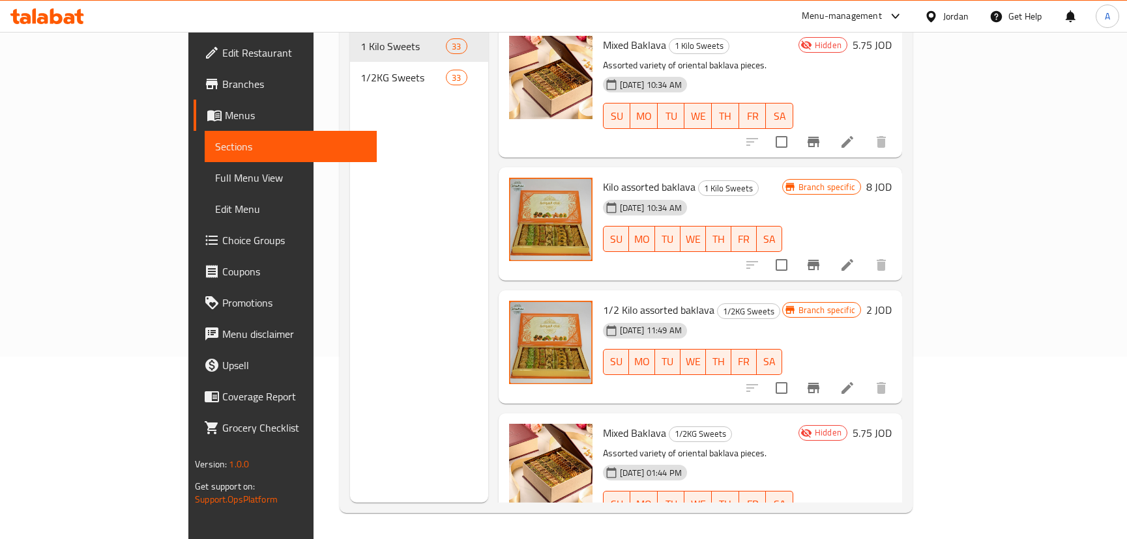
type input "مشكل بق"
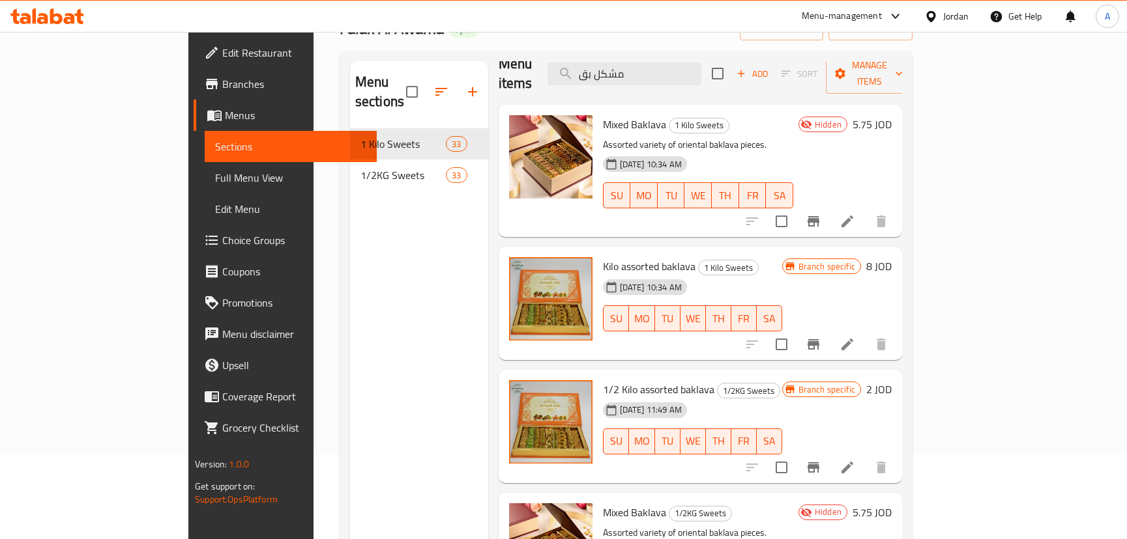
scroll to position [23, 0]
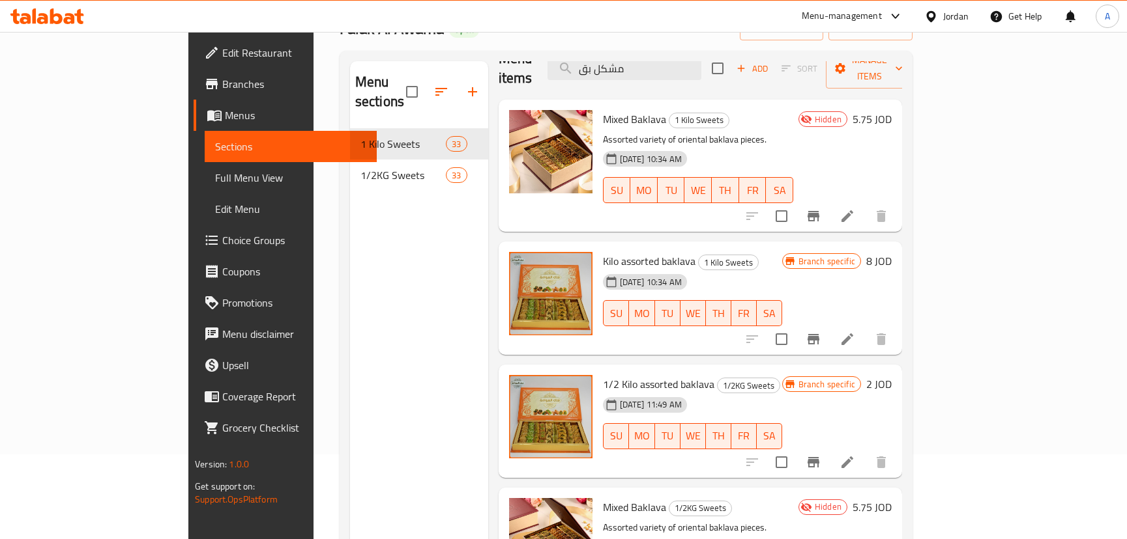
click at [821, 455] on icon "Branch-specific-item" at bounding box center [813, 463] width 16 height 16
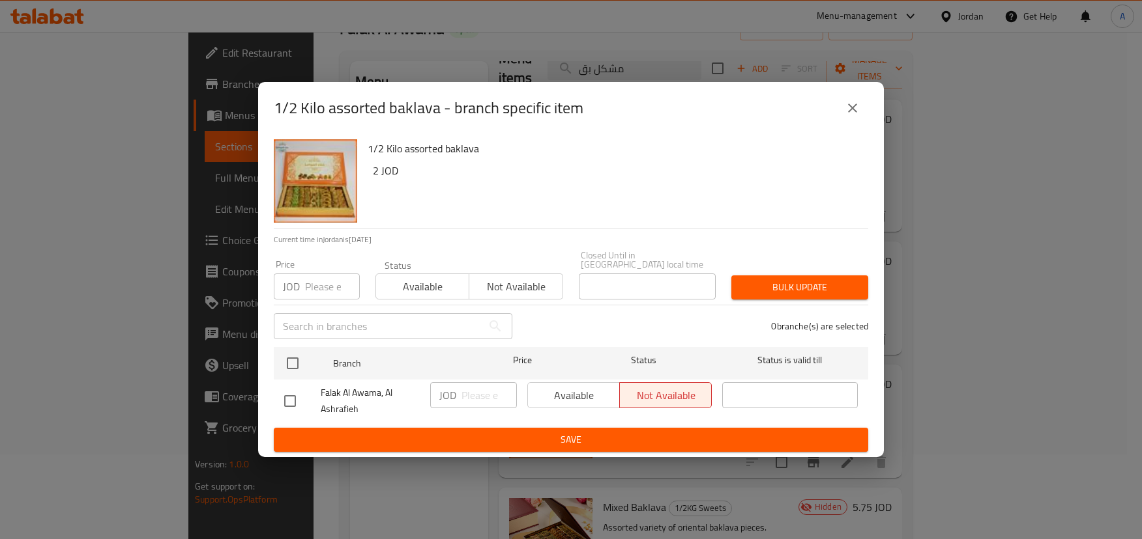
click at [852, 113] on icon "close" at bounding box center [852, 108] width 9 height 9
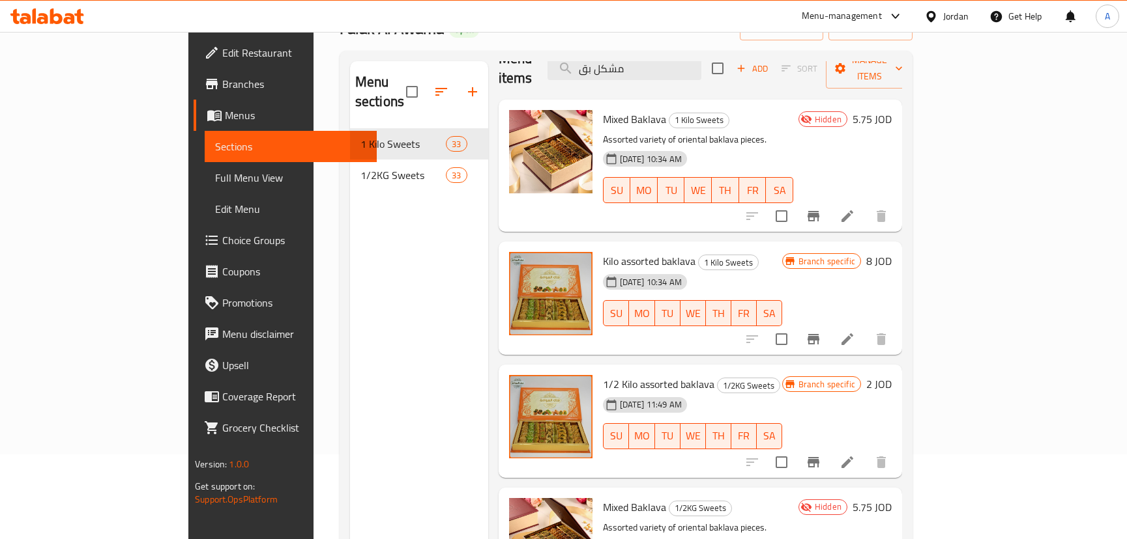
click at [891, 375] on h6 "2 JOD" at bounding box center [878, 384] width 25 height 18
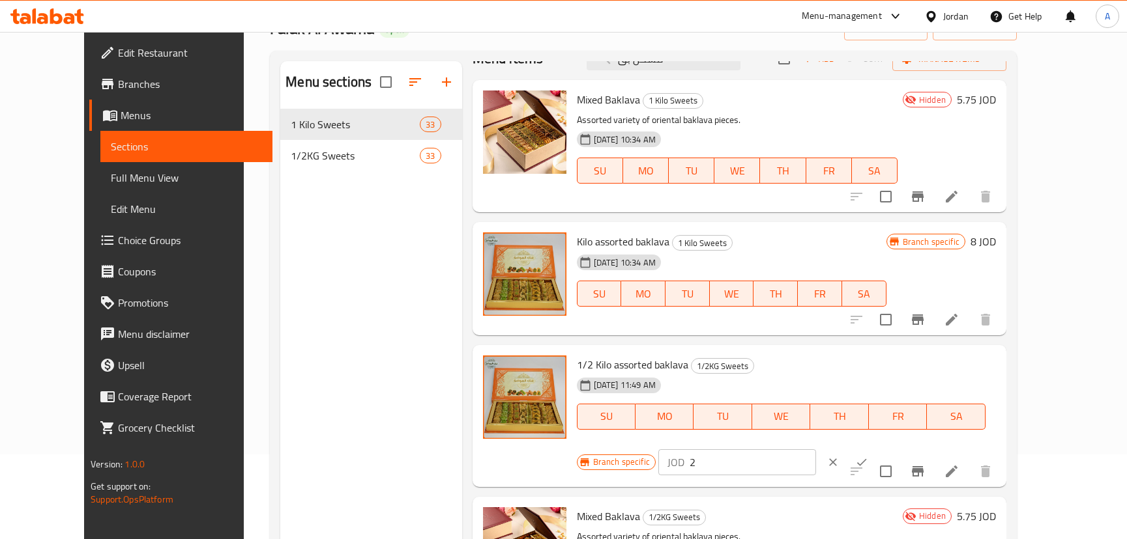
click at [822, 448] on div "Branch specific JOD 2 ​" at bounding box center [736, 462] width 318 height 29
type input "4"
click at [867, 459] on icon "ok" at bounding box center [862, 462] width 10 height 7
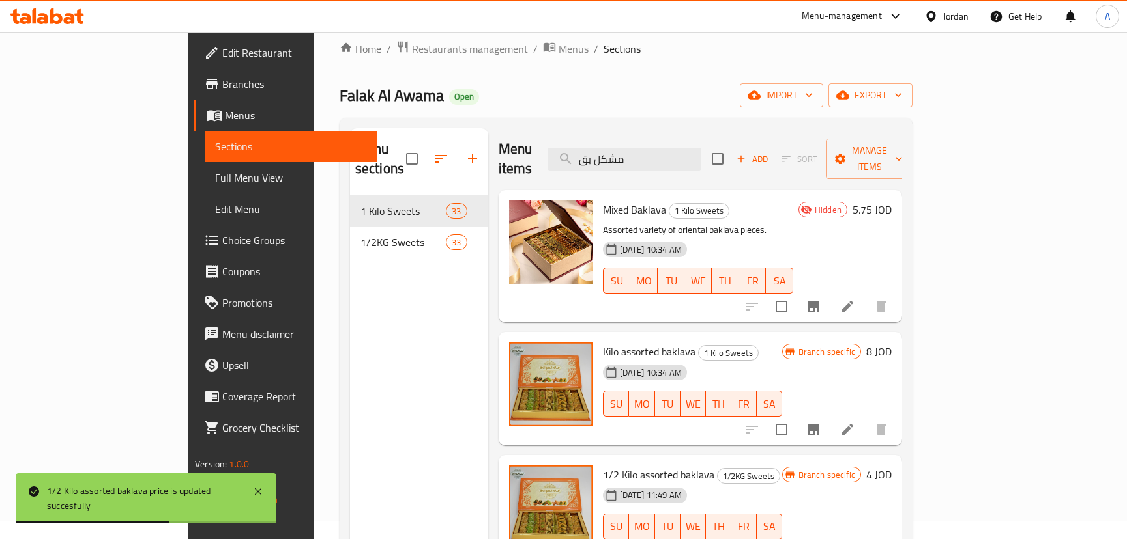
scroll to position [0, 0]
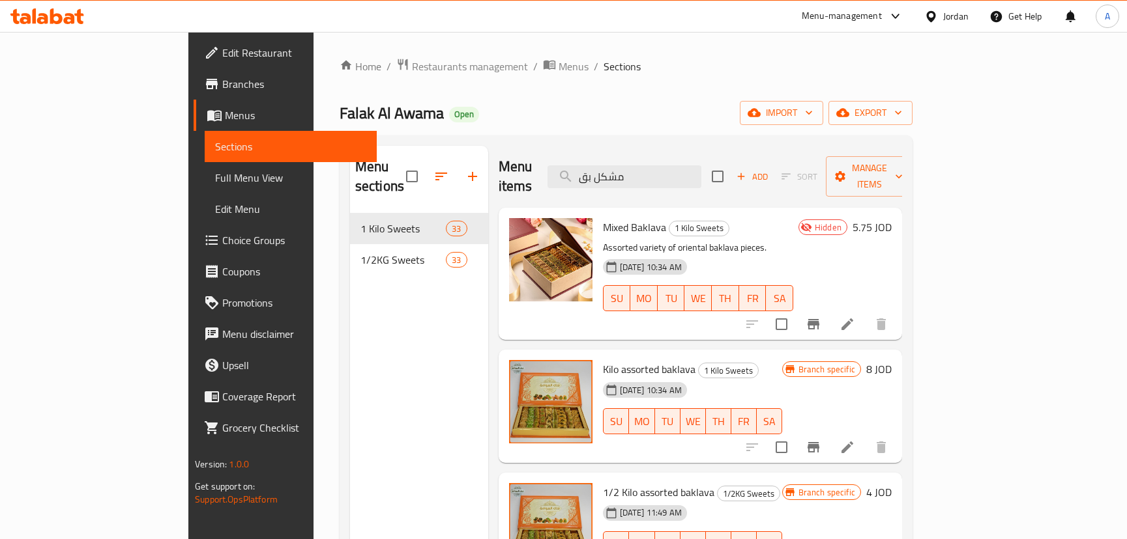
click at [938, 54] on div "Home / Restaurants management / Menus / Sections Falak Al Awama Open import exp…" at bounding box center [625, 377] width 625 height 690
click at [701, 165] on input "مشكل بق" at bounding box center [624, 176] width 154 height 23
click at [762, 74] on ol "Home / Restaurants management / Menus / Sections" at bounding box center [625, 66] width 573 height 17
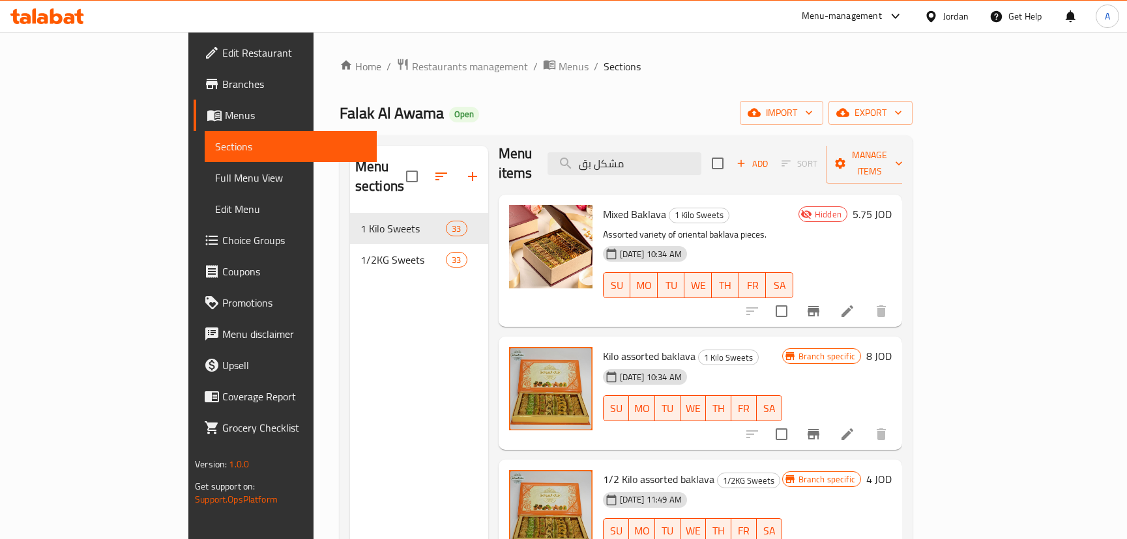
scroll to position [23, 0]
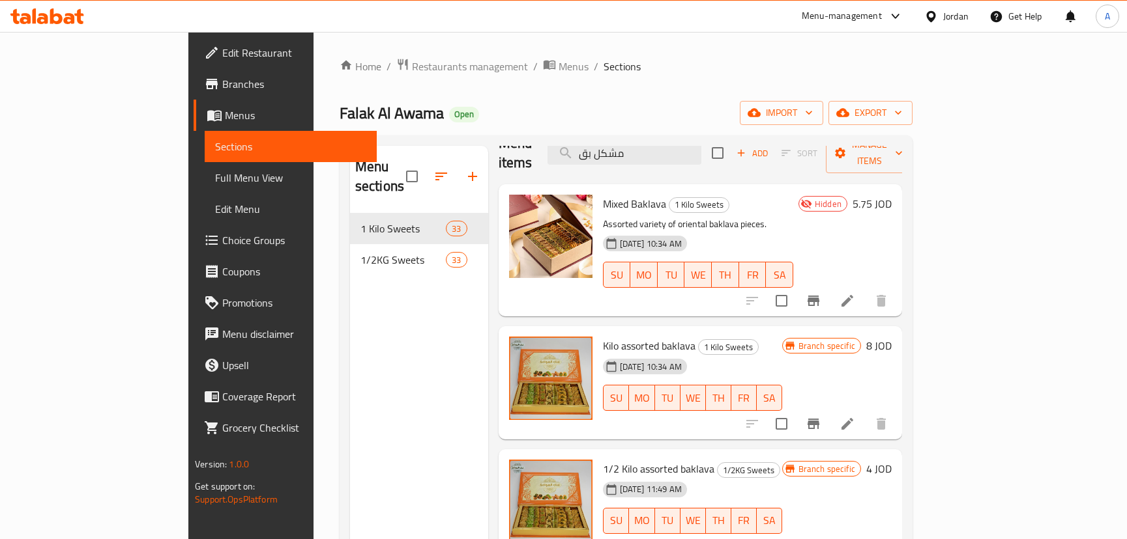
click at [855, 416] on icon at bounding box center [847, 424] width 16 height 16
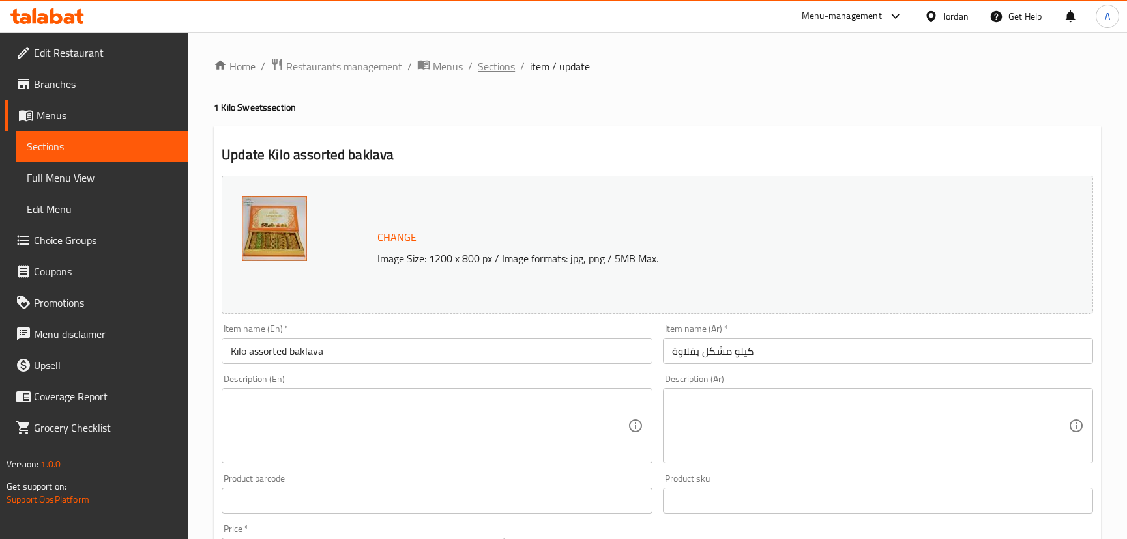
drag, startPoint x: 499, startPoint y: 67, endPoint x: 607, endPoint y: 98, distance: 112.0
click at [499, 66] on span "Sections" at bounding box center [496, 67] width 37 height 16
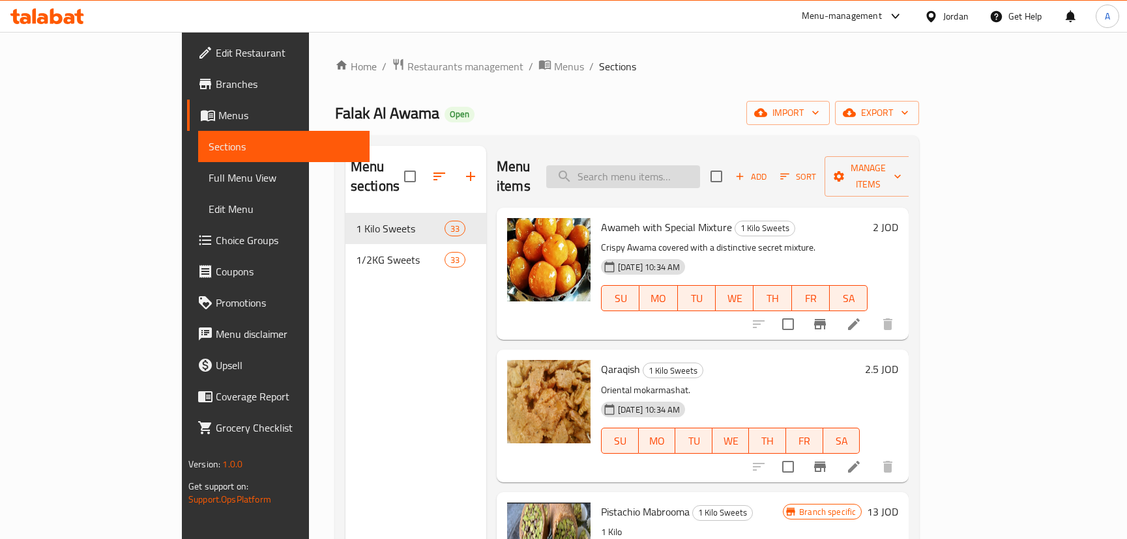
click at [700, 173] on input "search" at bounding box center [623, 176] width 154 height 23
paste input "7 9930 6898"
type input "7 9930 6898"
drag, startPoint x: 710, startPoint y: 167, endPoint x: 616, endPoint y: 153, distance: 94.9
click at [622, 165] on input "7 9930 6898" at bounding box center [623, 176] width 154 height 23
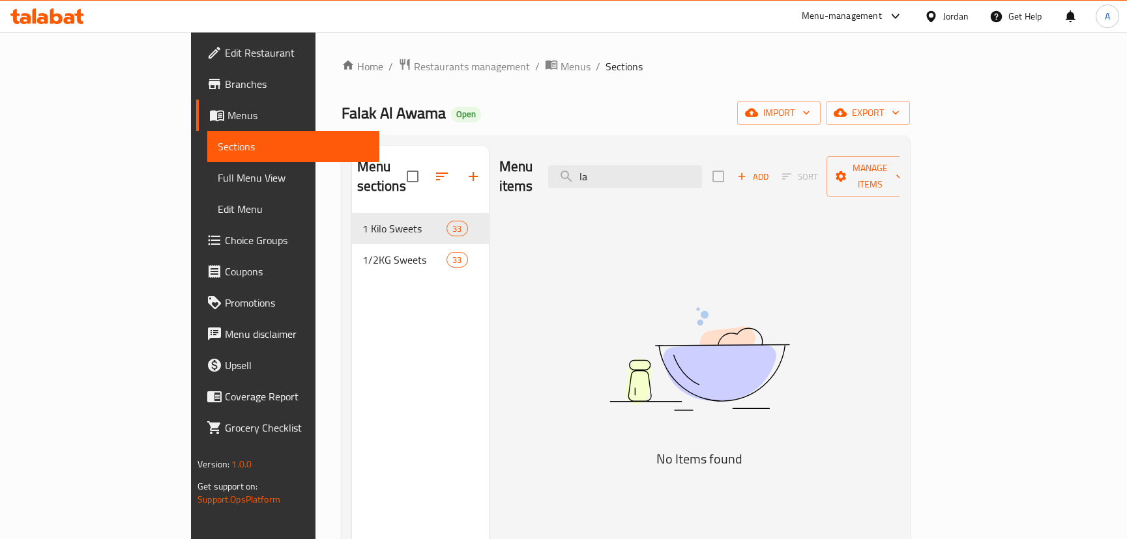
type input "l"
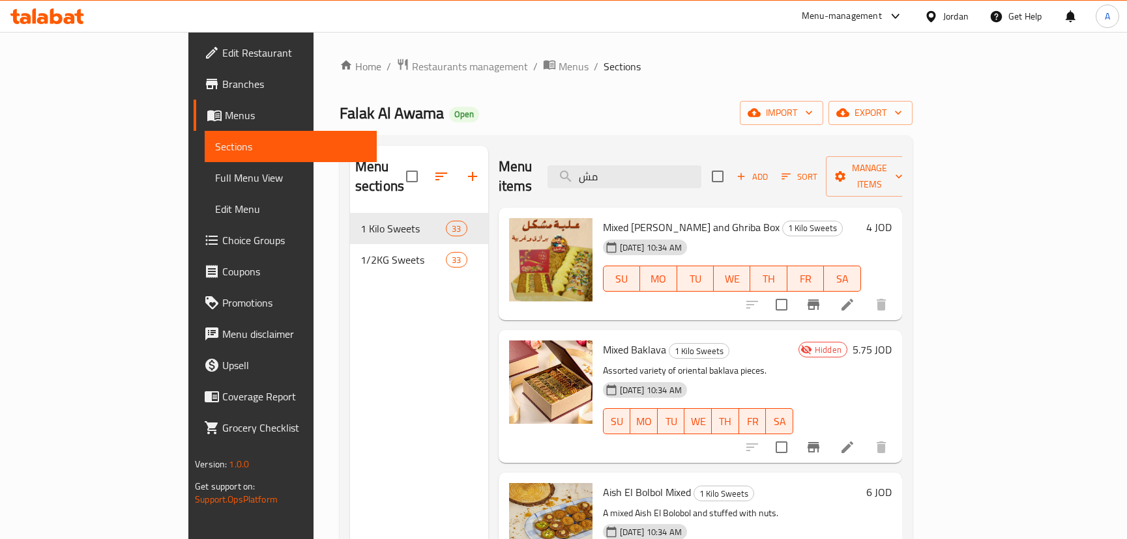
type input "م"
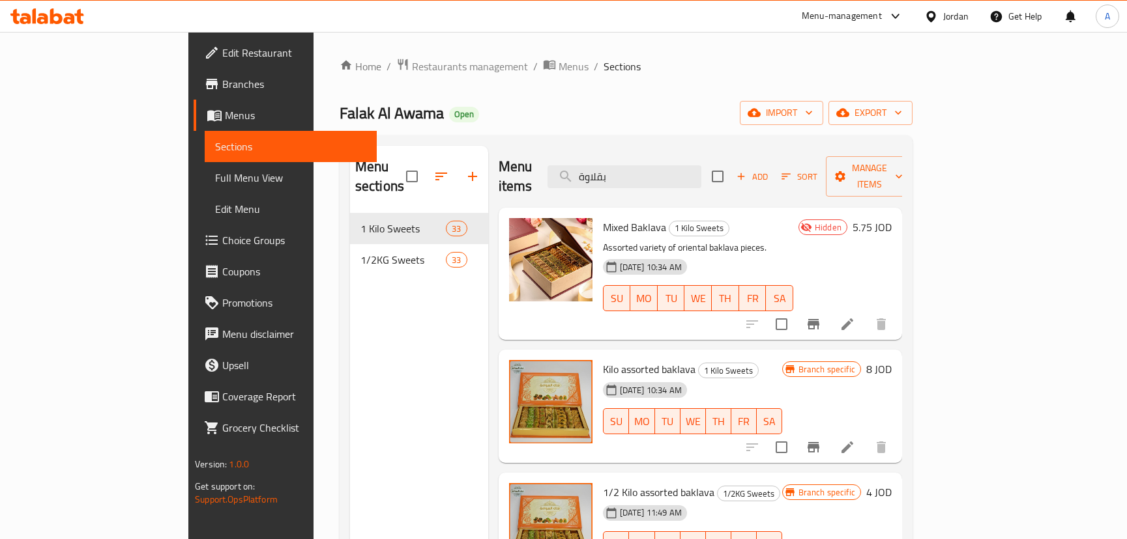
type input "بقلاوة"
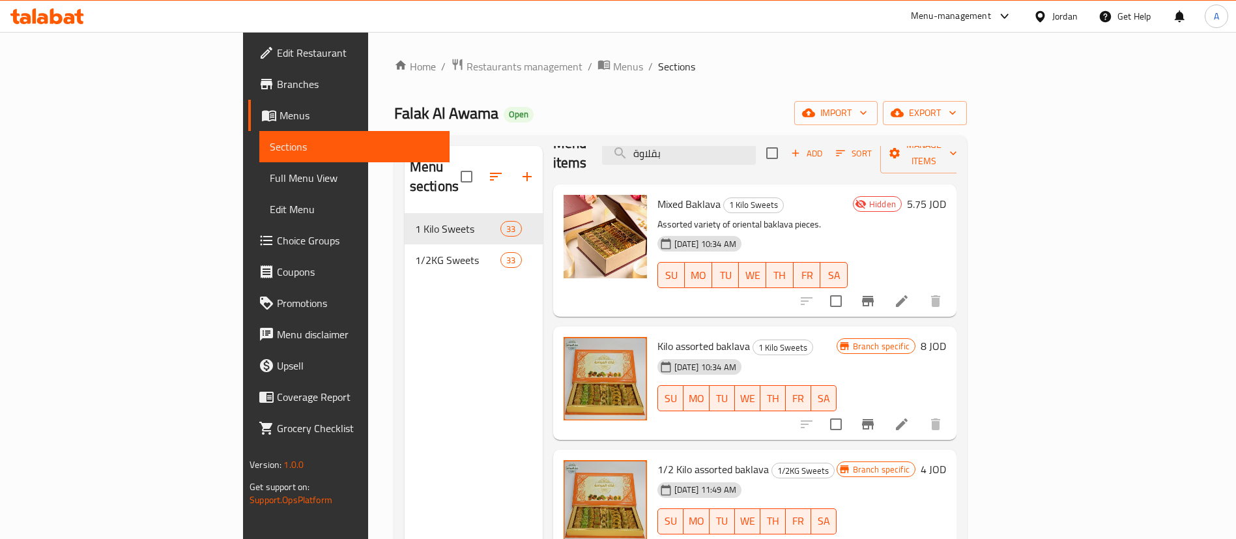
click at [78, 17] on icon at bounding box center [78, 16] width 9 height 15
